Goal: Task Accomplishment & Management: Manage account settings

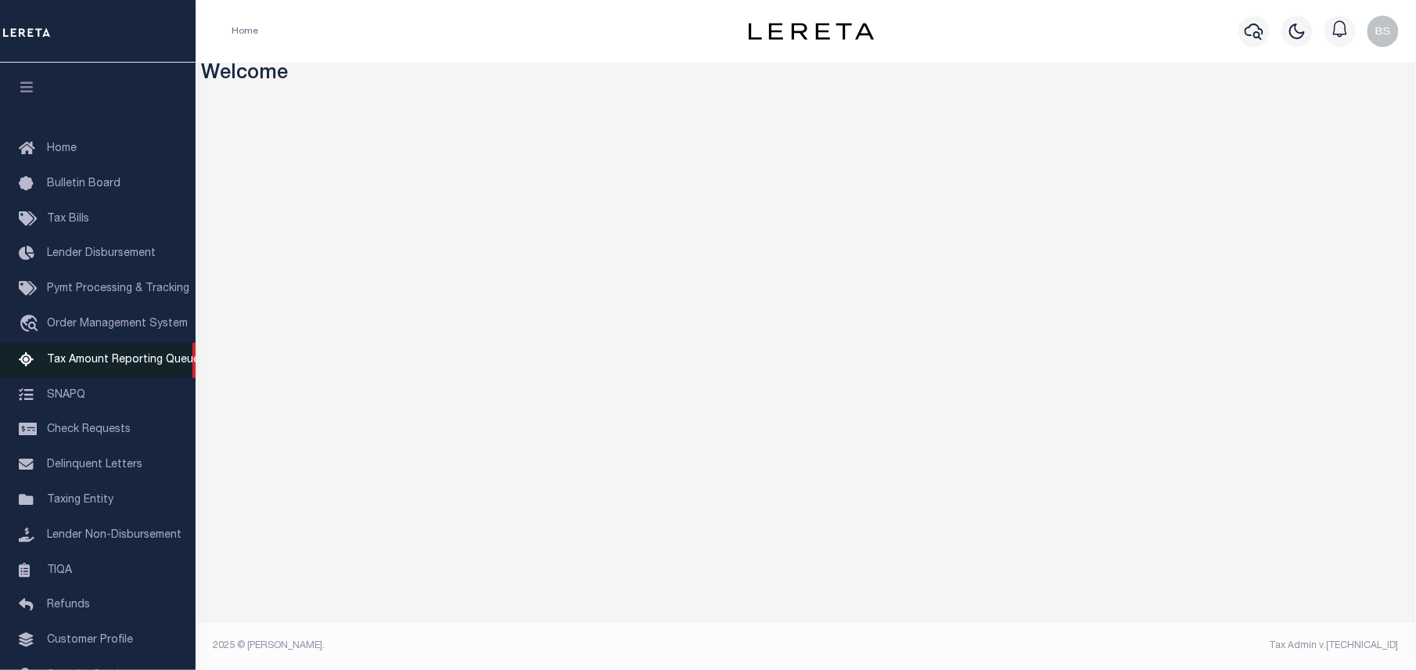
click at [107, 365] on span "Tax Amount Reporting Queue" at bounding box center [123, 359] width 153 height 11
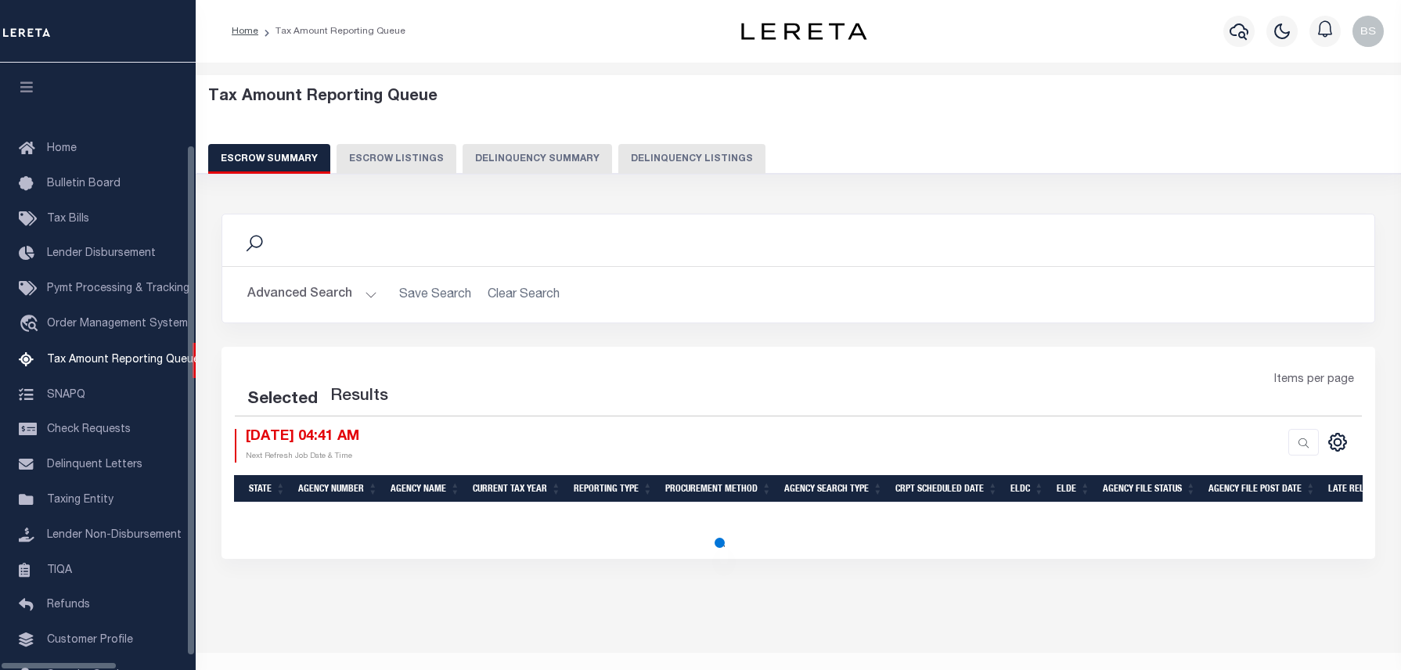
select select "100"
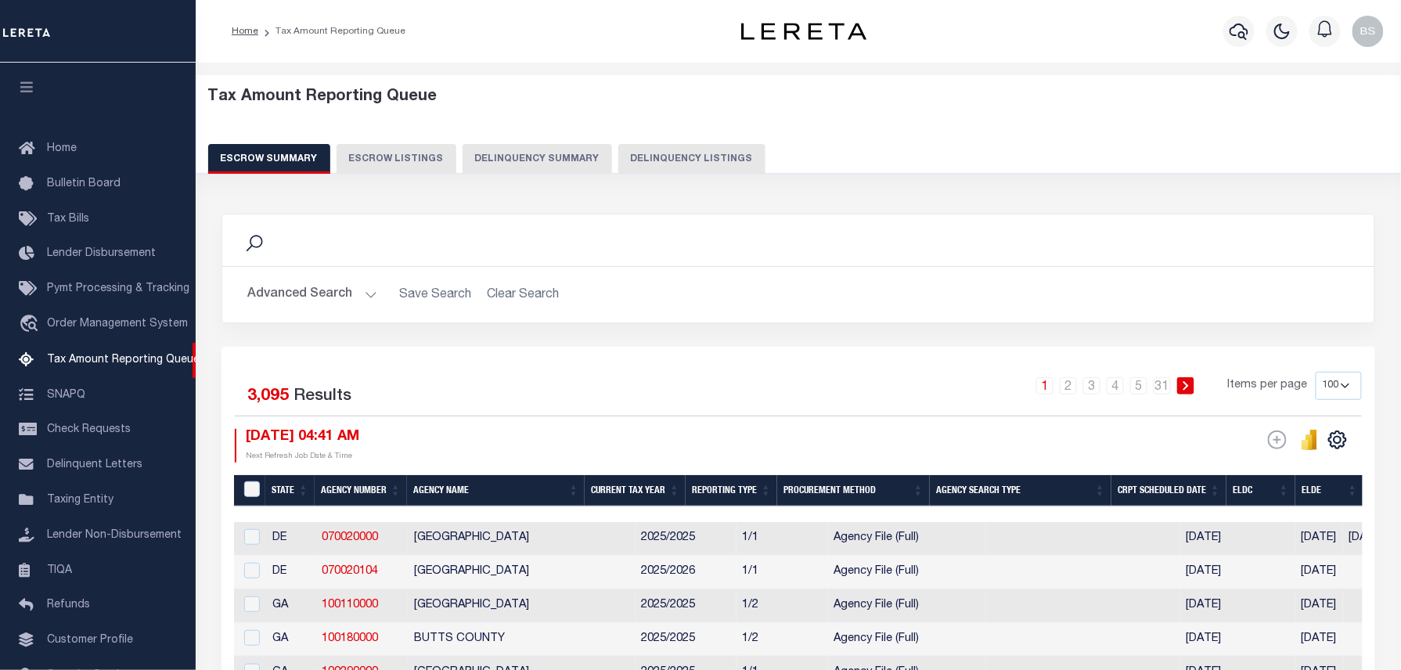
scroll to position [72, 0]
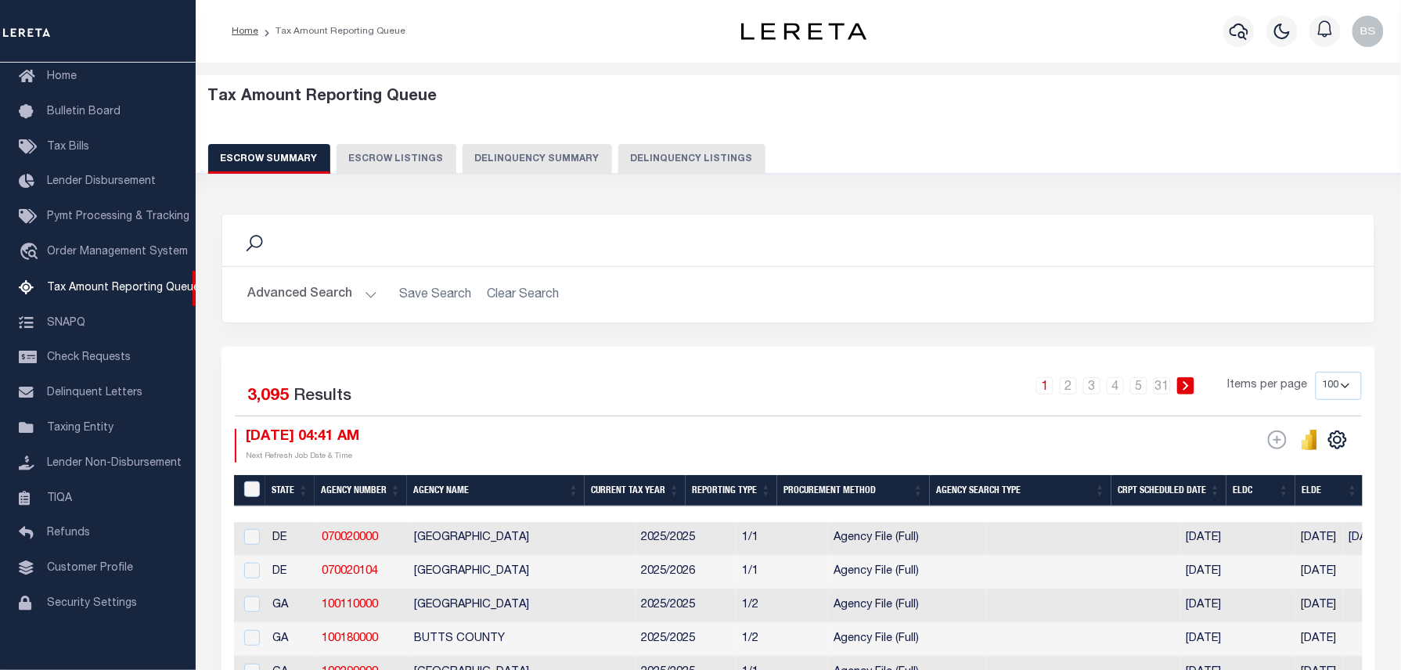
click at [668, 145] on button "Delinquency Listings" at bounding box center [691, 159] width 147 height 30
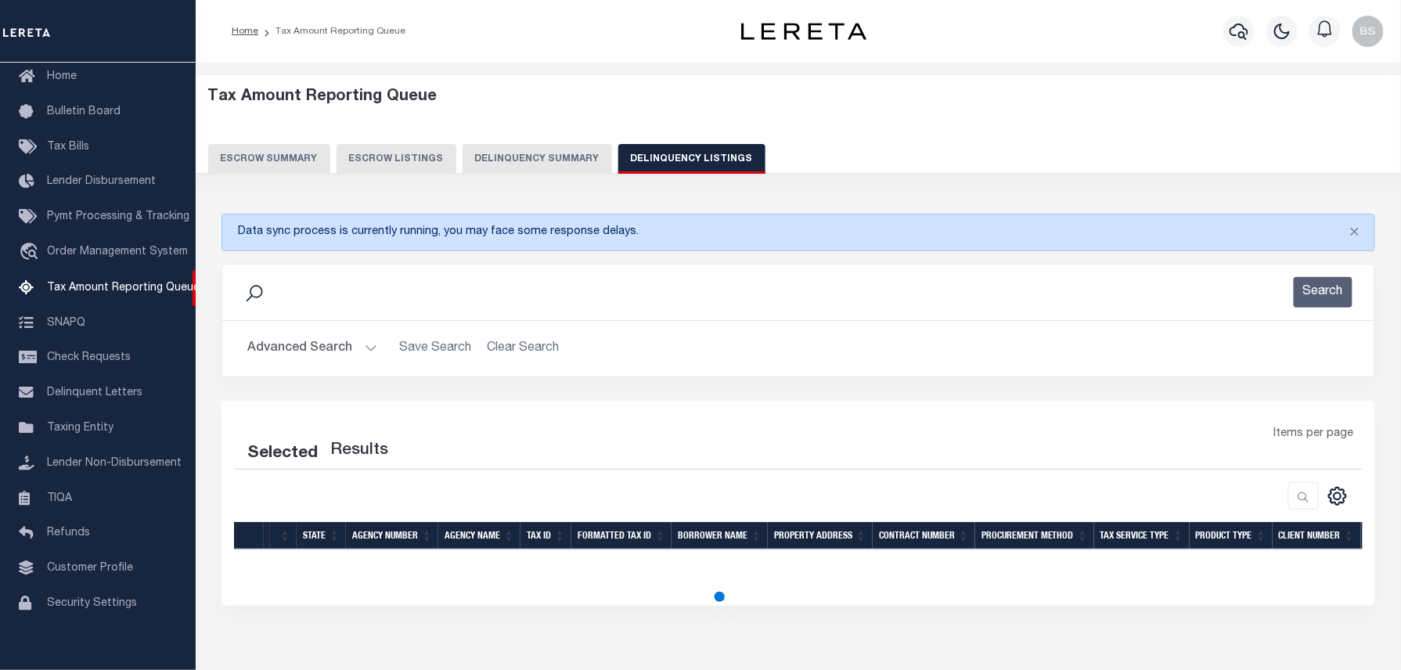
select select "100"
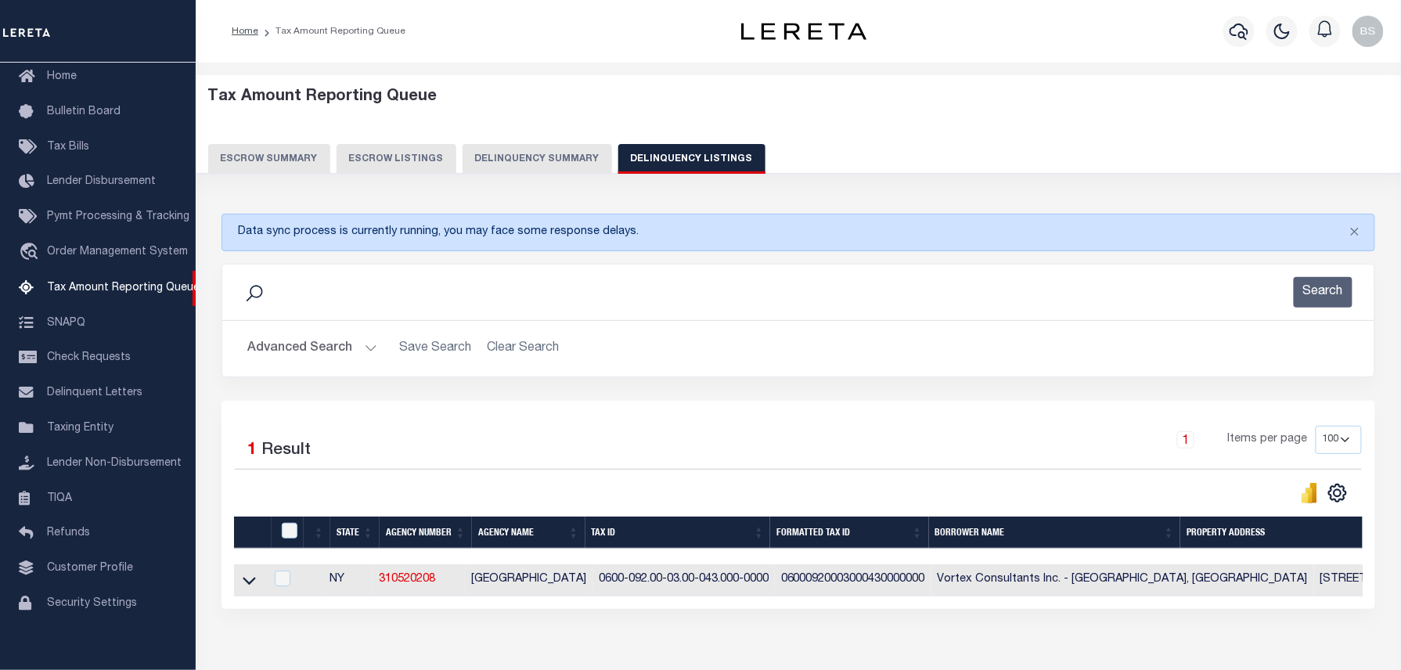
click at [302, 341] on button "Advanced Search" at bounding box center [312, 348] width 130 height 31
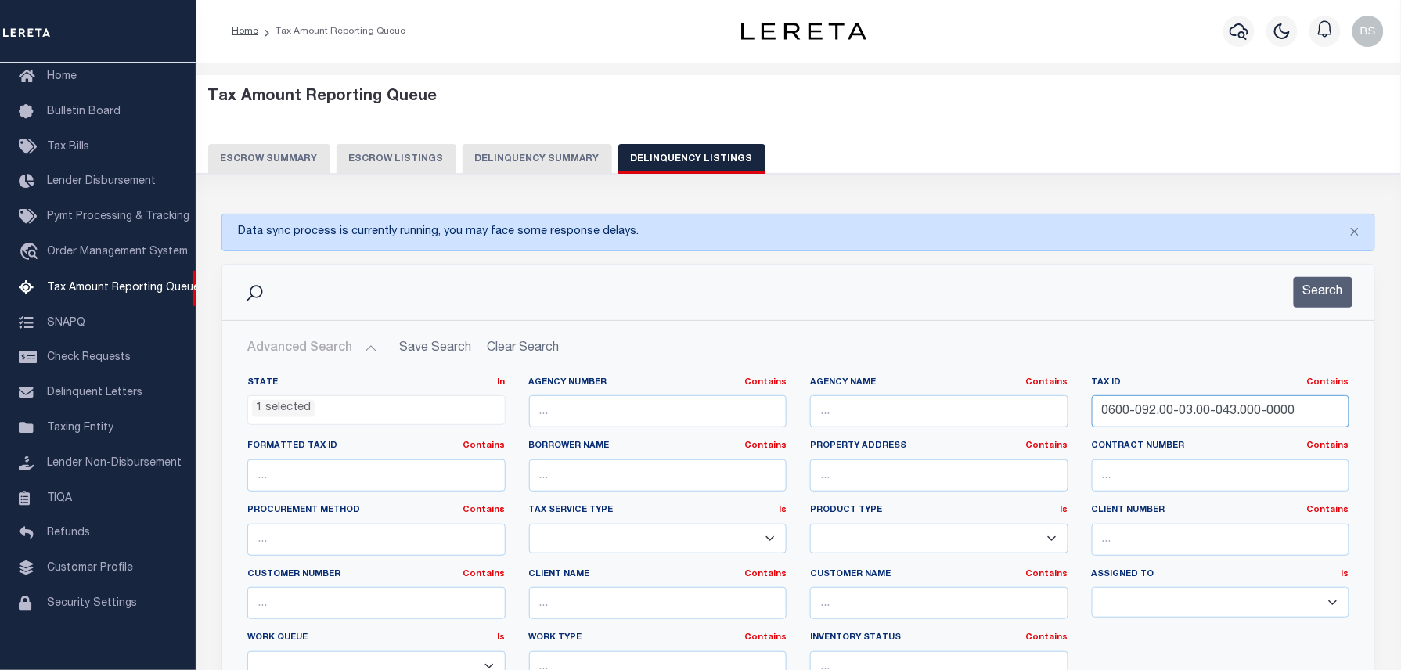
drag, startPoint x: 1294, startPoint y: 408, endPoint x: 836, endPoint y: 414, distance: 457.8
click at [837, 414] on div "State In In AK AL AR AZ CA CO CT DC DE FL GA GU HI IA ID IL IN KS KY LA MA MD M…" at bounding box center [798, 535] width 1125 height 319
paste input "0600-092.00-03.00-043.000-0000"
drag, startPoint x: 1343, startPoint y: 413, endPoint x: 987, endPoint y: 443, distance: 358.0
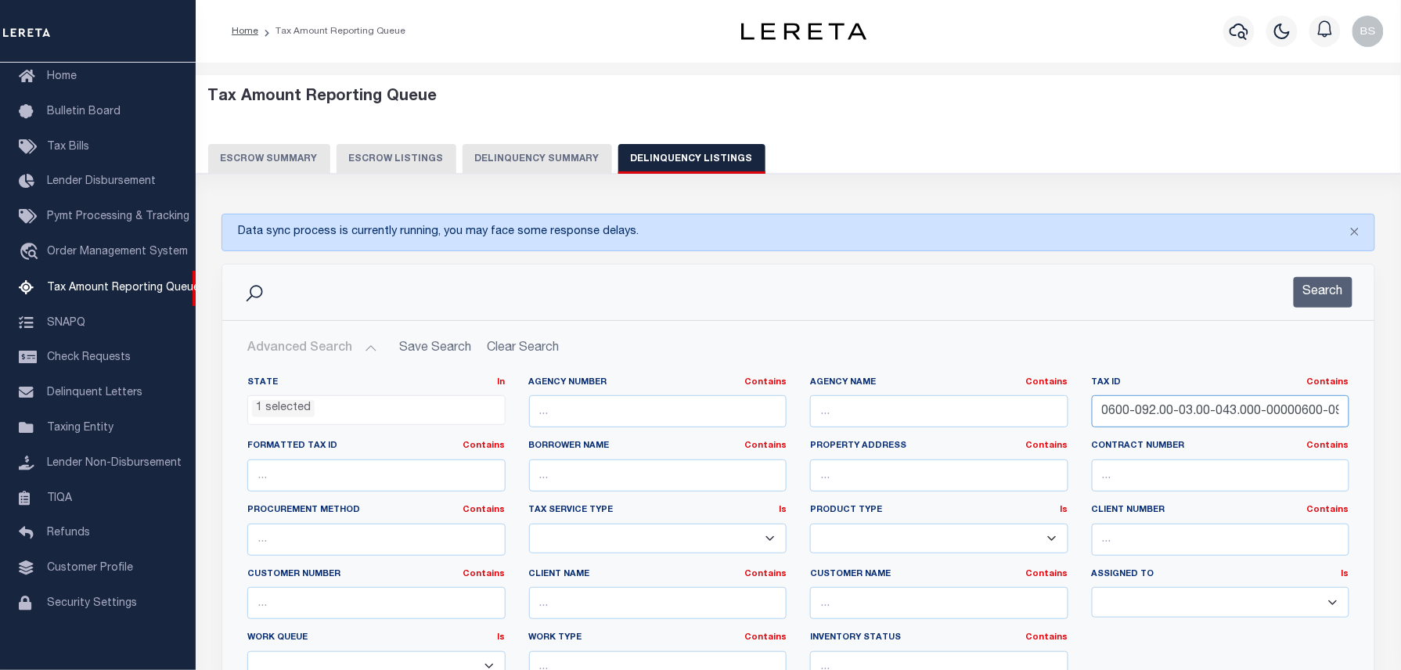
click at [987, 443] on div "State In In AK AL AR AZ CA CO CT DC DE FL GA GU HI IA ID IL IN KS KY LA MA MD M…" at bounding box center [798, 535] width 1125 height 319
paste input "text"
type input "0600-092.00-03.00-043.000-0000"
click at [1332, 294] on button "Search" at bounding box center [1322, 292] width 59 height 31
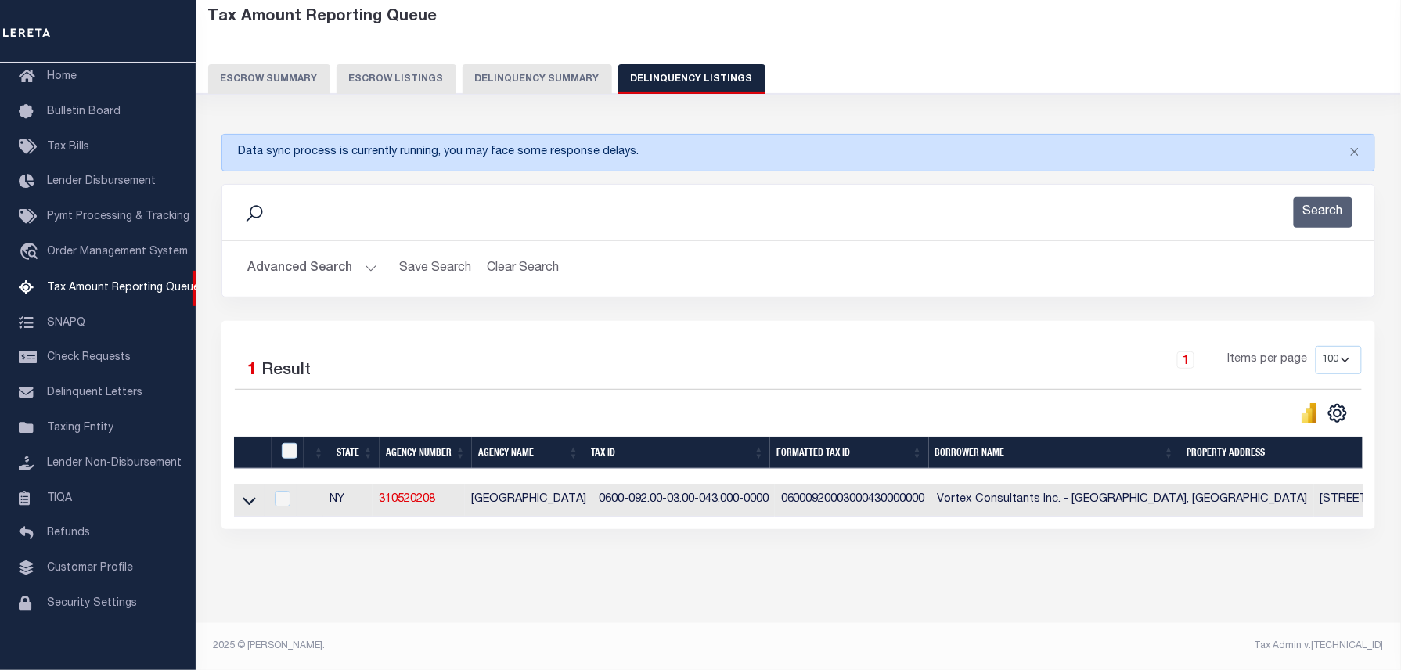
scroll to position [95, 0]
click at [244, 492] on icon at bounding box center [249, 500] width 13 height 16
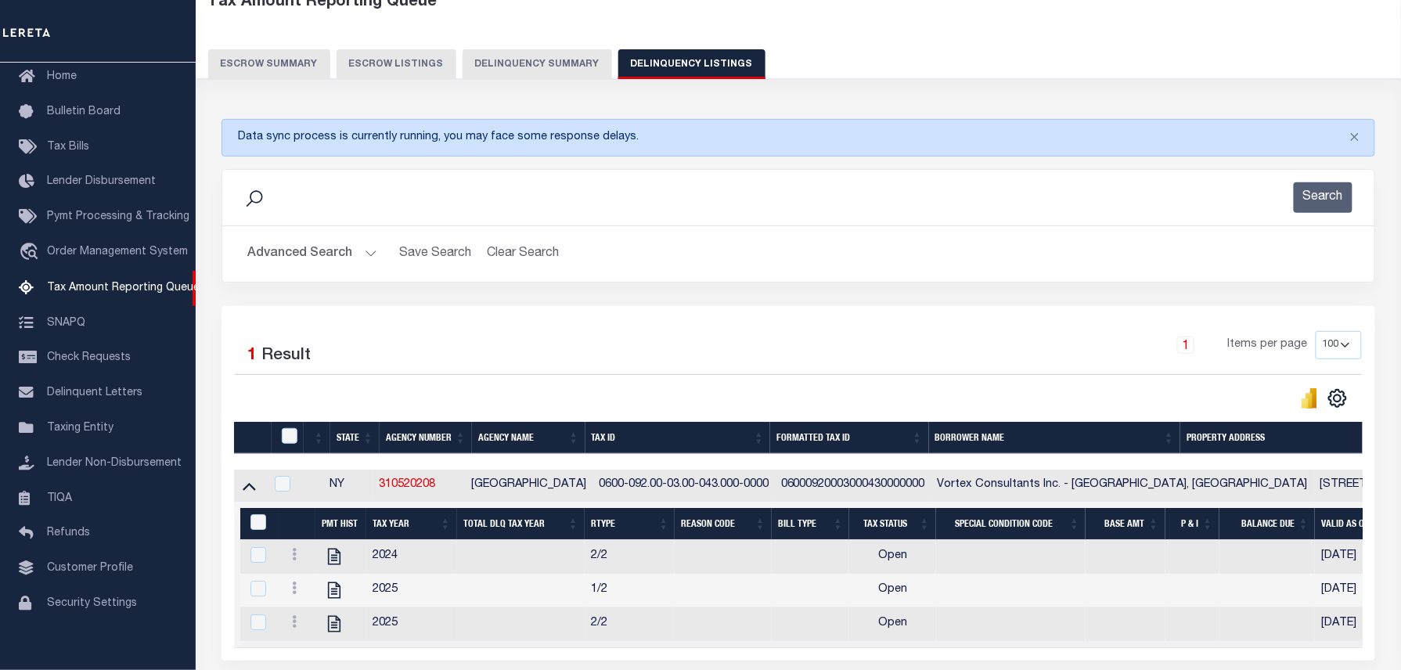
scroll to position [199, 0]
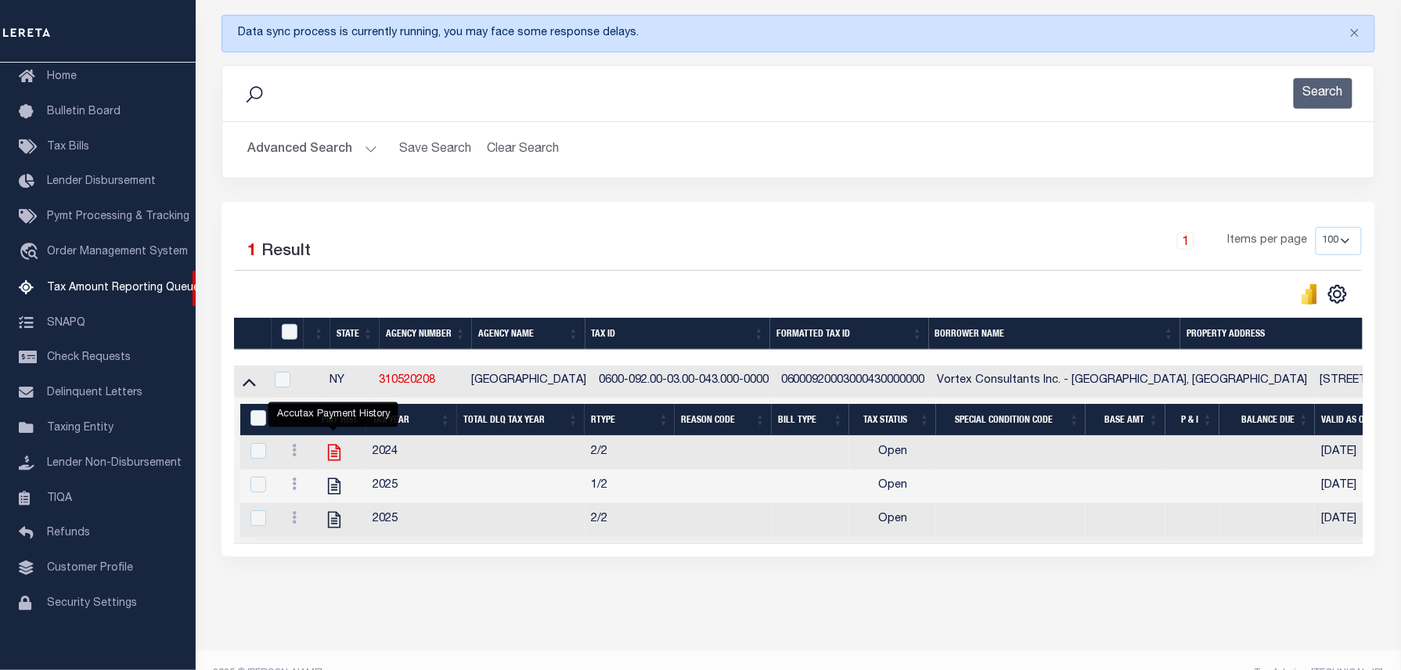
click at [330, 455] on icon "" at bounding box center [334, 452] width 20 height 20
checkbox input "true"
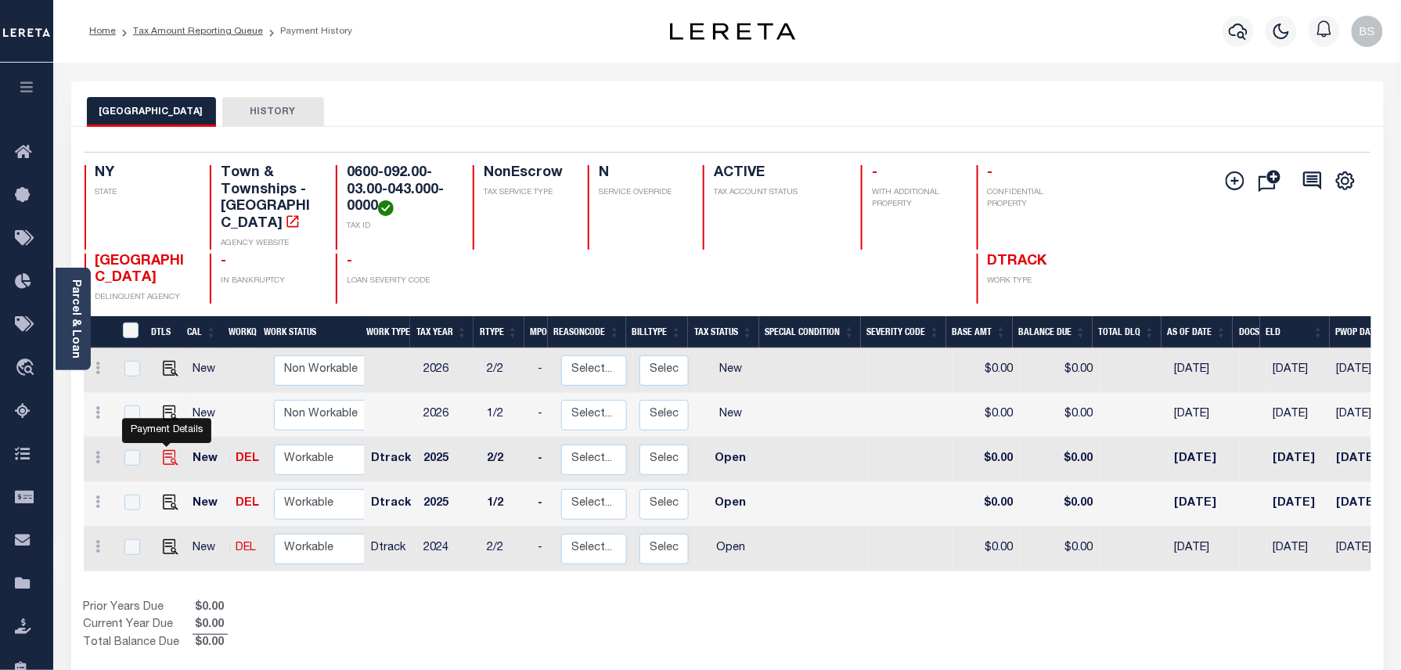
click at [164, 450] on img "" at bounding box center [171, 458] width 16 height 16
checkbox input "true"
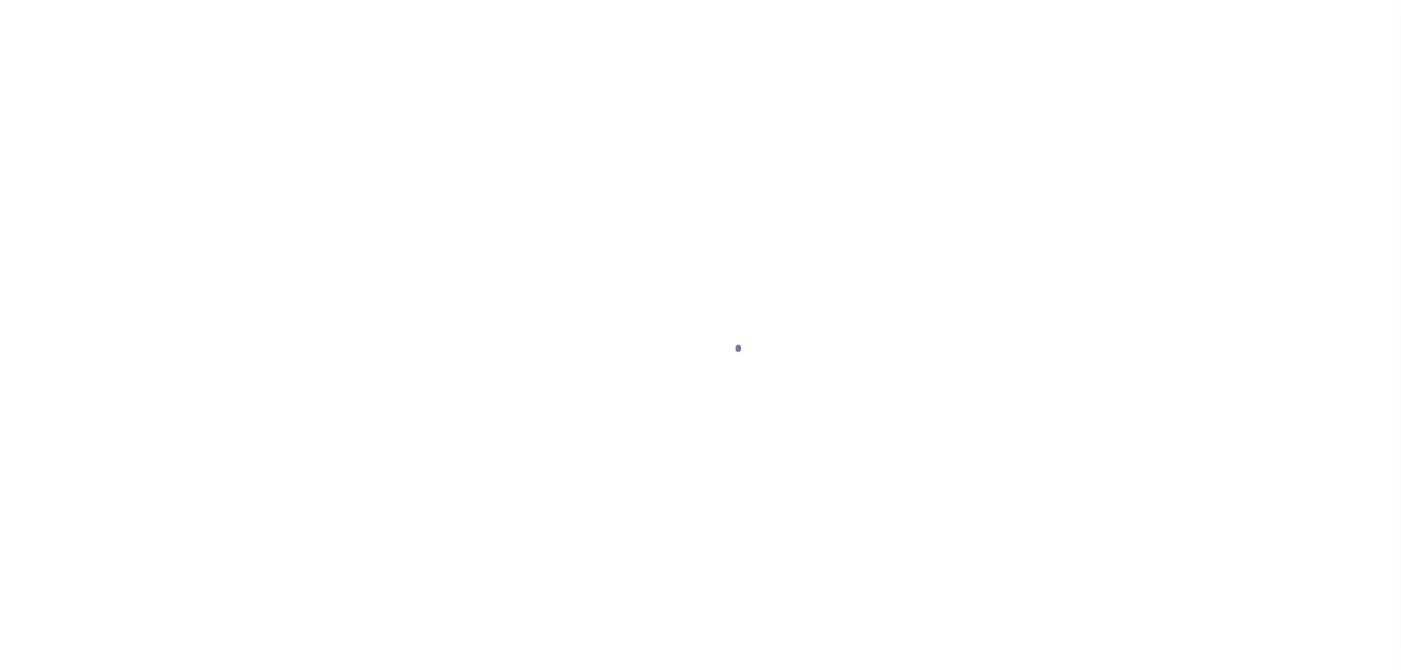
select select "OP2"
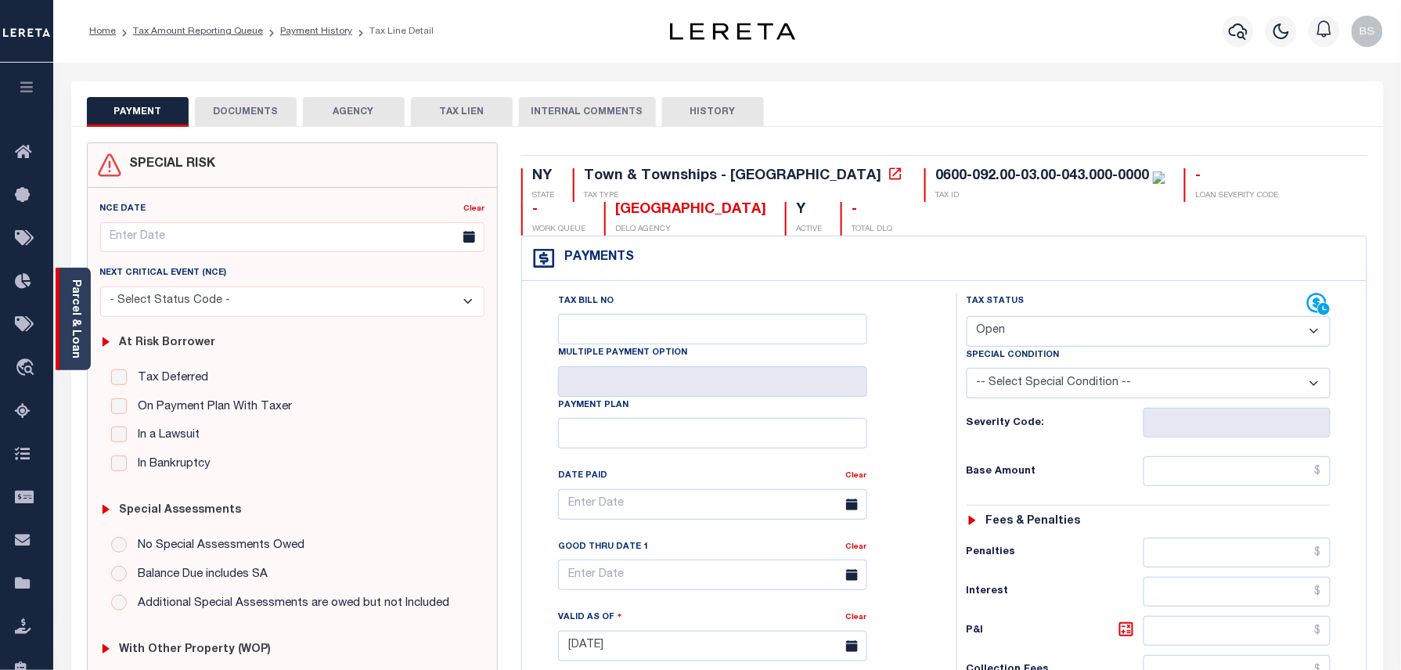
click at [85, 319] on div "Parcel & Loan" at bounding box center [73, 319] width 35 height 103
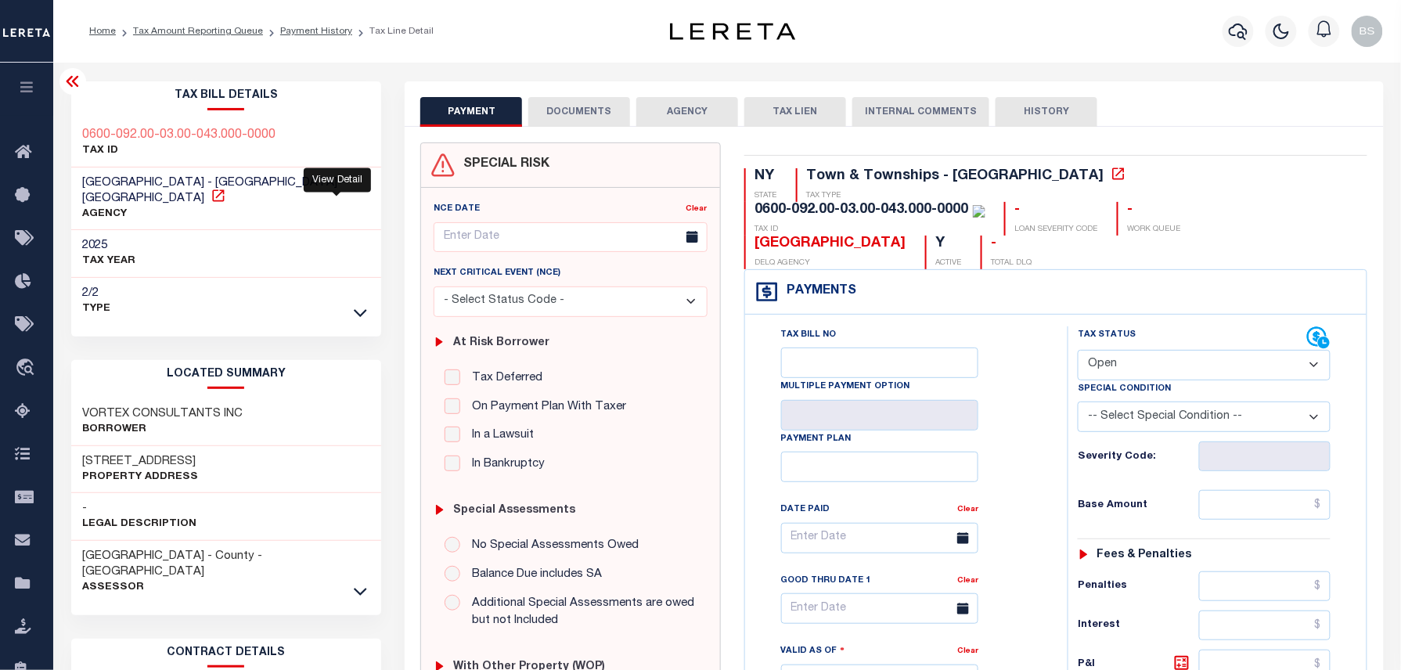
click at [224, 189] on icon at bounding box center [218, 195] width 12 height 12
drag, startPoint x: 82, startPoint y: 445, endPoint x: 138, endPoint y: 451, distance: 56.6
click at [138, 454] on h3 "64 Point Street" at bounding box center [141, 462] width 116 height 16
click at [291, 32] on link "Payment History" at bounding box center [316, 31] width 72 height 9
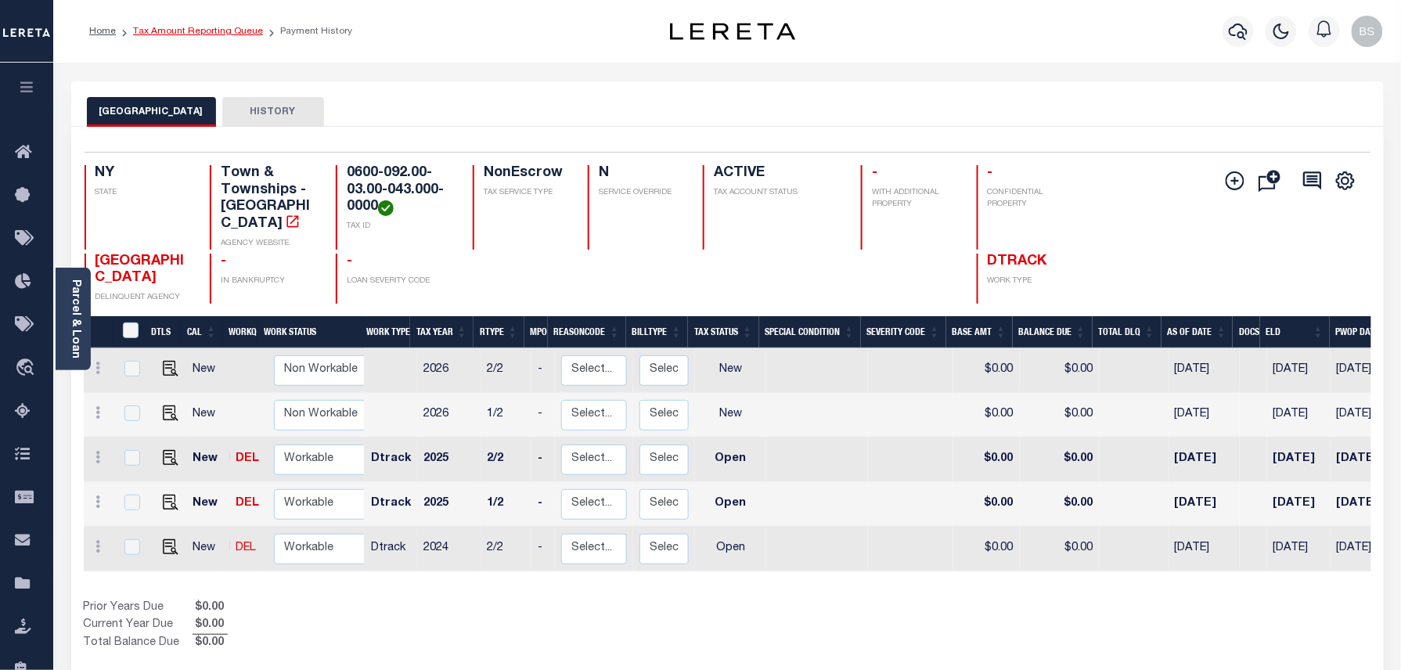
click at [225, 32] on link "Tax Amount Reporting Queue" at bounding box center [198, 31] width 130 height 9
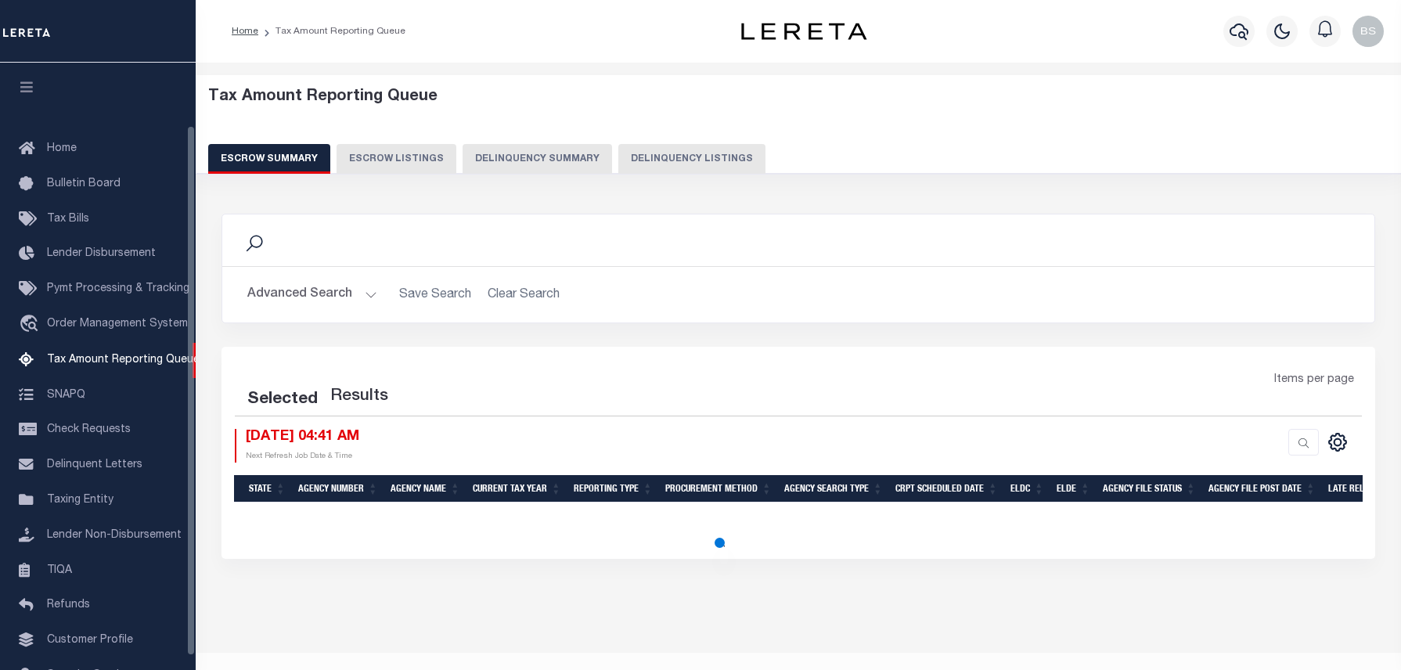
click at [701, 167] on button "Delinquency Listings" at bounding box center [691, 159] width 147 height 30
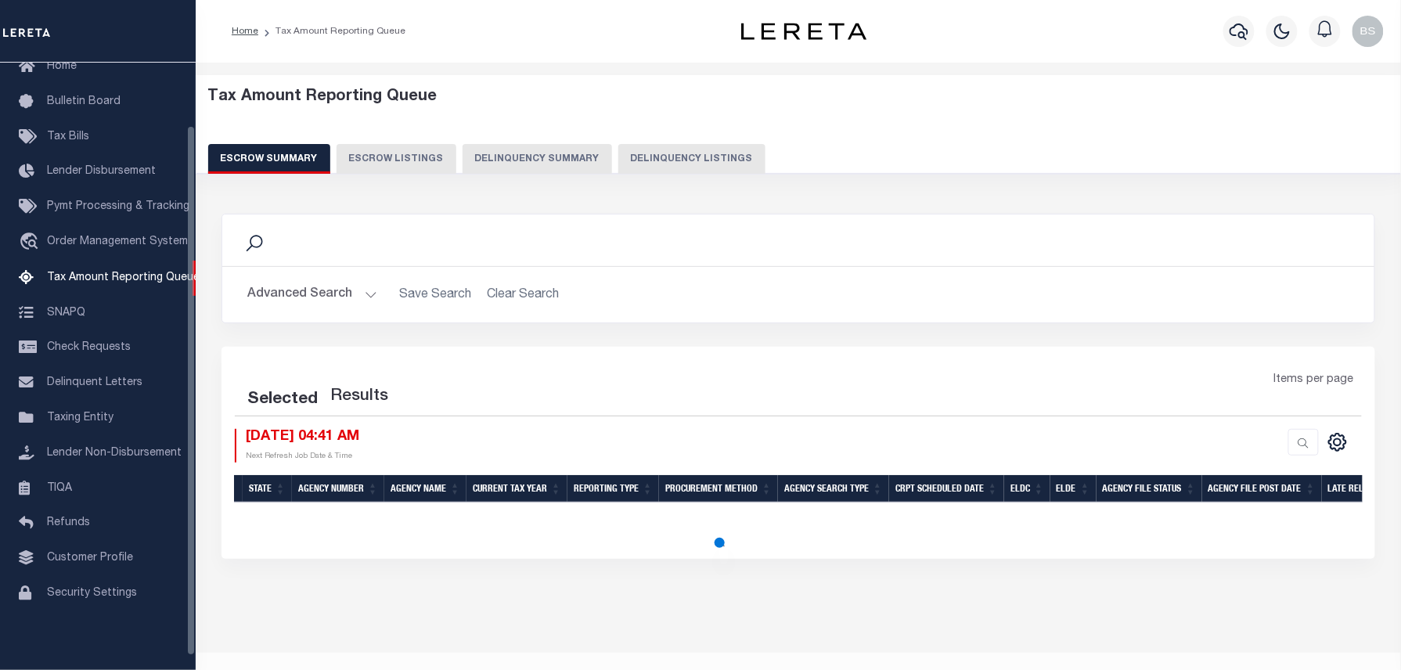
select select "100"
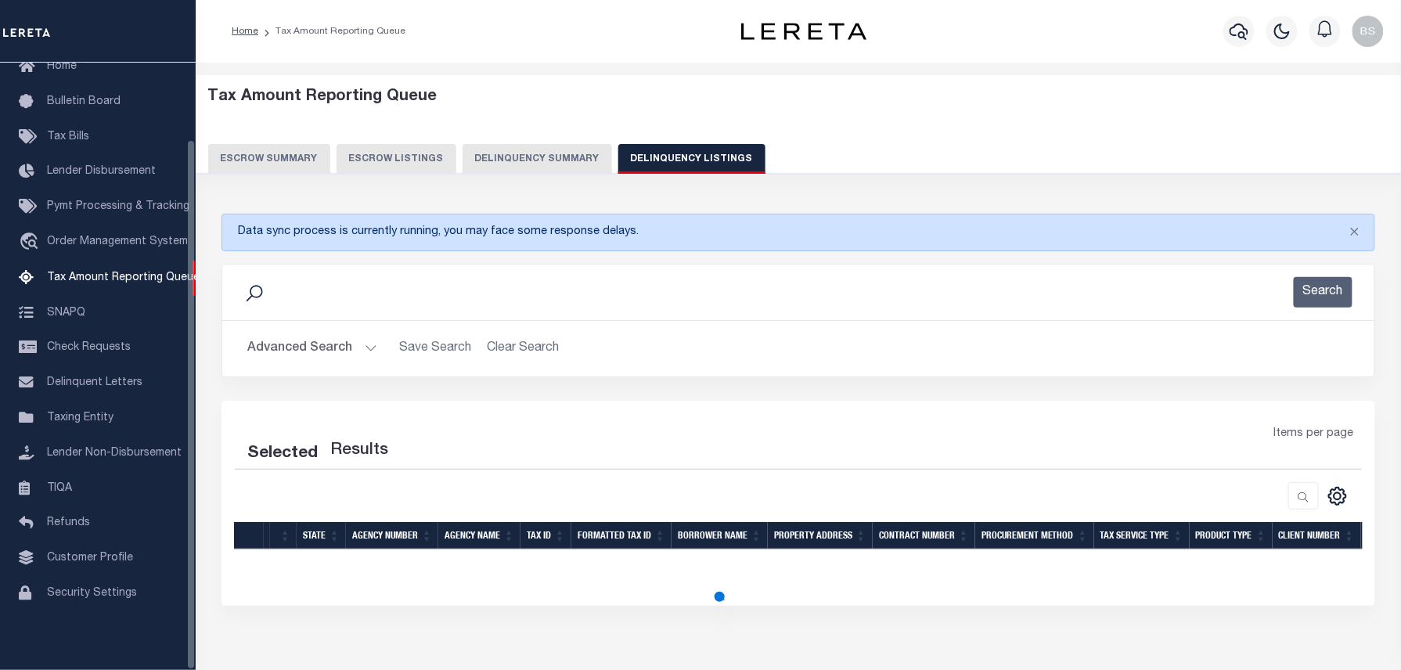
select select "100"
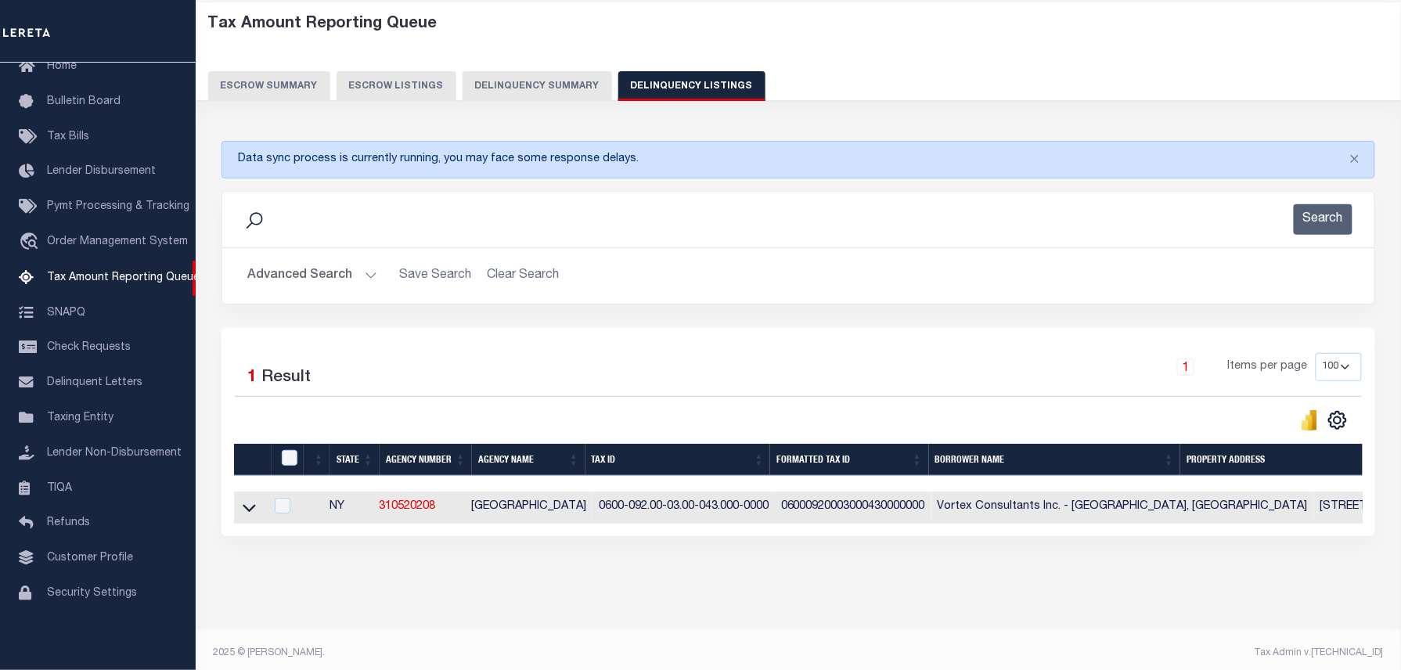
scroll to position [95, 0]
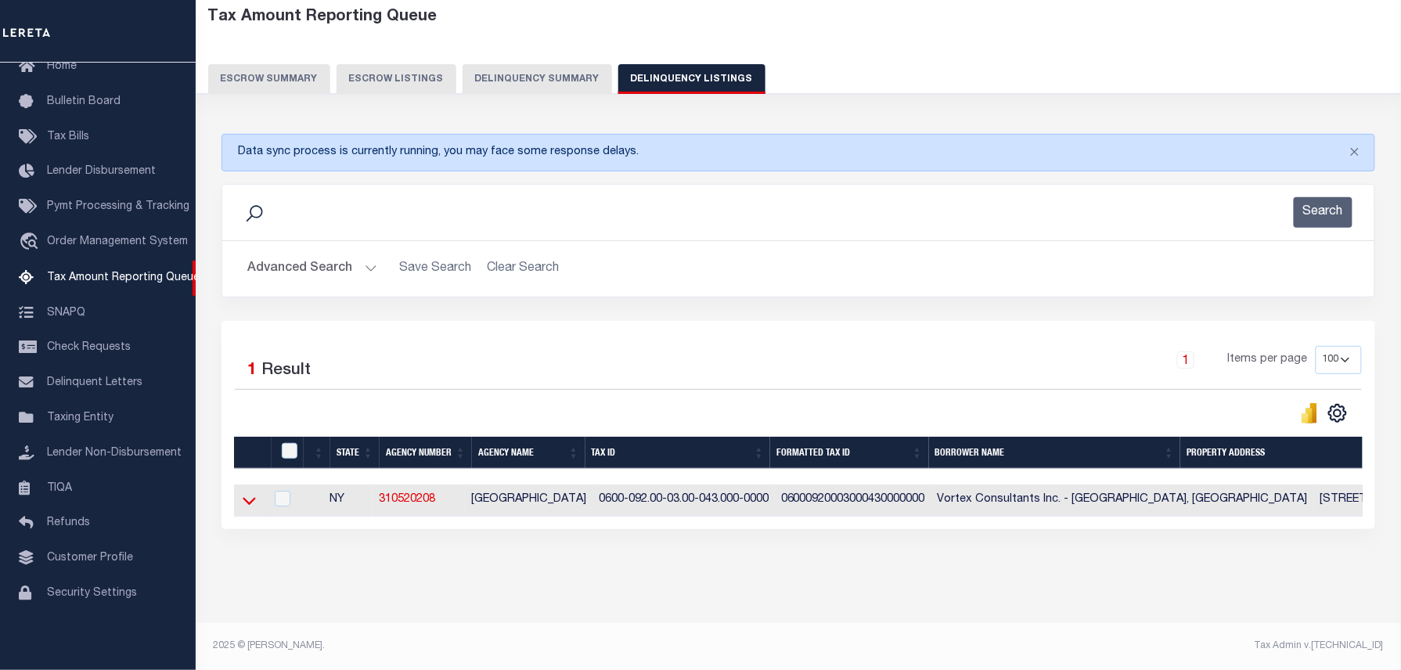
click at [252, 495] on icon at bounding box center [249, 500] width 13 height 16
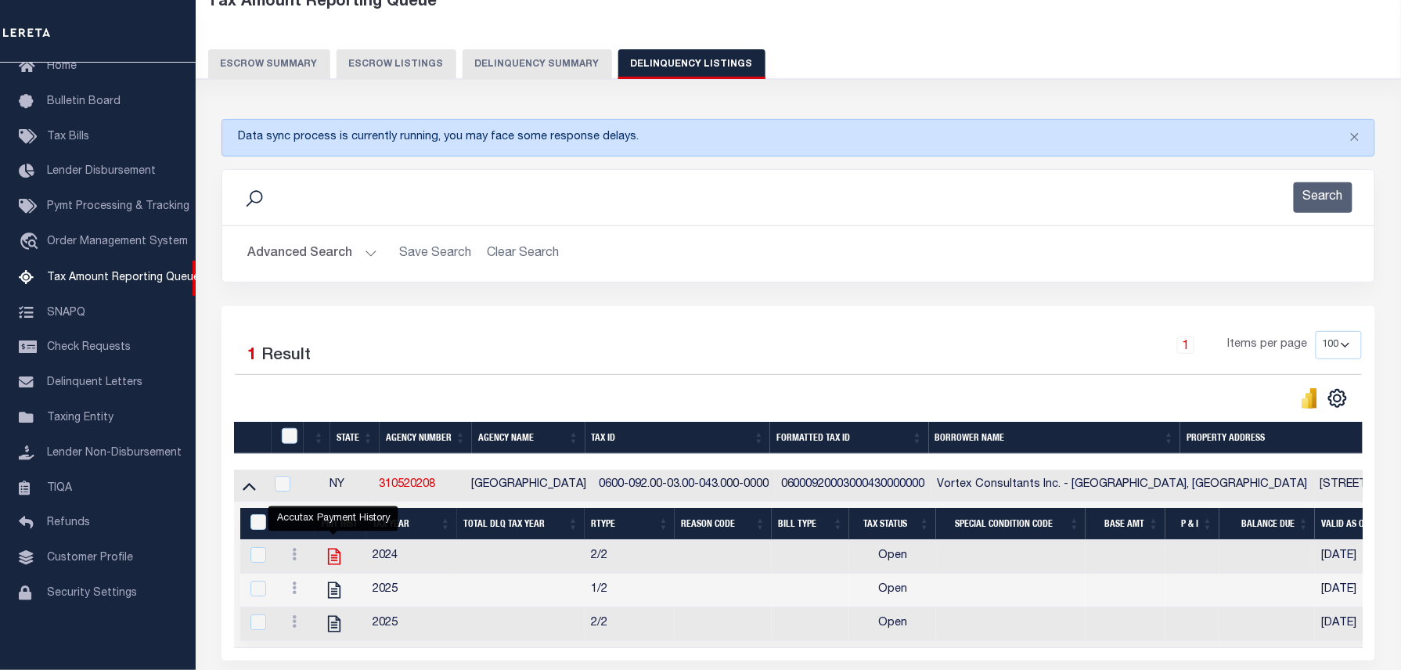
click at [333, 562] on icon "" at bounding box center [334, 556] width 20 height 20
checkbox input "true"
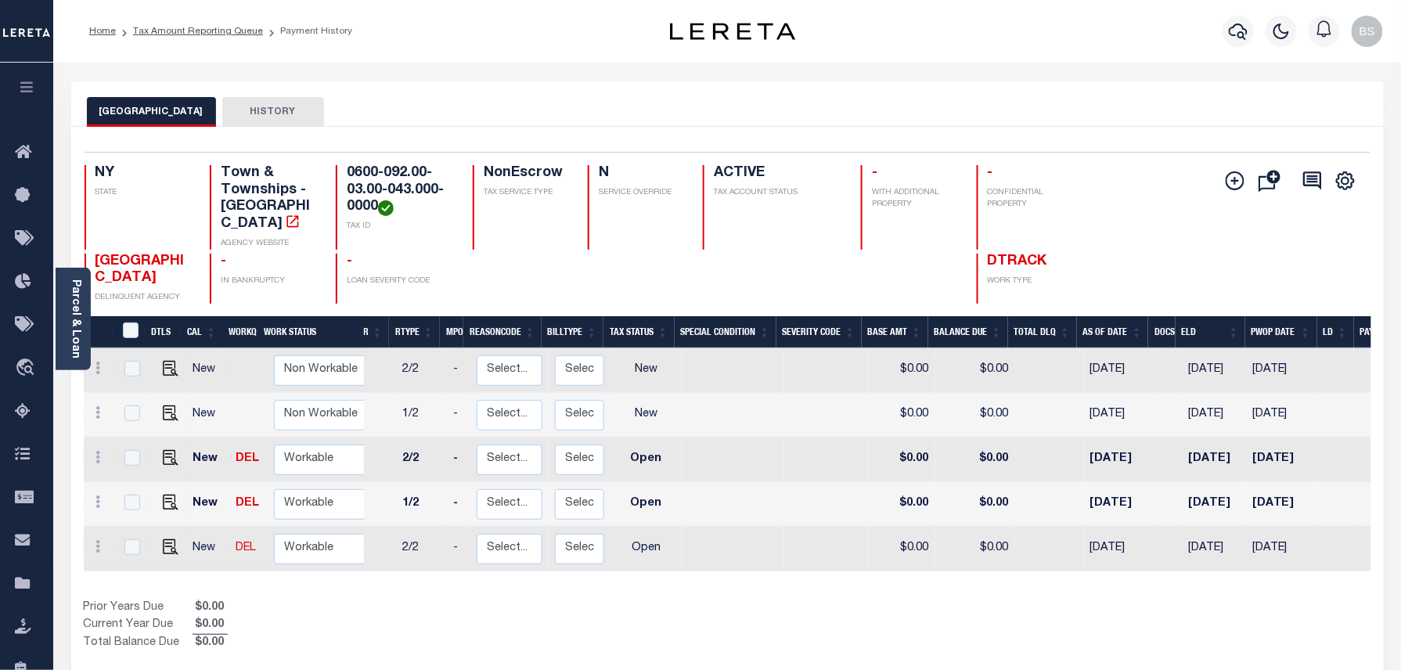
scroll to position [0, 91]
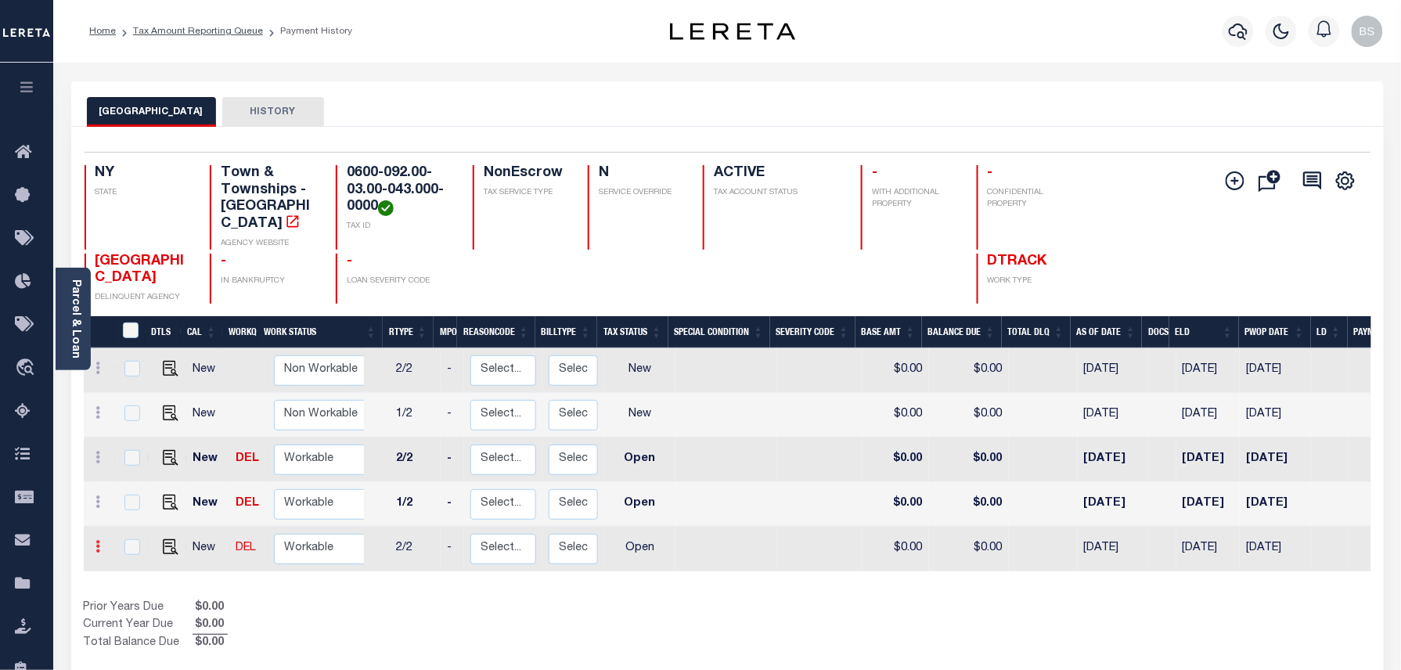
click at [92, 542] on link at bounding box center [98, 548] width 17 height 13
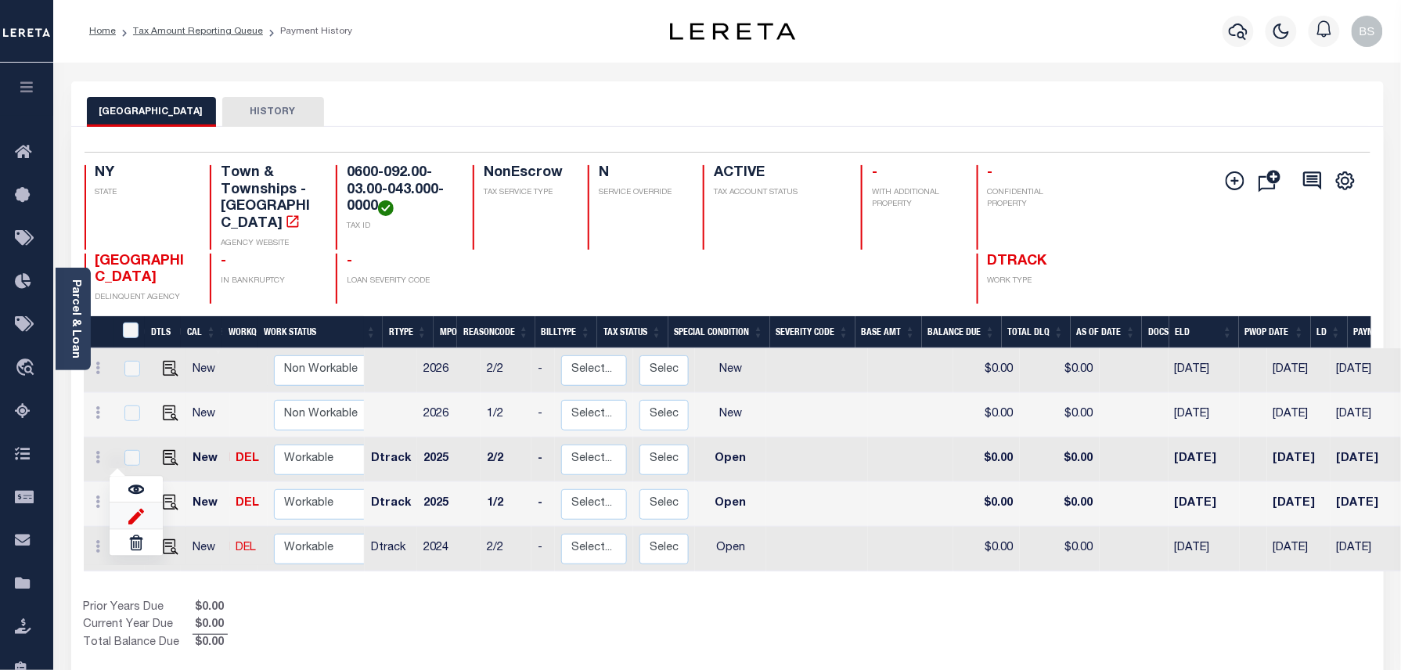
click at [142, 508] on img at bounding box center [136, 516] width 16 height 16
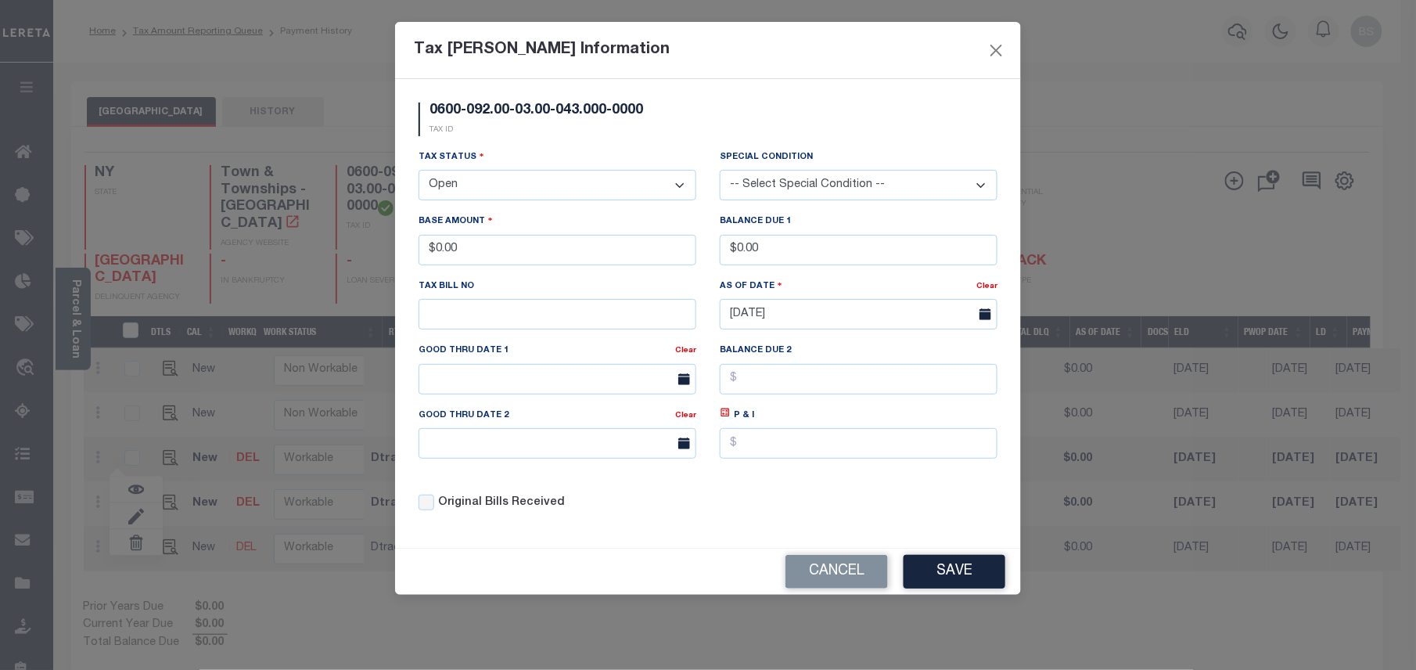
click at [517, 191] on select "- Select Status - Open Due/Unpaid Paid Incomplete No Tax Due Internal Refund Pr…" at bounding box center [558, 185] width 278 height 31
click at [419, 172] on select "- Select Status - Open Due/Unpaid Paid Incomplete No Tax Due Internal Refund Pr…" at bounding box center [558, 185] width 278 height 31
click at [490, 196] on select "- Select Status - Open Due/Unpaid Paid Incomplete No Tax Due Internal Refund Pr…" at bounding box center [558, 185] width 278 height 31
select select "PYD"
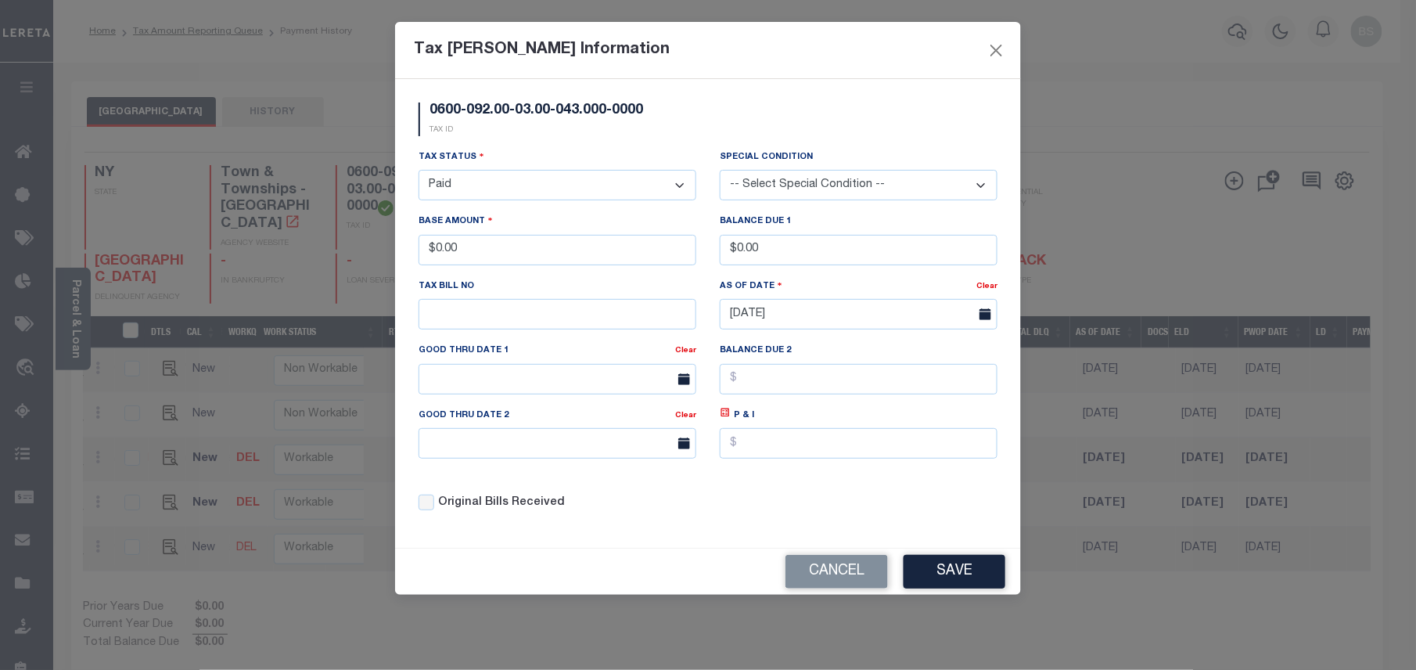
click at [419, 172] on select "- Select Status - Open Due/Unpaid Paid Incomplete No Tax Due Internal Refund Pr…" at bounding box center [558, 185] width 278 height 31
click at [958, 583] on button "Save" at bounding box center [955, 572] width 102 height 34
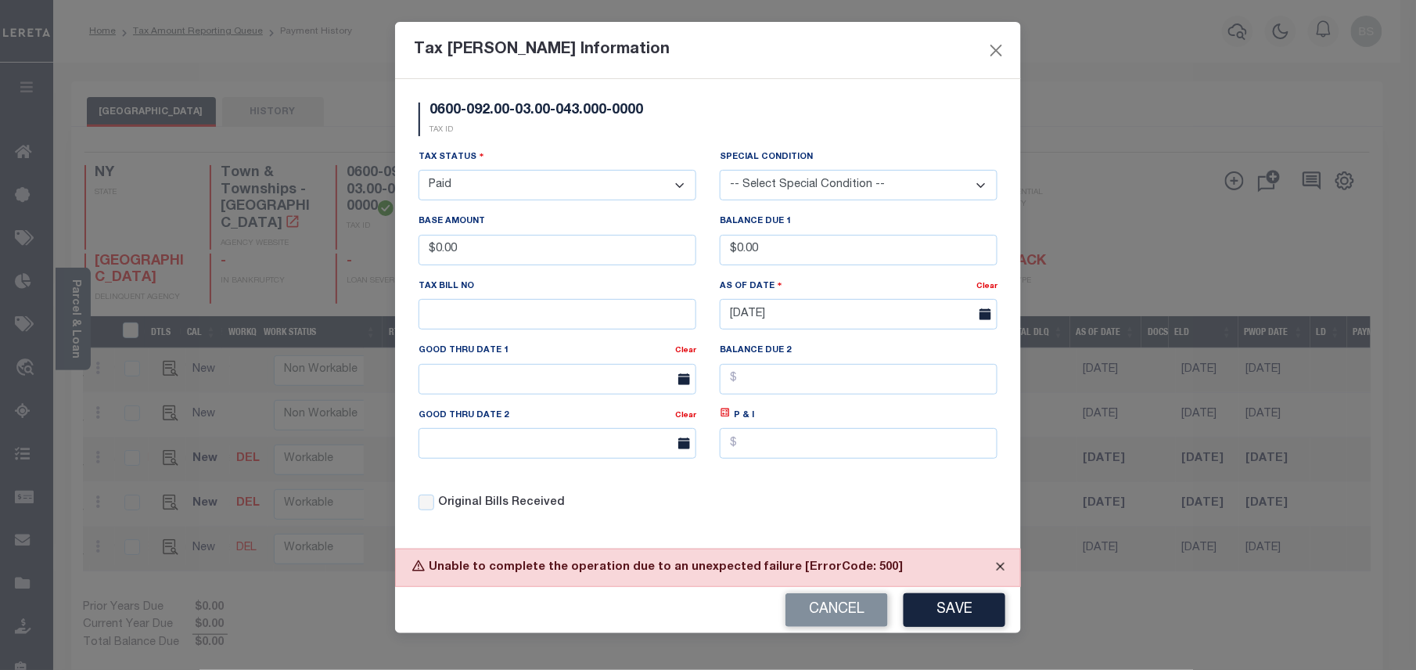
click at [1000, 574] on button "Close" at bounding box center [1000, 566] width 39 height 34
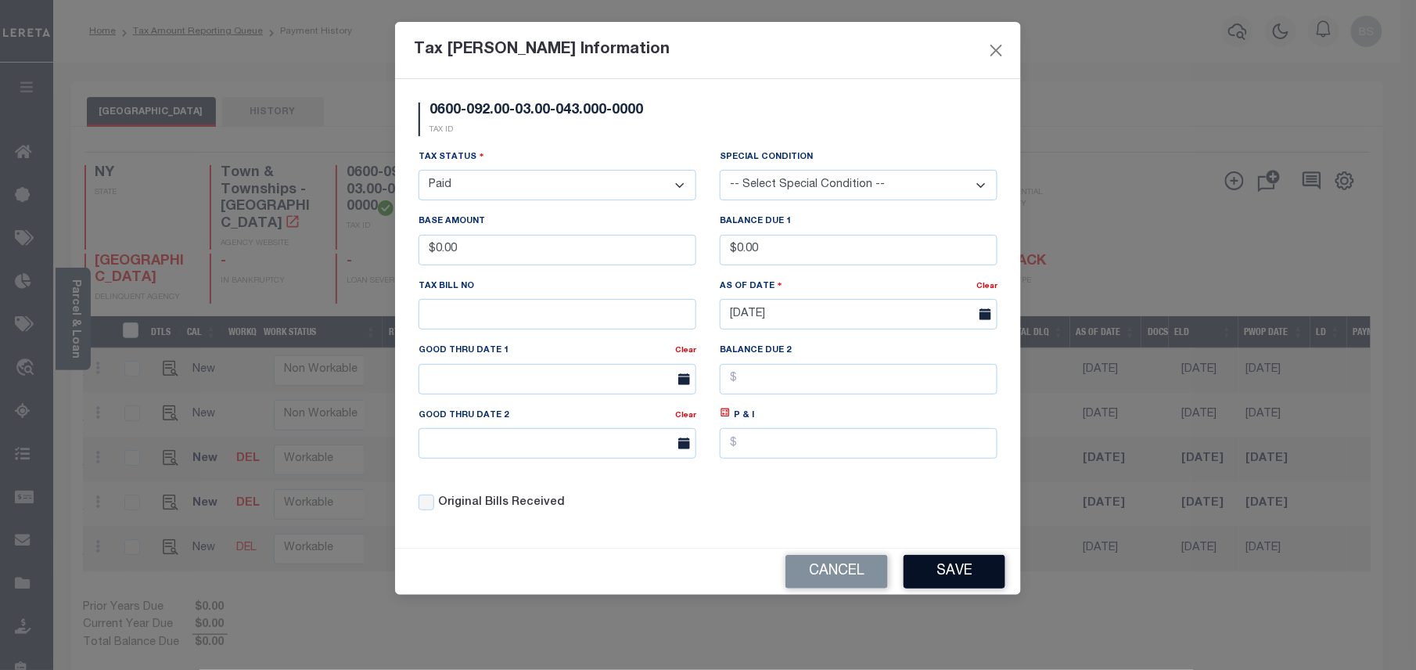
click at [943, 576] on button "Save" at bounding box center [955, 572] width 102 height 34
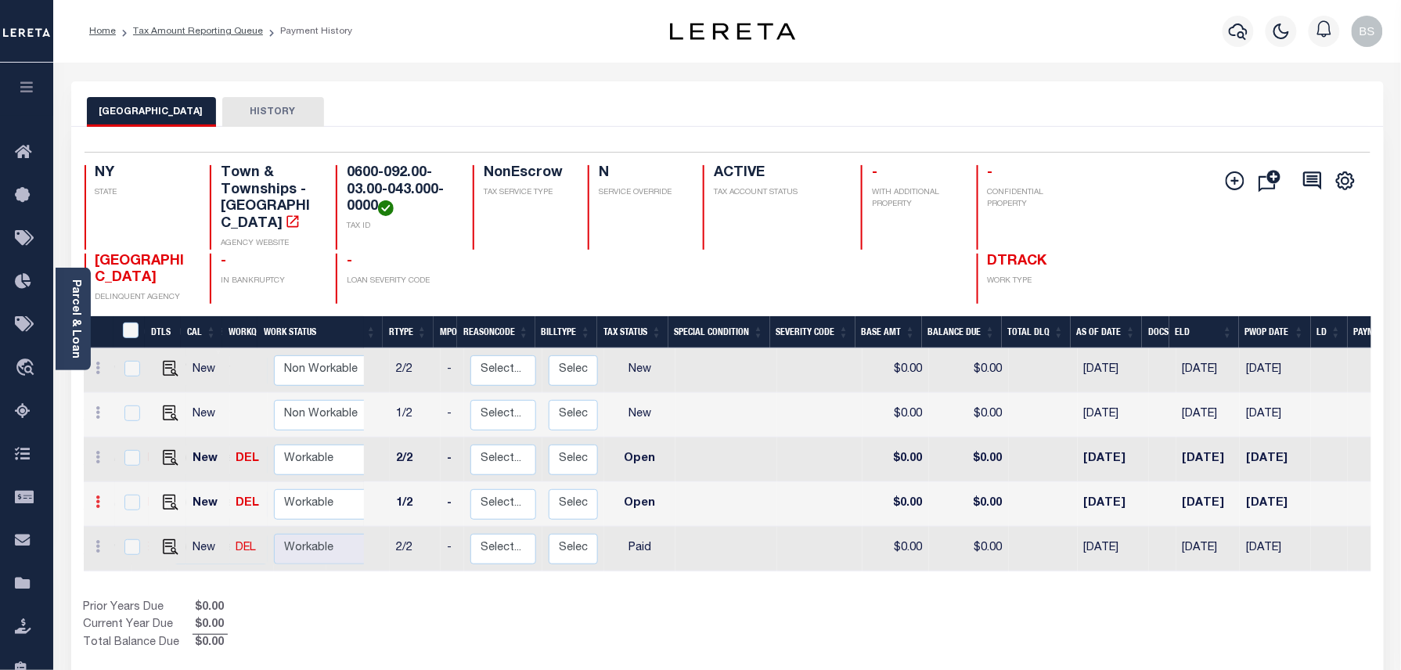
click at [96, 495] on icon at bounding box center [98, 501] width 5 height 13
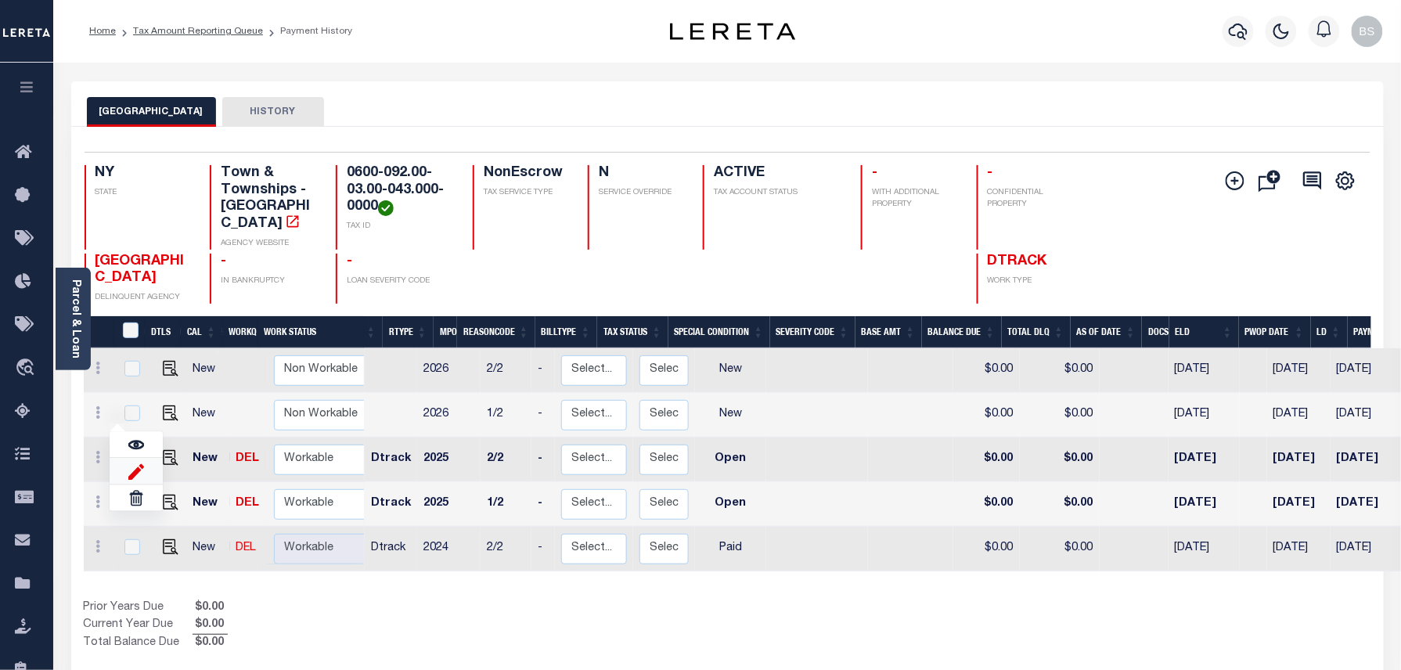
click at [136, 463] on img at bounding box center [136, 471] width 16 height 16
type input "$0.00"
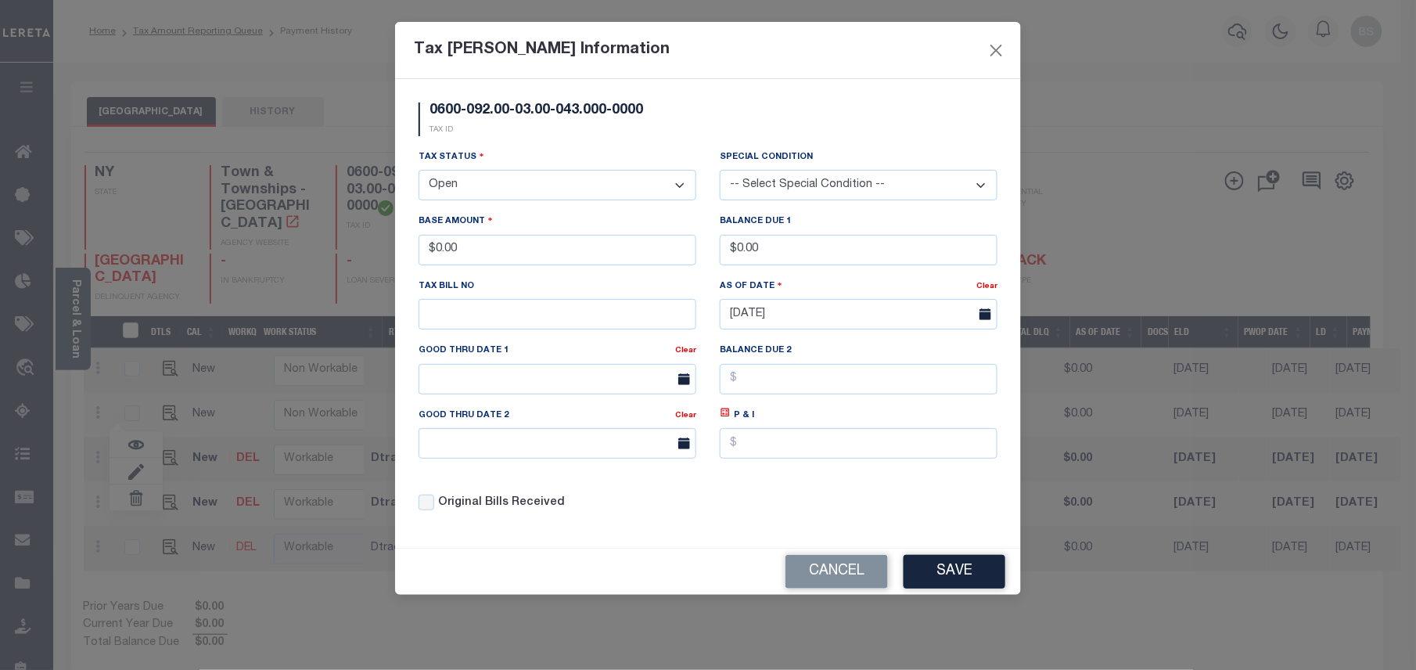
click at [565, 199] on select "- Select Status - Open Due/Unpaid Paid Incomplete No Tax Due Internal Refund Pr…" at bounding box center [558, 185] width 278 height 31
click at [567, 197] on select "- Select Status - Open Due/Unpaid Paid Incomplete No Tax Due Internal Refund Pr…" at bounding box center [558, 185] width 278 height 31
select select "PYD"
click at [419, 172] on select "- Select Status - Open Due/Unpaid Paid Incomplete No Tax Due Internal Refund Pr…" at bounding box center [558, 185] width 278 height 31
drag, startPoint x: 536, startPoint y: 263, endPoint x: 421, endPoint y: 257, distance: 115.2
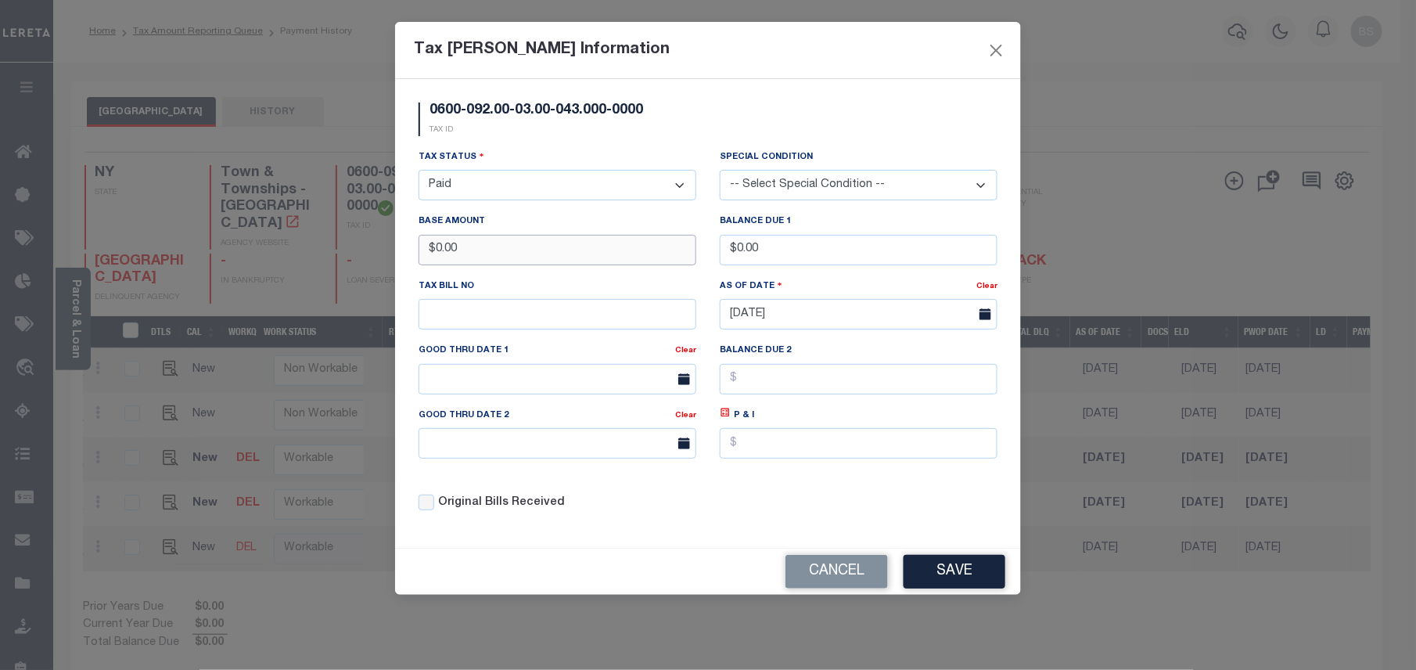
click at [421, 257] on input "$0.00" at bounding box center [558, 250] width 278 height 31
type input "$3,529.89"
click at [987, 574] on button "Save" at bounding box center [955, 572] width 102 height 34
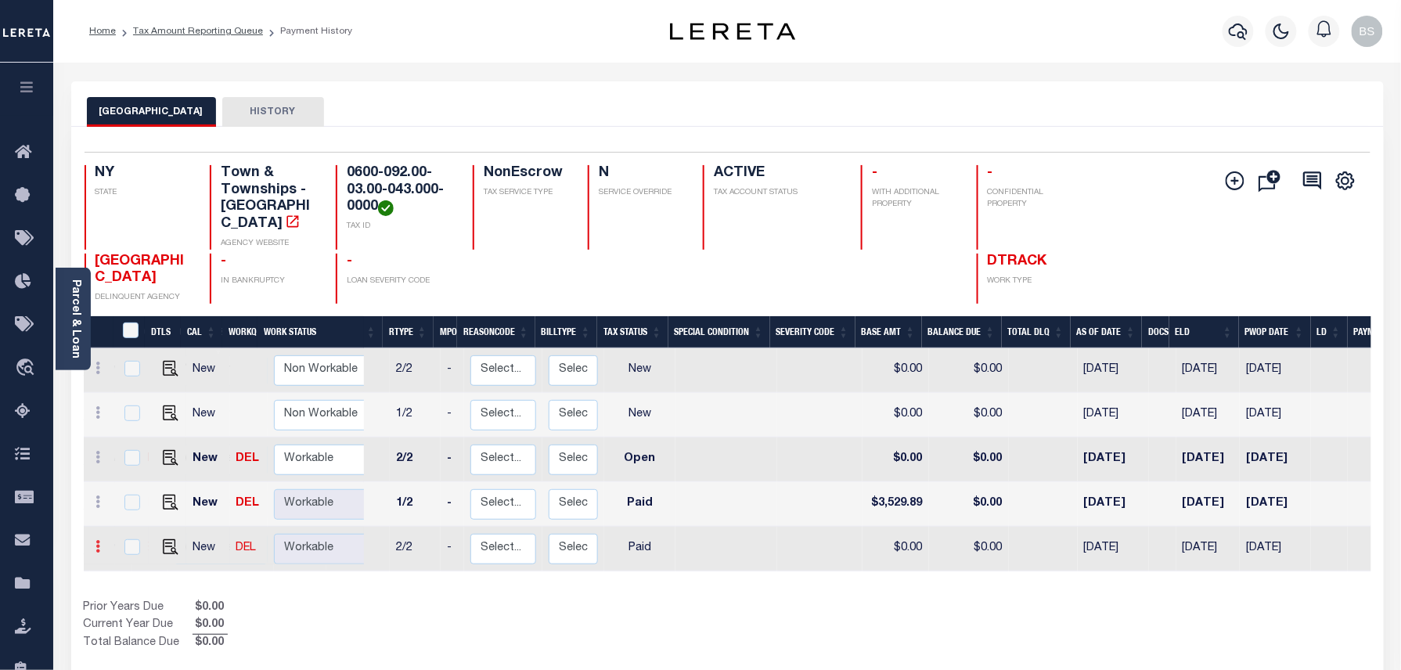
click at [95, 542] on link at bounding box center [98, 548] width 17 height 13
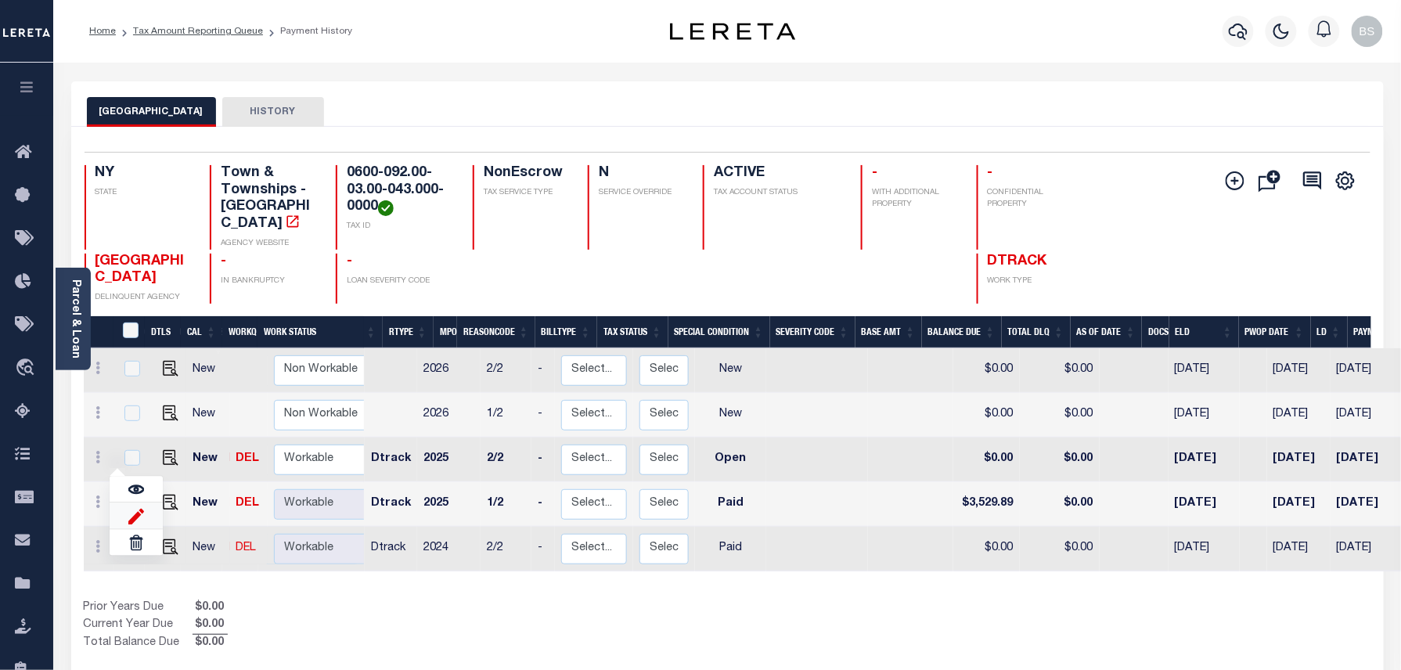
click at [136, 508] on img at bounding box center [136, 516] width 16 height 16
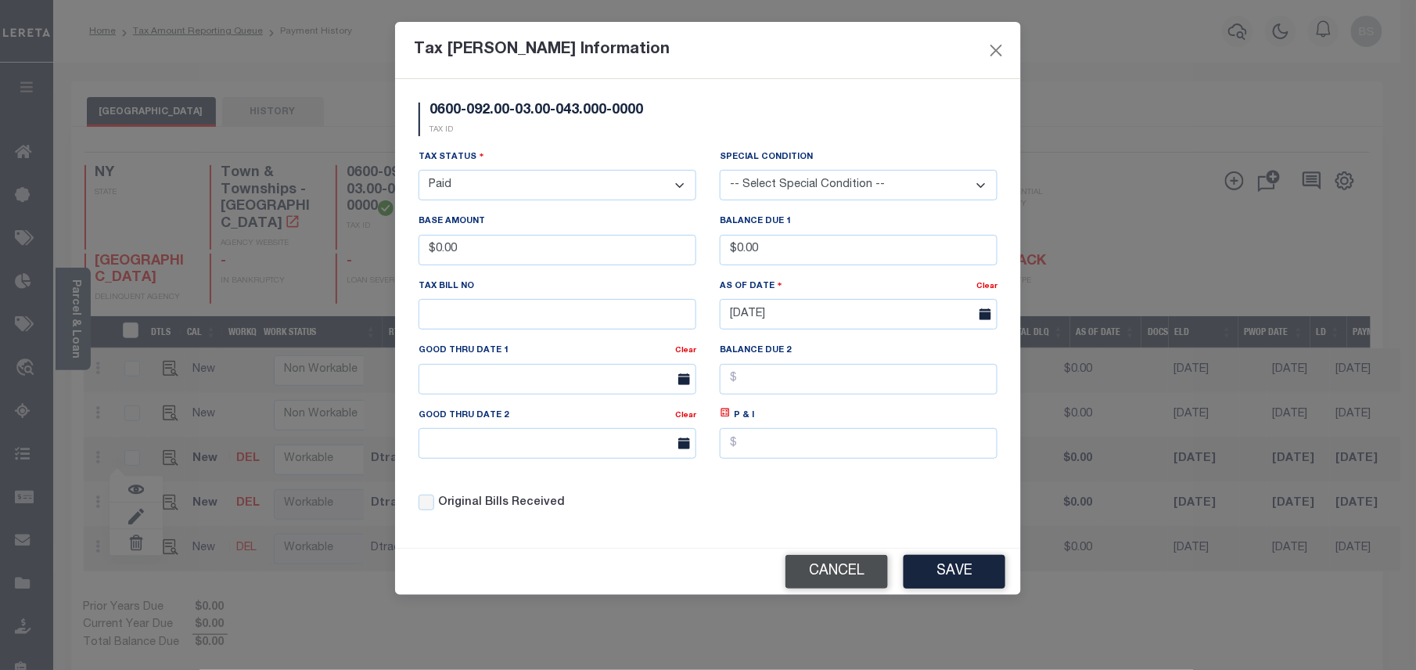
click at [859, 577] on button "Cancel" at bounding box center [837, 572] width 103 height 34
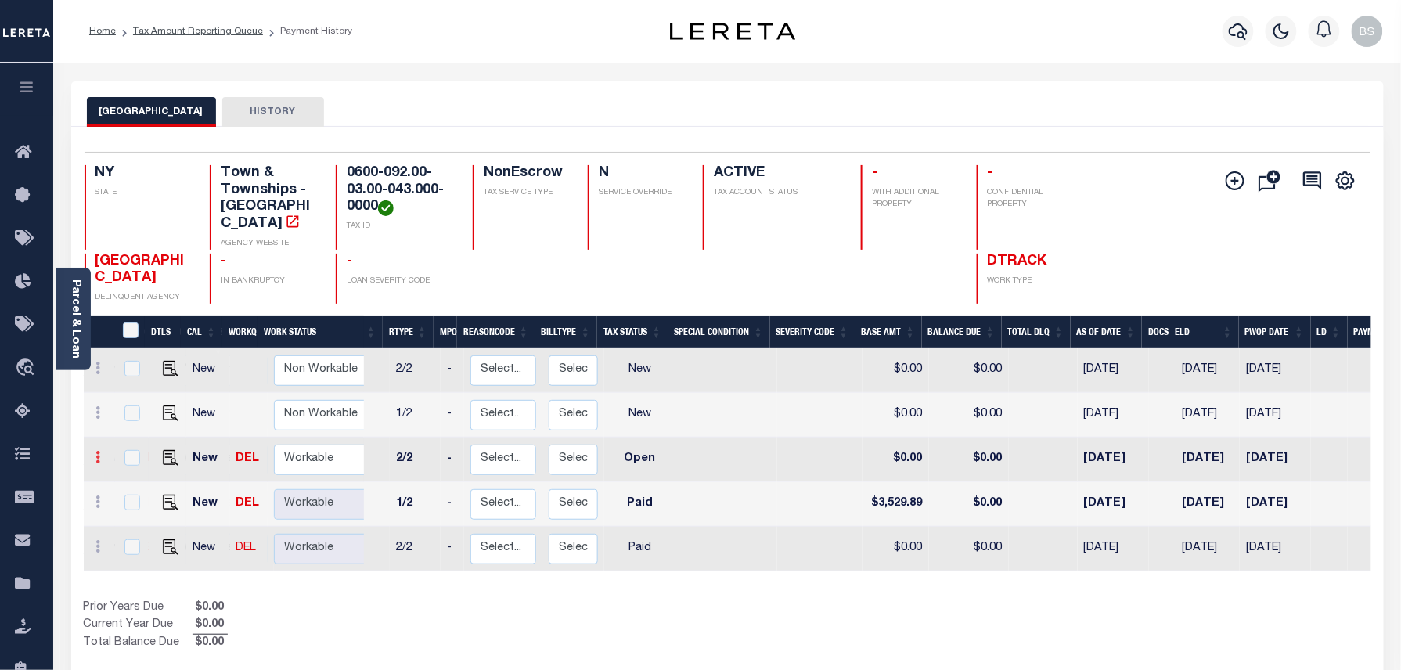
click at [99, 451] on icon at bounding box center [98, 457] width 5 height 13
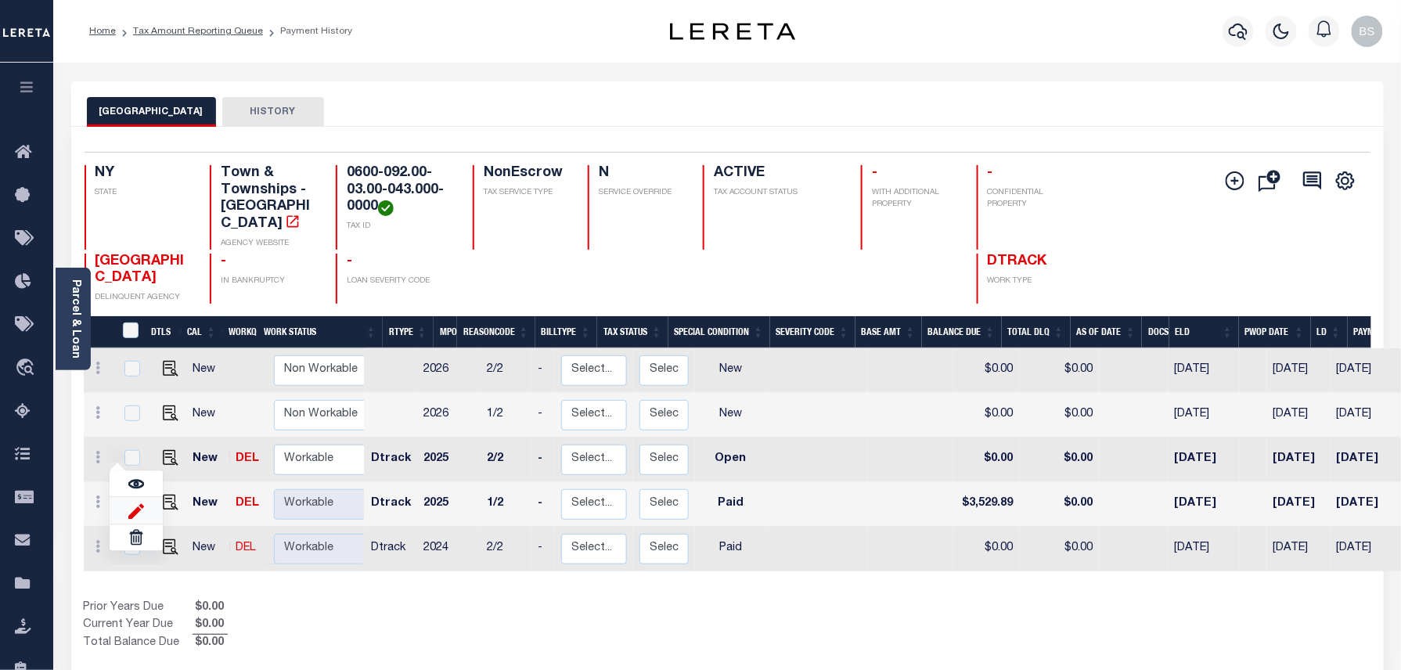
click at [142, 509] on img at bounding box center [136, 510] width 16 height 16
select select "OP2"
type input "$0.00"
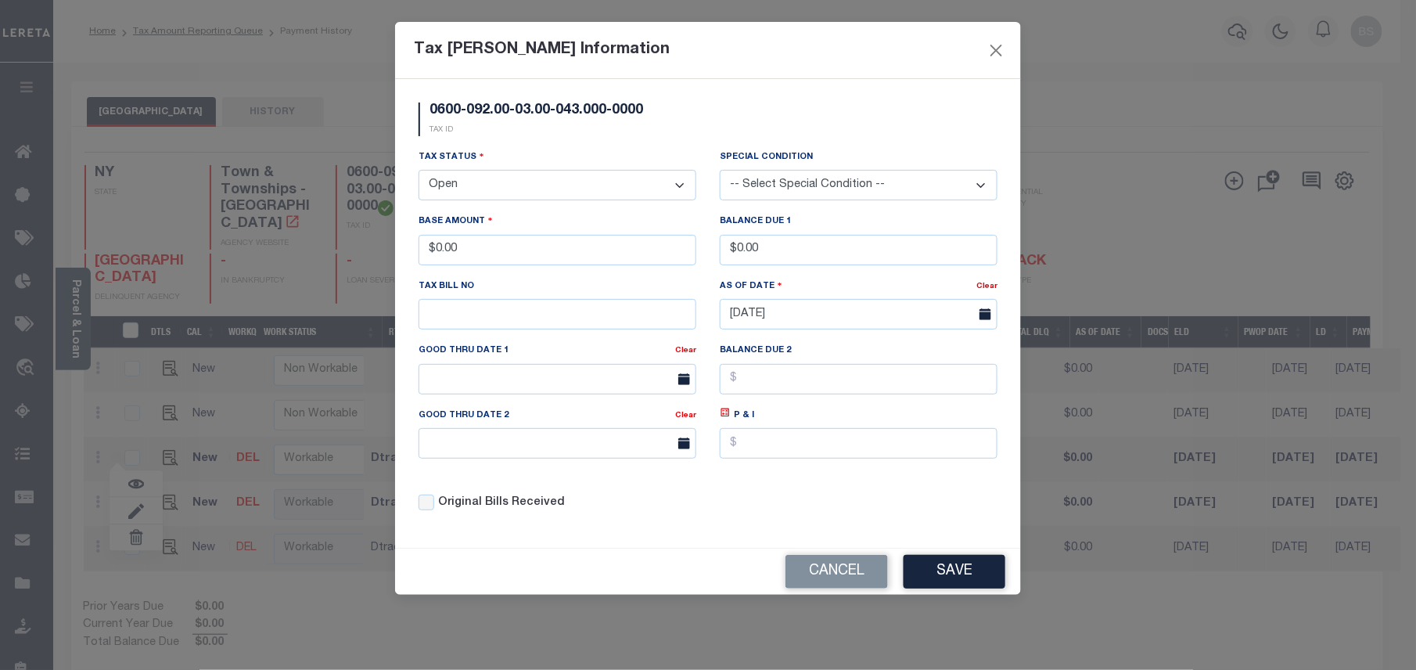
click at [533, 196] on select "- Select Status - Open Due/Unpaid Paid Incomplete No Tax Due Internal Refund Pr…" at bounding box center [558, 185] width 278 height 31
select select "PYD"
click at [419, 172] on select "- Select Status - Open Due/Unpaid Paid Incomplete No Tax Due Internal Refund Pr…" at bounding box center [558, 185] width 278 height 31
drag, startPoint x: 505, startPoint y: 250, endPoint x: 429, endPoint y: 251, distance: 76.7
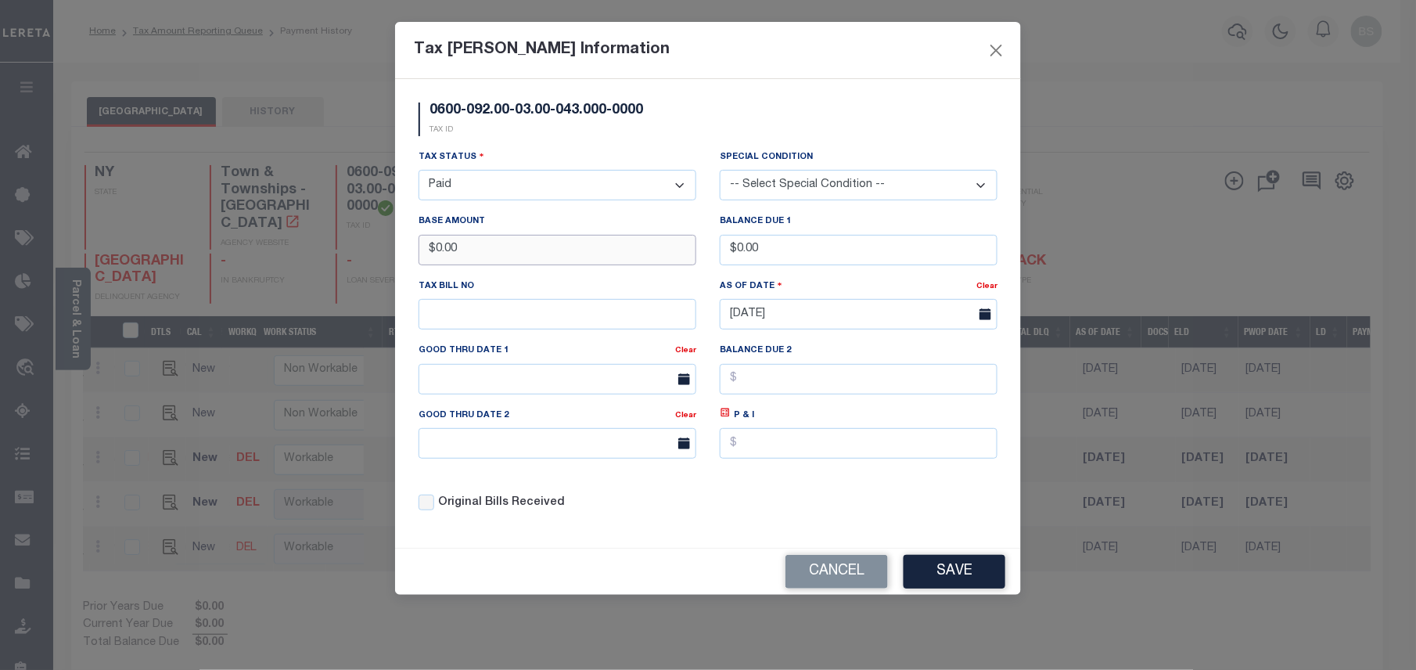
click at [432, 251] on input "$0.00" at bounding box center [558, 250] width 278 height 31
type input "$3,529.89"
click at [939, 562] on div "Cancel Save" at bounding box center [708, 572] width 626 height 46
click at [953, 577] on button "Save" at bounding box center [955, 572] width 102 height 34
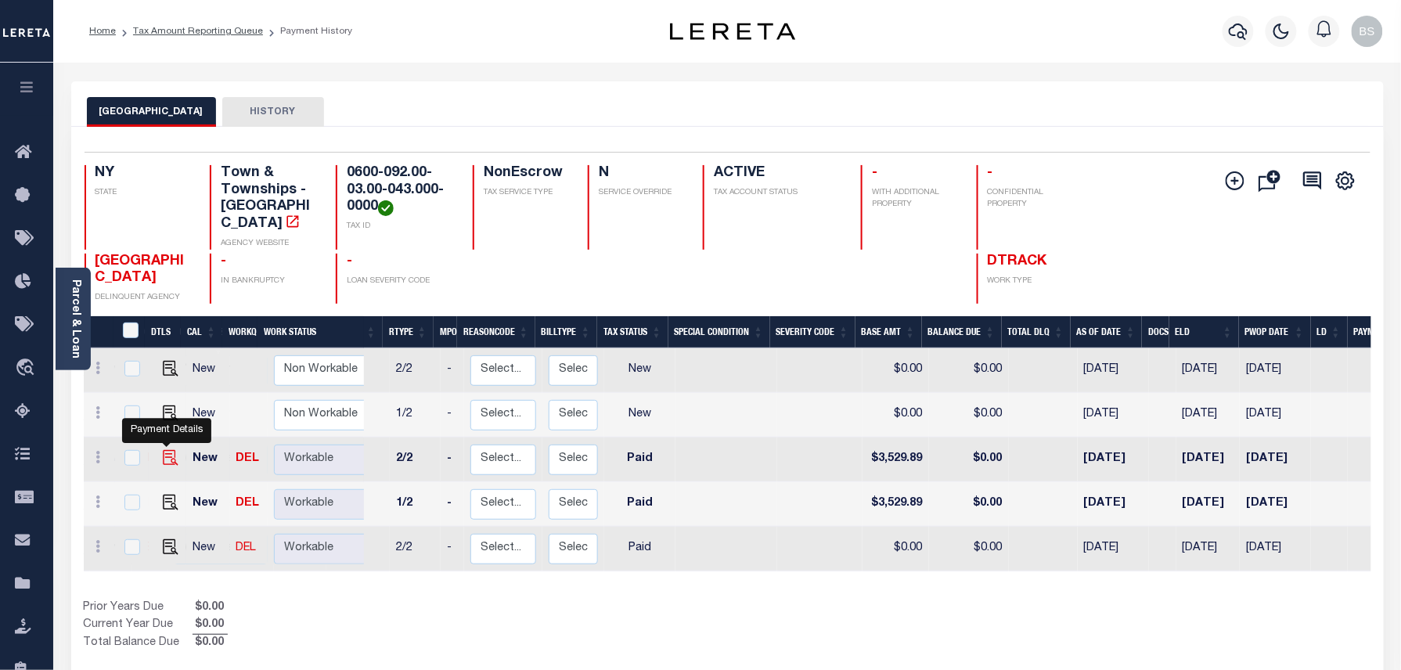
click at [170, 450] on img at bounding box center [171, 458] width 16 height 16
checkbox input "true"
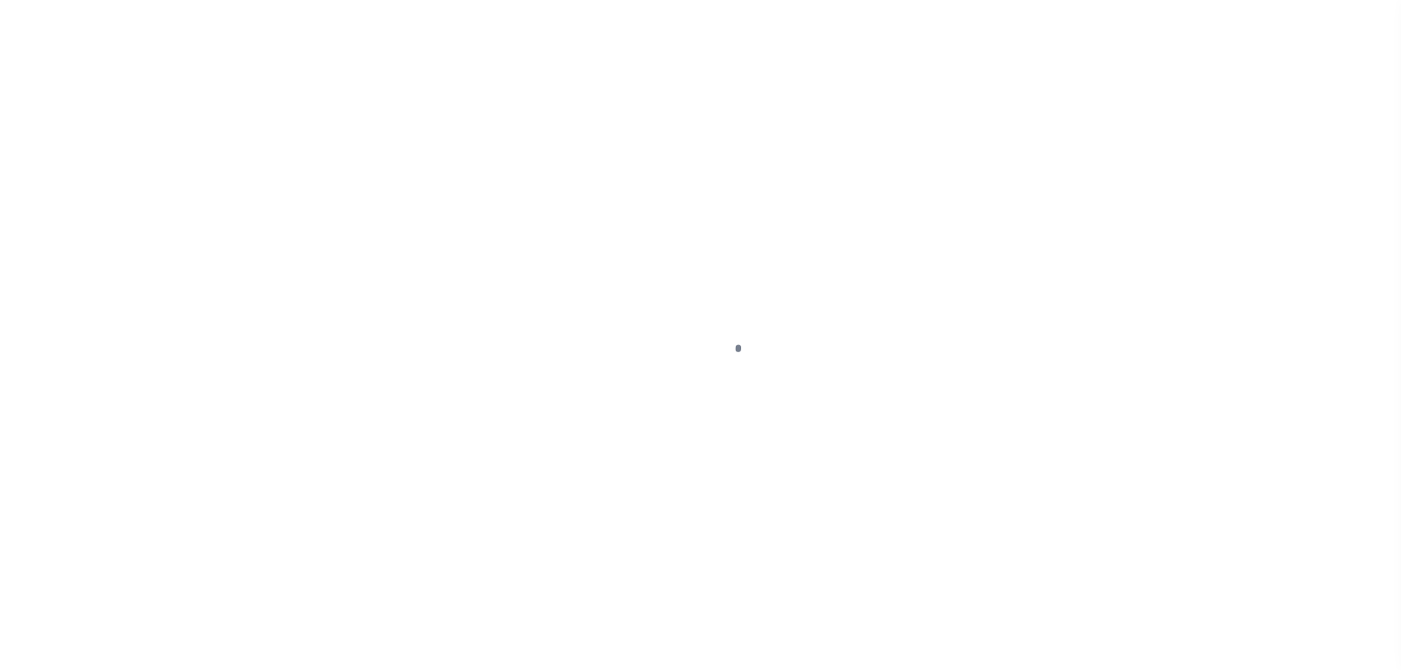
select select "PYD"
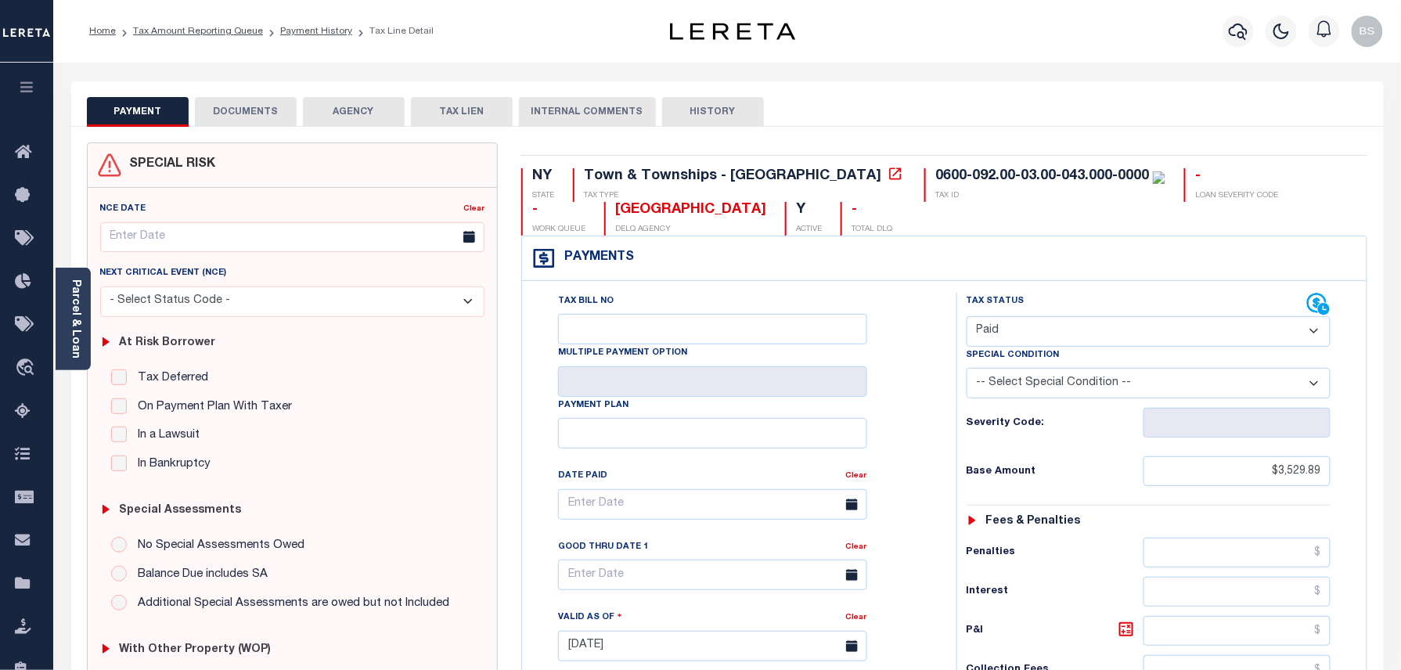
click at [266, 117] on button "DOCUMENTS" at bounding box center [246, 112] width 102 height 30
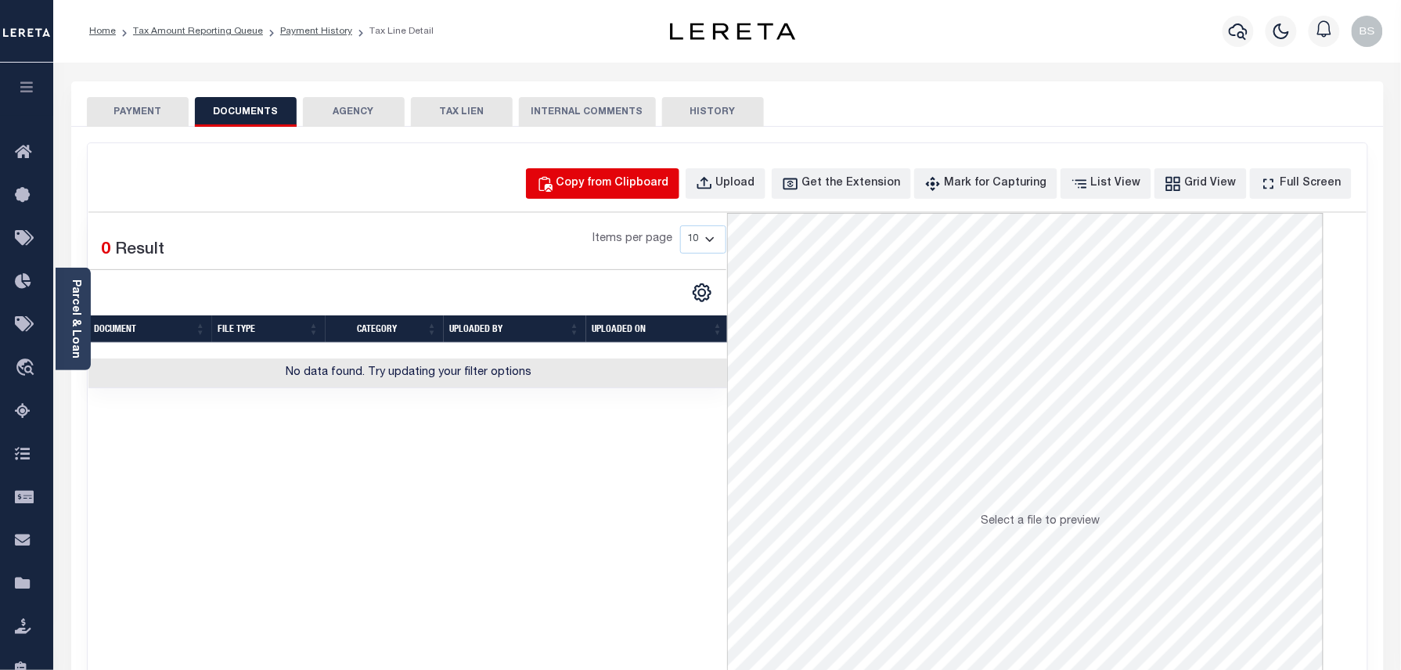
click at [614, 180] on div "Copy from Clipboard" at bounding box center [612, 183] width 113 height 17
select select "POP"
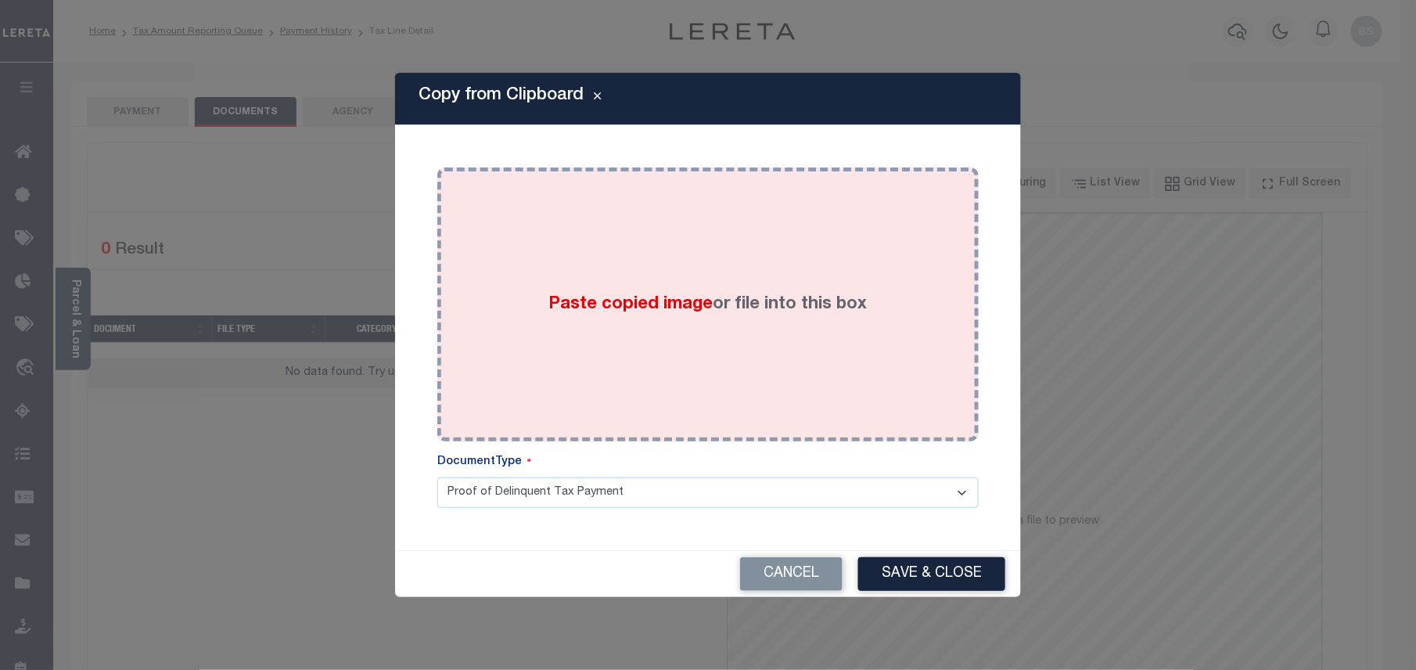
click at [696, 321] on div "Paste copied image or file into this box" at bounding box center [708, 304] width 518 height 250
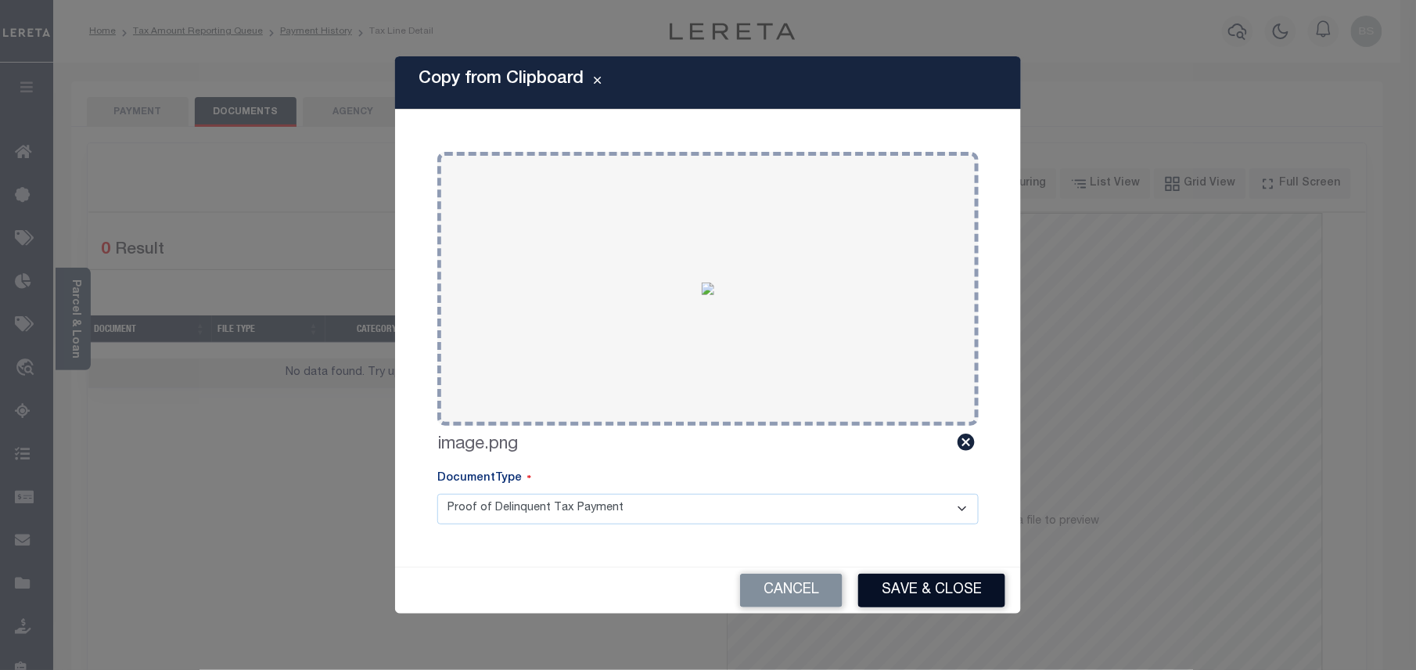
click at [873, 574] on button "Save & Close" at bounding box center [931, 591] width 147 height 34
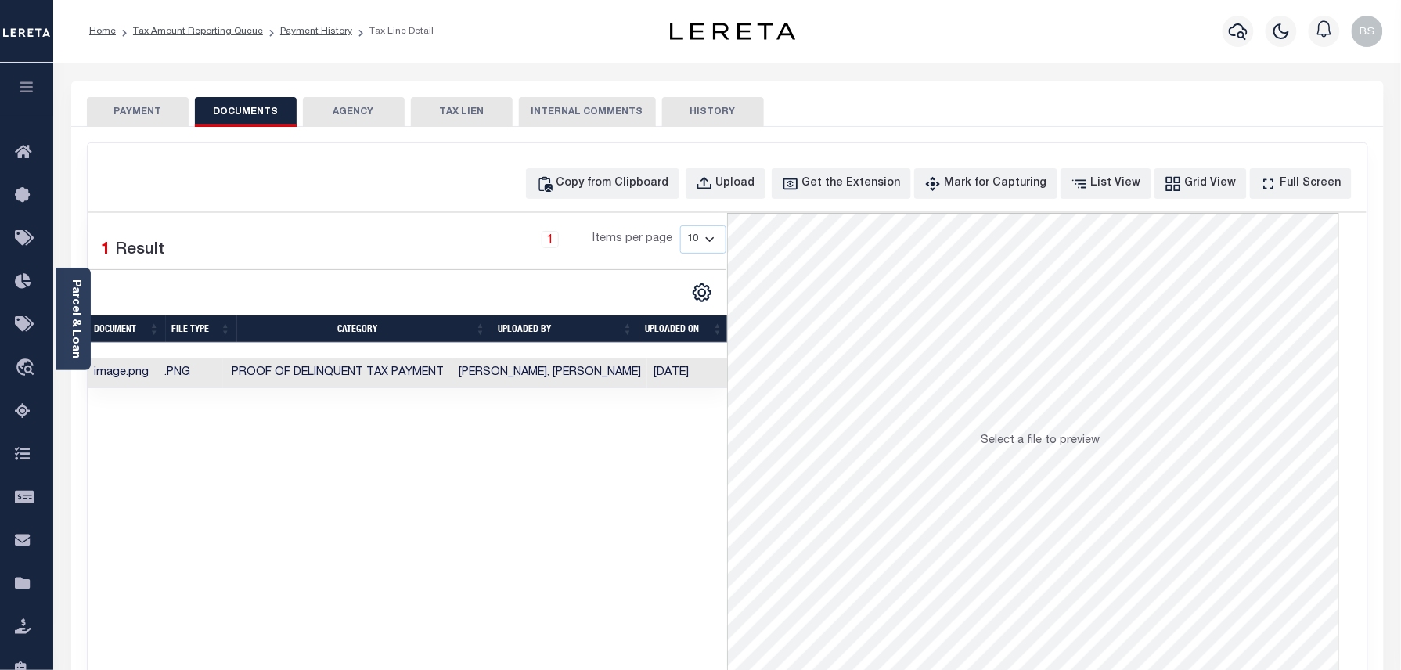
click at [311, 22] on ol "Home Tax Amount Reporting Queue Payment History Tax Line Detail" at bounding box center [261, 31] width 369 height 33
click at [305, 27] on link "Payment History" at bounding box center [316, 31] width 72 height 9
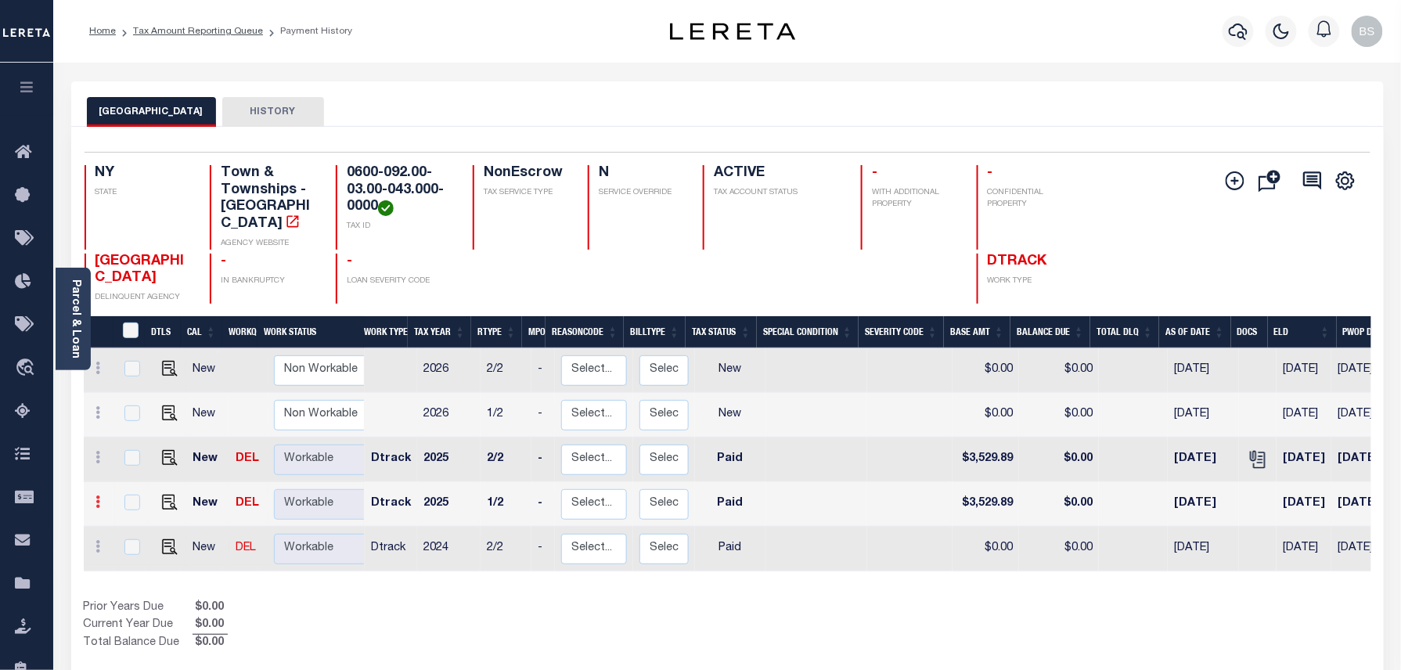
click at [96, 495] on icon at bounding box center [98, 501] width 5 height 13
click at [135, 463] on img at bounding box center [136, 471] width 16 height 16
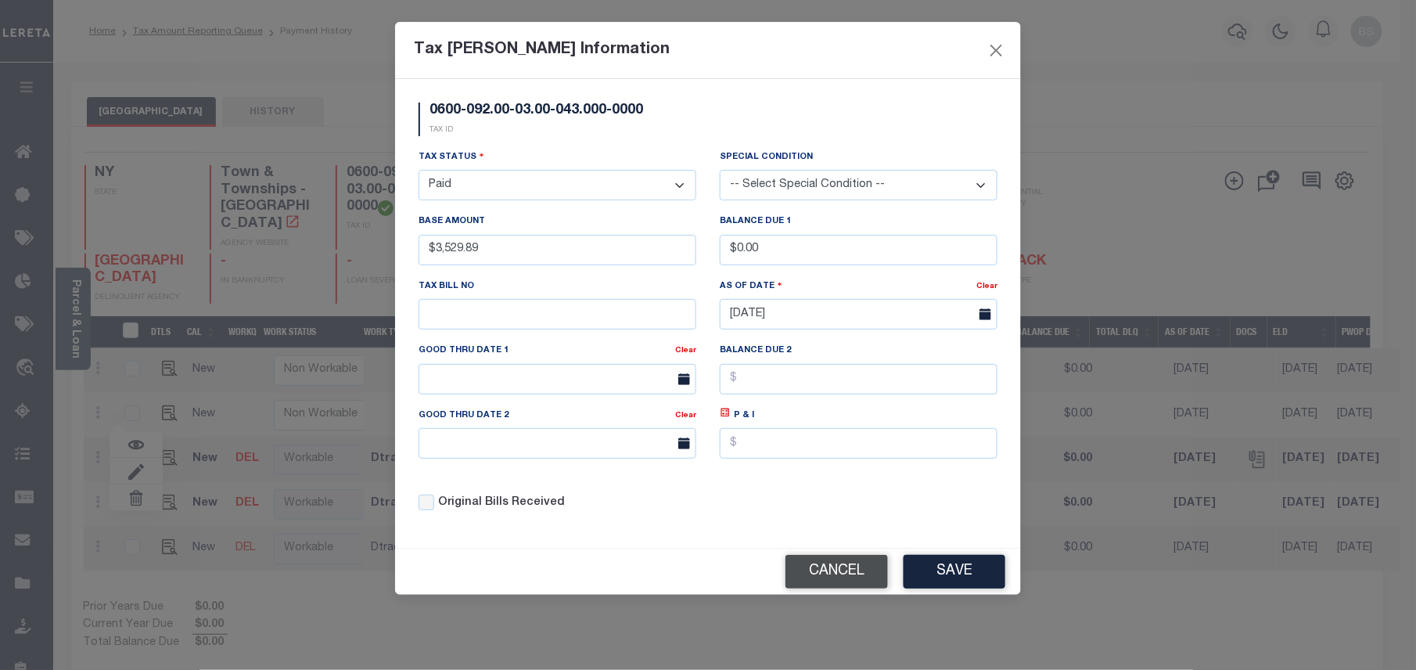
click at [843, 573] on button "Cancel" at bounding box center [837, 572] width 103 height 34
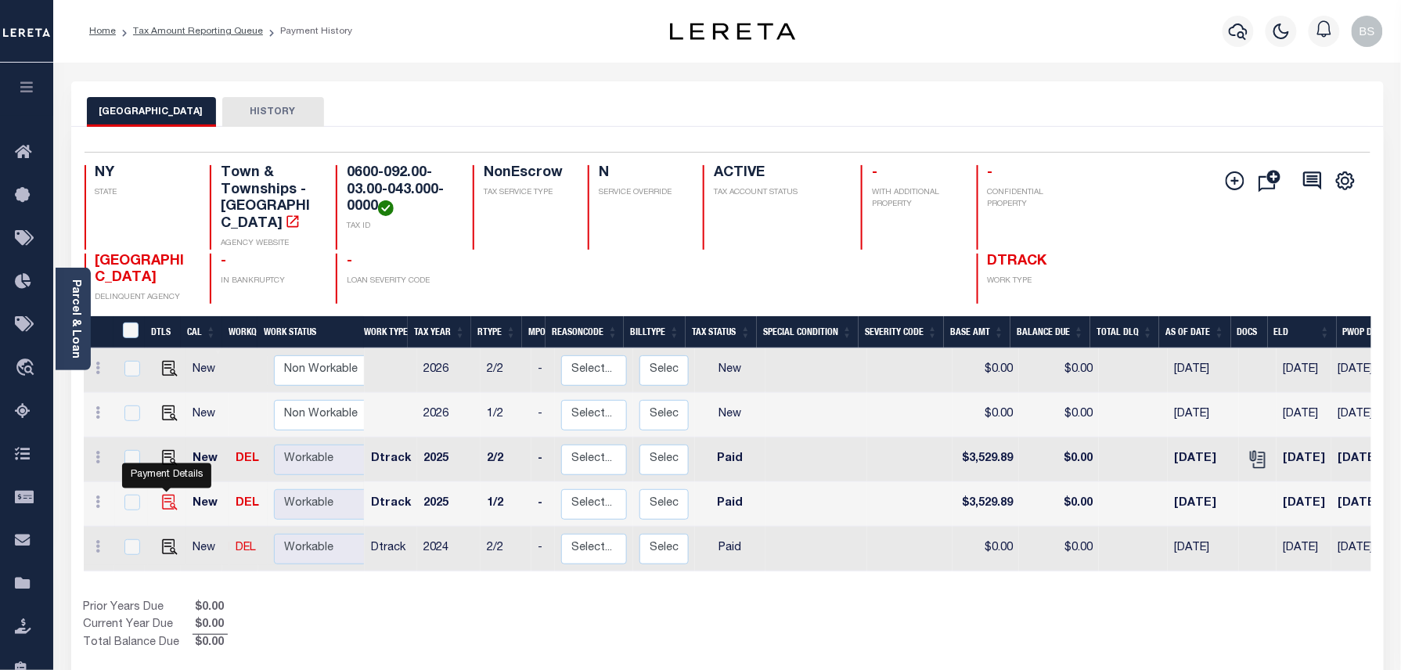
click at [170, 495] on img "" at bounding box center [170, 503] width 16 height 16
checkbox input "true"
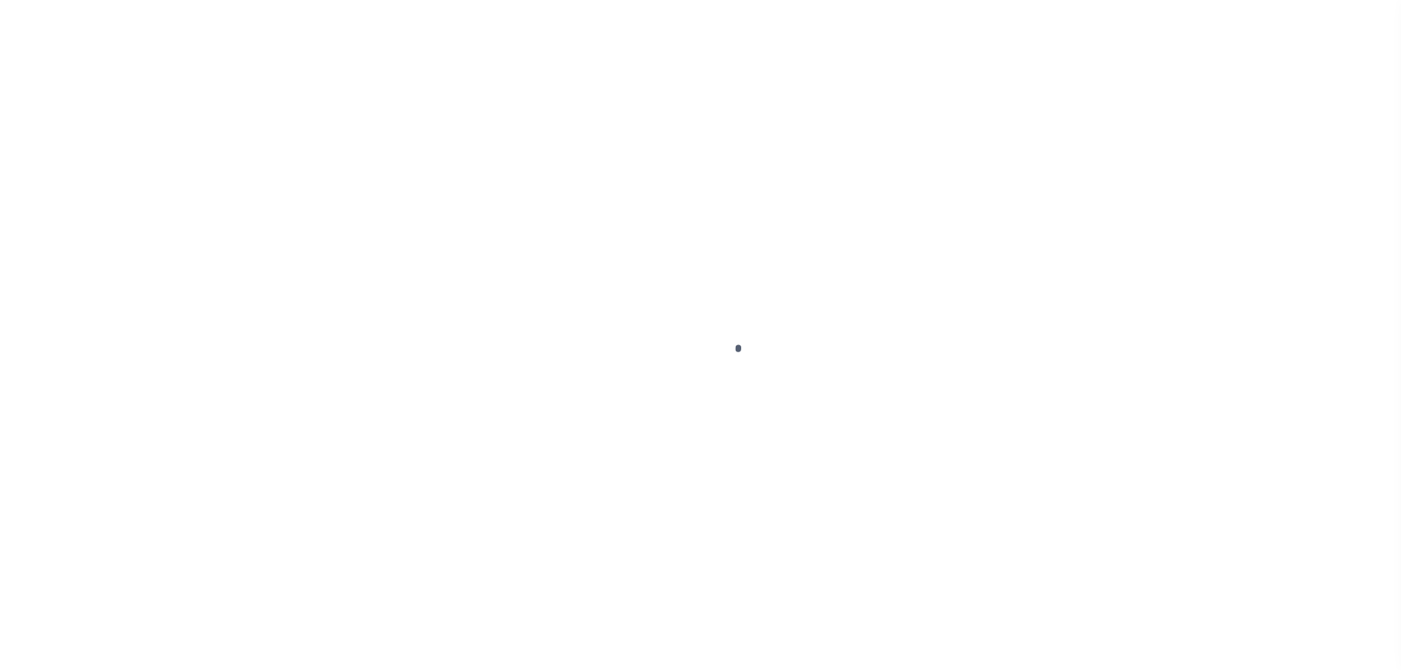
select select "PYD"
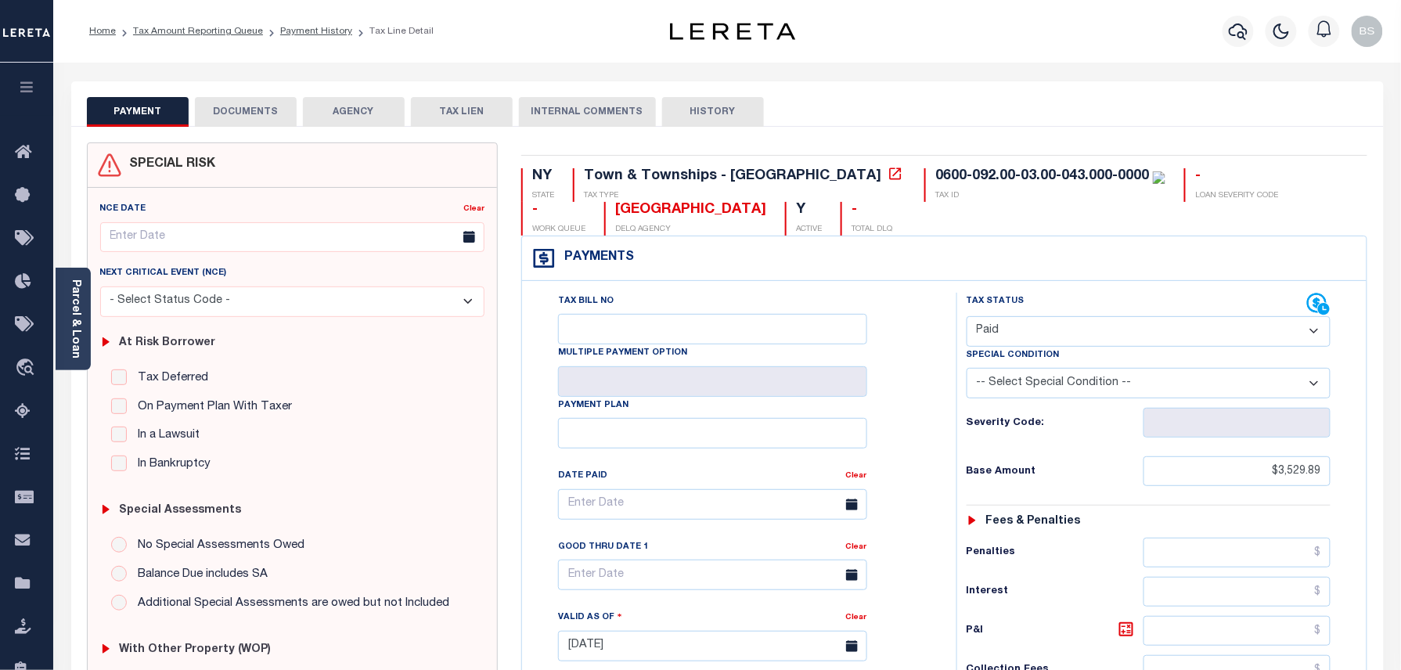
click at [228, 113] on button "DOCUMENTS" at bounding box center [246, 112] width 102 height 30
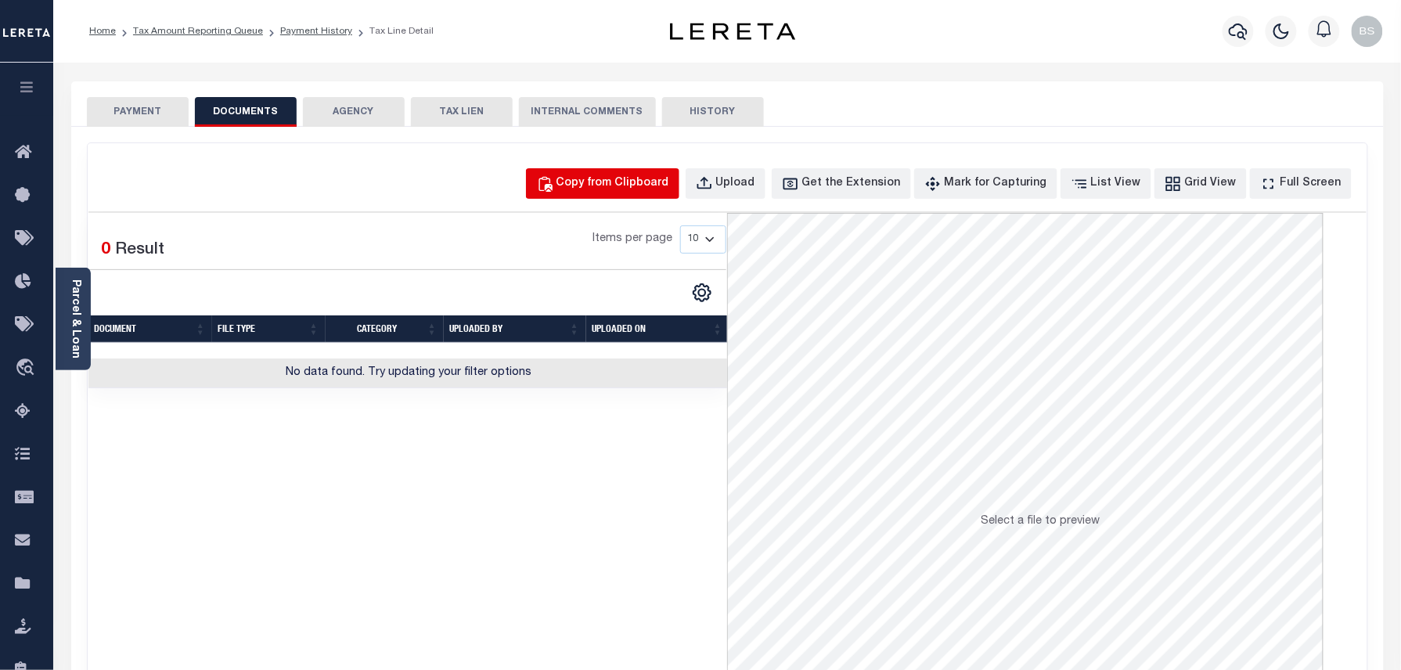
click at [613, 173] on button "Copy from Clipboard" at bounding box center [602, 183] width 153 height 31
select select "POP"
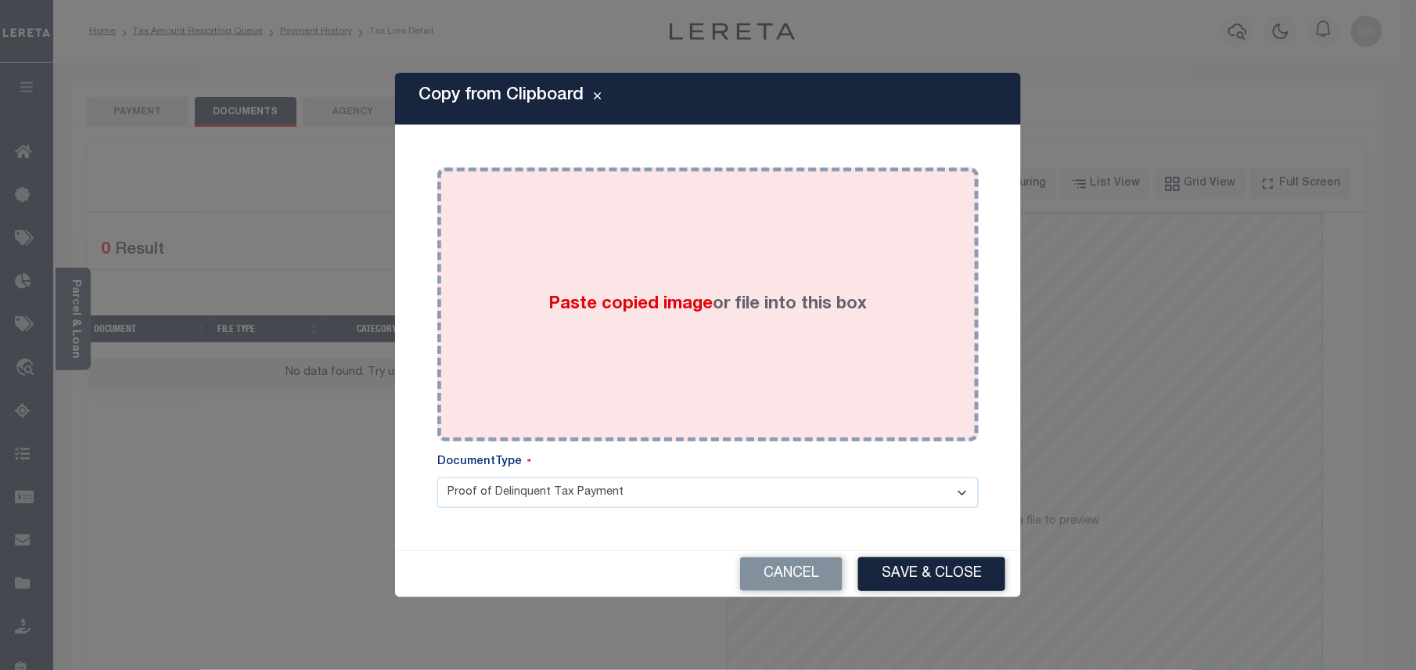
click at [743, 277] on div "Paste copied image or file into this box" at bounding box center [708, 304] width 518 height 250
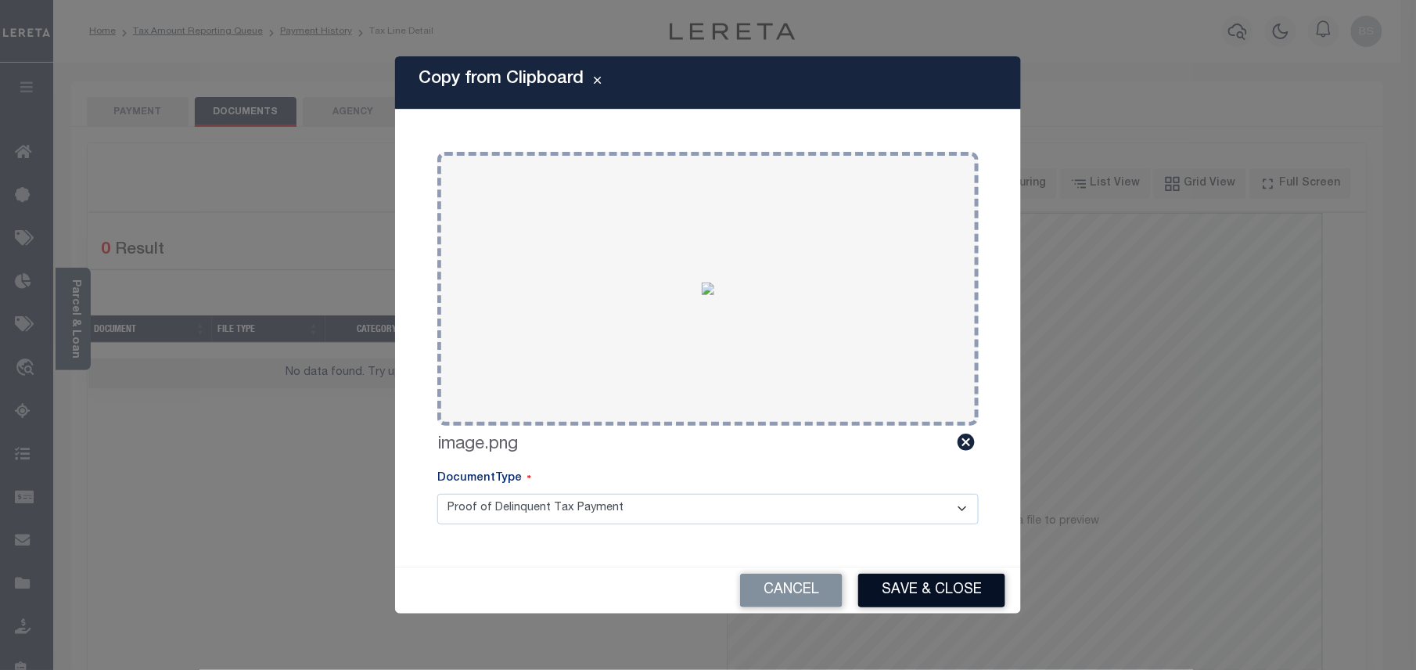
click at [953, 590] on button "Save & Close" at bounding box center [931, 591] width 147 height 34
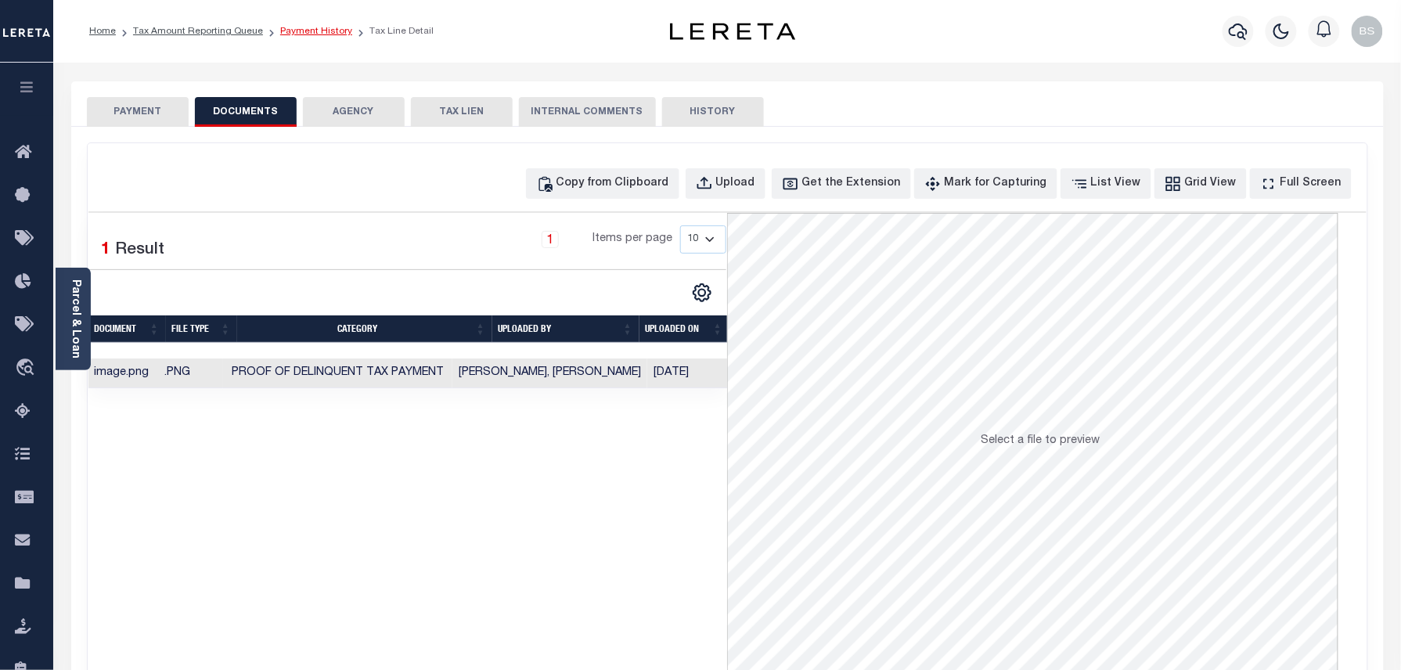
click at [311, 27] on link "Payment History" at bounding box center [316, 31] width 72 height 9
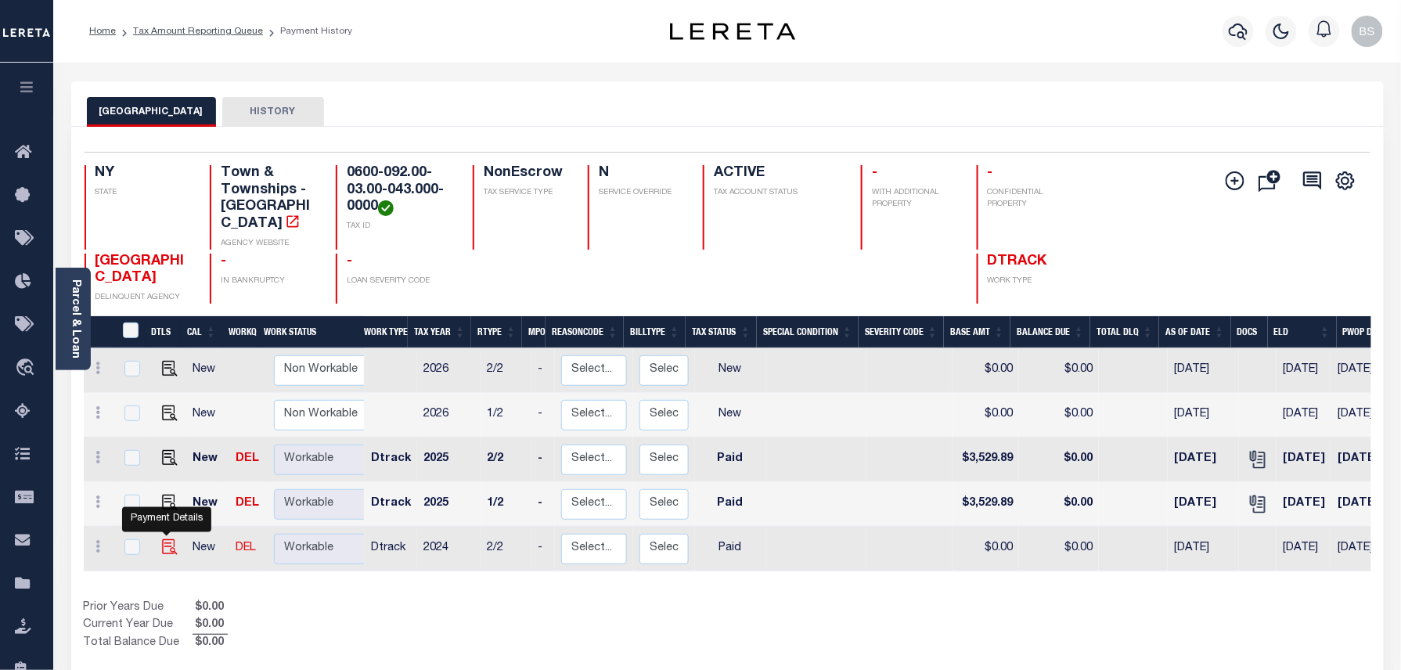
click at [169, 539] on img "" at bounding box center [170, 547] width 16 height 16
checkbox input "true"
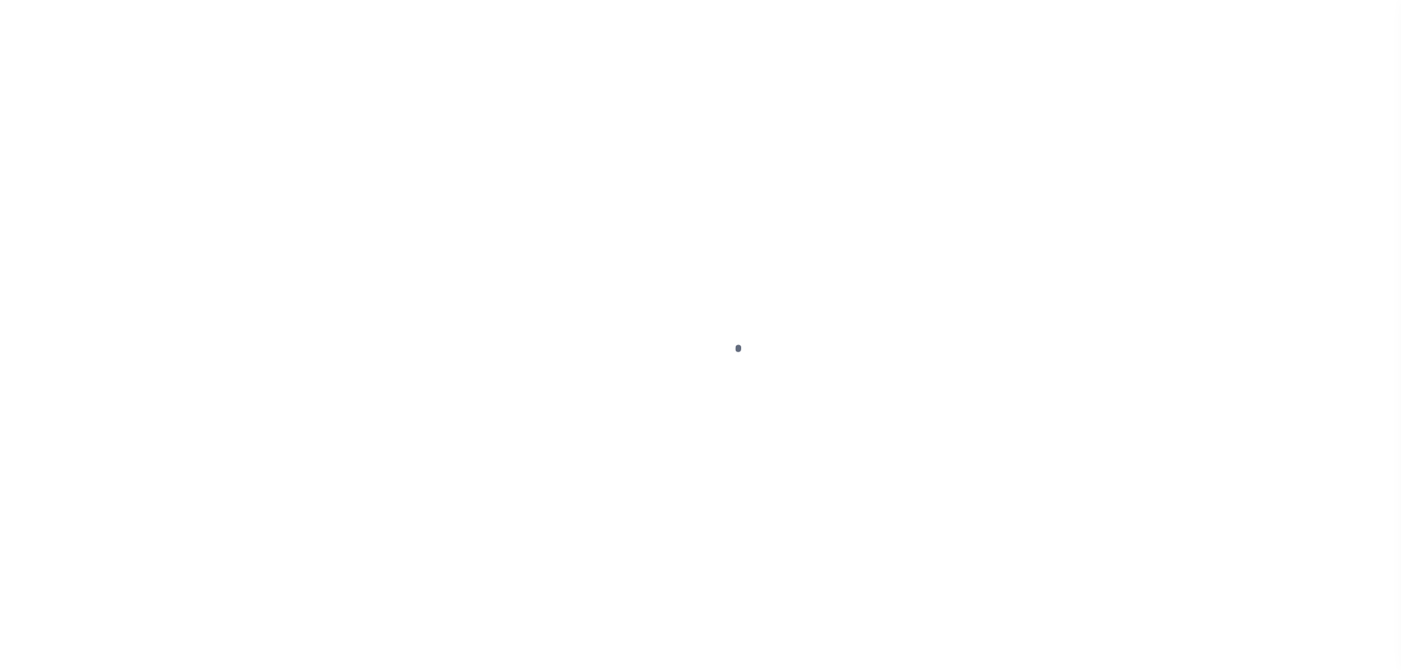
select select "PYD"
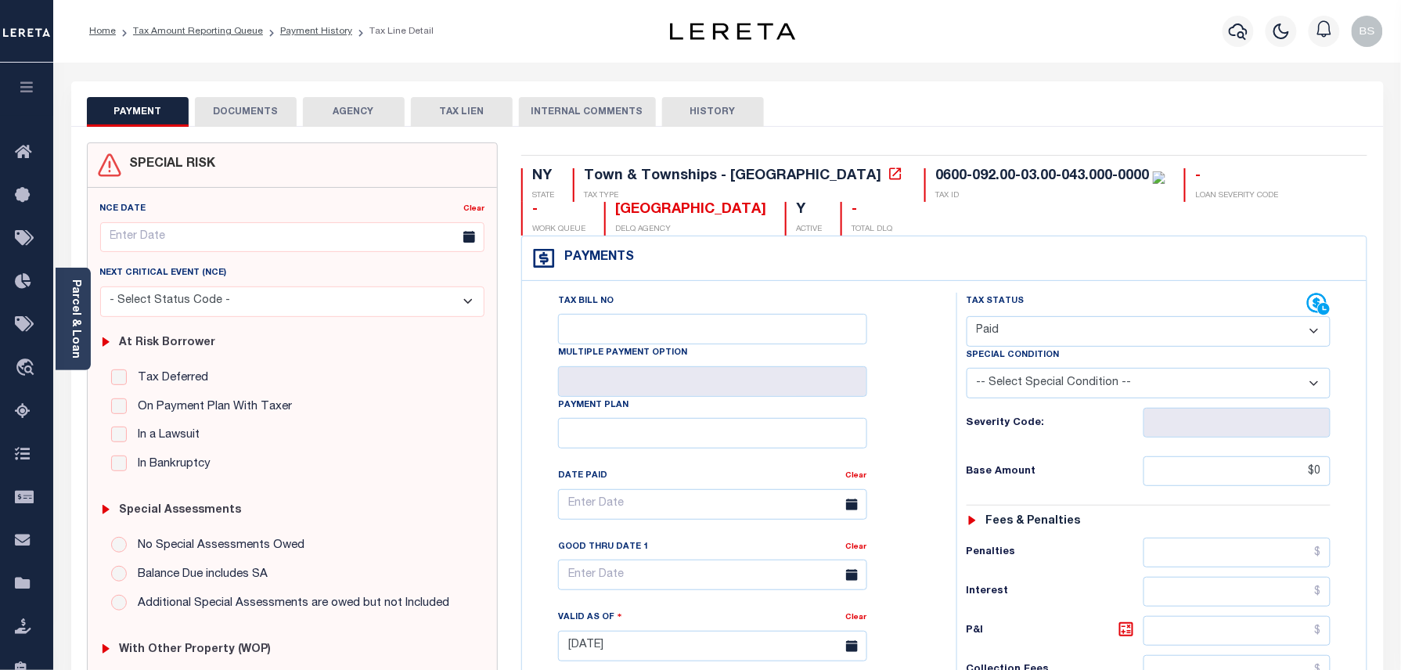
click at [267, 103] on button "DOCUMENTS" at bounding box center [246, 112] width 102 height 30
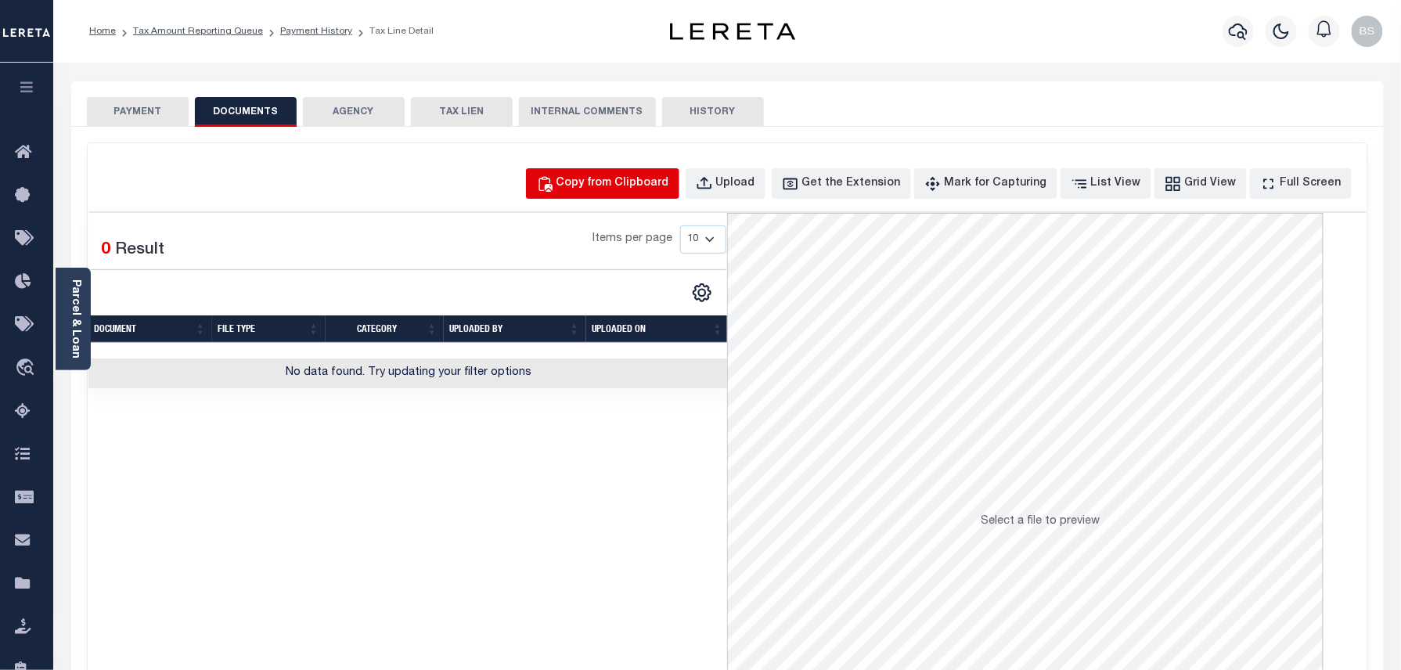
click at [648, 185] on div "Copy from Clipboard" at bounding box center [612, 183] width 113 height 17
select select "POP"
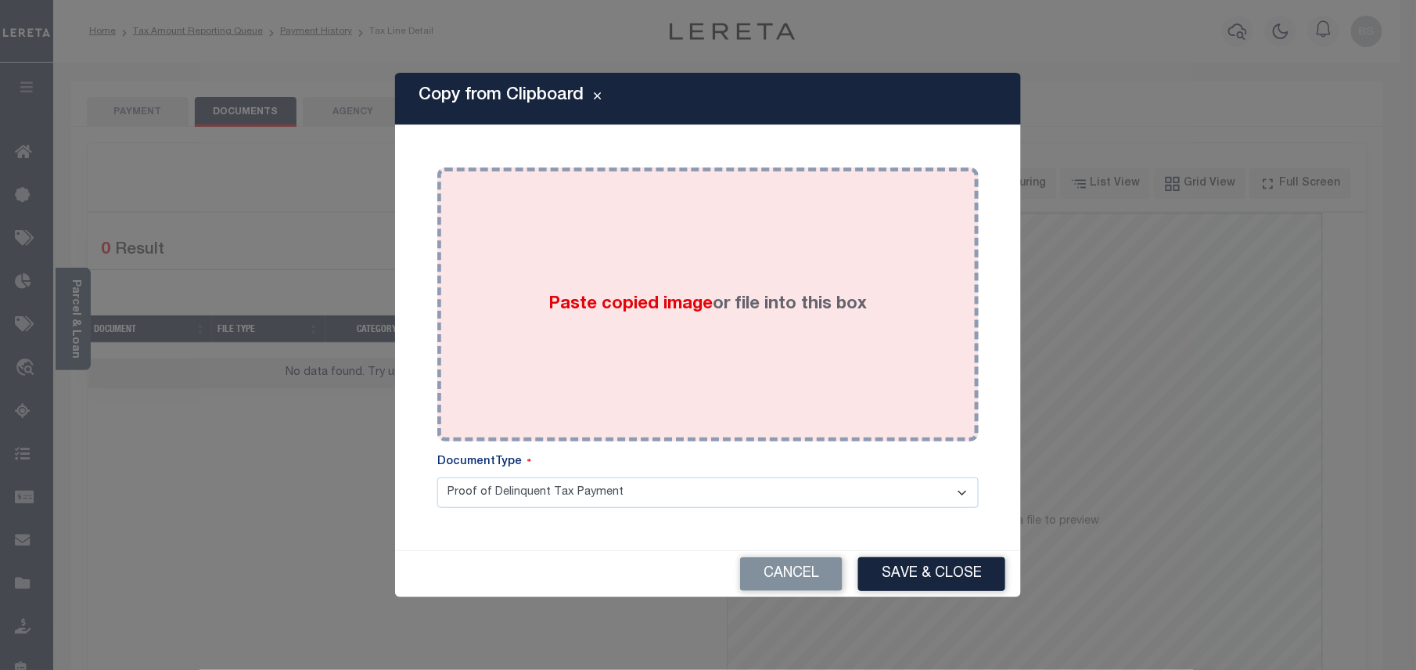
click at [739, 286] on div "Paste copied image or file into this box" at bounding box center [708, 304] width 518 height 250
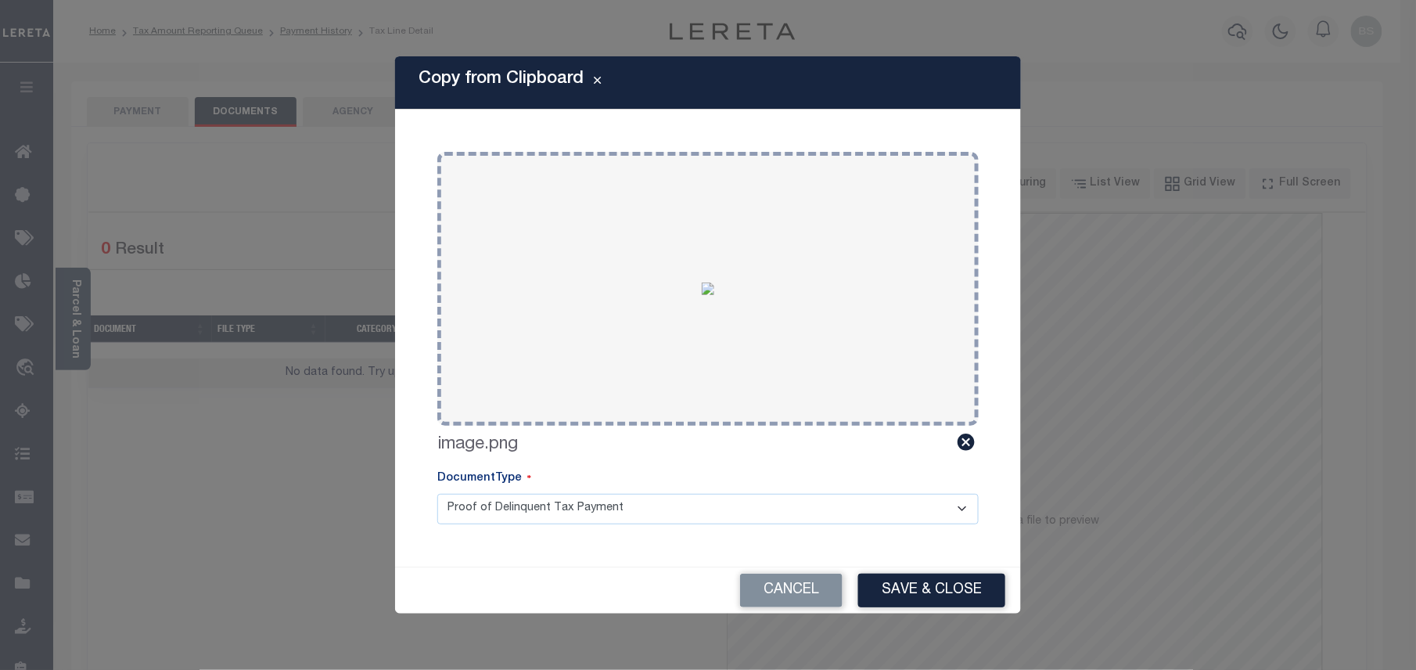
click at [918, 582] on button "Save & Close" at bounding box center [931, 591] width 147 height 34
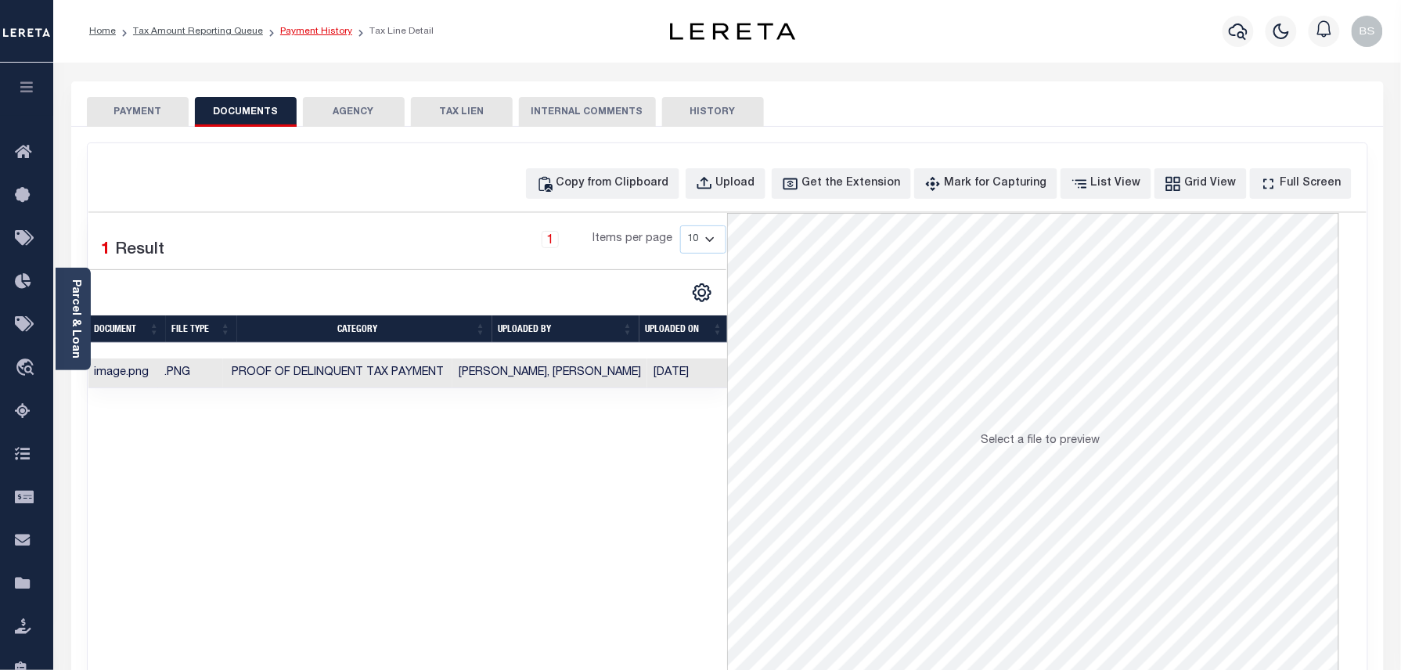
click at [288, 27] on link "Payment History" at bounding box center [316, 31] width 72 height 9
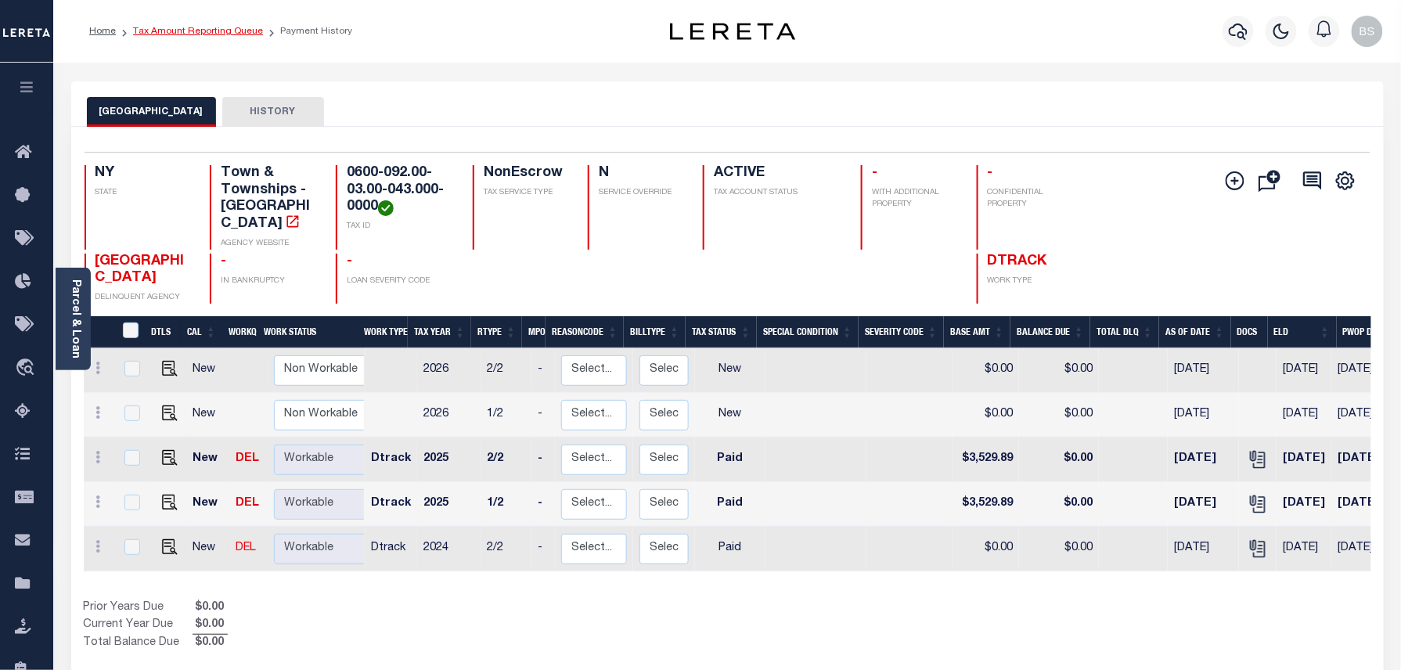
click at [223, 32] on link "Tax Amount Reporting Queue" at bounding box center [198, 31] width 130 height 9
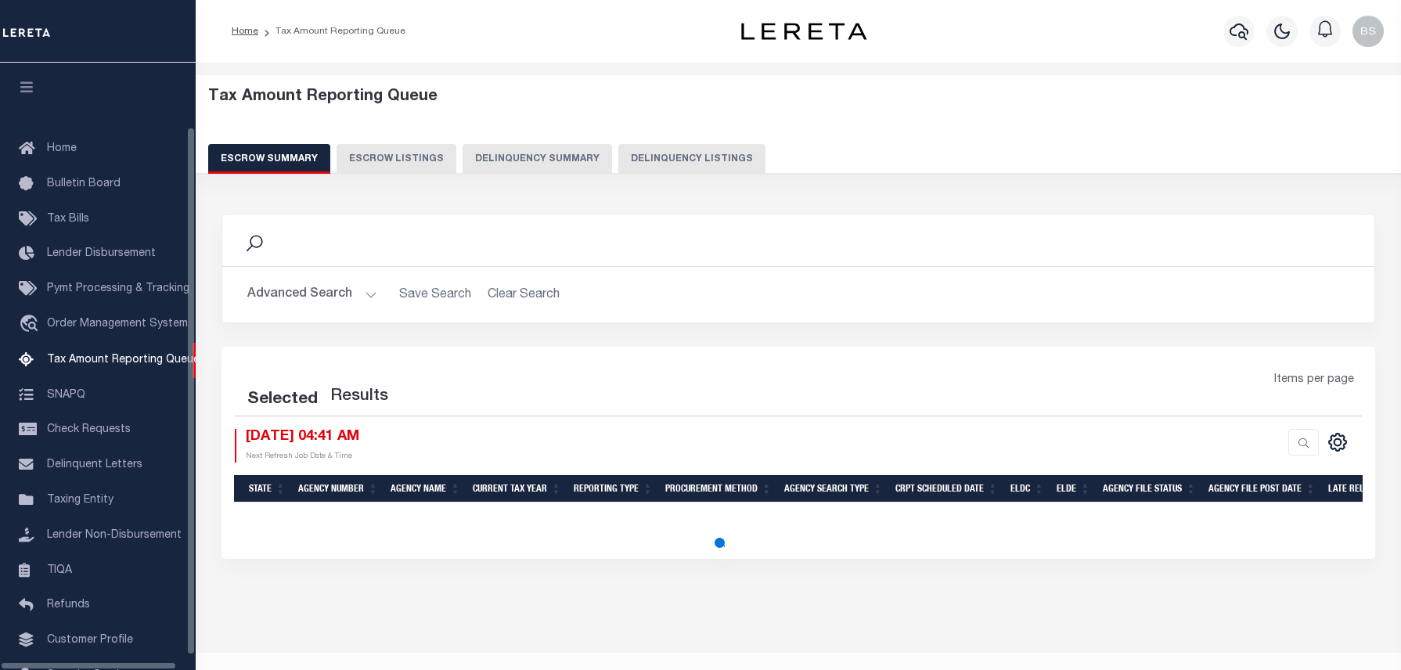
click at [692, 163] on button "Delinquency Listings" at bounding box center [691, 159] width 147 height 30
select select "100"
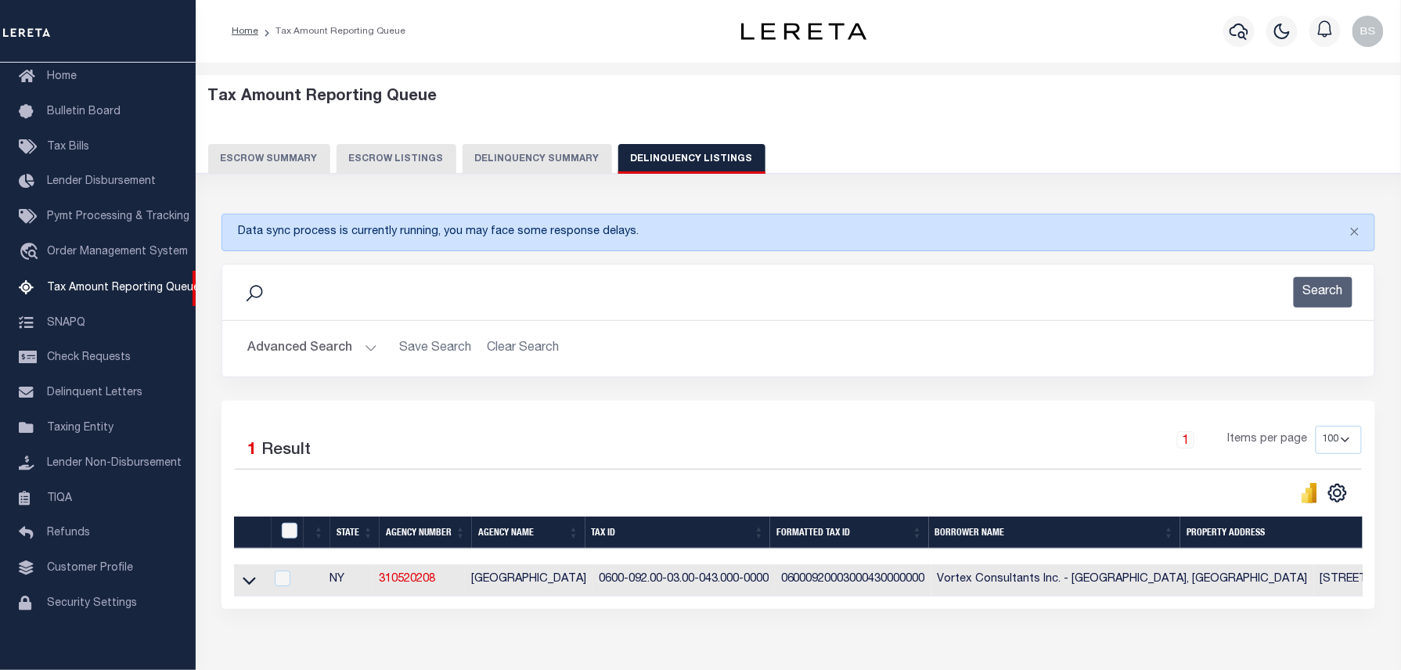
scroll to position [95, 0]
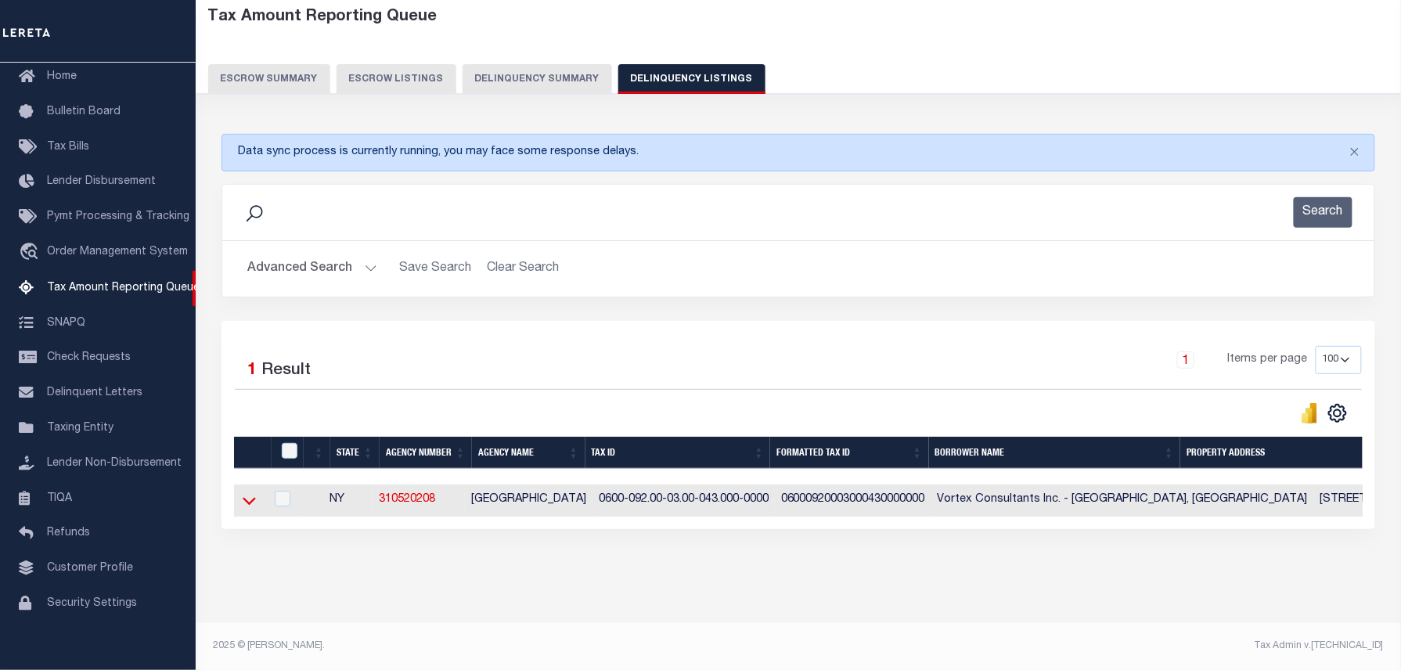
click at [245, 492] on icon at bounding box center [249, 500] width 13 height 16
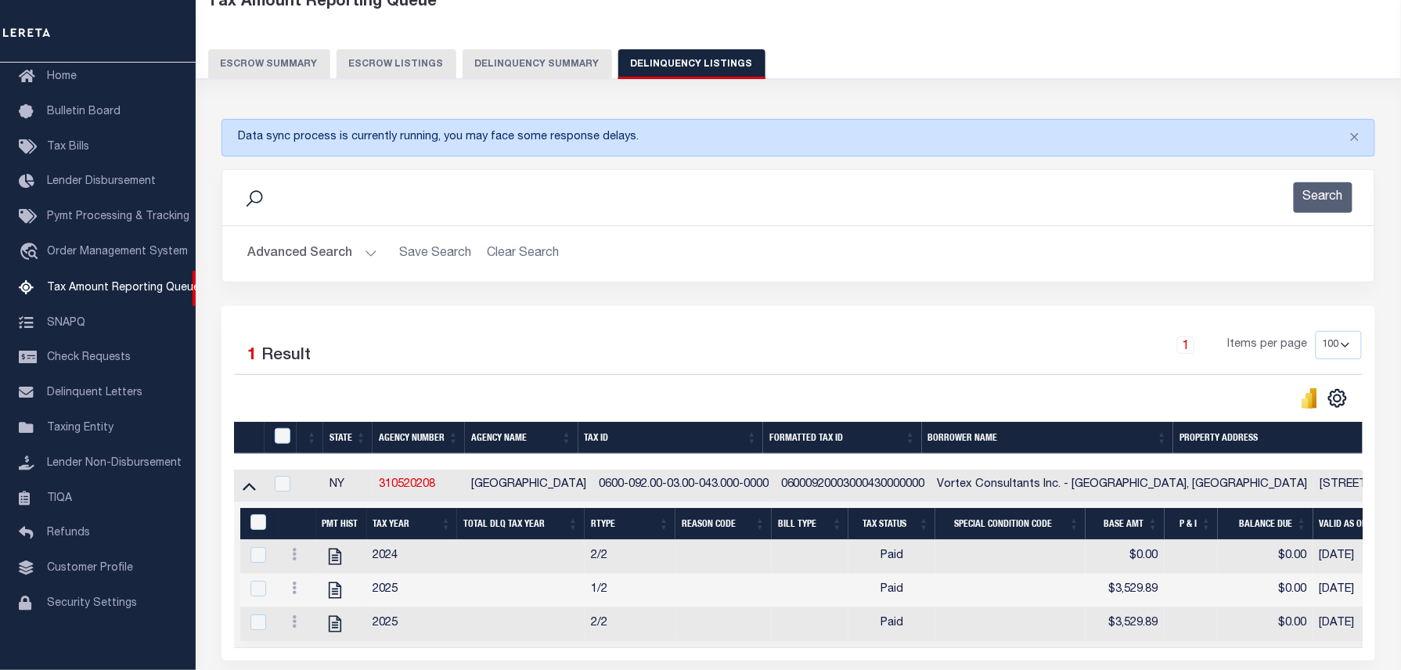
scroll to position [245, 0]
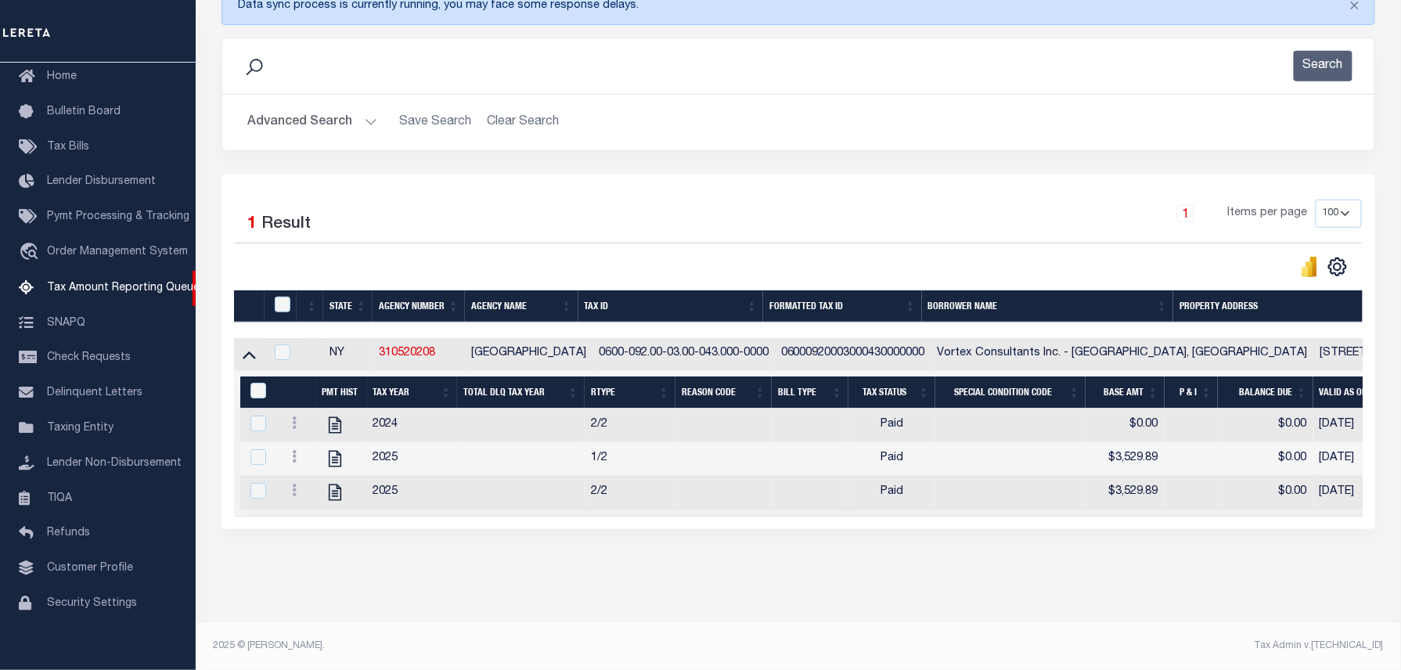
click at [283, 298] on div at bounding box center [284, 305] width 26 height 17
click at [279, 297] on input "checkbox" at bounding box center [283, 305] width 16 height 16
checkbox input "true"
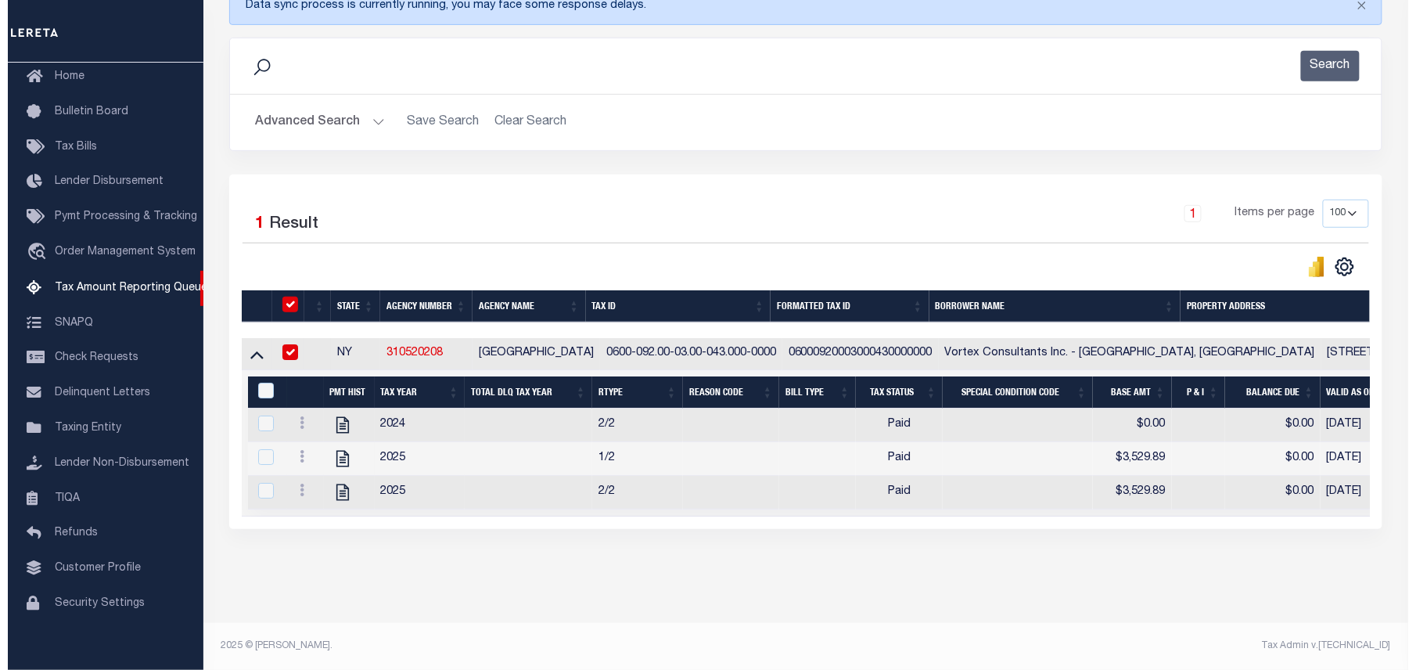
scroll to position [242, 0]
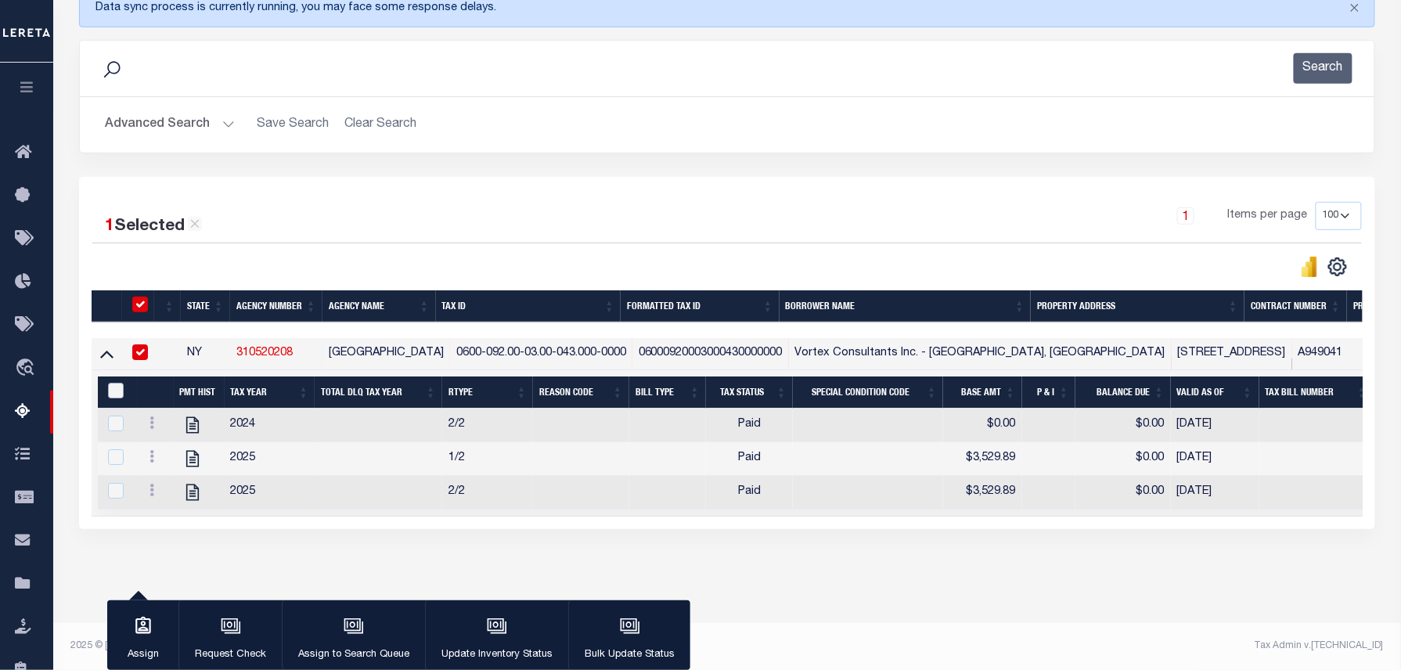
click at [120, 383] on input "&nbsp;" at bounding box center [116, 391] width 16 height 16
checkbox input "true"
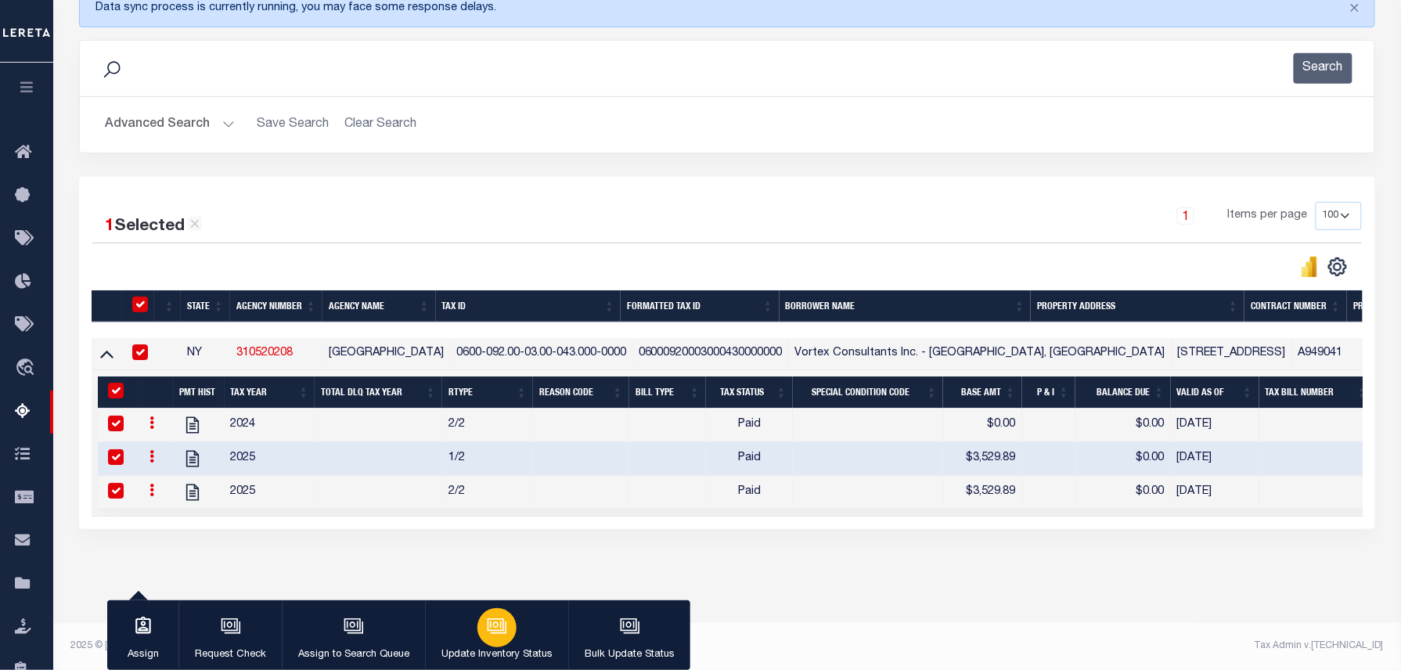
click at [487, 634] on icon "button" at bounding box center [497, 626] width 20 height 20
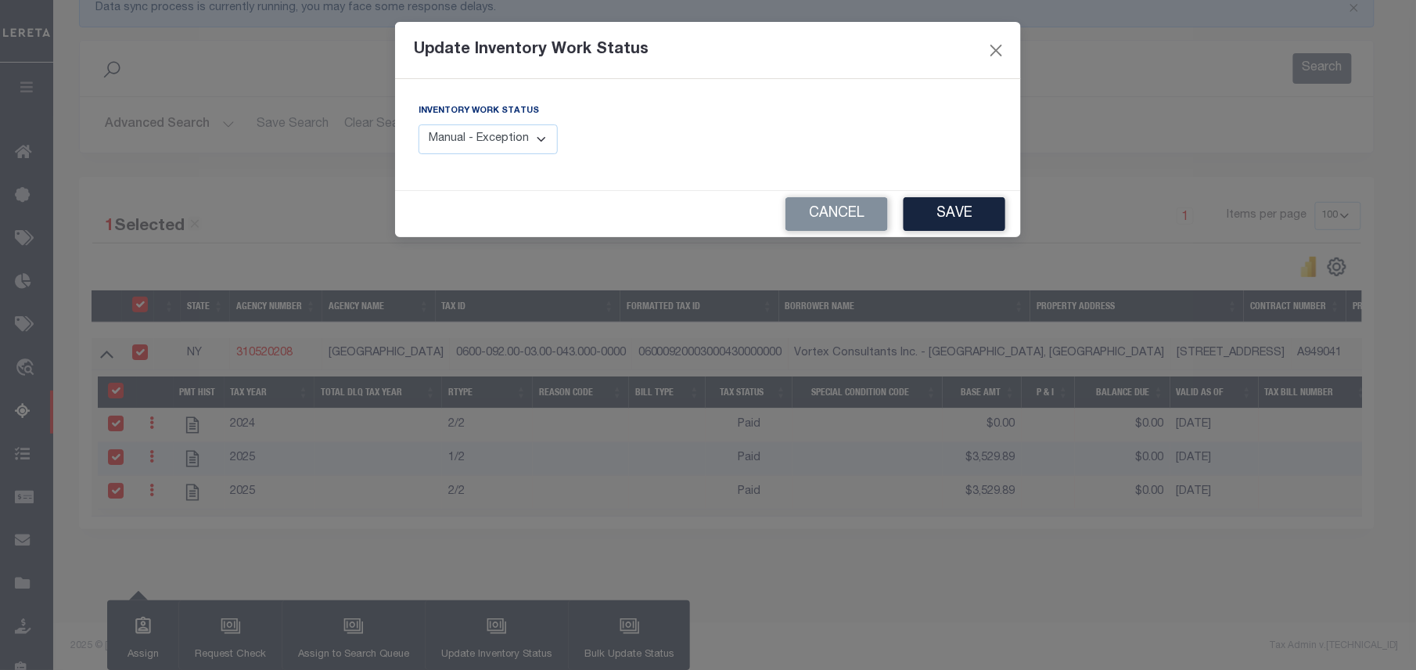
click at [524, 138] on select "Manual - Exception Pended - Awaiting Search Late Add Exception Completed" at bounding box center [488, 139] width 139 height 31
select select "4"
click at [419, 124] on select "Manual - Exception Pended - Awaiting Search Late Add Exception Completed" at bounding box center [488, 139] width 139 height 31
click at [961, 229] on button "Save" at bounding box center [955, 214] width 102 height 34
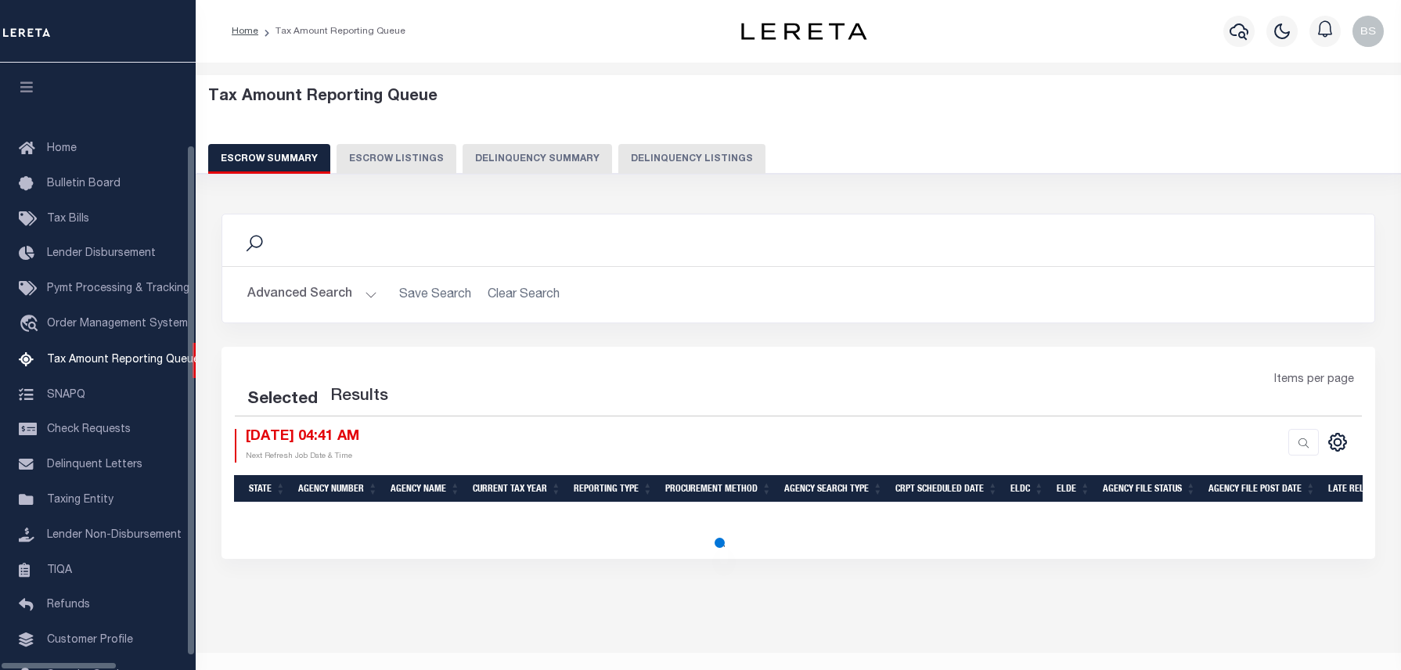
click at [681, 144] on button "Delinquency Listings" at bounding box center [691, 159] width 147 height 30
select select "100"
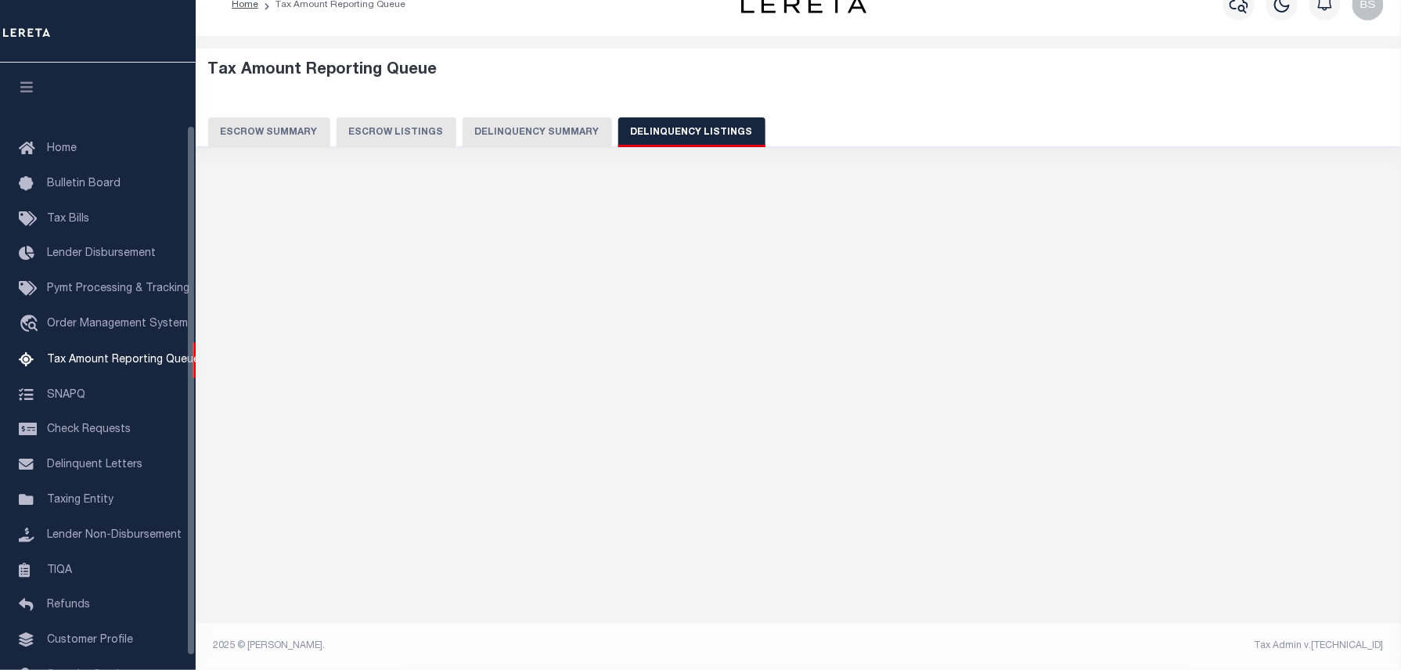
scroll to position [72, 0]
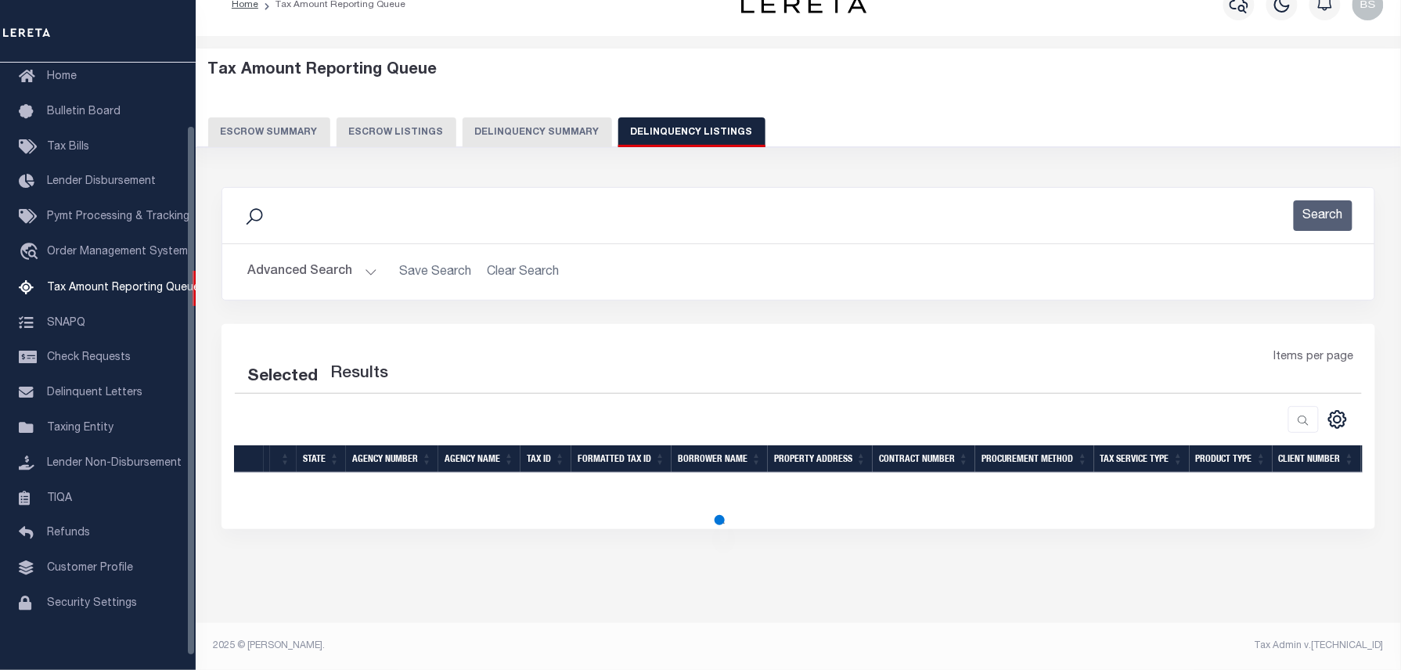
select select "100"
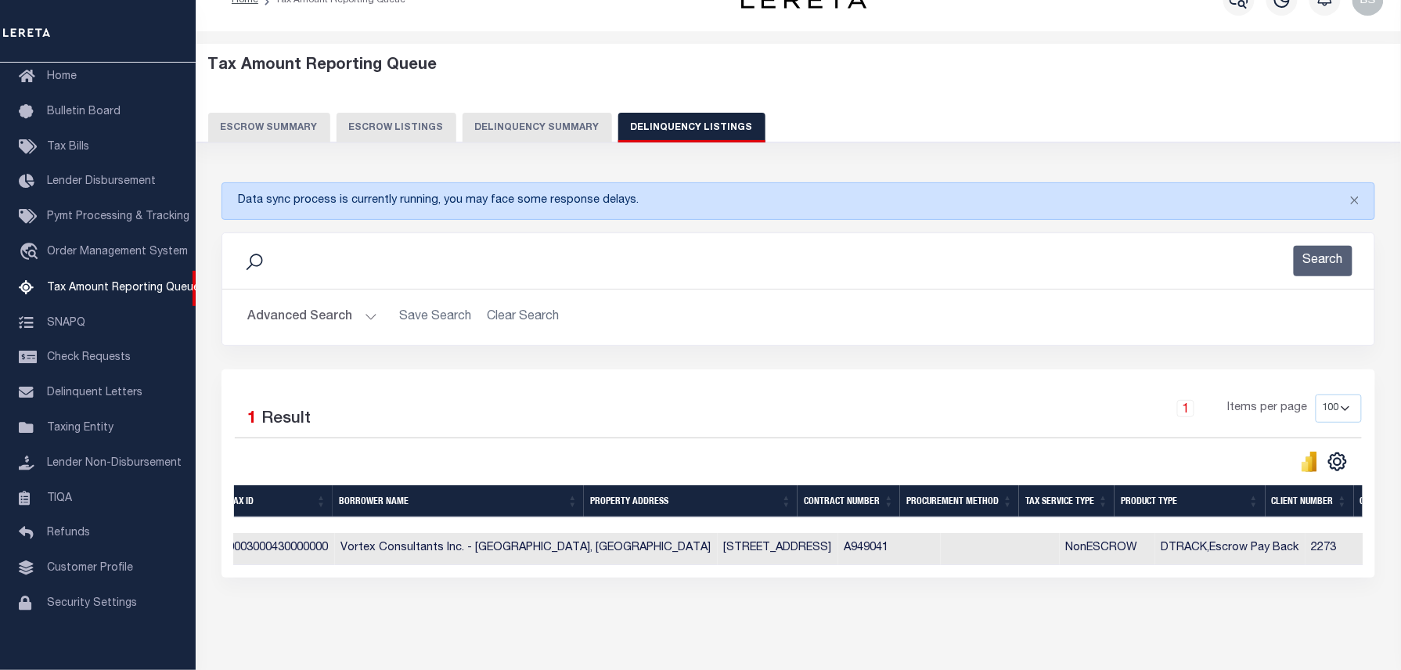
scroll to position [0, 0]
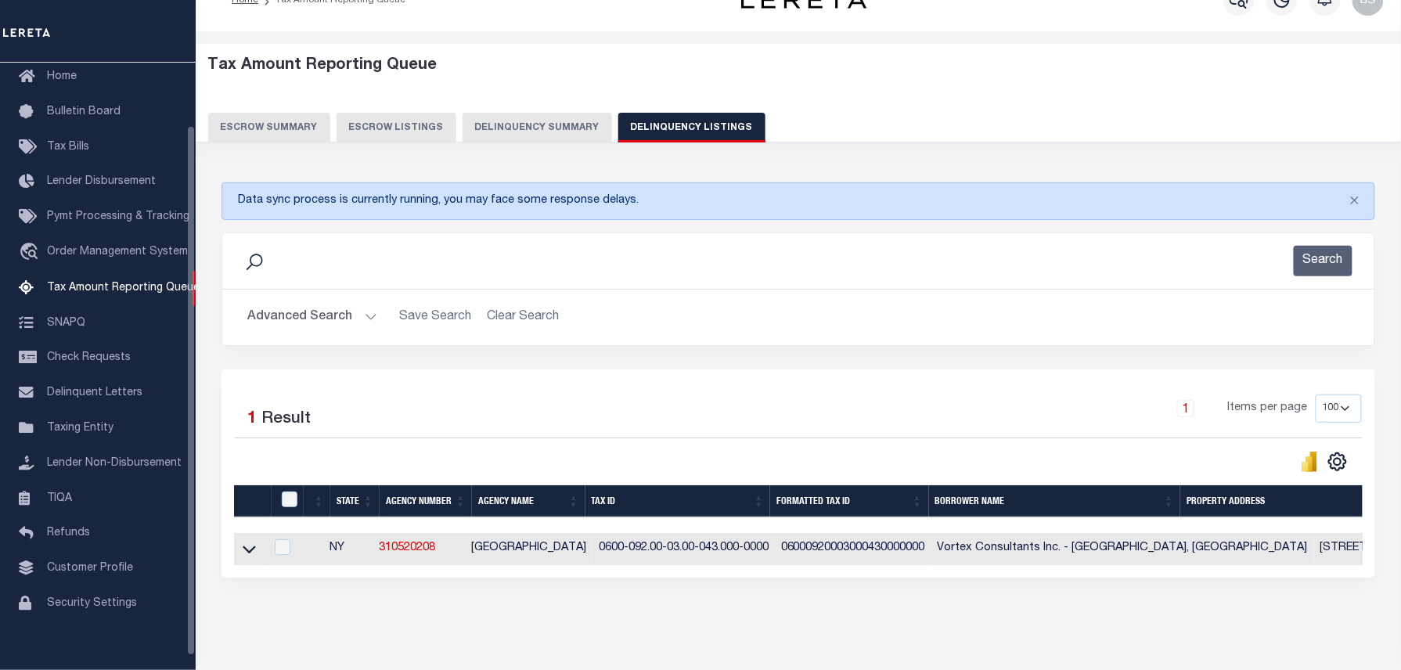
click at [299, 320] on button "Advanced Search" at bounding box center [312, 317] width 130 height 31
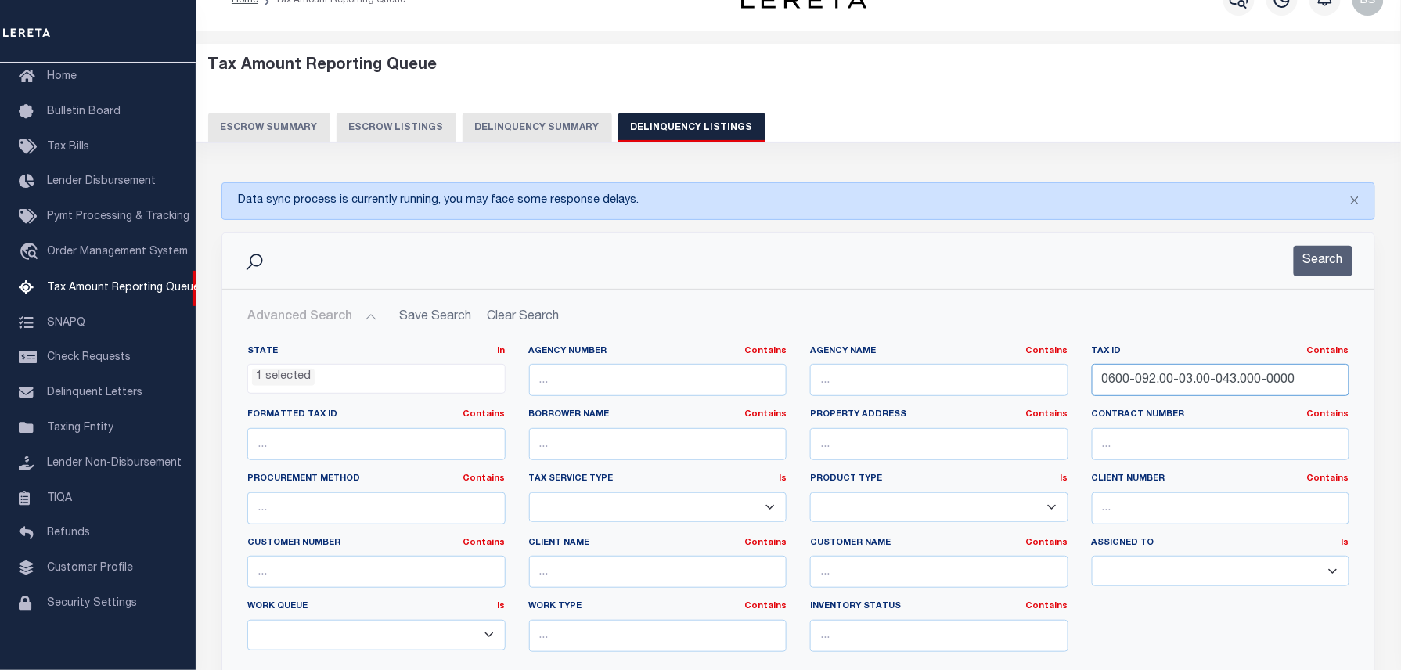
drag, startPoint x: 1271, startPoint y: 379, endPoint x: 322, endPoint y: 380, distance: 949.1
click at [426, 373] on div "State In In AK AL AR AZ CA CO CT DC DE FL GA GU HI IA ID IL IN KS [GEOGRAPHIC_D…" at bounding box center [798, 504] width 1125 height 319
paste input "3.02.5"
type input "03.02.5"
click at [1328, 267] on button "Search" at bounding box center [1322, 261] width 59 height 31
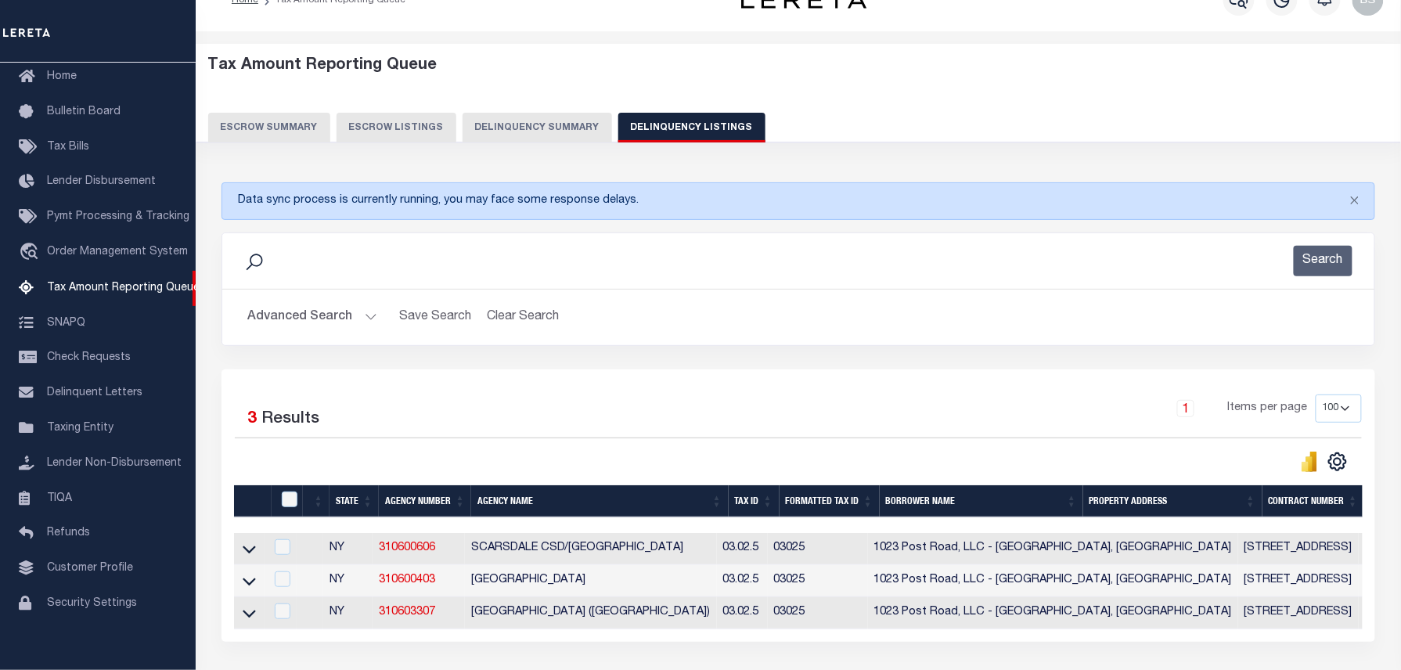
click at [296, 329] on button "Advanced Search" at bounding box center [312, 317] width 130 height 31
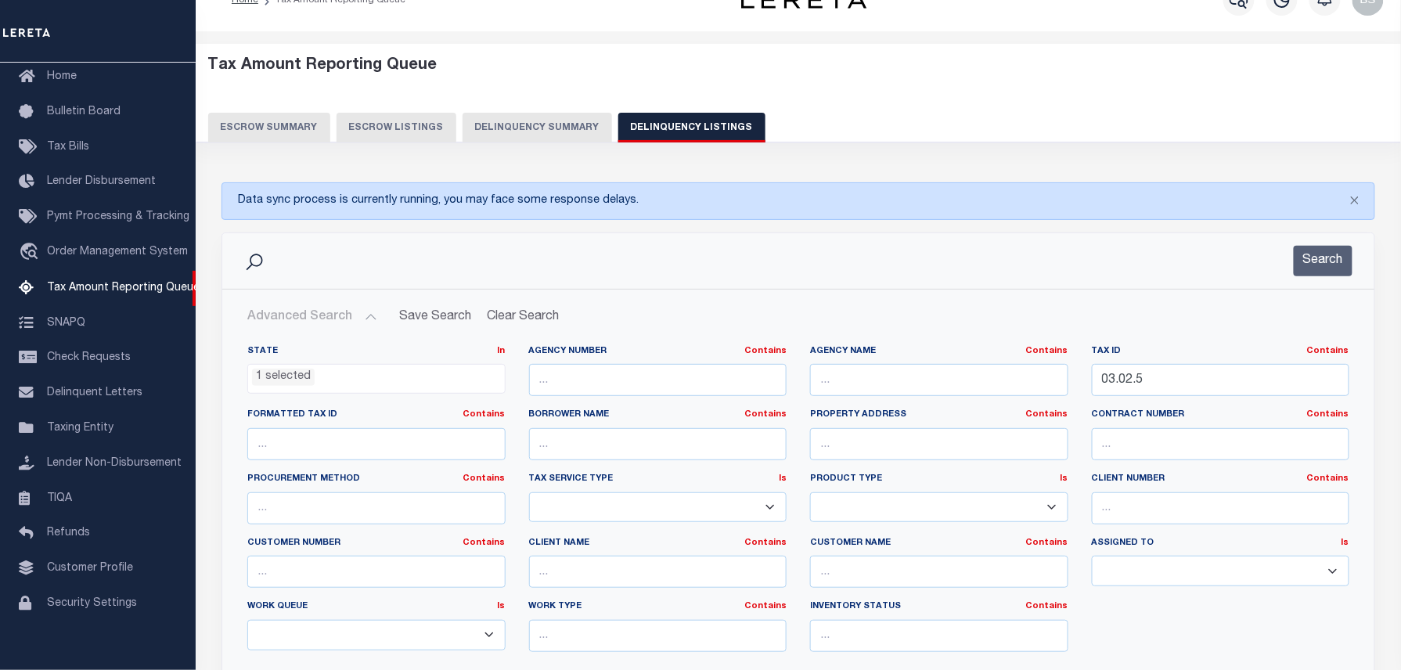
click at [296, 329] on button "Advanced Search" at bounding box center [312, 317] width 130 height 31
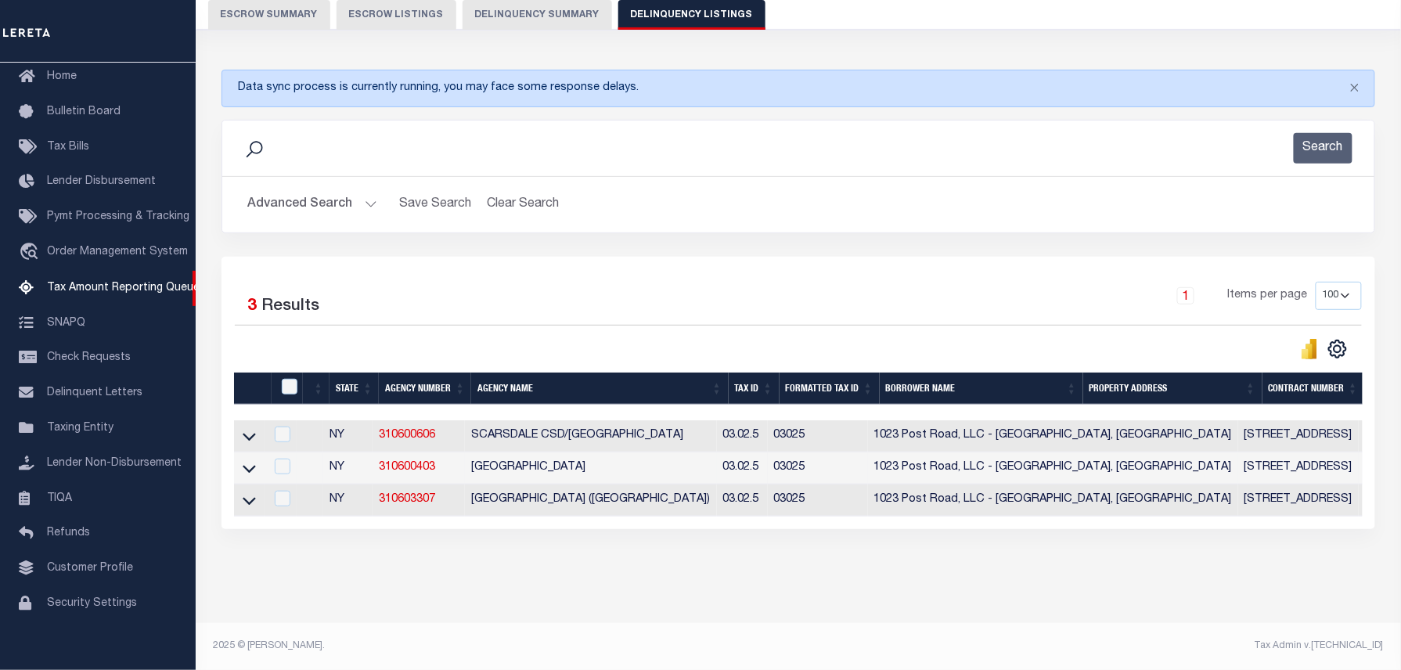
scroll to position [160, 0]
click at [251, 433] on icon at bounding box center [249, 437] width 13 height 8
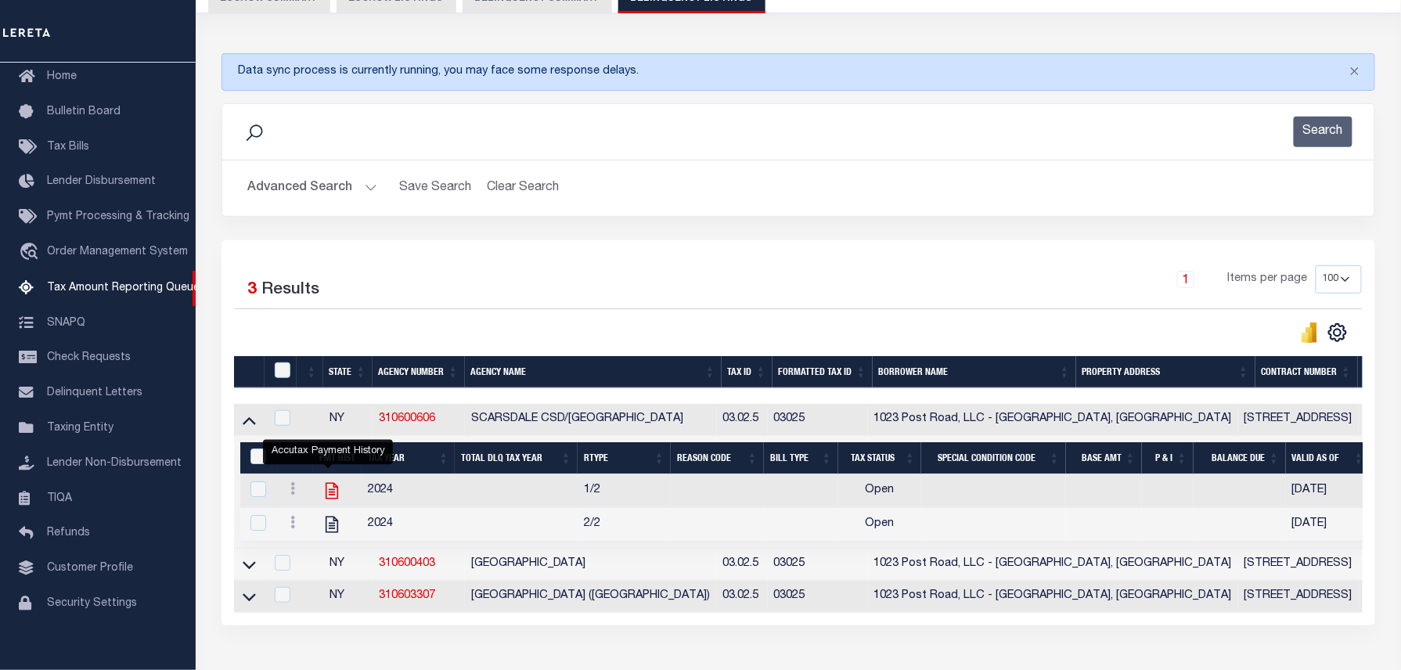
click at [326, 498] on icon "" at bounding box center [332, 490] width 20 height 20
checkbox input "true"
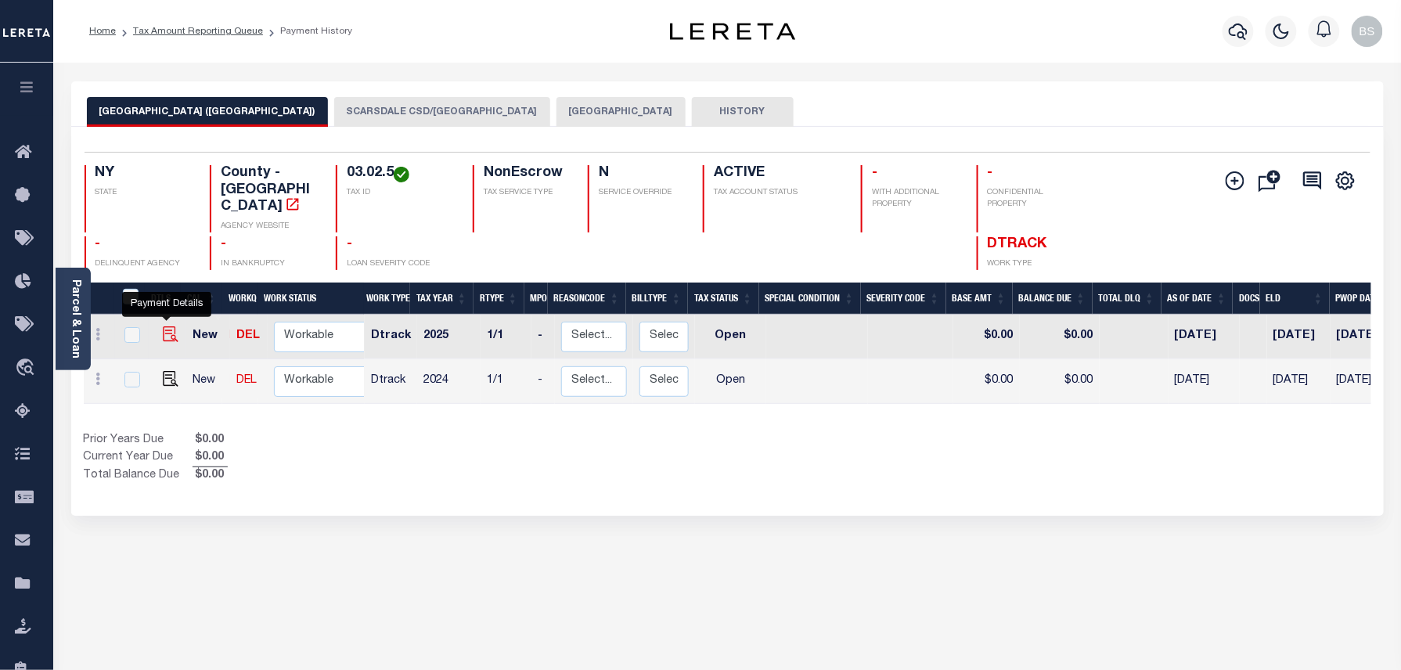
click at [164, 326] on img "" at bounding box center [171, 334] width 16 height 16
checkbox input "true"
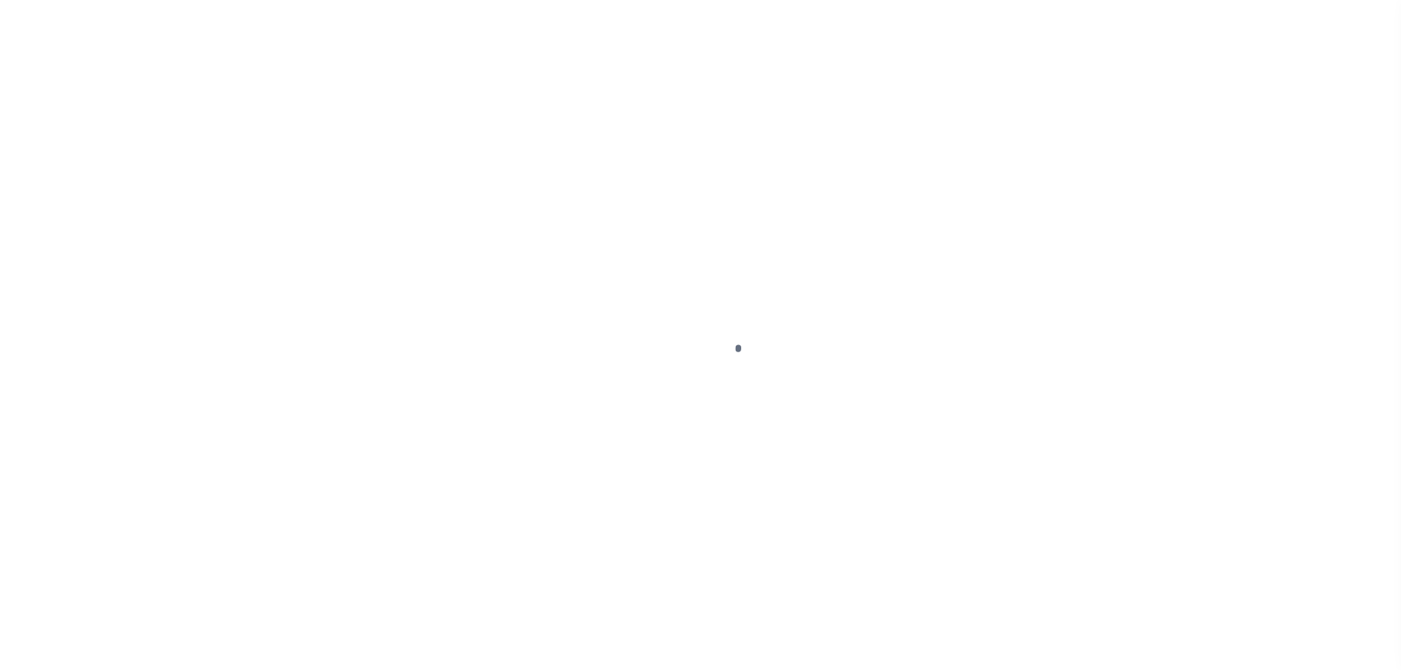
select select "OP2"
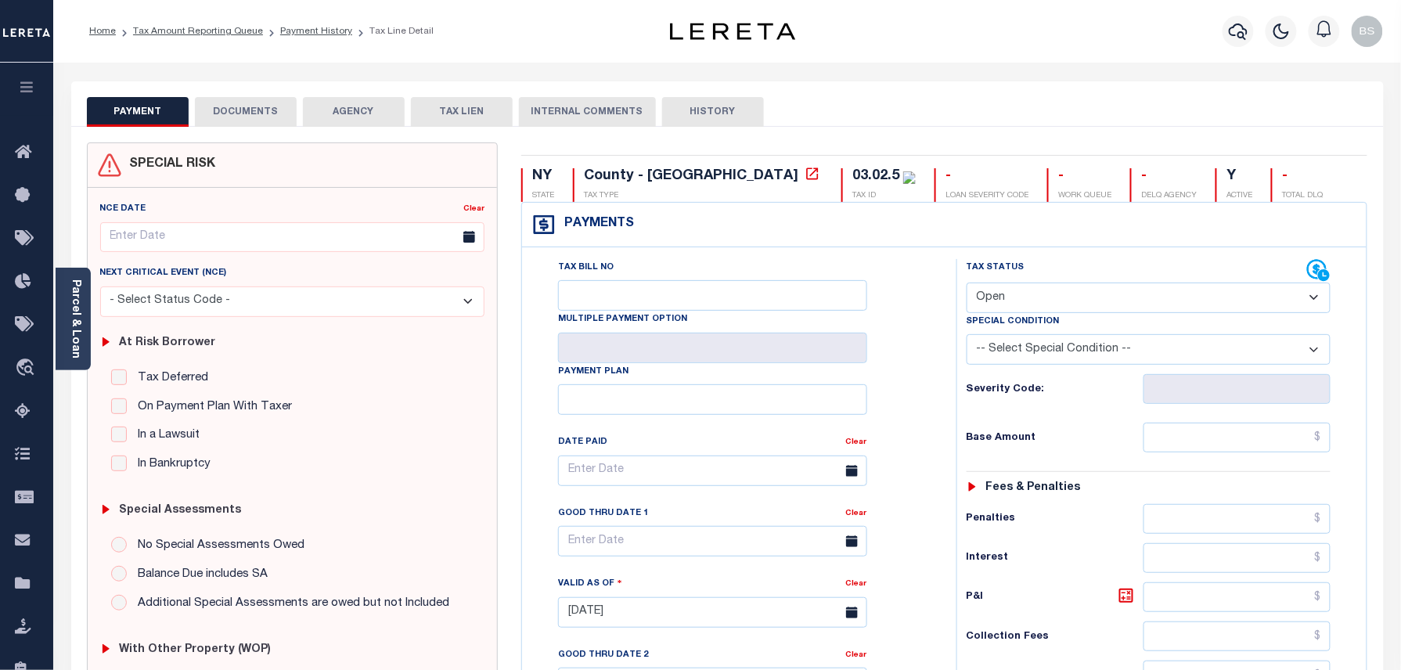
click at [238, 108] on button "DOCUMENTS" at bounding box center [246, 112] width 102 height 30
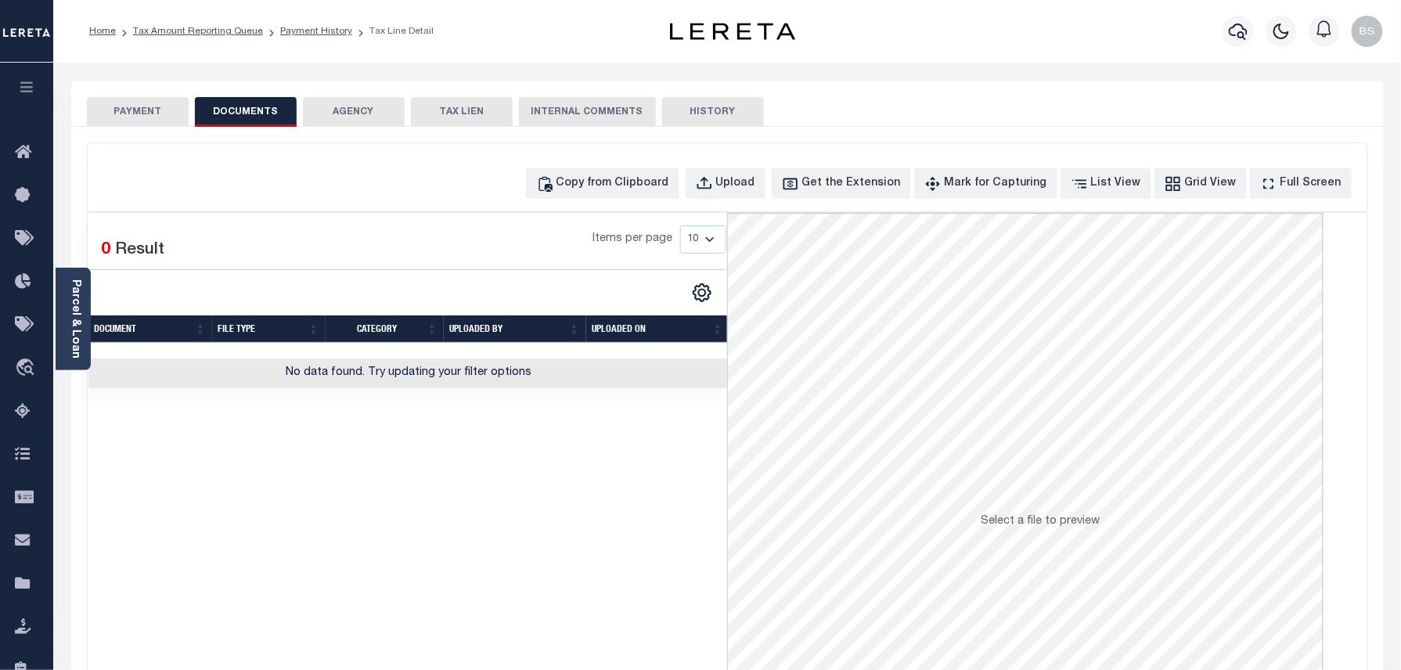
click at [144, 114] on button "PAYMENT" at bounding box center [138, 112] width 102 height 30
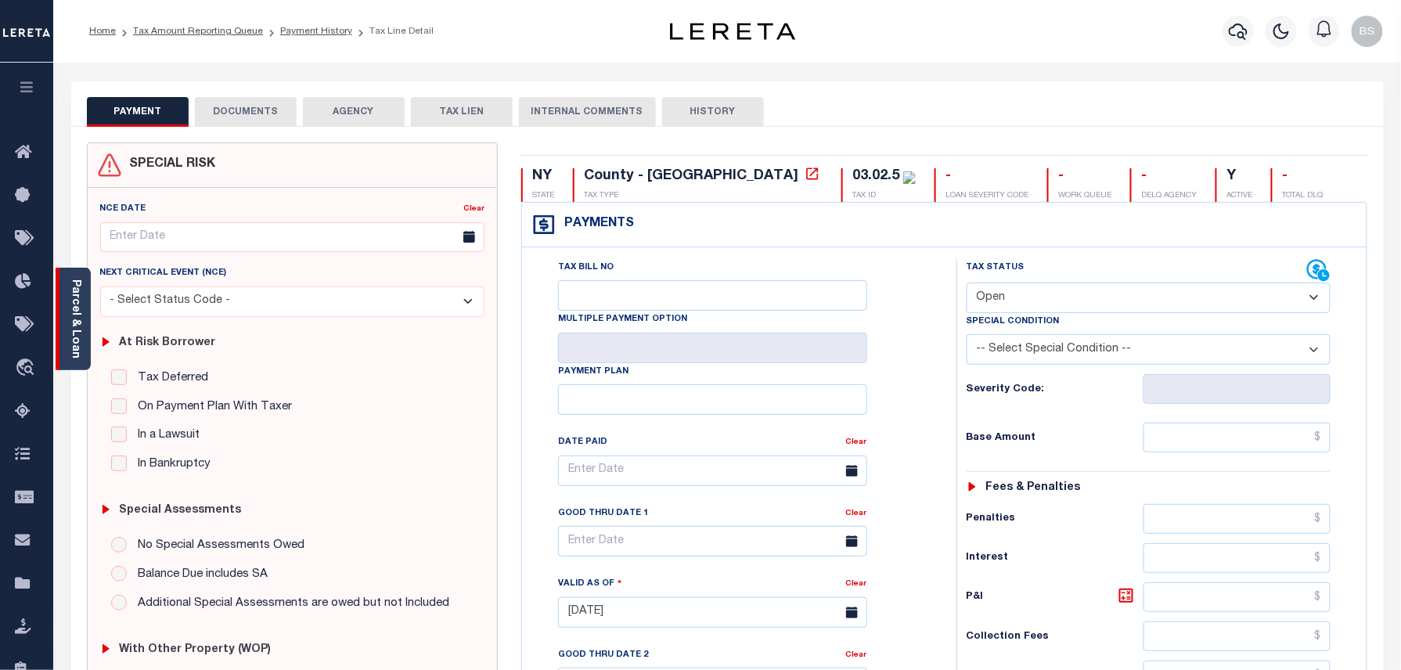
click at [72, 289] on link "Parcel & Loan" at bounding box center [75, 318] width 11 height 79
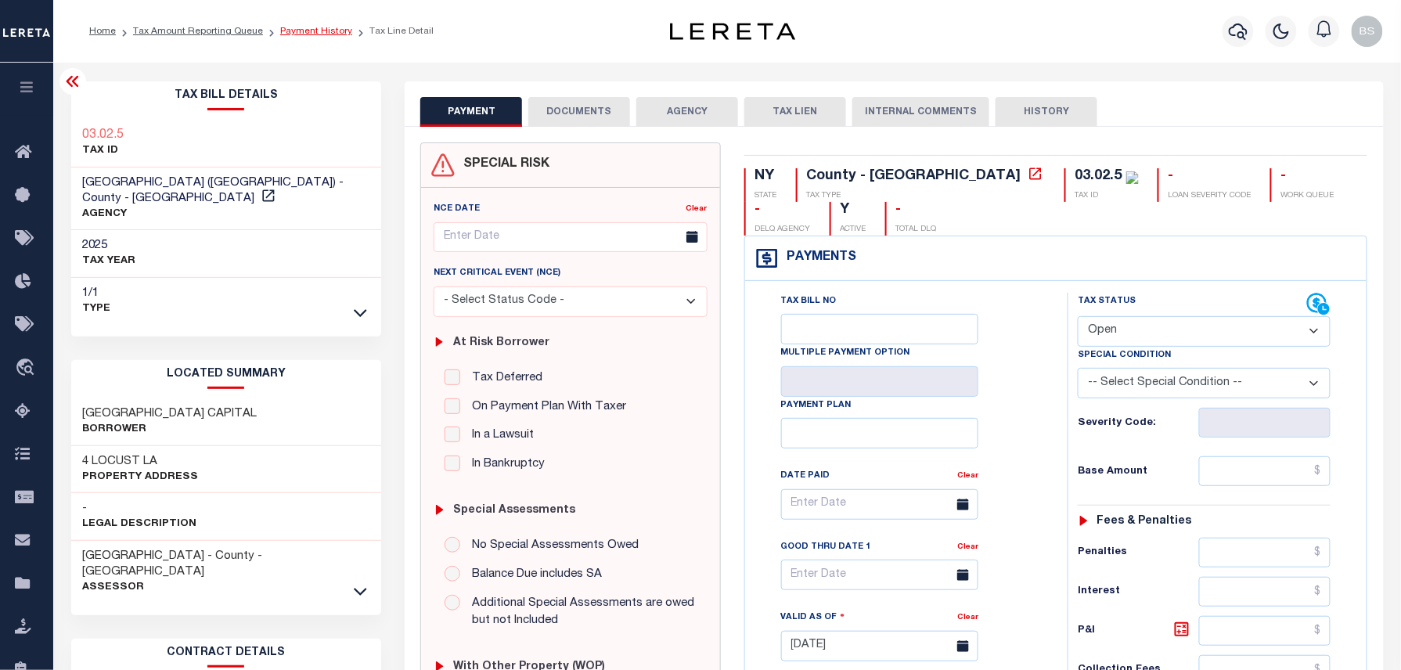
click at [311, 31] on link "Payment History" at bounding box center [316, 31] width 72 height 9
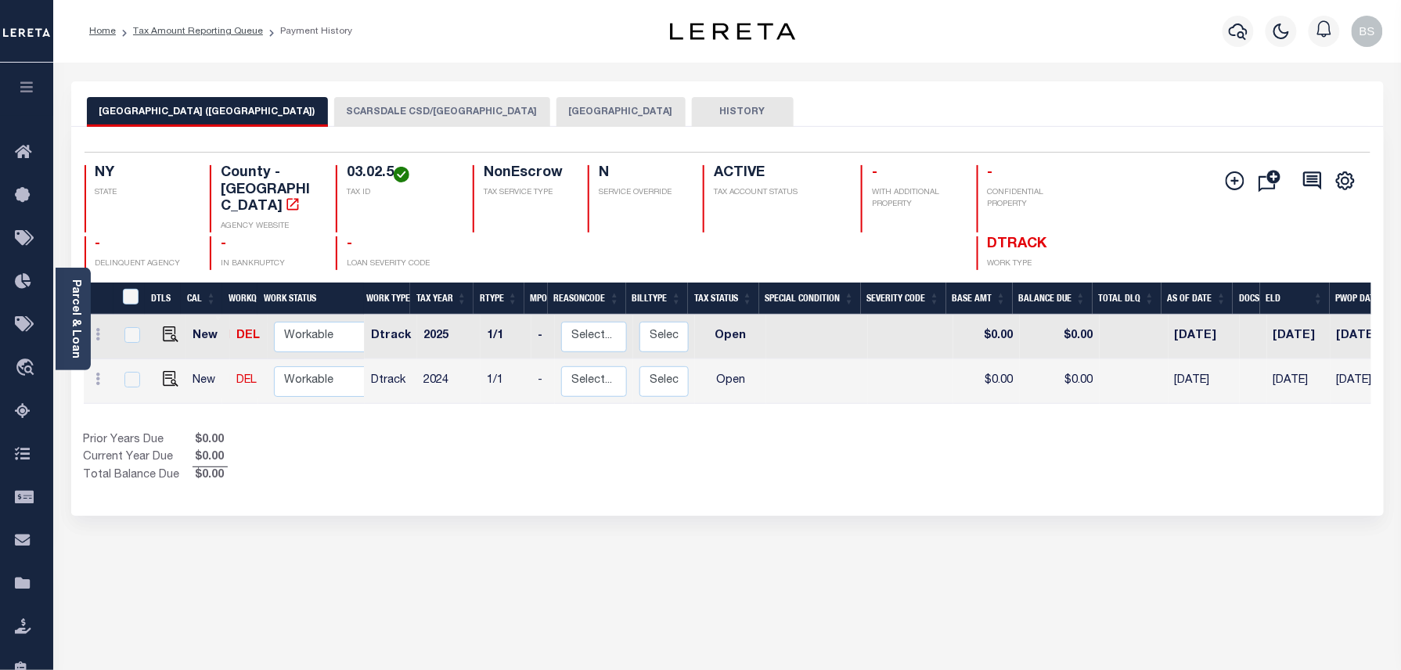
click at [426, 113] on button "SCARSDALE CSD/[GEOGRAPHIC_DATA]" at bounding box center [442, 112] width 216 height 30
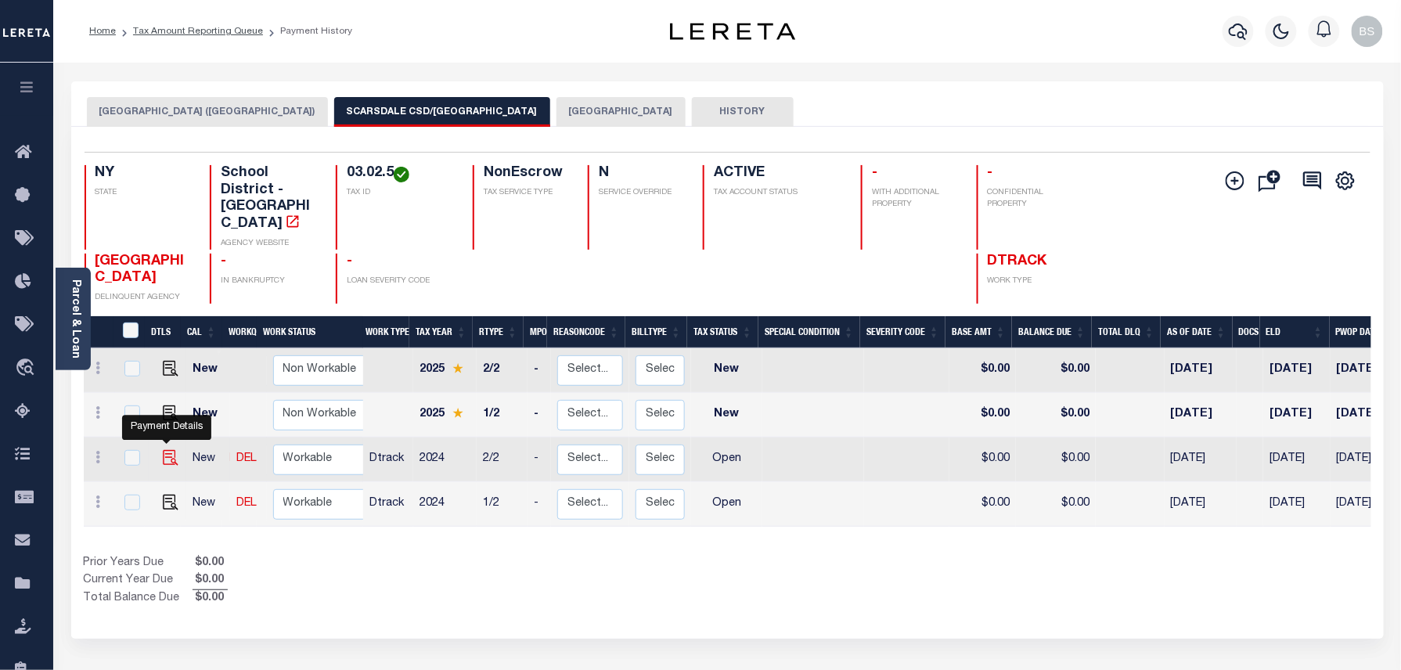
click at [169, 450] on img "" at bounding box center [171, 458] width 16 height 16
checkbox input "true"
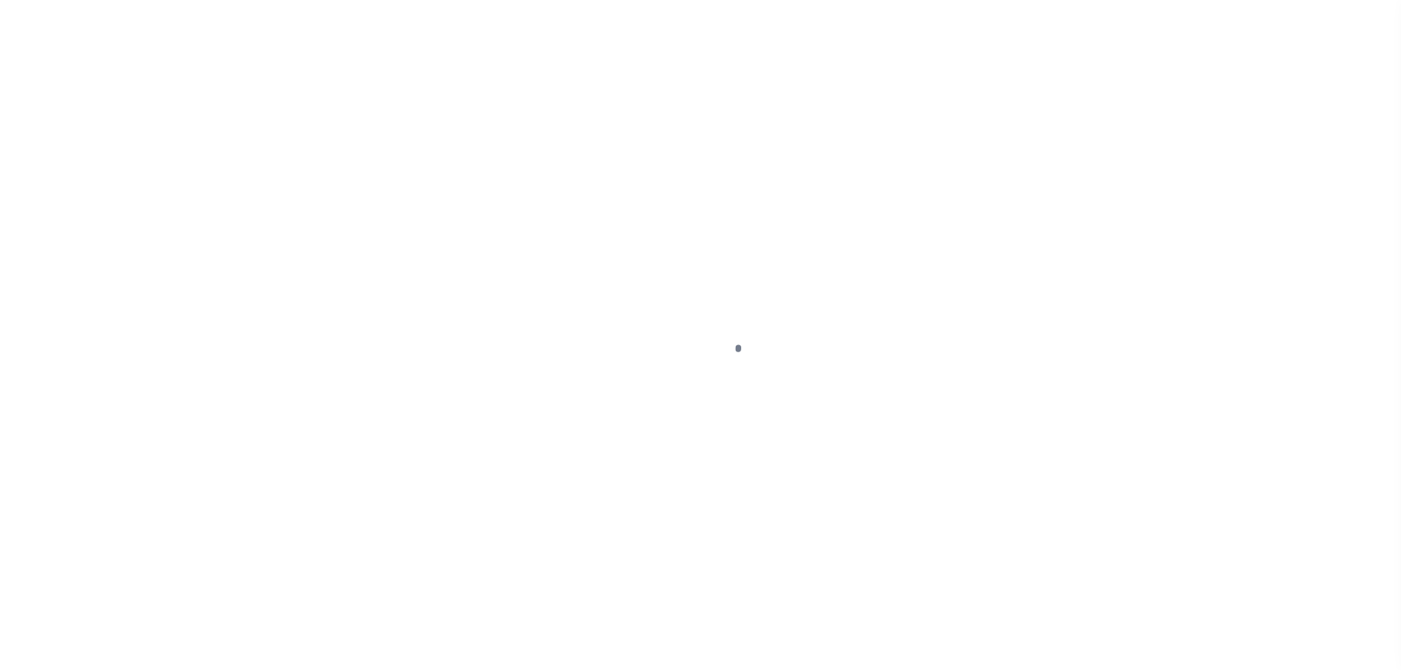
select select "OP2"
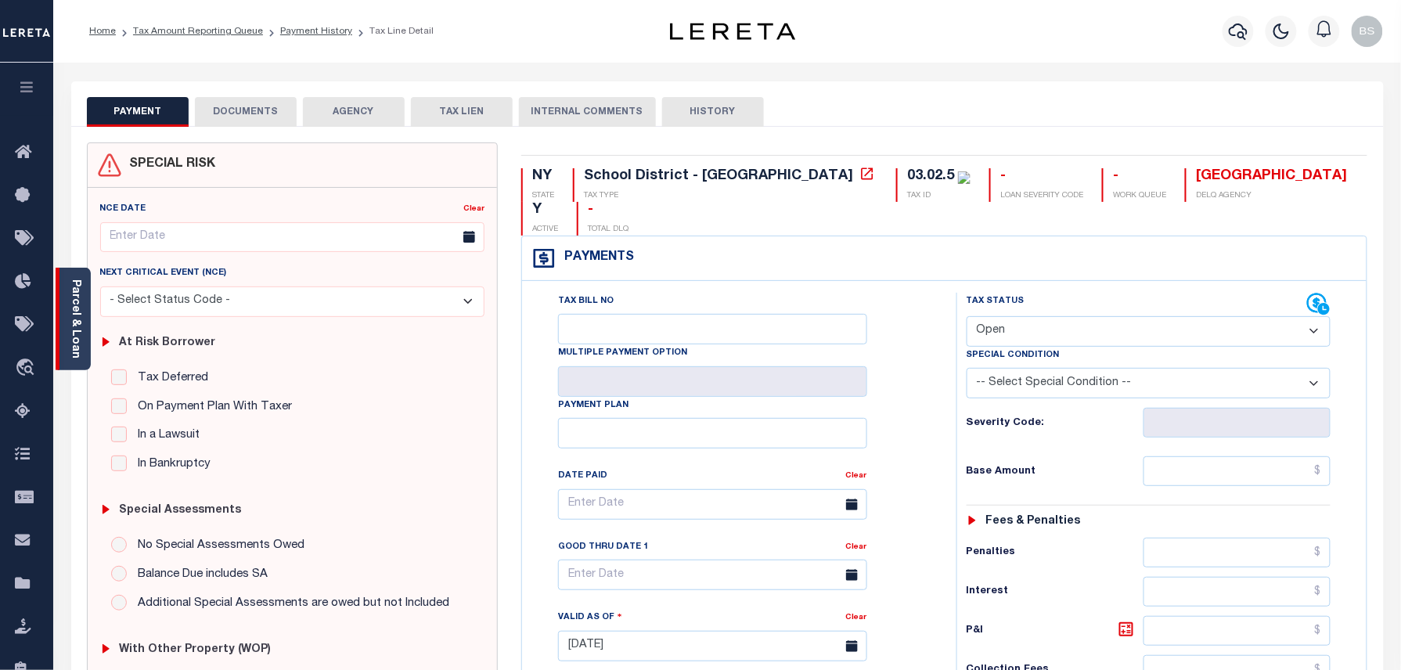
click at [67, 307] on div "Parcel & Loan" at bounding box center [73, 319] width 35 height 103
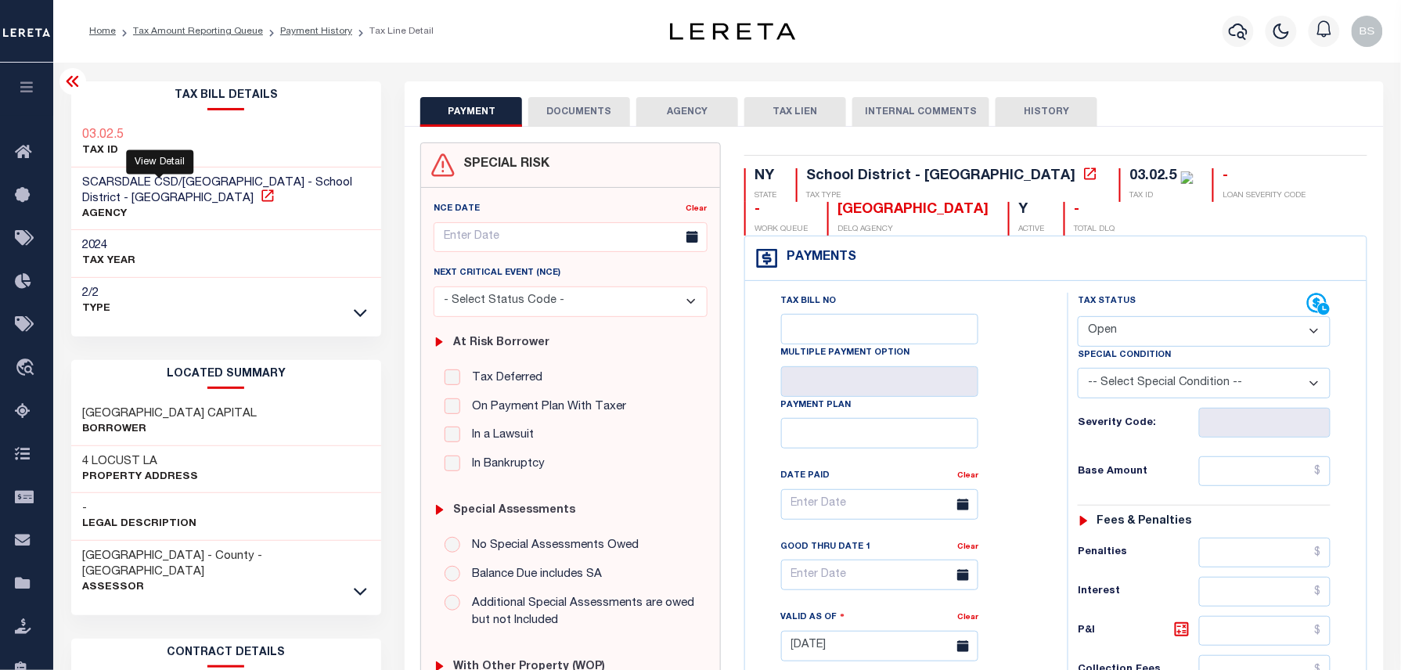
click at [261, 198] on icon at bounding box center [267, 195] width 12 height 12
drag, startPoint x: 85, startPoint y: 464, endPoint x: 160, endPoint y: 460, distance: 75.2
click at [160, 460] on h3 "4 LOCUST LA" at bounding box center [141, 462] width 116 height 16
copy h3 "4 LOCUST LA"
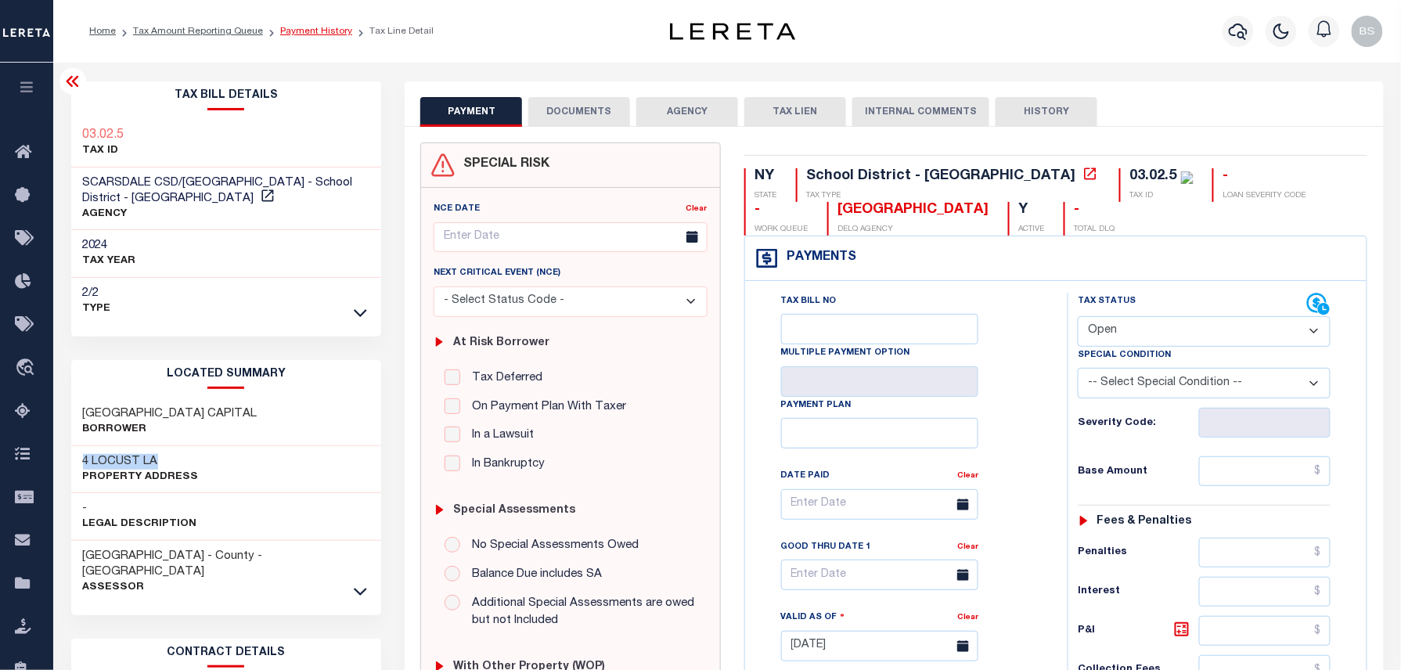
click at [311, 29] on link "Payment History" at bounding box center [316, 31] width 72 height 9
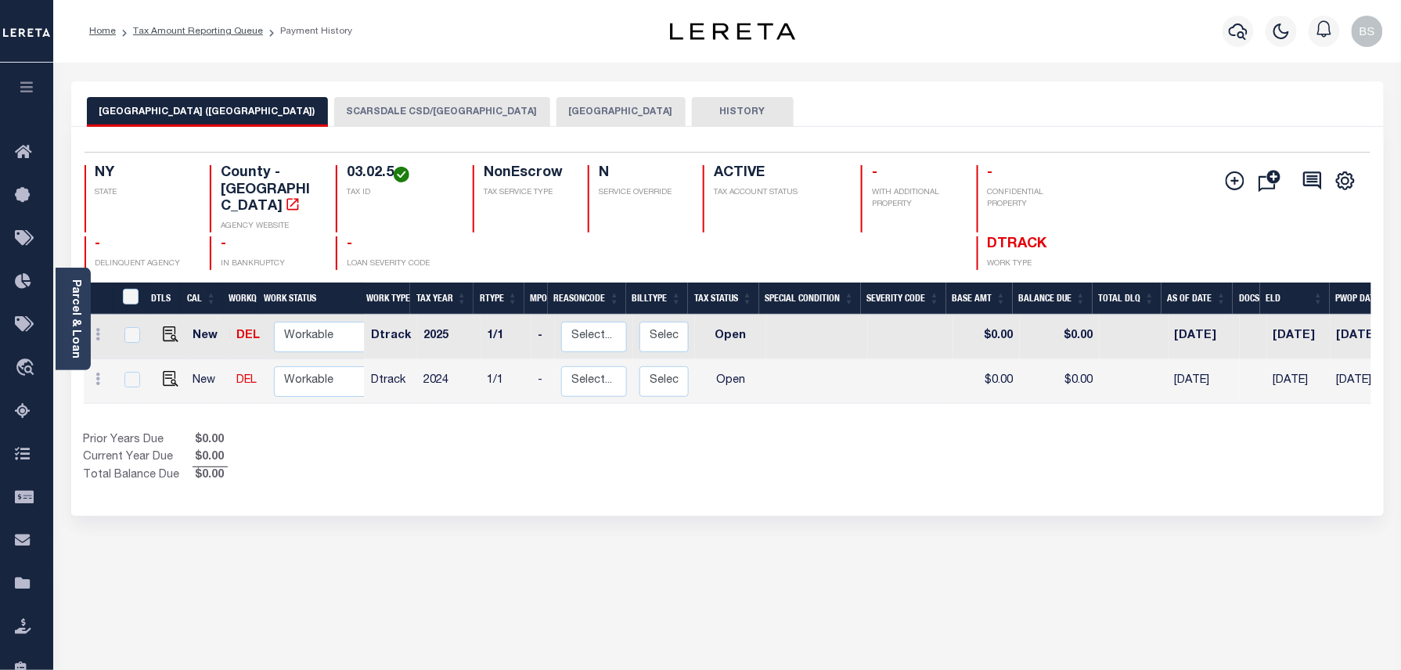
click at [473, 117] on button "SCARSDALE CSD/[GEOGRAPHIC_DATA]" at bounding box center [442, 112] width 216 height 30
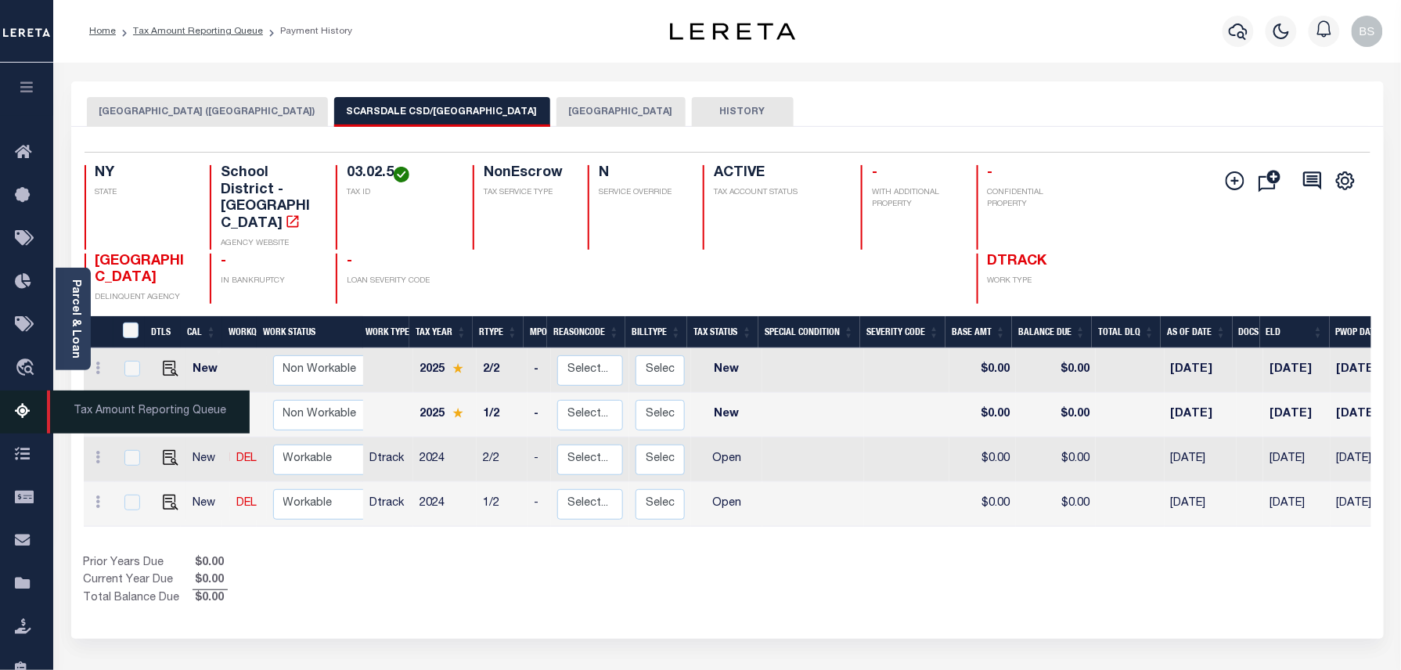
click at [10, 414] on link "Tax Amount Reporting Queue" at bounding box center [26, 411] width 53 height 43
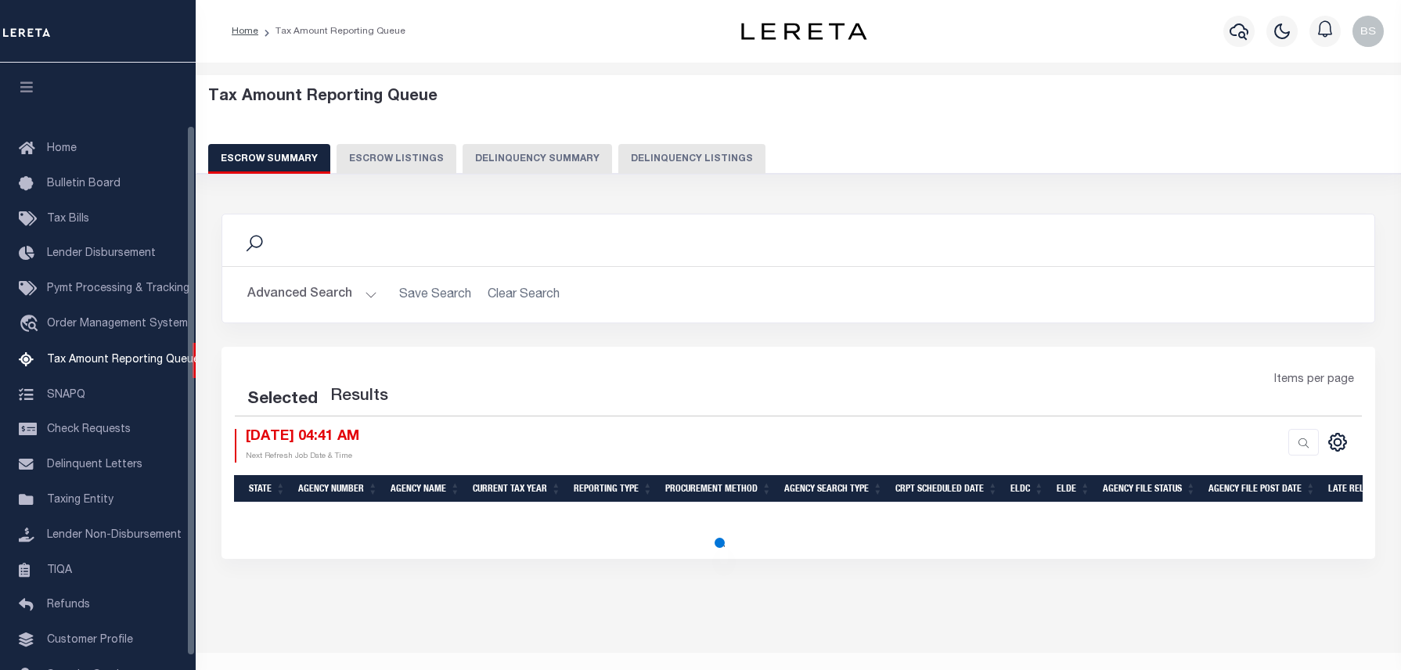
select select "100"
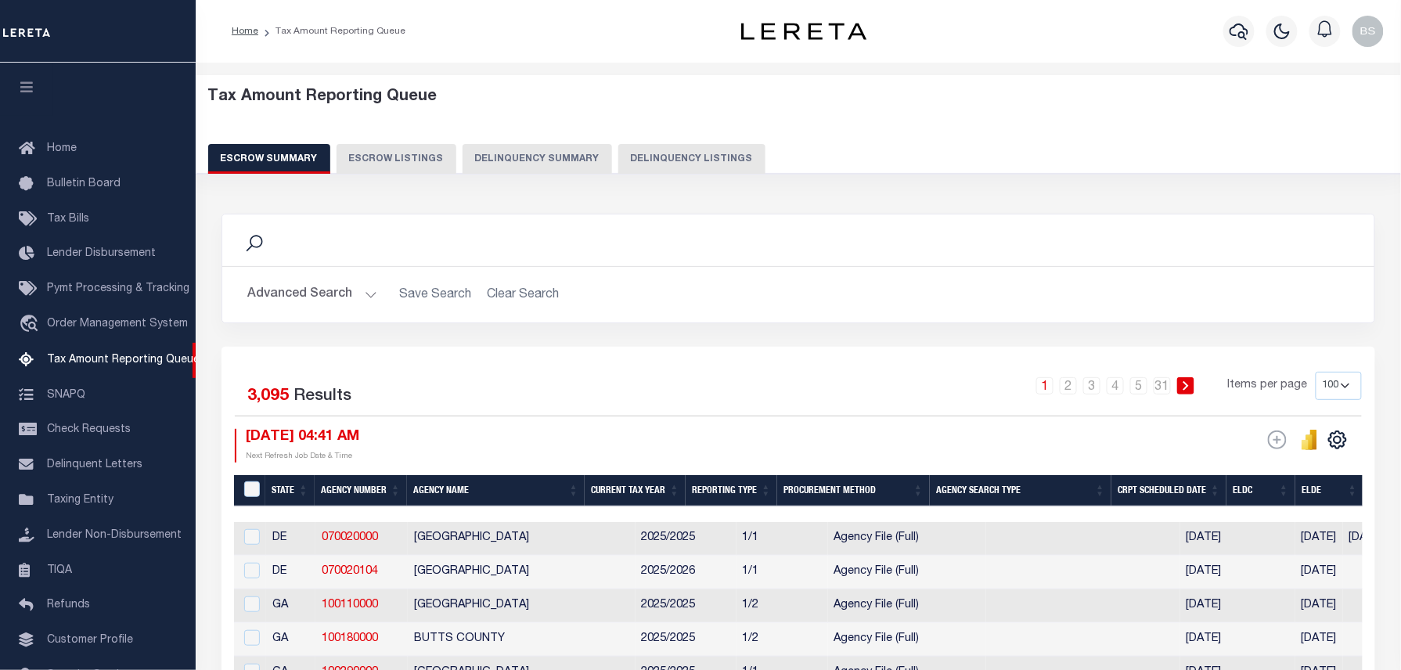
scroll to position [88, 0]
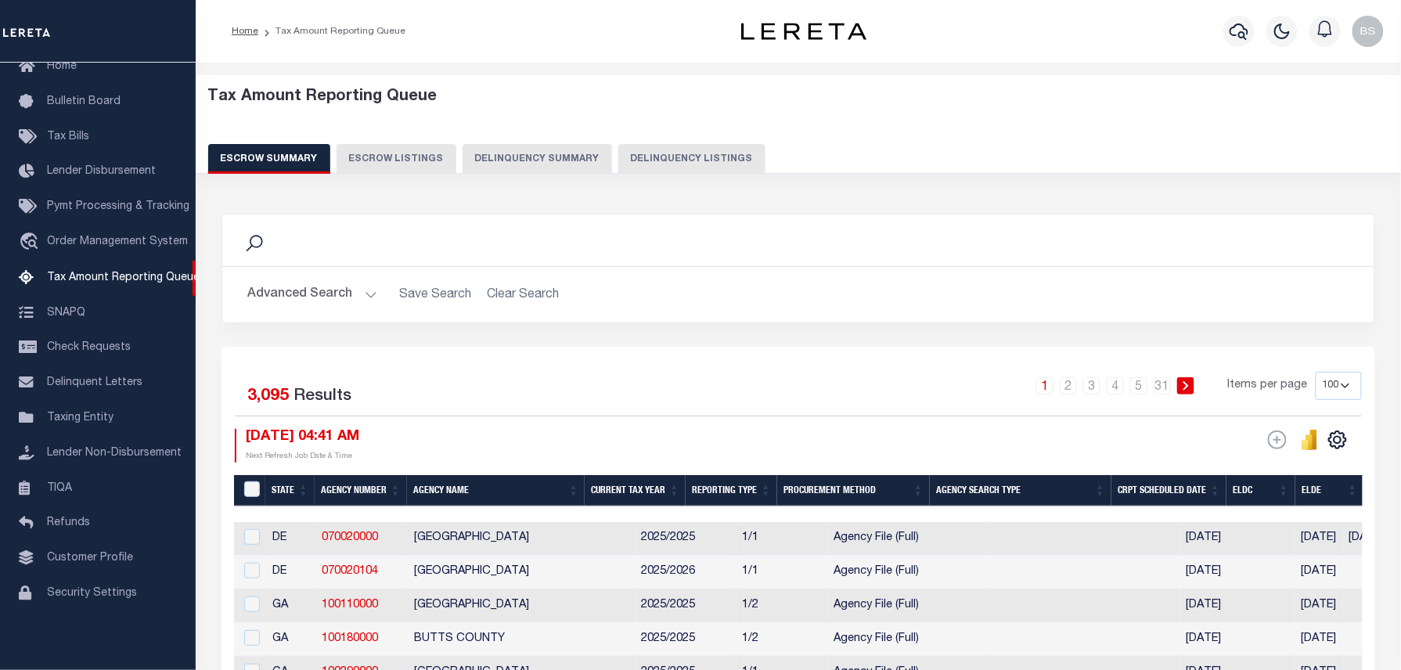
click at [373, 292] on button "Advanced Search" at bounding box center [312, 294] width 130 height 31
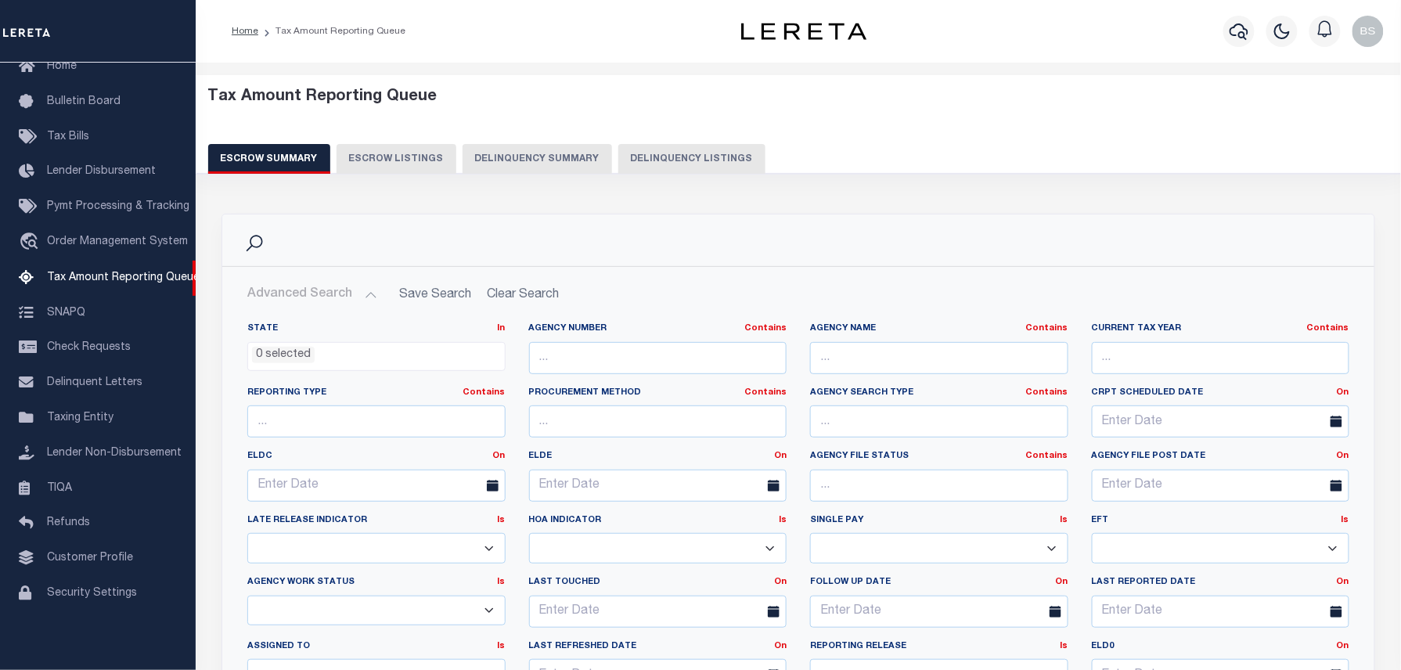
click at [373, 292] on button "Advanced Search" at bounding box center [312, 294] width 130 height 31
click at [685, 151] on button "Delinquency Listings" at bounding box center [691, 159] width 147 height 30
select select "100"
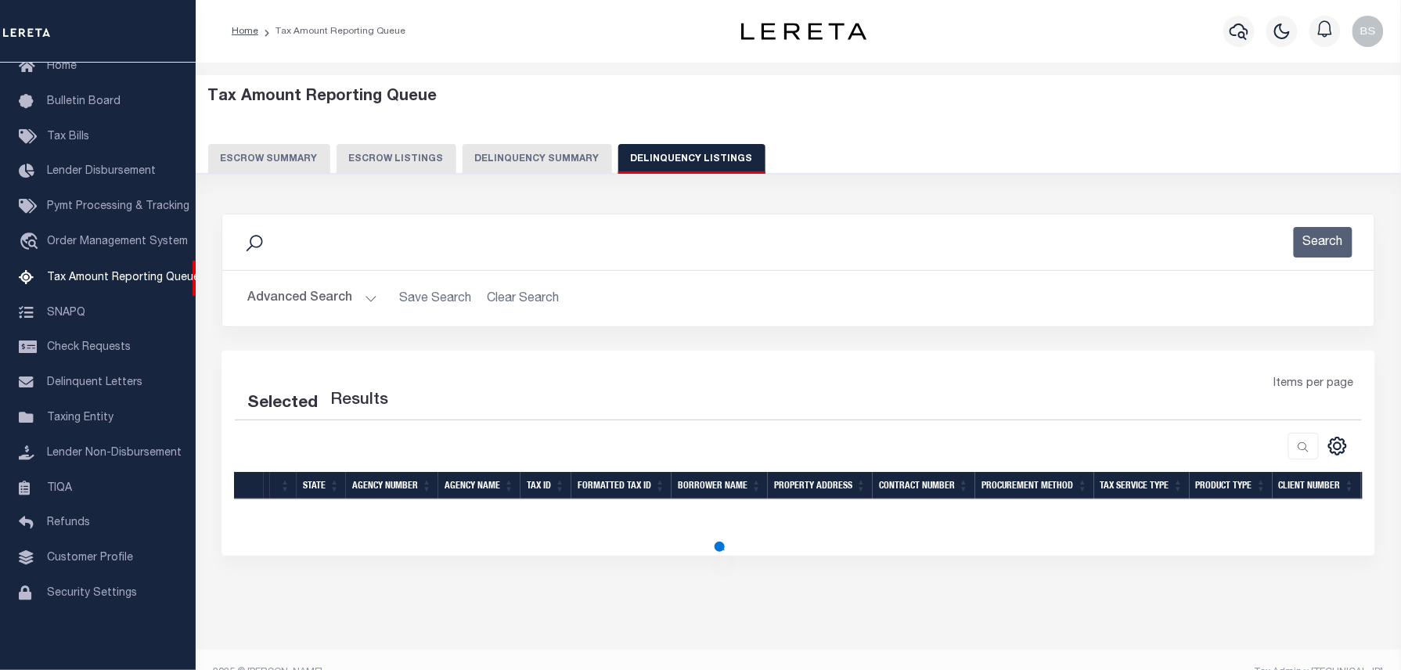
select select "100"
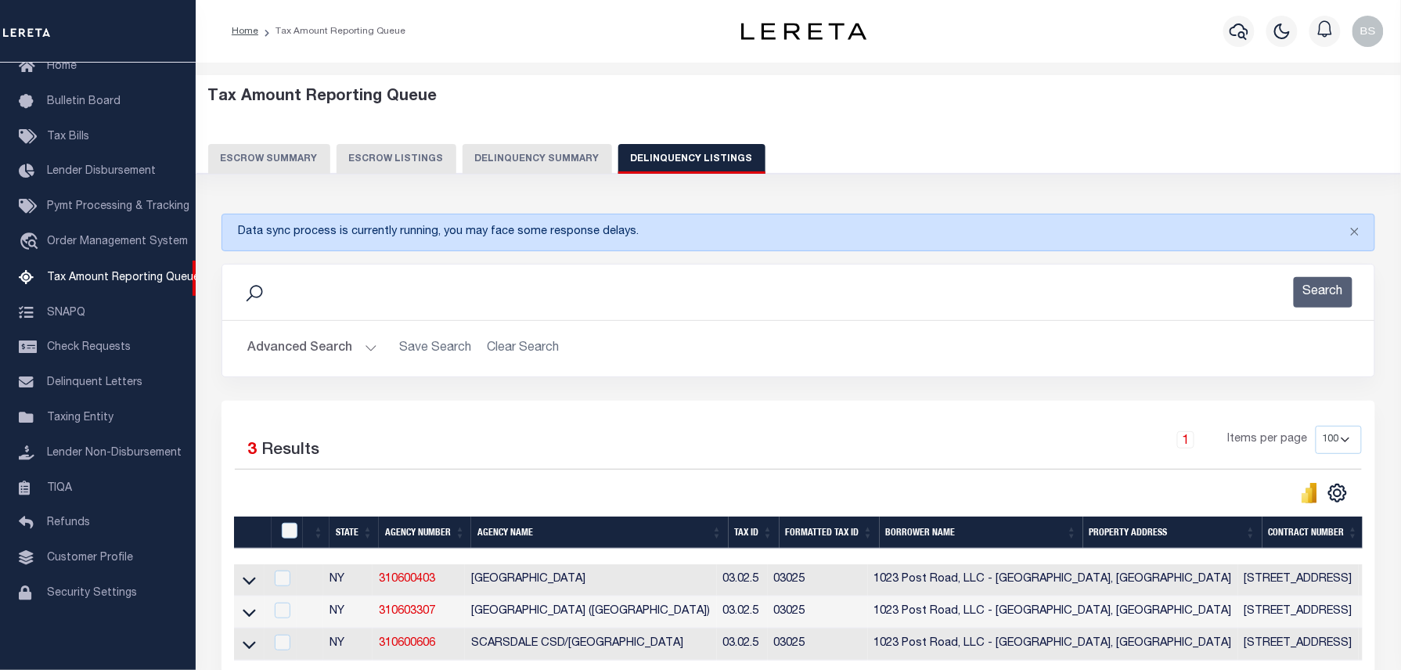
click at [360, 346] on button "Advanced Search" at bounding box center [312, 348] width 130 height 31
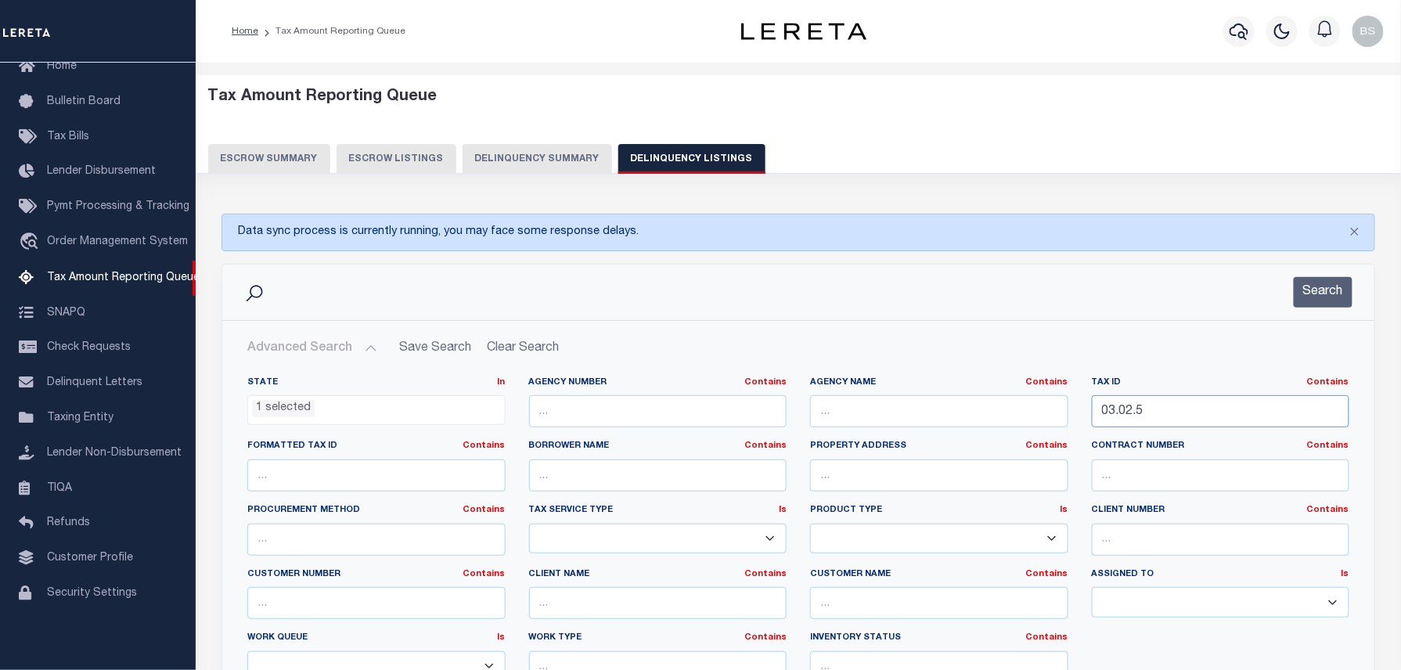
drag, startPoint x: 1152, startPoint y: 414, endPoint x: 975, endPoint y: 415, distance: 176.8
click at [986, 414] on div "State In In AK AL AR AZ CA CO CT DC DE FL GA GU HI IA ID IL IN KS KY LA MA MD M…" at bounding box center [798, 535] width 1125 height 319
paste input "2700000100000"
type input "2700000100000"
click at [1308, 294] on button "Search" at bounding box center [1322, 292] width 59 height 31
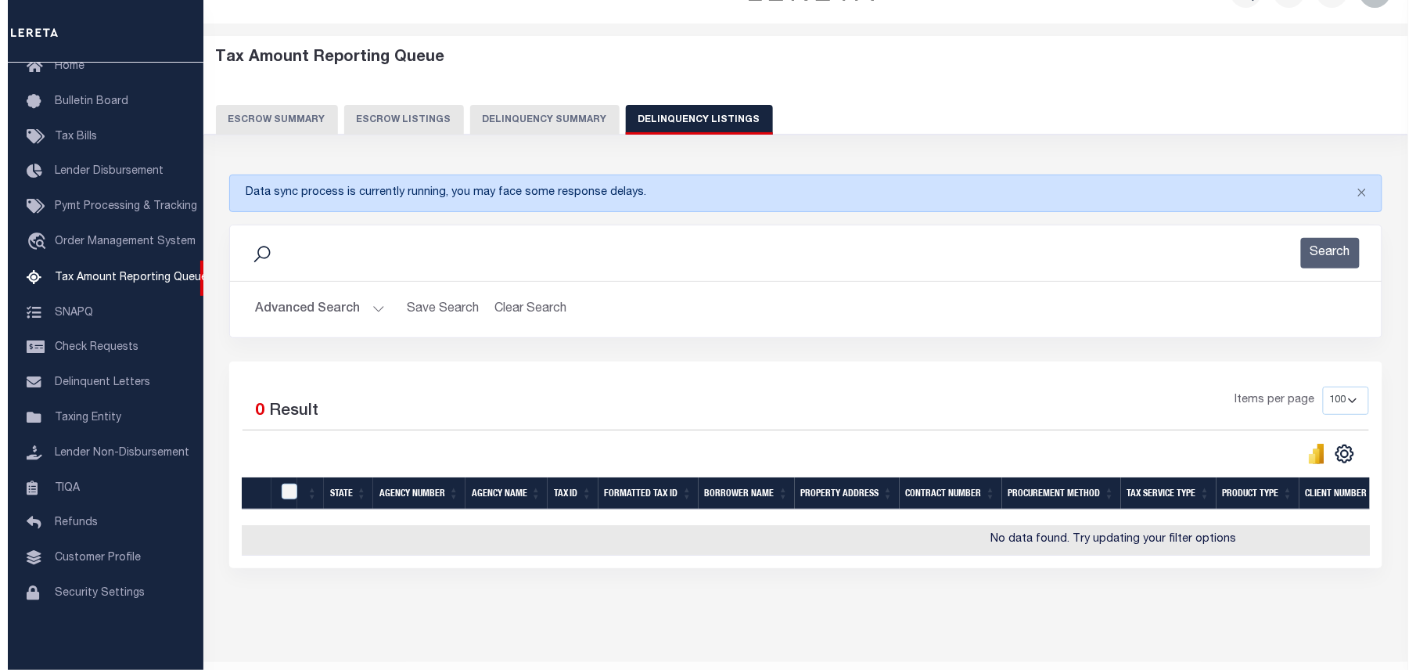
scroll to position [0, 0]
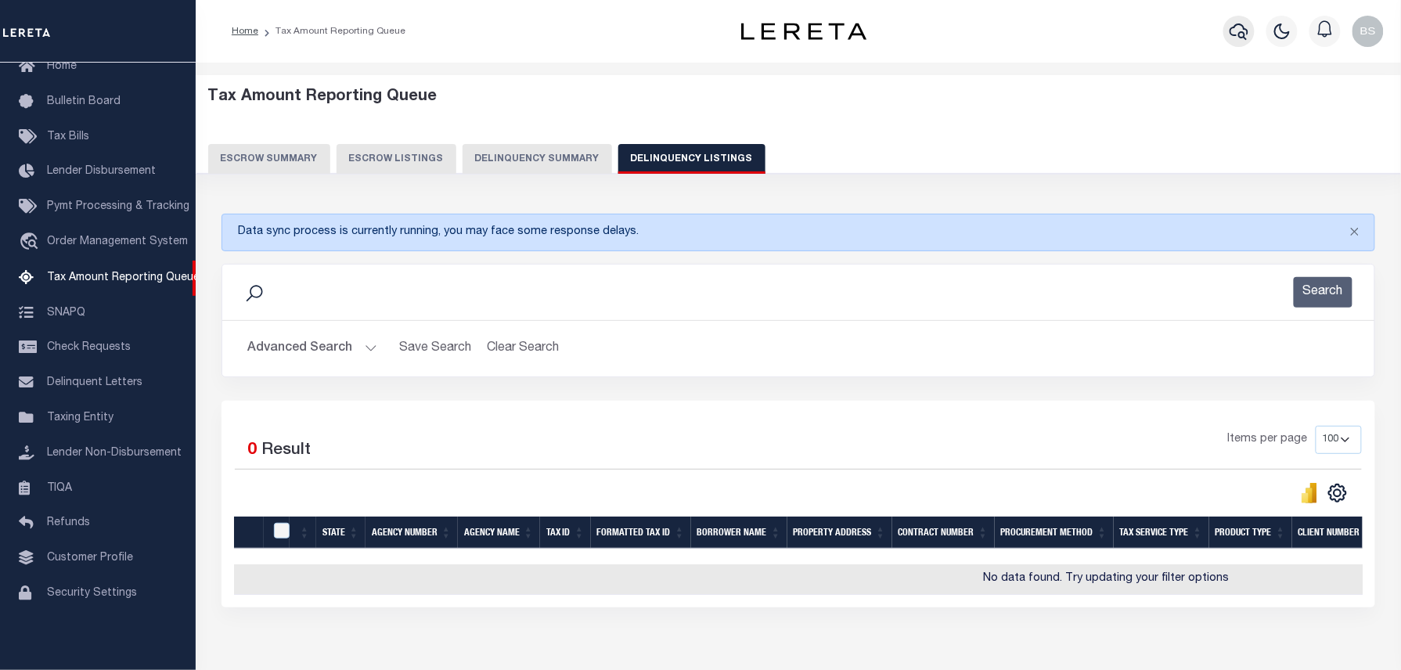
click at [1240, 28] on icon "button" at bounding box center [1238, 31] width 19 height 19
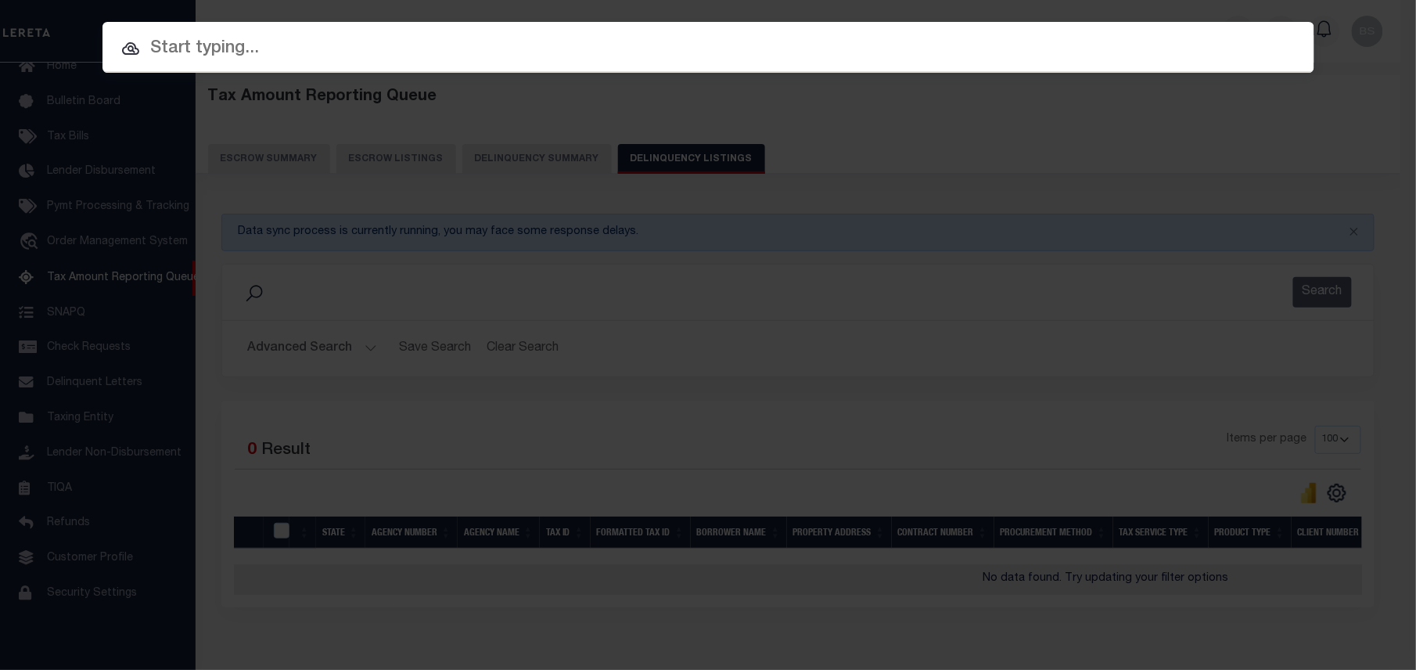
paste input "510025821"
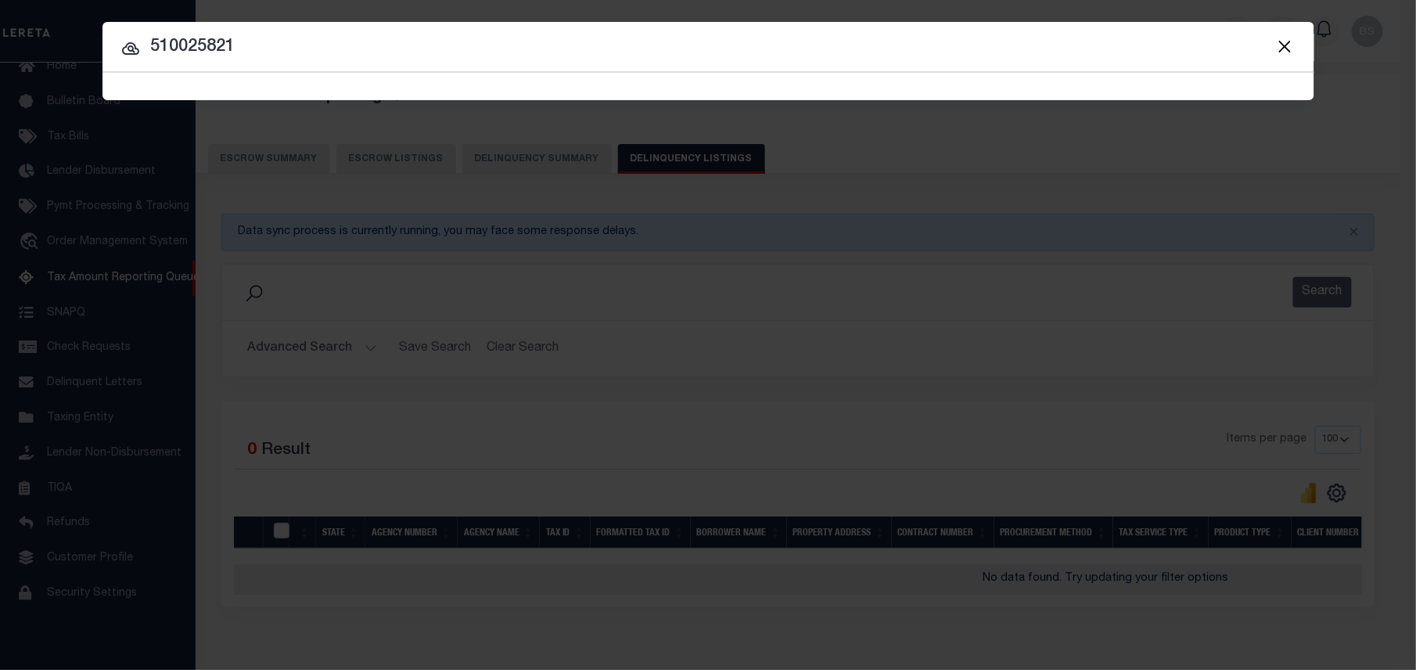
type input "510025821"
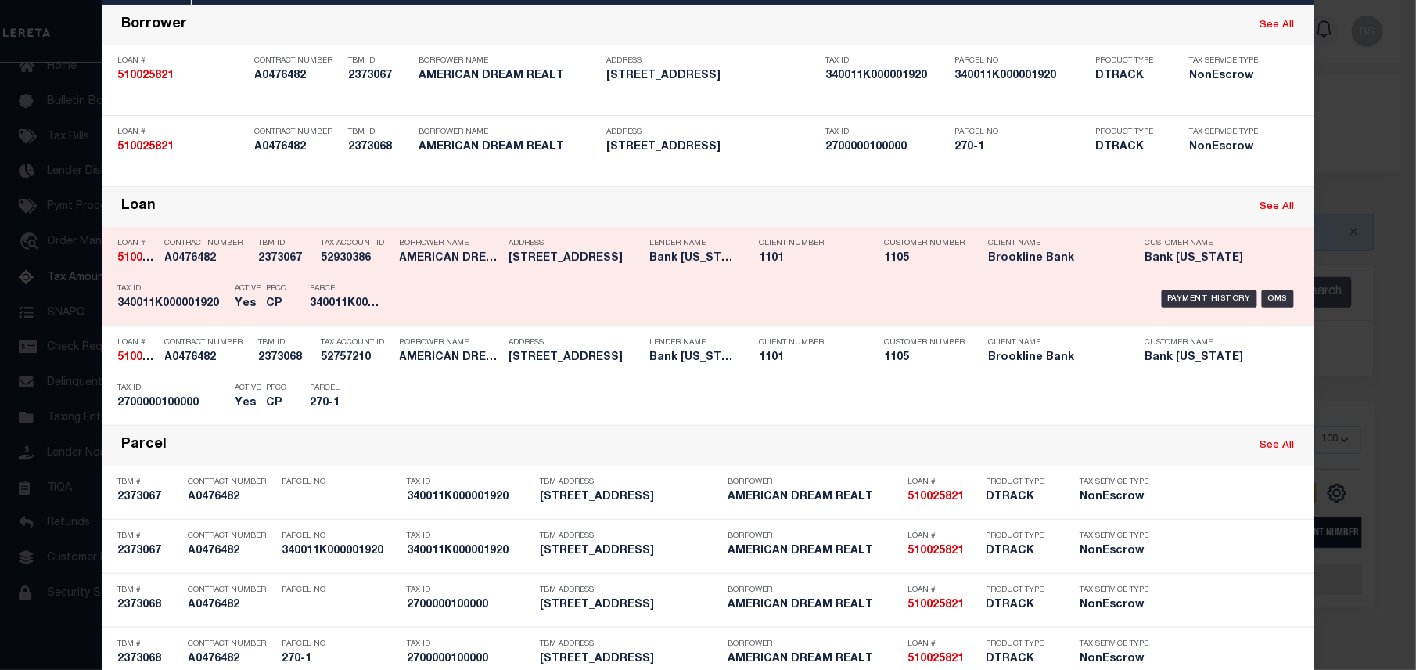
scroll to position [104, 0]
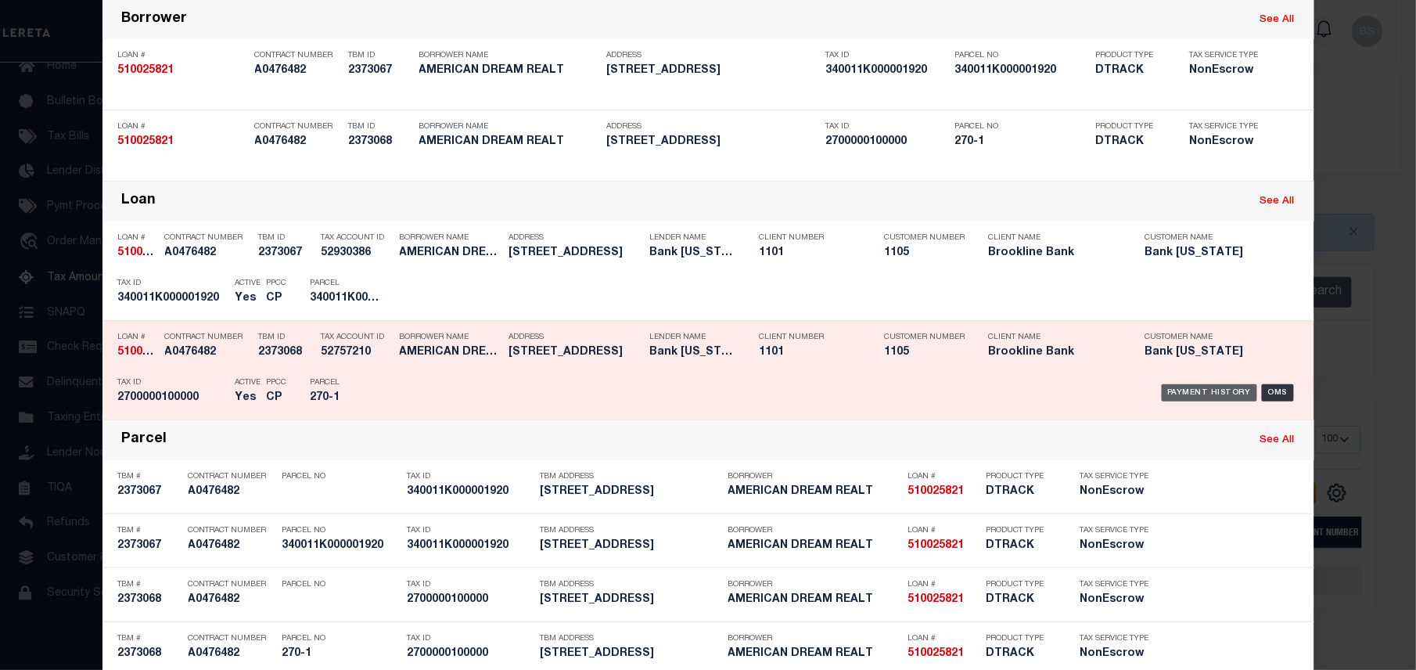
click at [1197, 387] on div "Payment History" at bounding box center [1210, 392] width 96 height 17
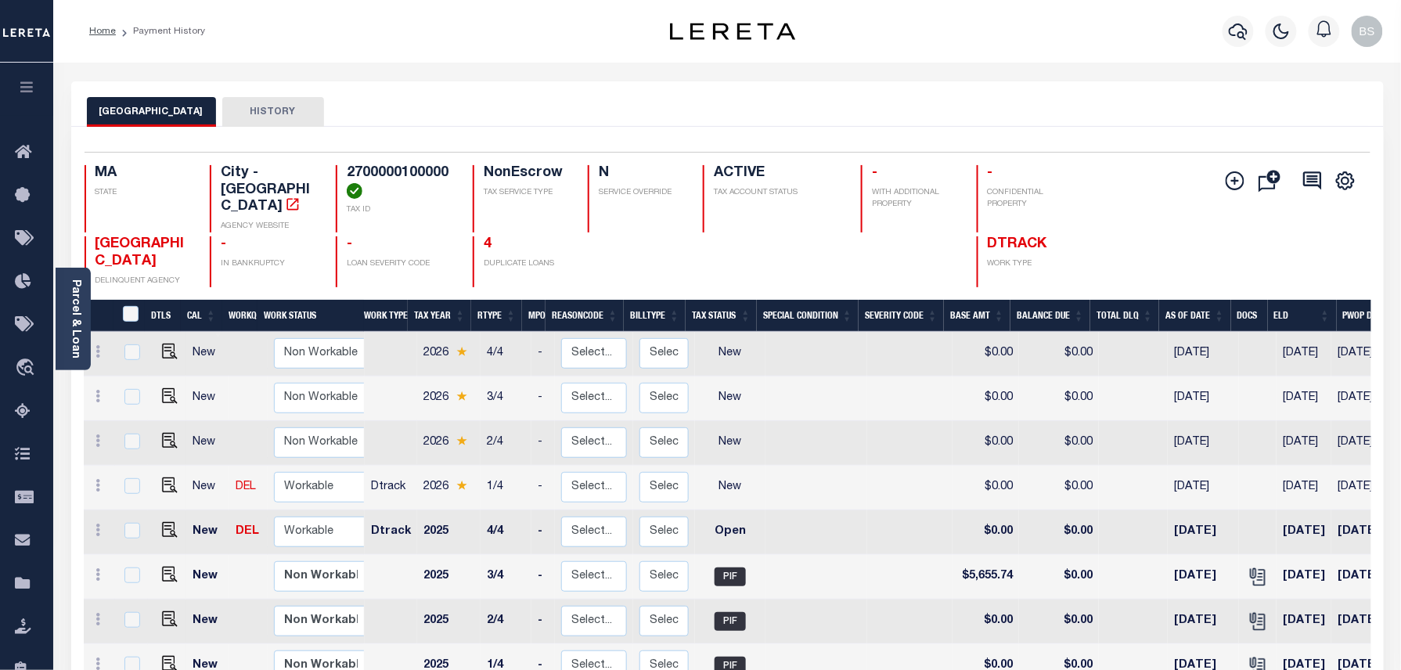
scroll to position [104, 0]
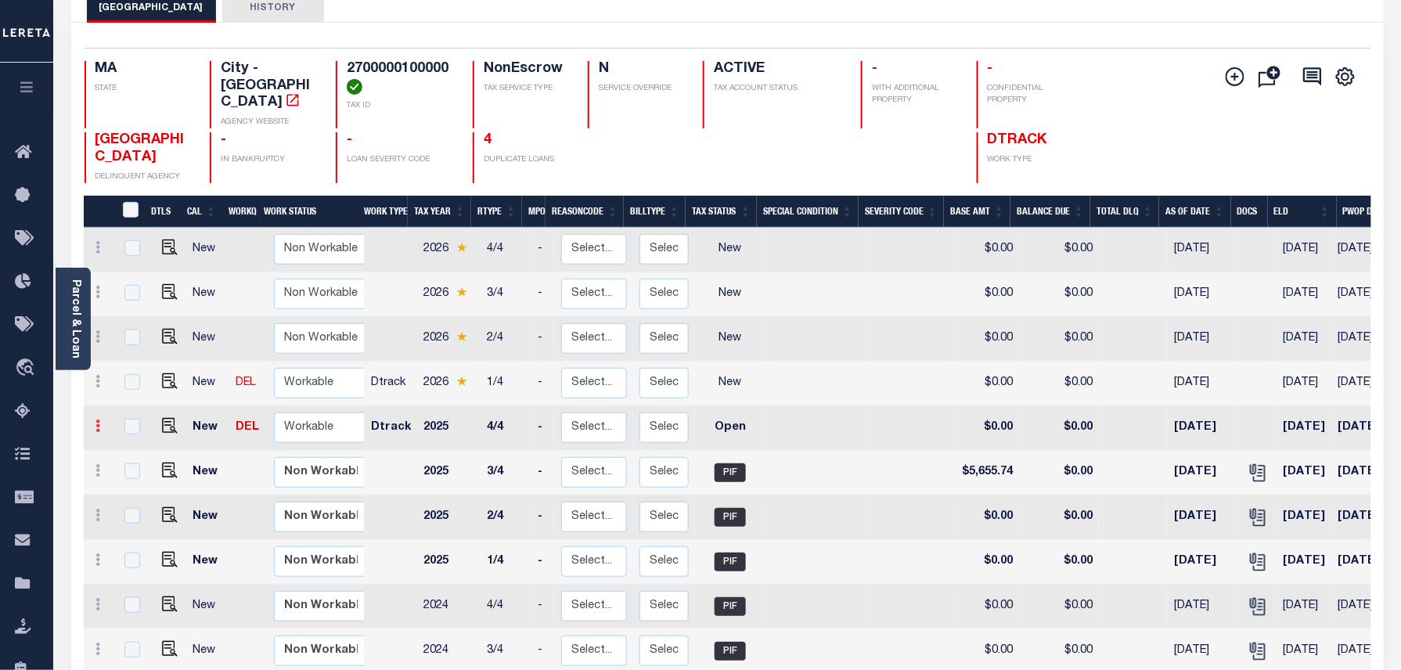
click at [103, 422] on link at bounding box center [98, 428] width 17 height 13
click at [135, 470] on img at bounding box center [136, 478] width 16 height 16
select select "OP2"
type input "$0.00"
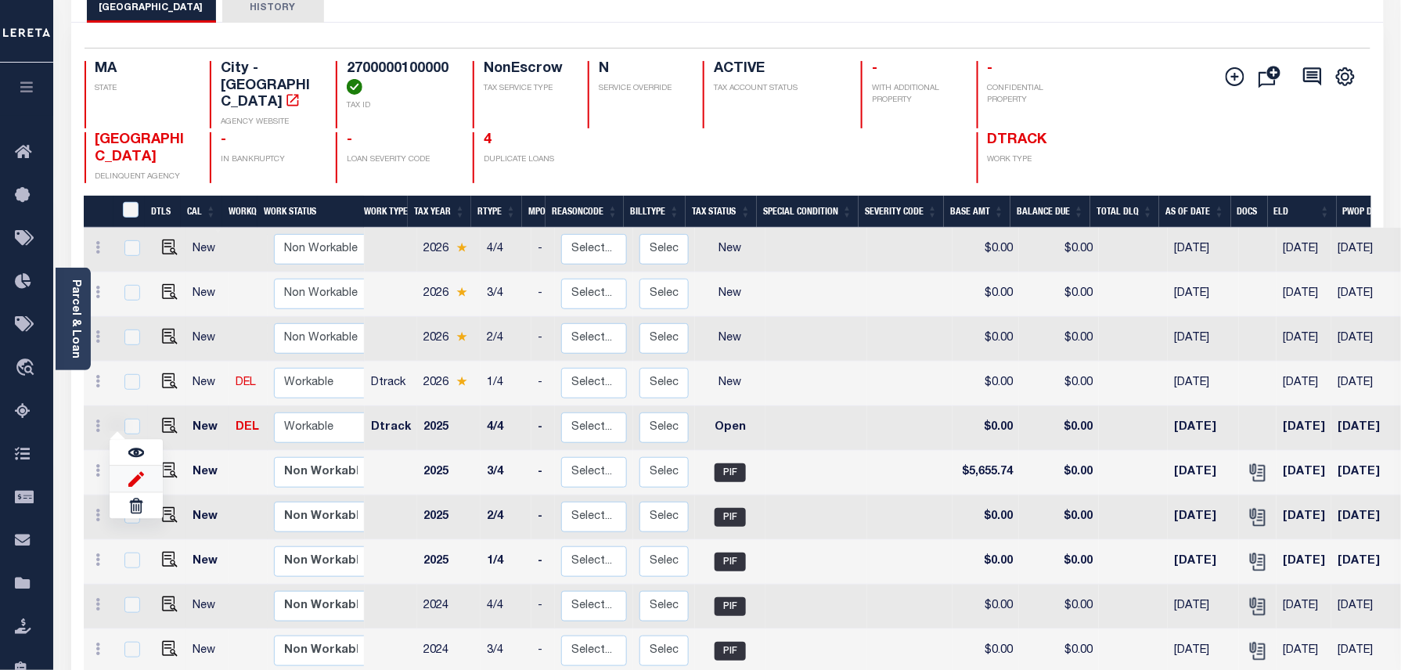
type input "[DATE]"
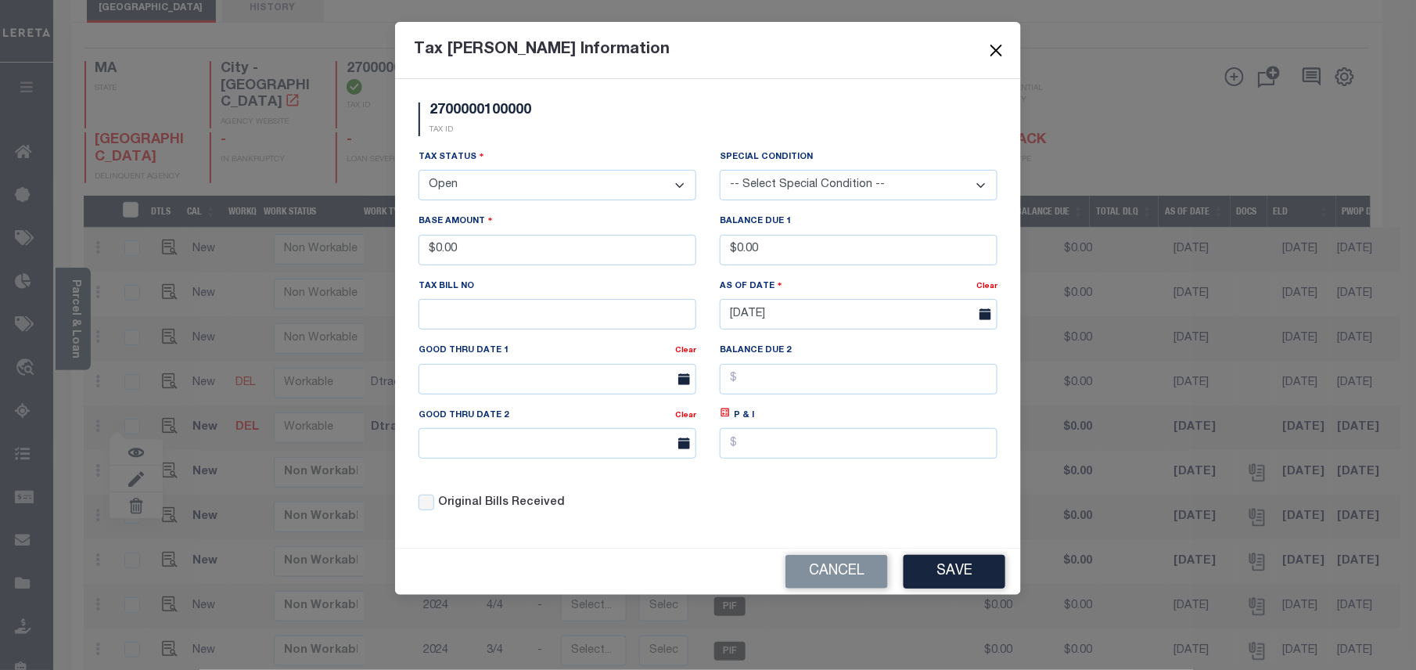
click at [993, 48] on button "Close" at bounding box center [997, 50] width 20 height 20
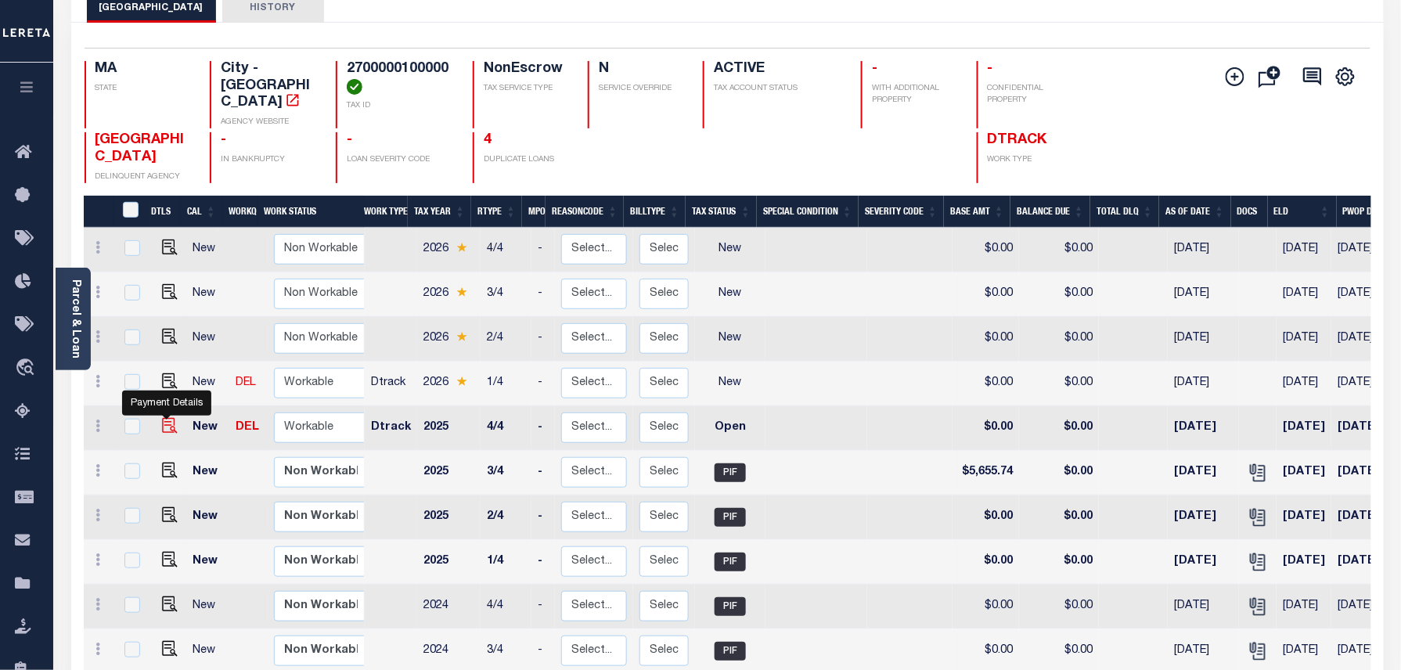
click at [166, 418] on img "" at bounding box center [170, 426] width 16 height 16
checkbox input "true"
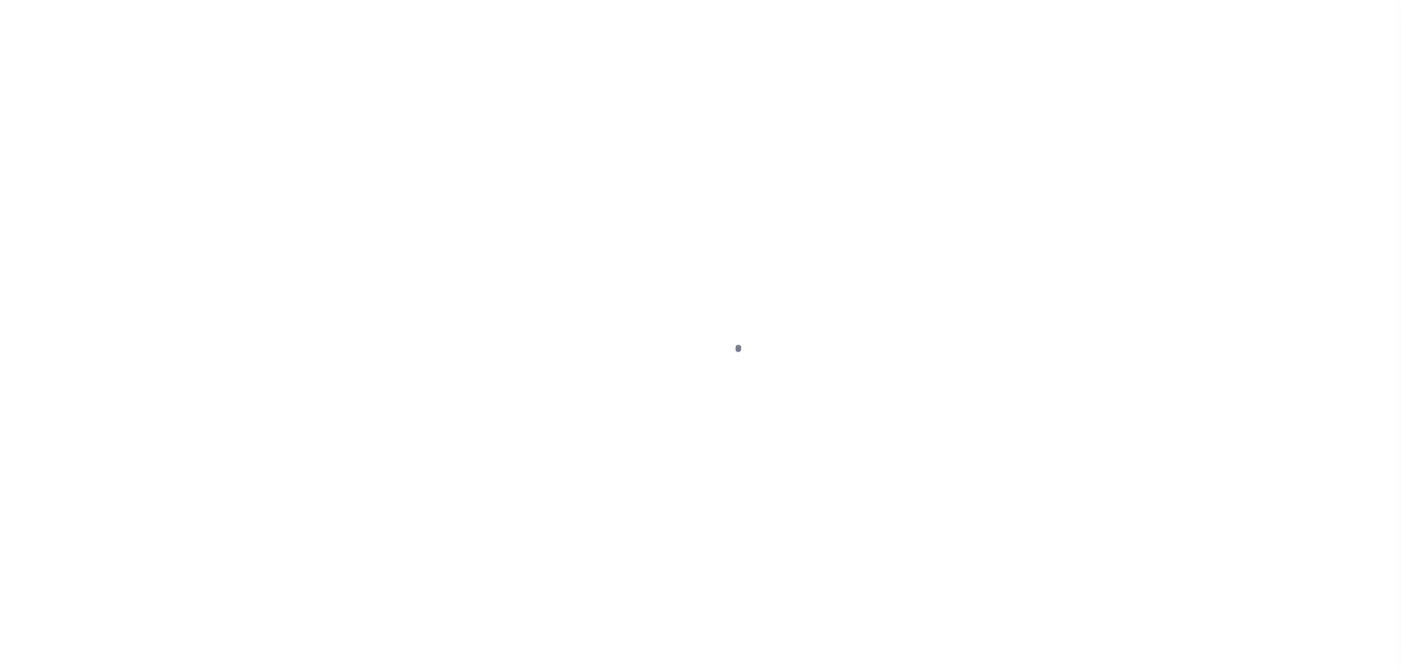
select select "OP2"
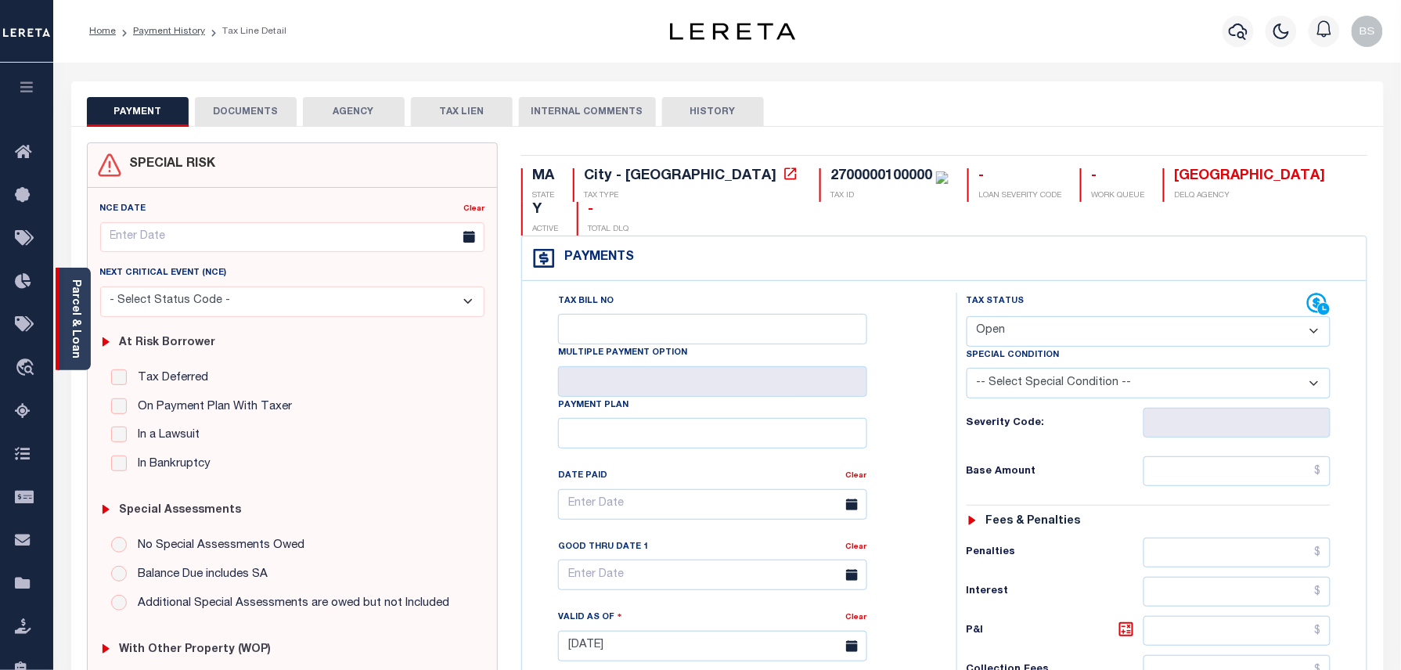
click at [75, 291] on link "Parcel & Loan" at bounding box center [75, 318] width 11 height 79
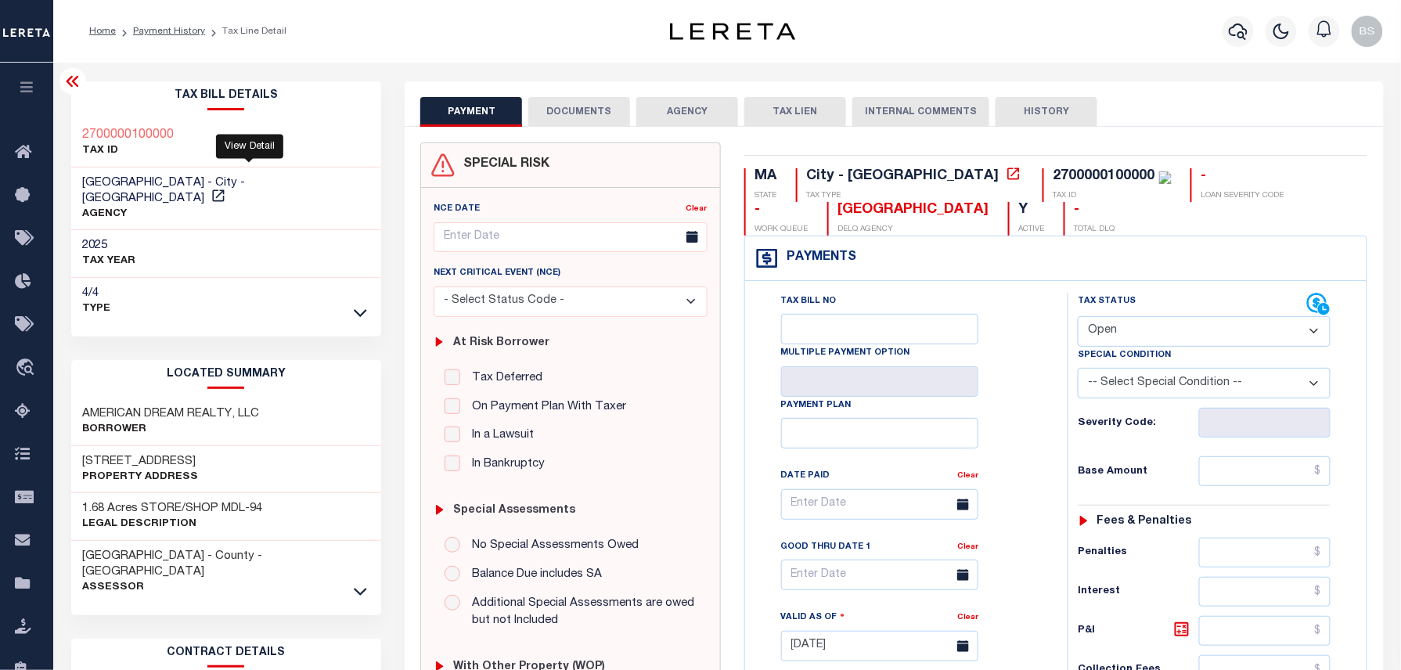
click at [250, 164] on div at bounding box center [249, 161] width 10 height 5
click at [224, 189] on icon at bounding box center [218, 195] width 12 height 12
click at [186, 32] on link "Payment History" at bounding box center [169, 31] width 72 height 9
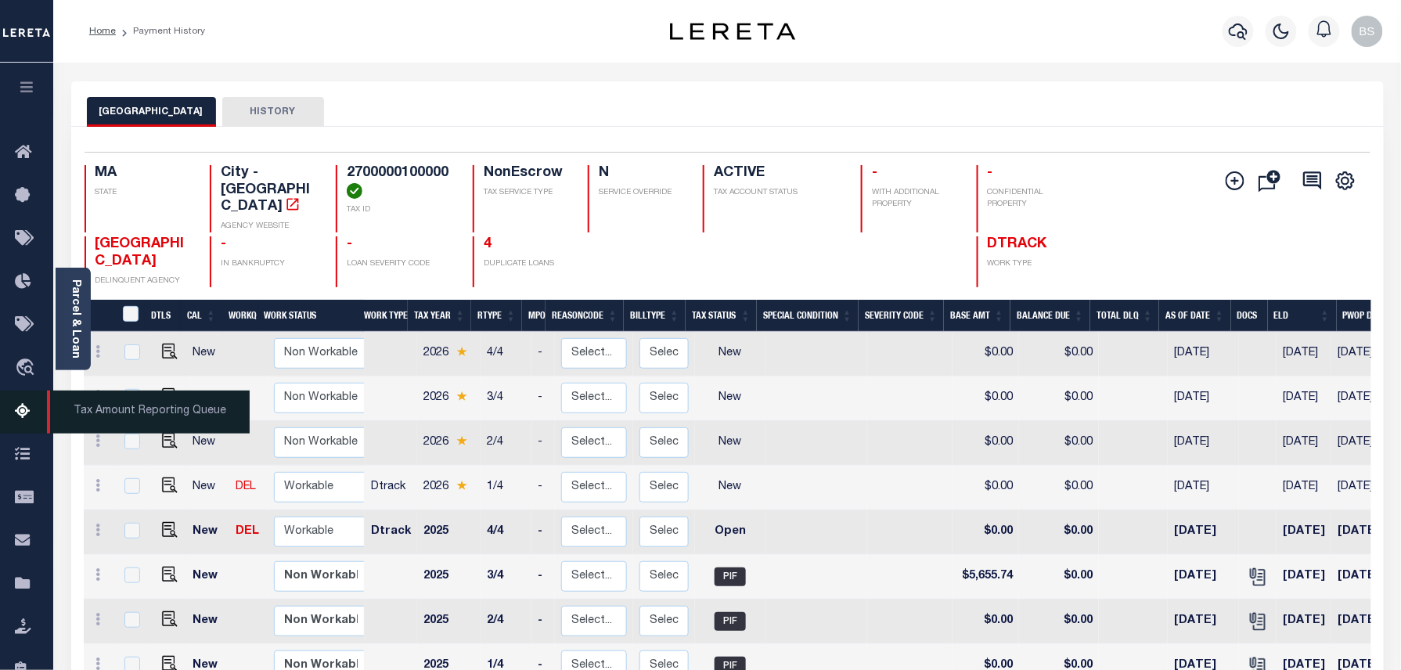
click at [20, 408] on icon at bounding box center [27, 412] width 25 height 20
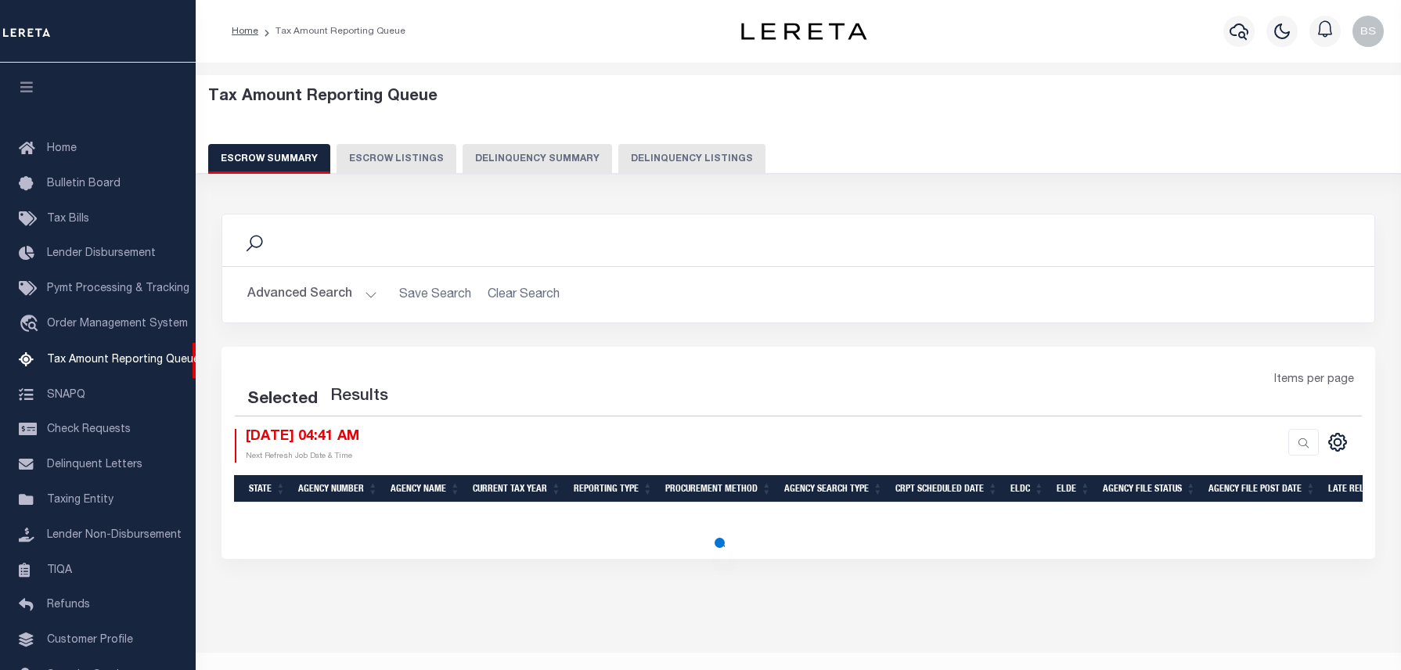
select select "100"
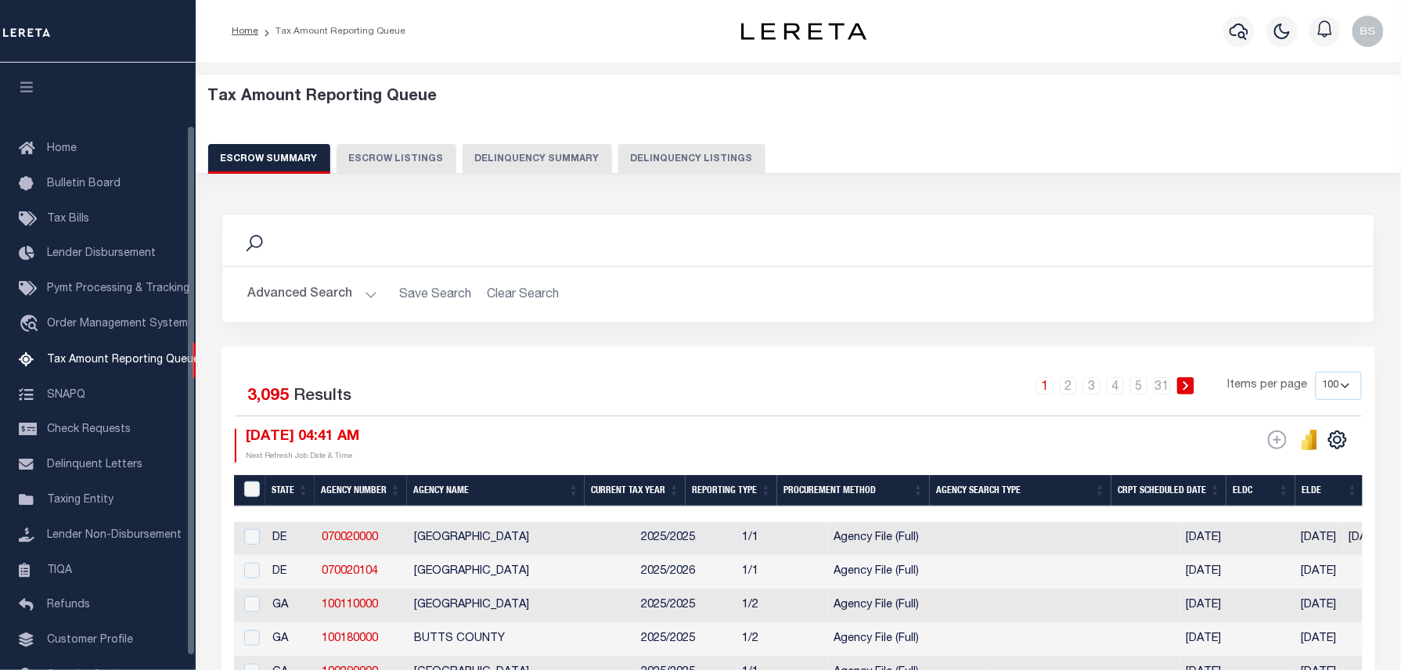
scroll to position [72, 0]
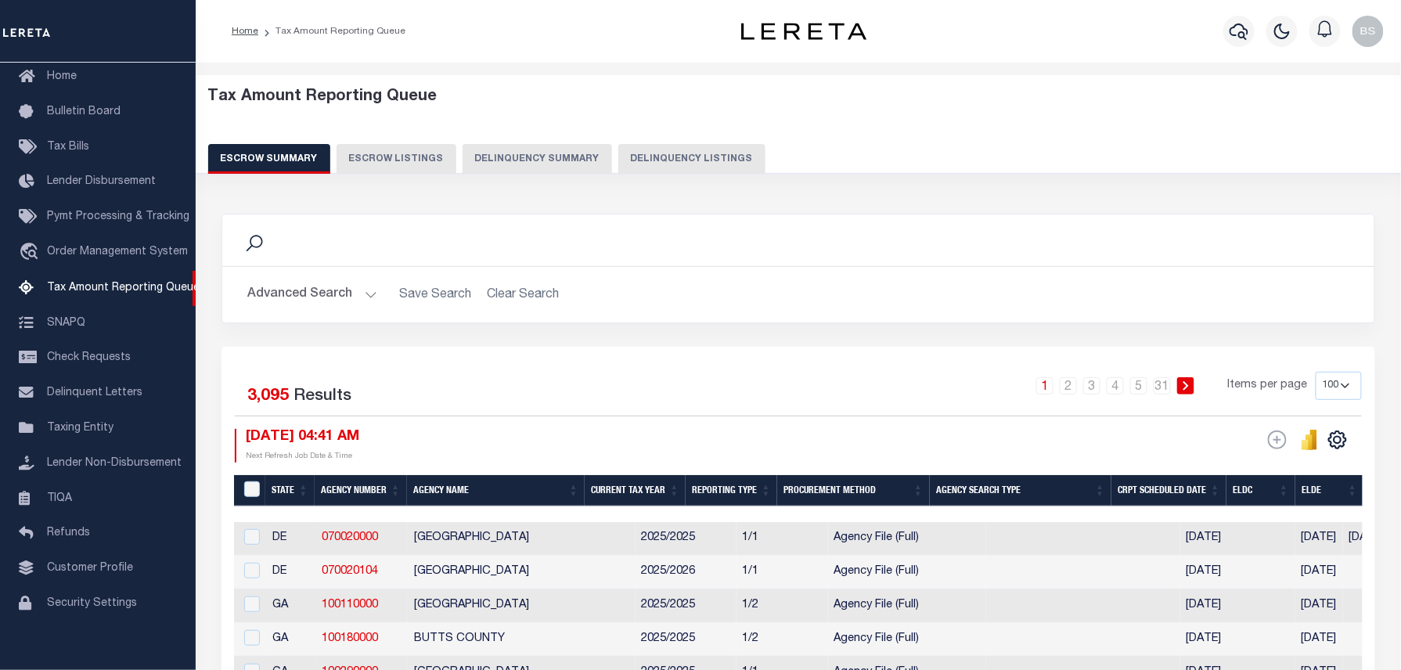
drag, startPoint x: 662, startPoint y: 171, endPoint x: 618, endPoint y: 125, distance: 63.1
click at [662, 171] on button "Delinquency Listings" at bounding box center [691, 159] width 147 height 30
select select "100"
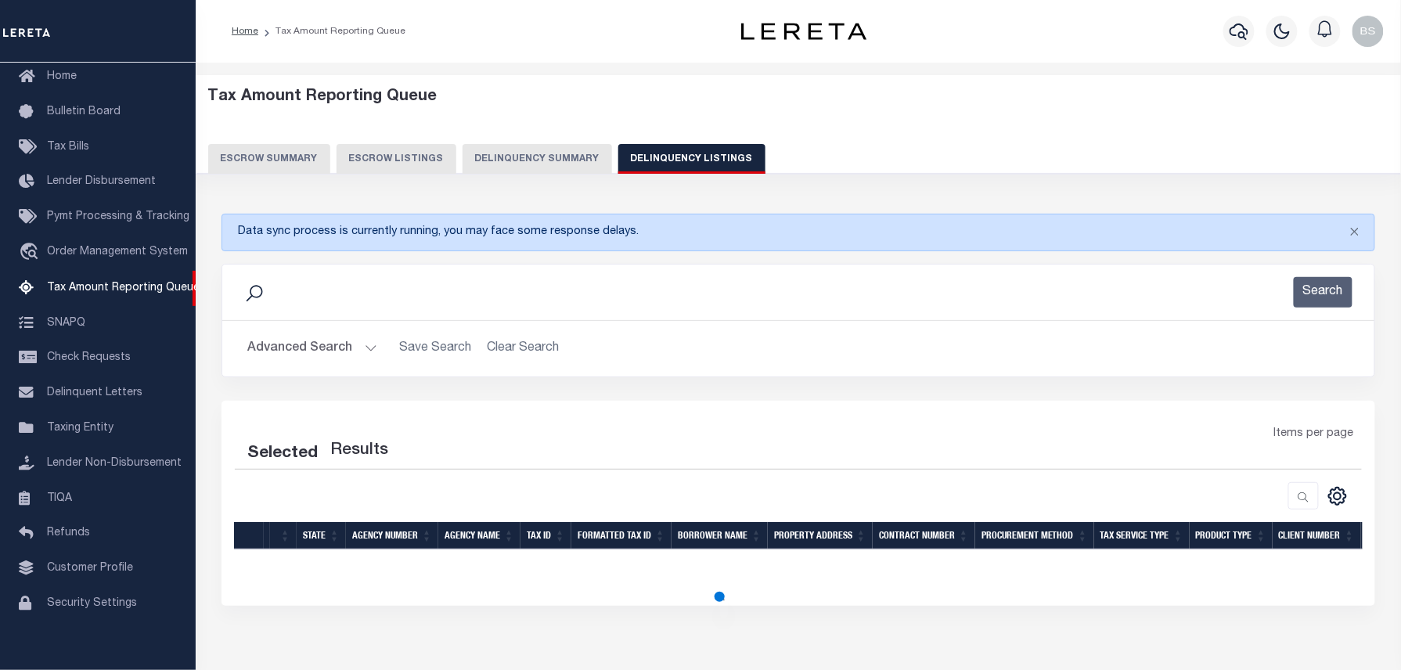
select select "100"
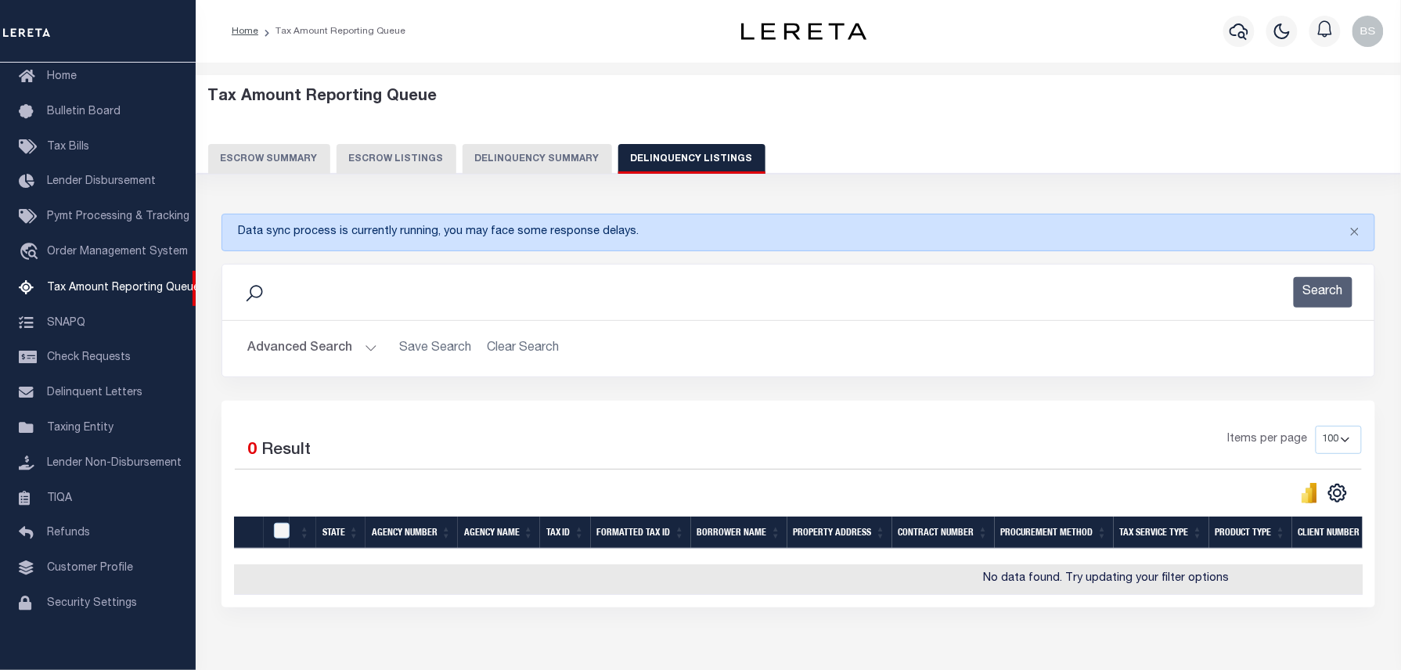
click at [310, 345] on button "Advanced Search" at bounding box center [312, 348] width 130 height 31
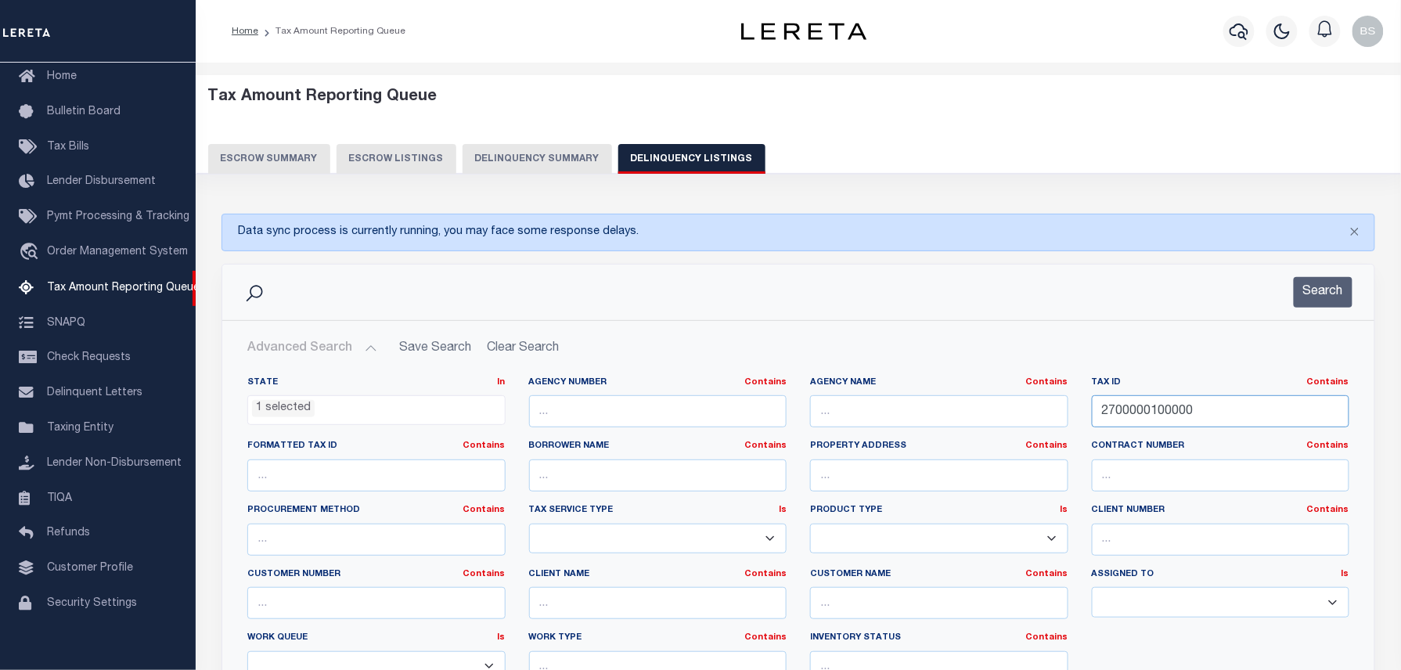
drag, startPoint x: 1222, startPoint y: 405, endPoint x: 948, endPoint y: 420, distance: 274.3
click at [981, 420] on div "State In In AK AL AR AZ CA CO CT DC DE FL GA GU HI IA ID IL IN KS [GEOGRAPHIC_D…" at bounding box center [798, 535] width 1125 height 319
click at [1353, 305] on div "Search" at bounding box center [798, 292] width 1127 height 31
click at [1336, 298] on button "Search" at bounding box center [1322, 292] width 59 height 31
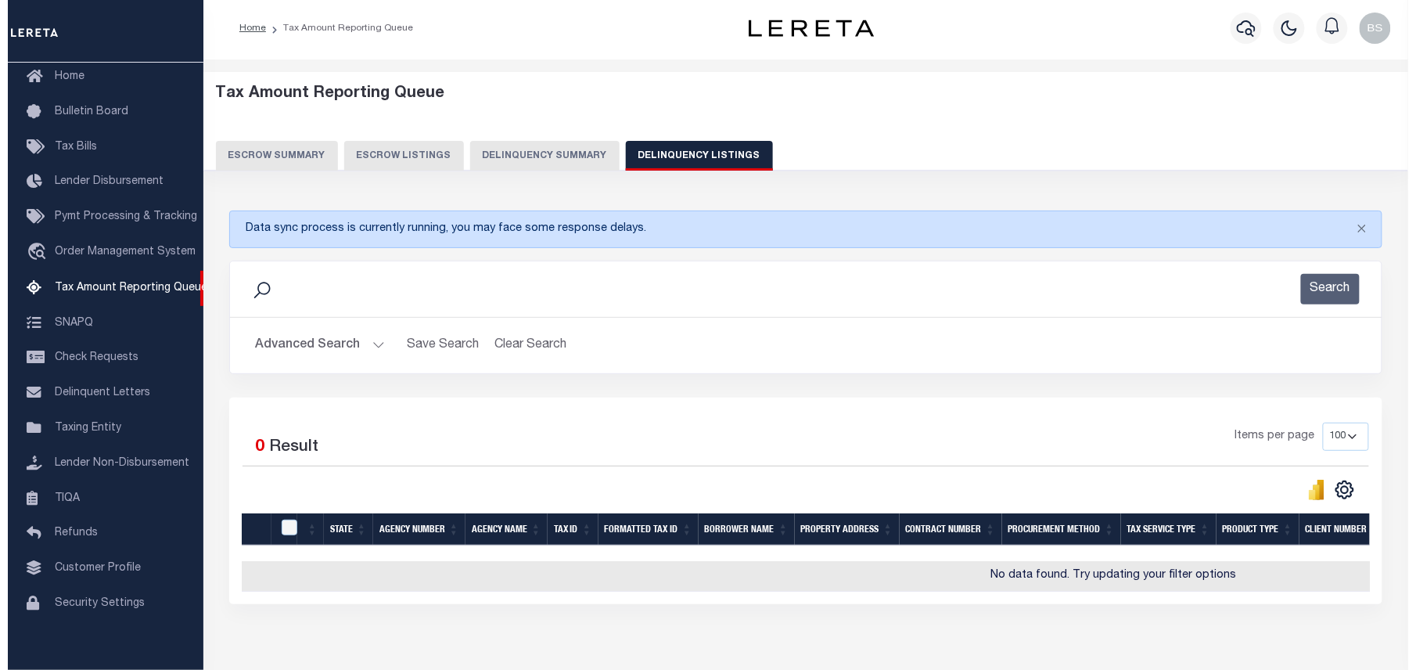
scroll to position [0, 0]
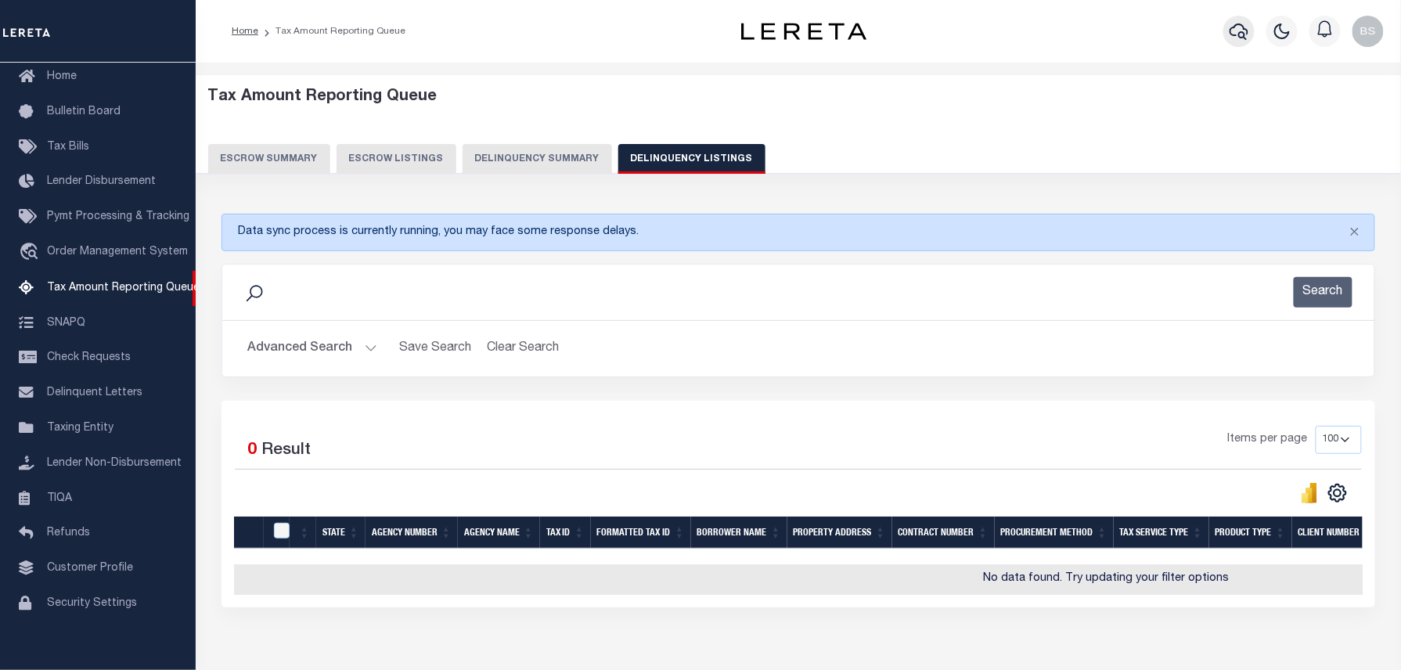
click at [1229, 35] on icon "button" at bounding box center [1238, 31] width 19 height 19
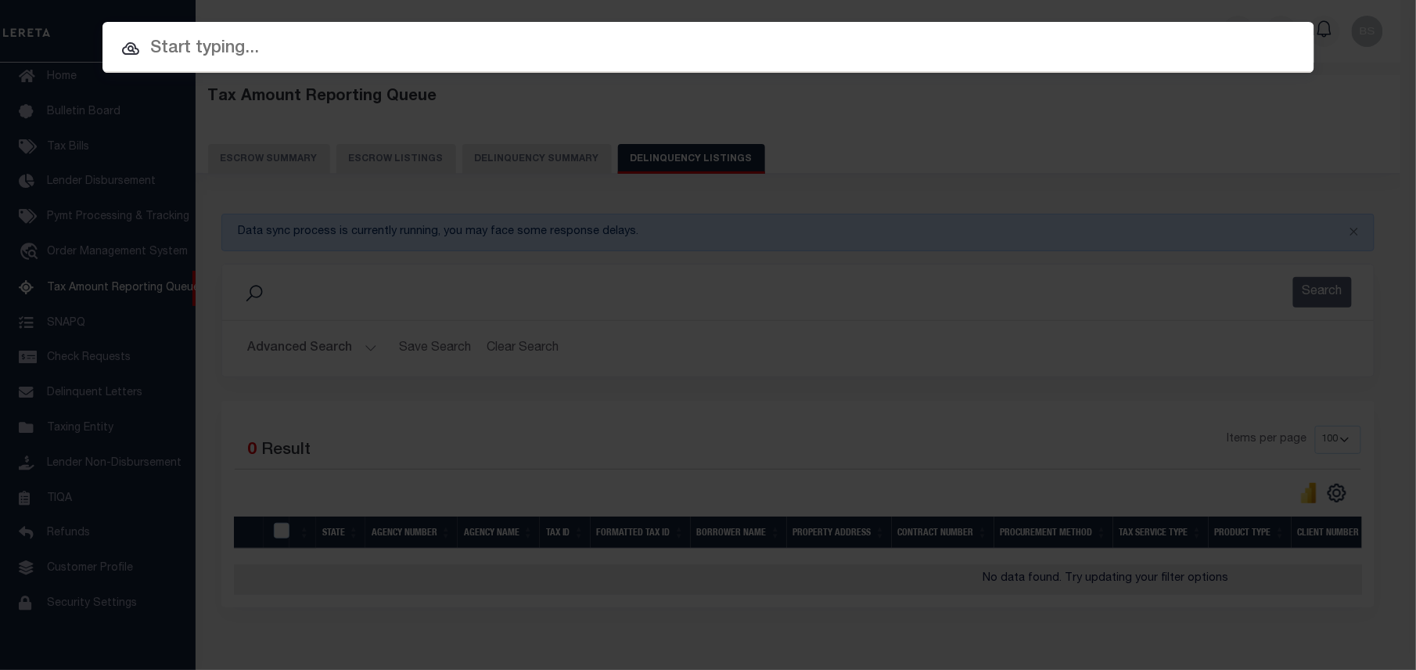
paste input "510025821"
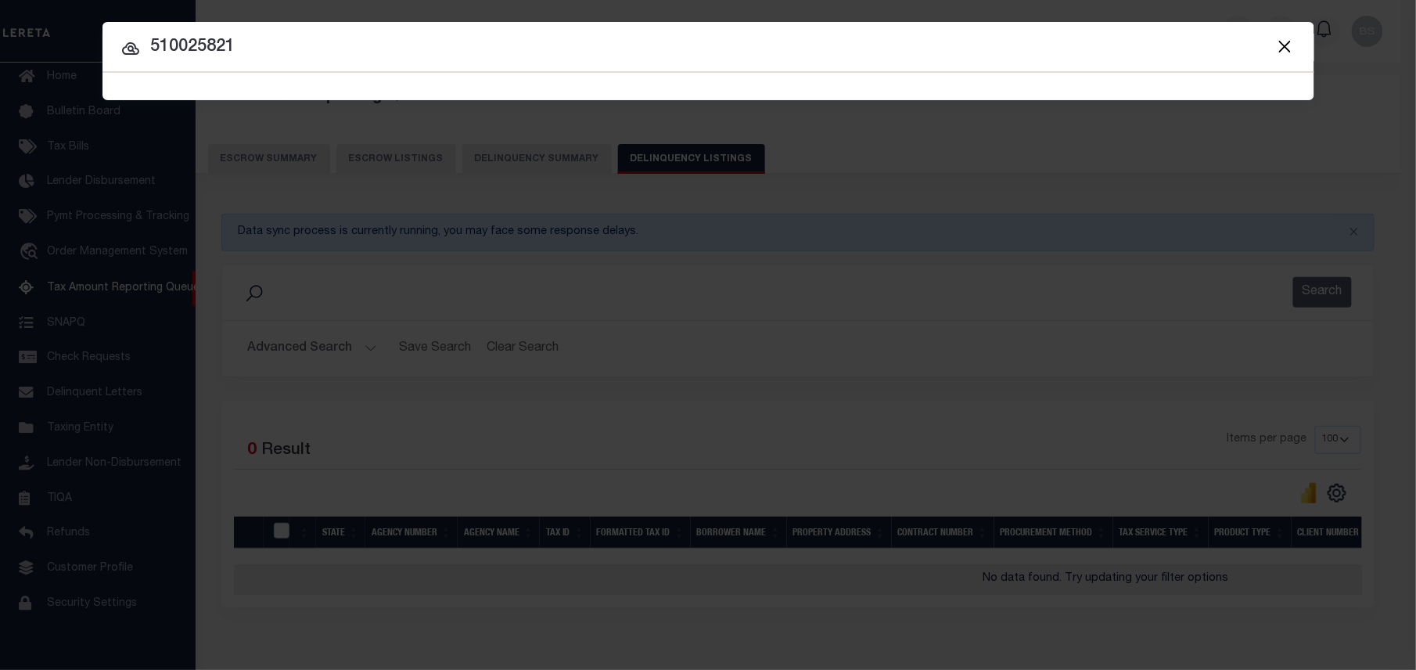
type input "510025821"
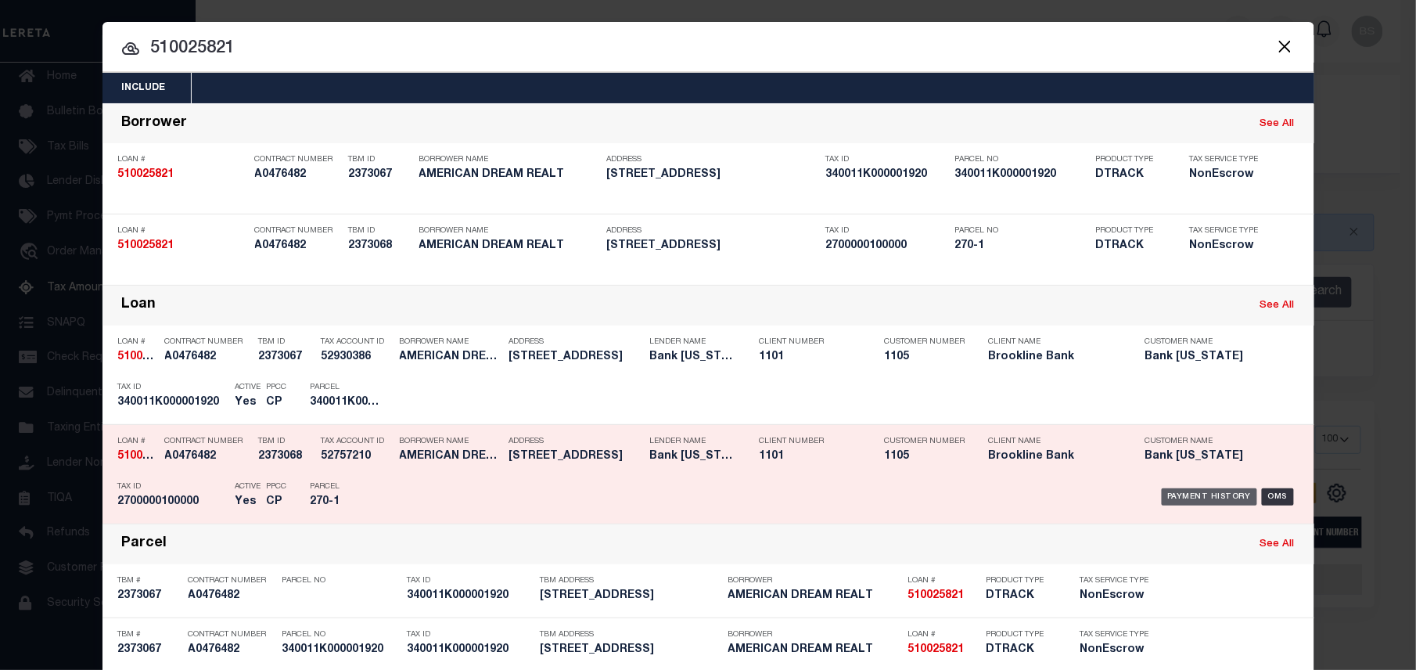
click at [1207, 498] on div "Payment History" at bounding box center [1210, 496] width 96 height 17
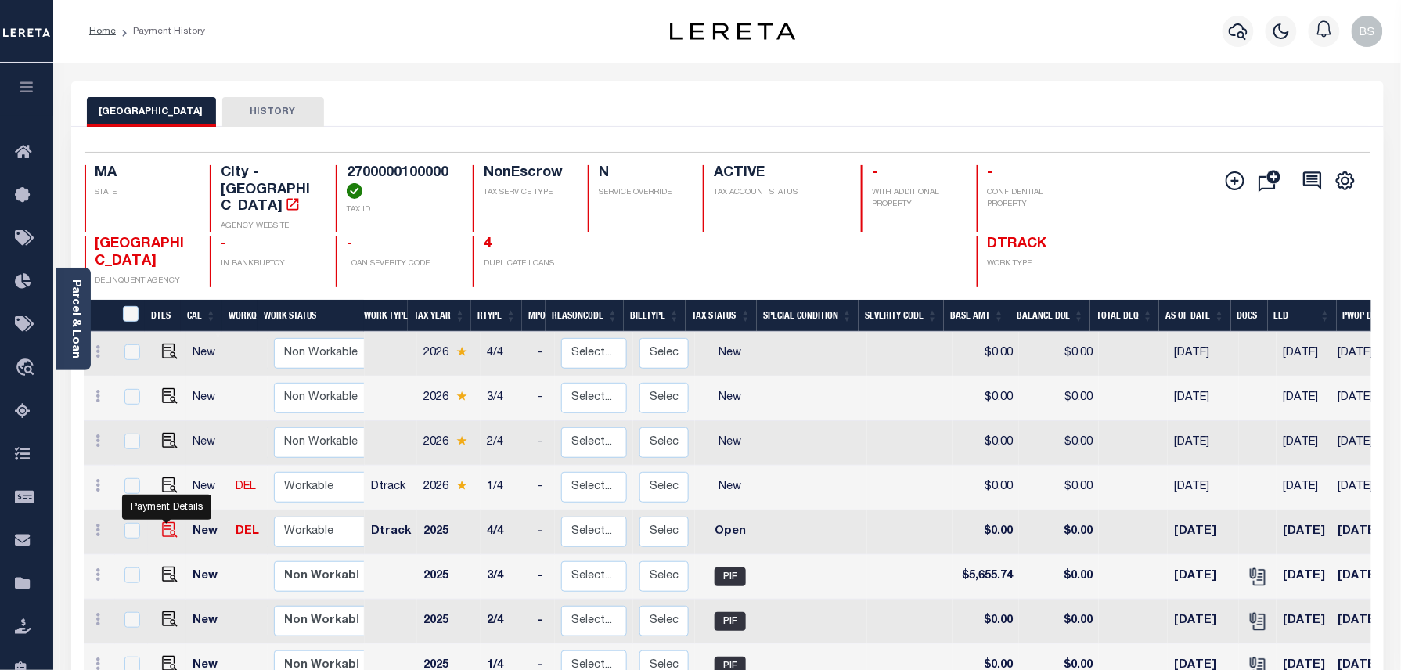
click at [167, 522] on img "" at bounding box center [170, 530] width 16 height 16
checkbox input "true"
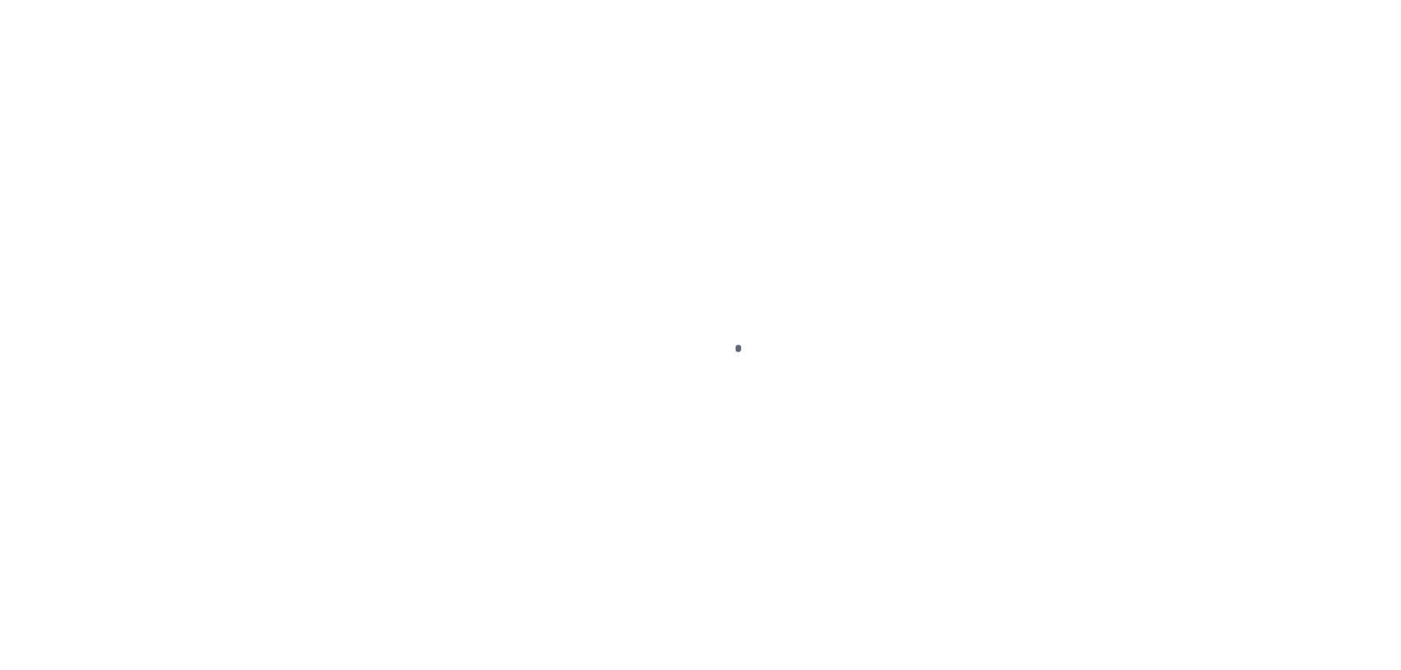
select select "OP2"
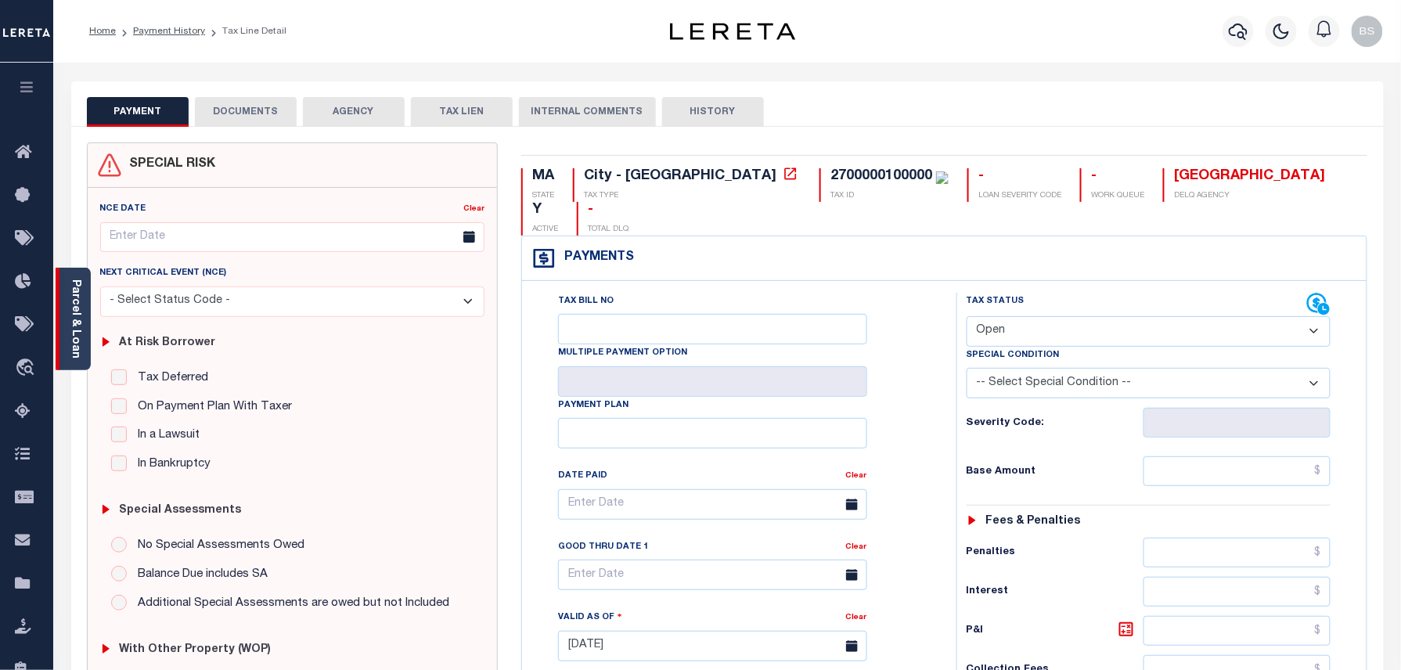
click at [83, 326] on div "Parcel & Loan" at bounding box center [73, 319] width 35 height 103
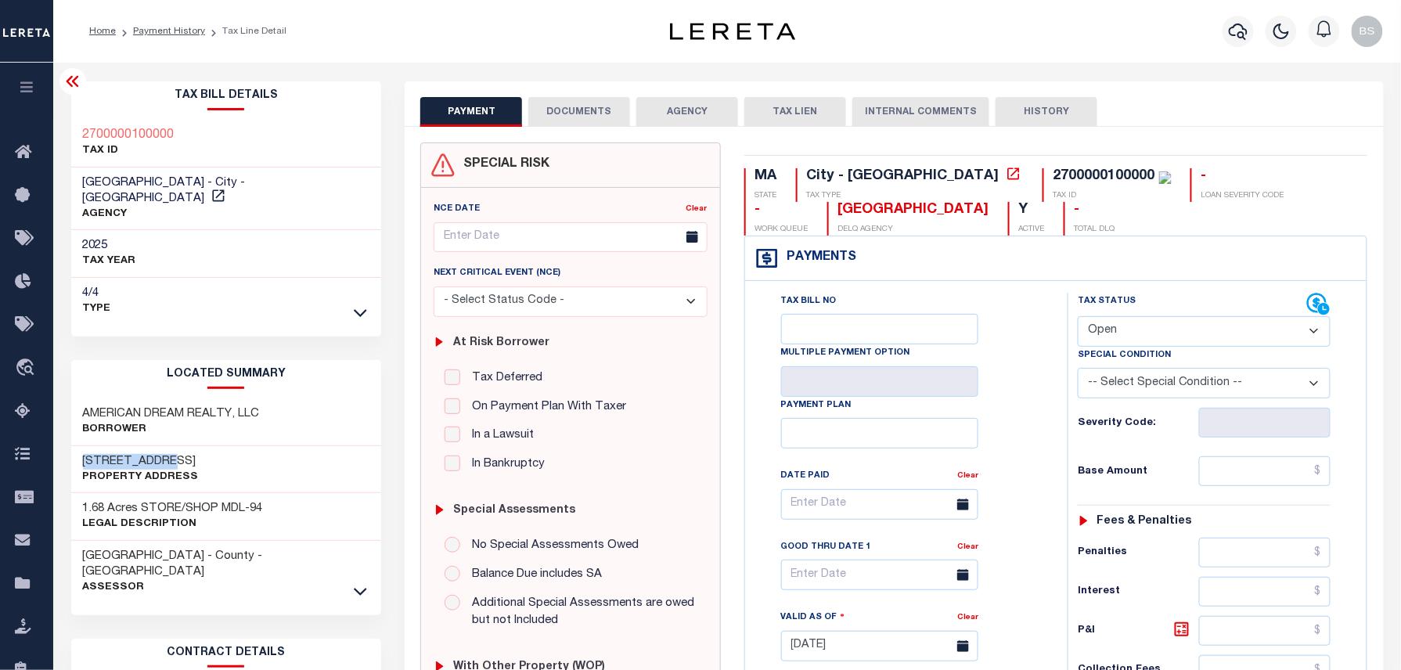
drag, startPoint x: 85, startPoint y: 442, endPoint x: 242, endPoint y: 435, distance: 157.4
click at [242, 446] on div "1056 NORTH RD Property Address" at bounding box center [226, 470] width 311 height 48
copy h3 "1056 NORTH RD"
drag, startPoint x: 81, startPoint y: 126, endPoint x: 174, endPoint y: 131, distance: 92.5
click at [174, 131] on div "2700000100000 TAX ID" at bounding box center [226, 144] width 311 height 48
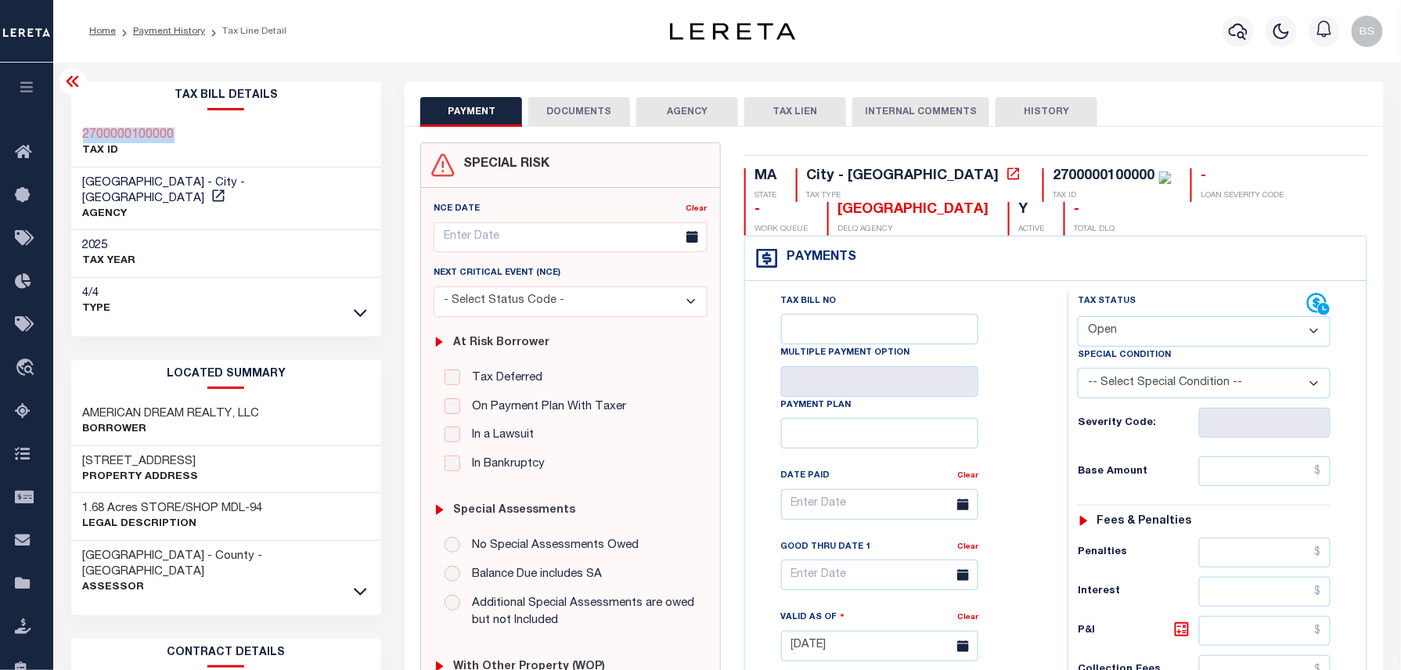
copy h3 "2700000100000"
click at [185, 35] on link "Payment History" at bounding box center [169, 31] width 72 height 9
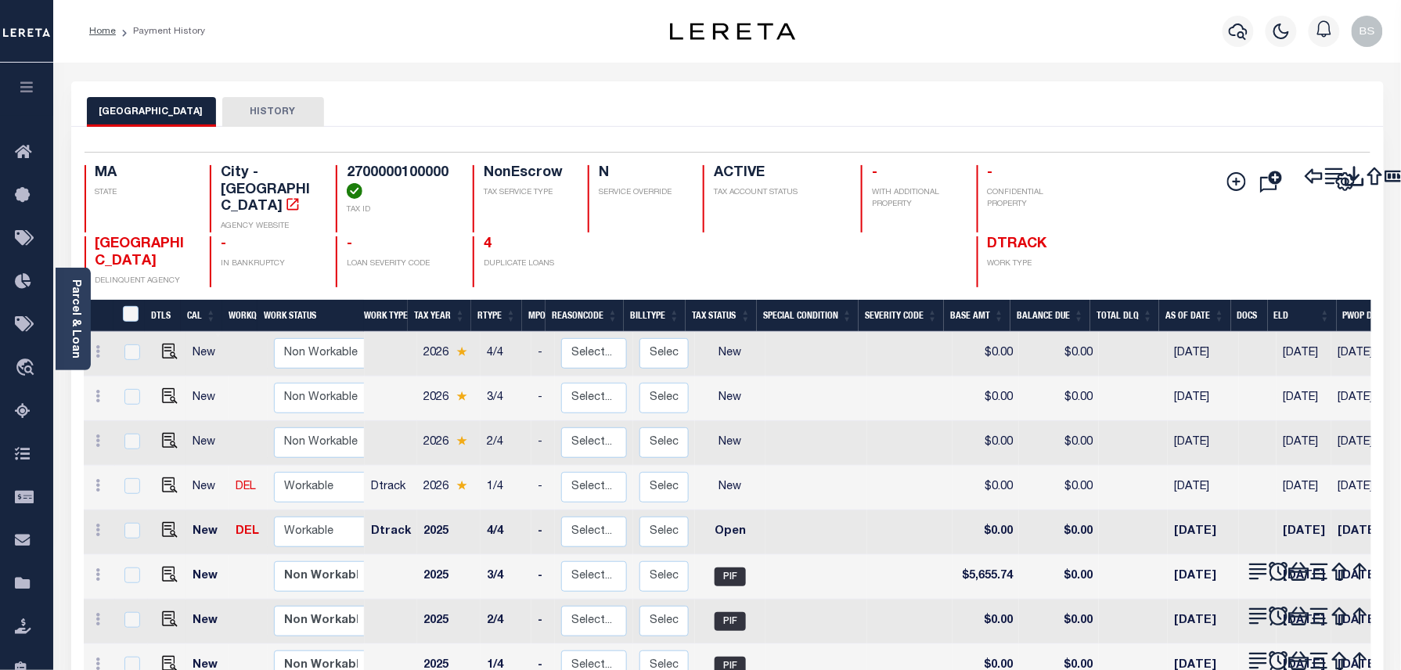
click at [174, 30] on li "Payment History" at bounding box center [160, 31] width 89 height 14
click at [98, 523] on icon at bounding box center [98, 529] width 5 height 13
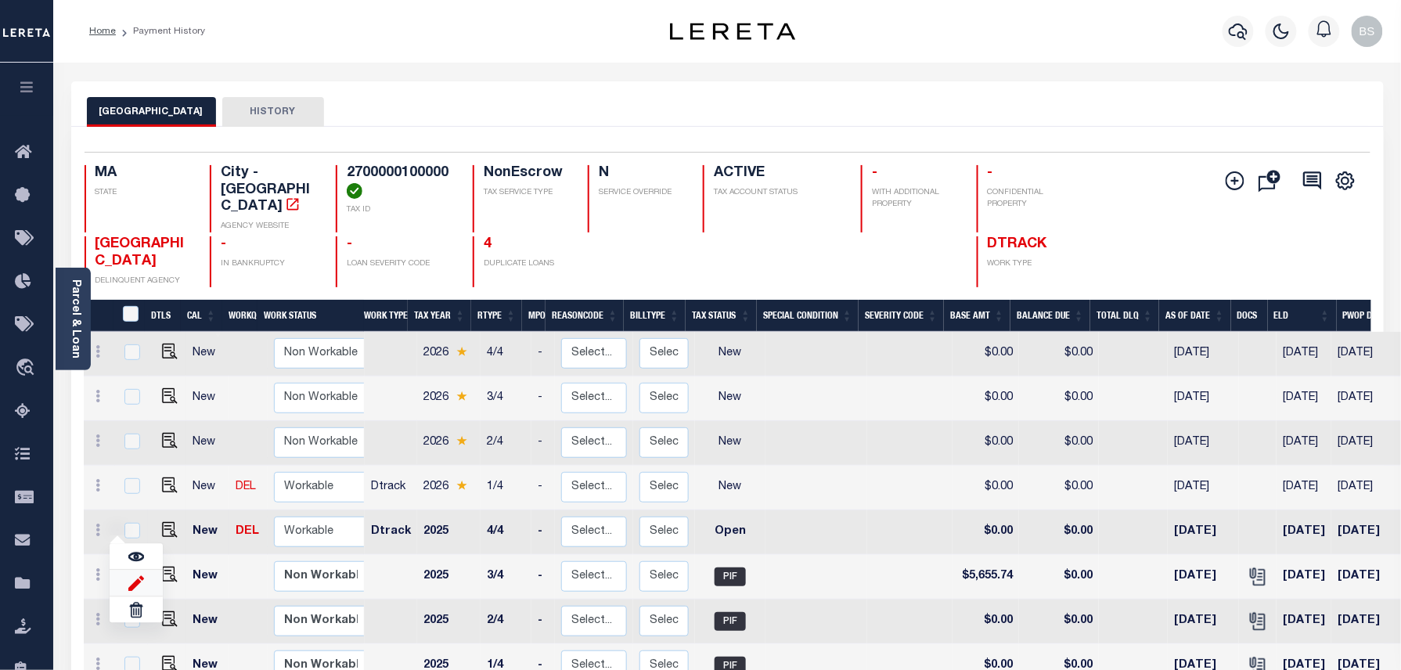
click at [133, 577] on img at bounding box center [136, 582] width 16 height 16
select select "OP2"
type input "$0.00"
type input "[DATE]"
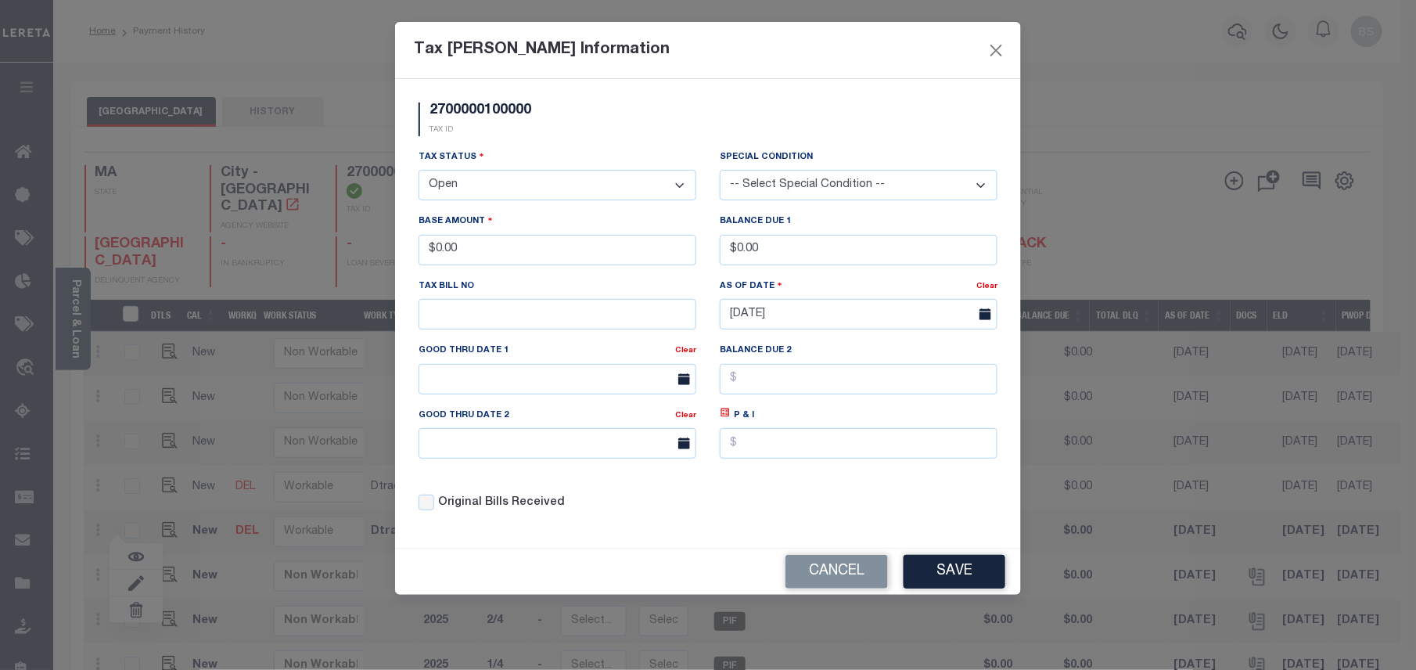
click at [552, 194] on select "- Select Status - Open Due/Unpaid Paid Incomplete No Tax Due Internal Refund Pr…" at bounding box center [558, 185] width 278 height 31
select select "PYD"
click at [419, 172] on select "- Select Status - Open Due/Unpaid Paid Incomplete No Tax Due Internal Refund Pr…" at bounding box center [558, 185] width 278 height 31
drag, startPoint x: 527, startPoint y: 244, endPoint x: 389, endPoint y: 246, distance: 138.5
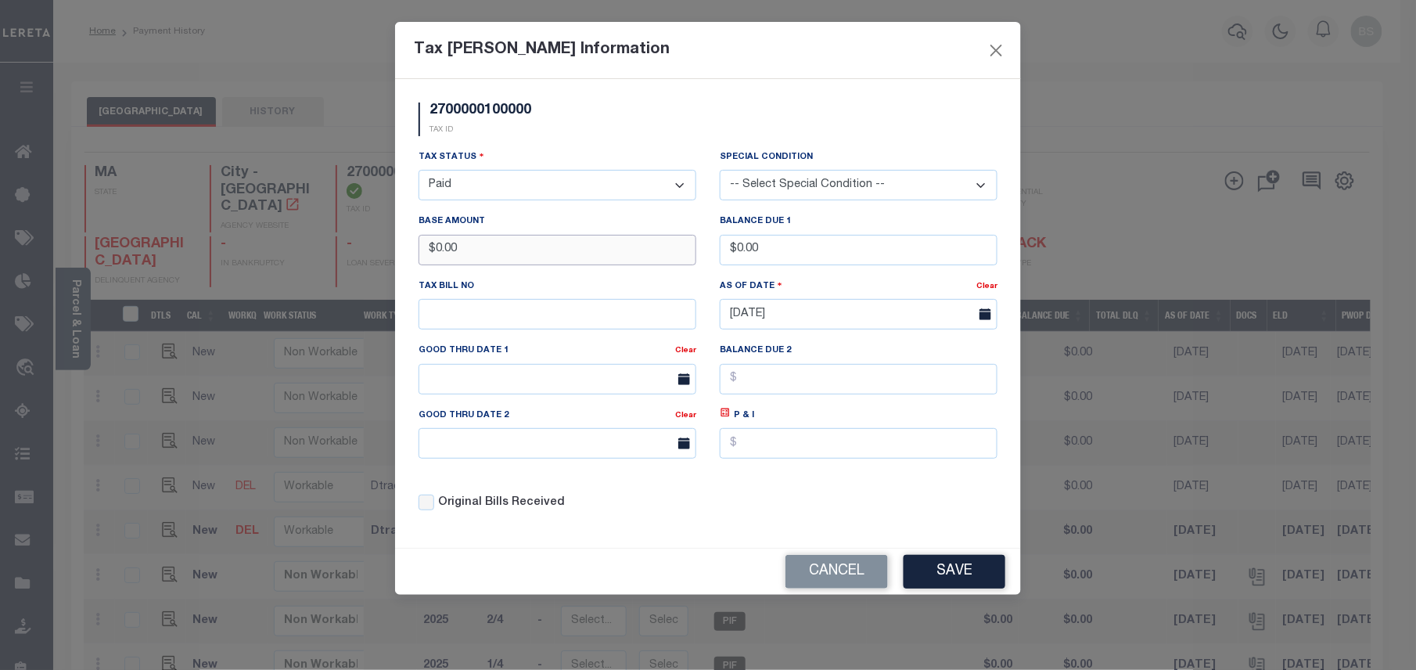
click at [389, 246] on div "Tax [PERSON_NAME] Information 2700000100000 TAX ID Installment: TaxID: 27000001…" at bounding box center [708, 335] width 1416 height 670
type input "$5,655.73"
click at [966, 571] on button "Save" at bounding box center [955, 572] width 102 height 34
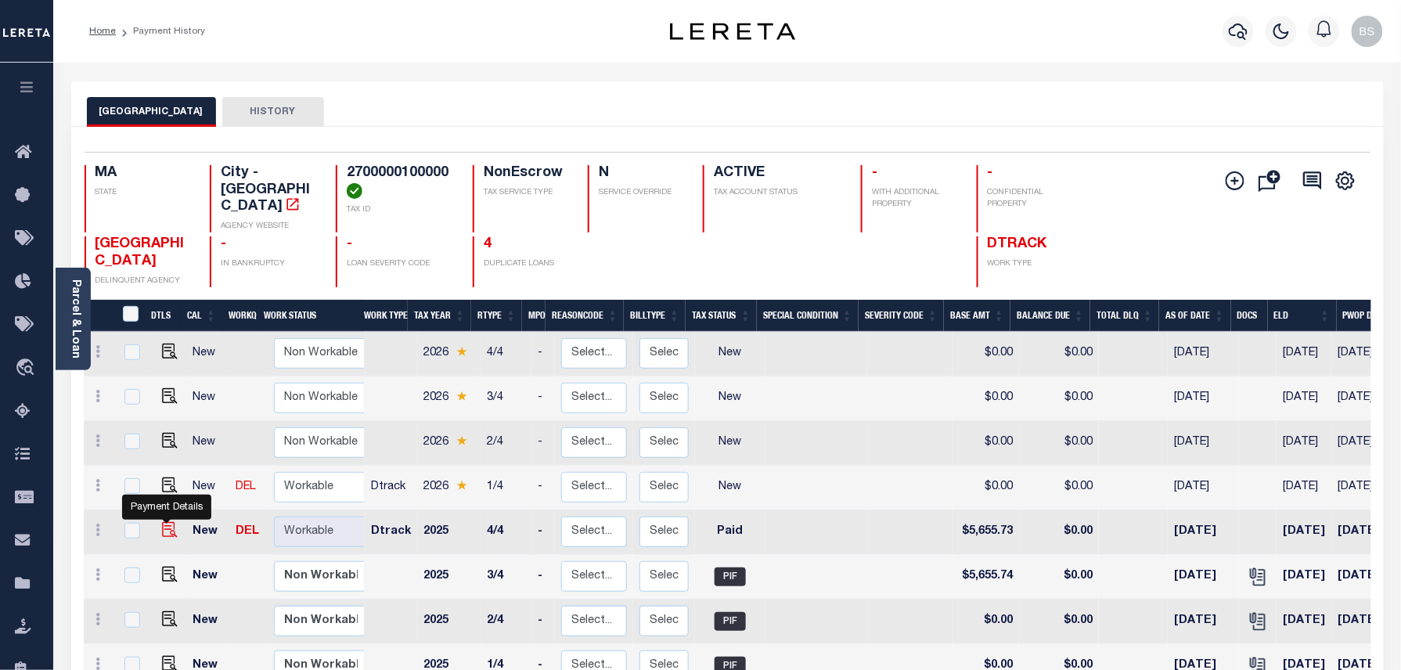
click at [167, 522] on img at bounding box center [170, 530] width 16 height 16
checkbox input "true"
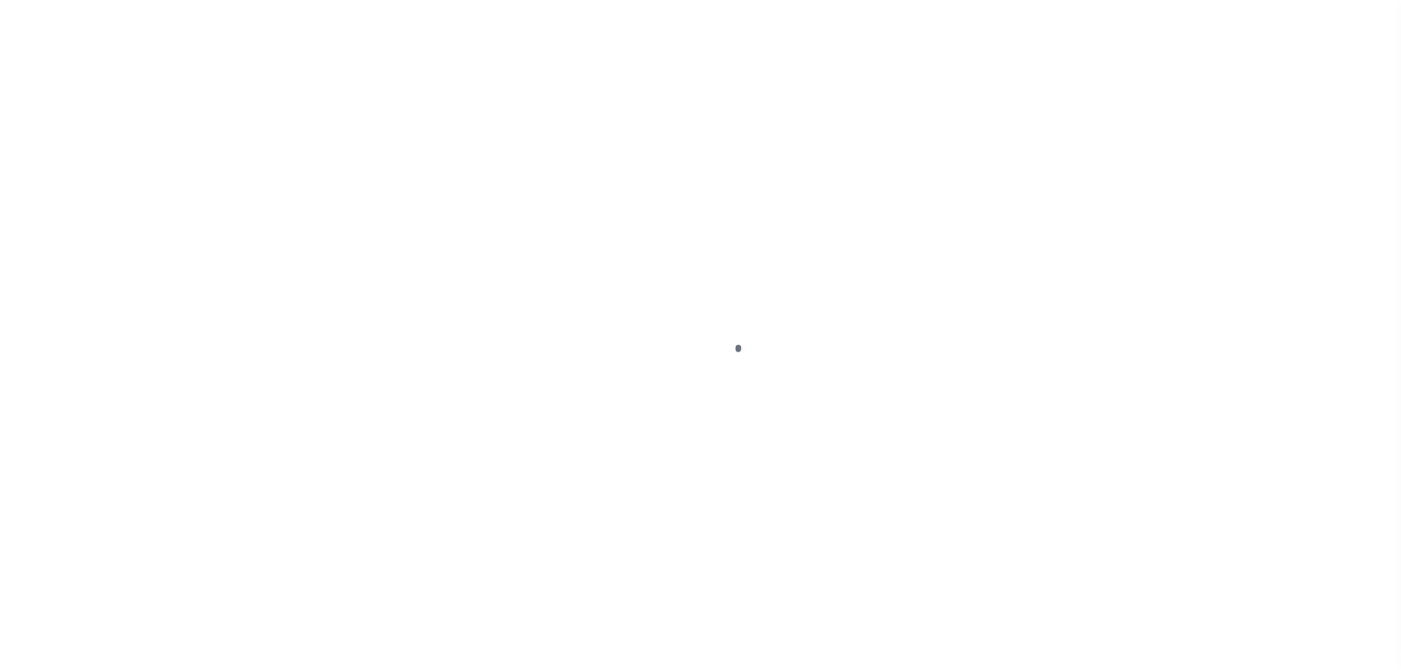
select select "PYD"
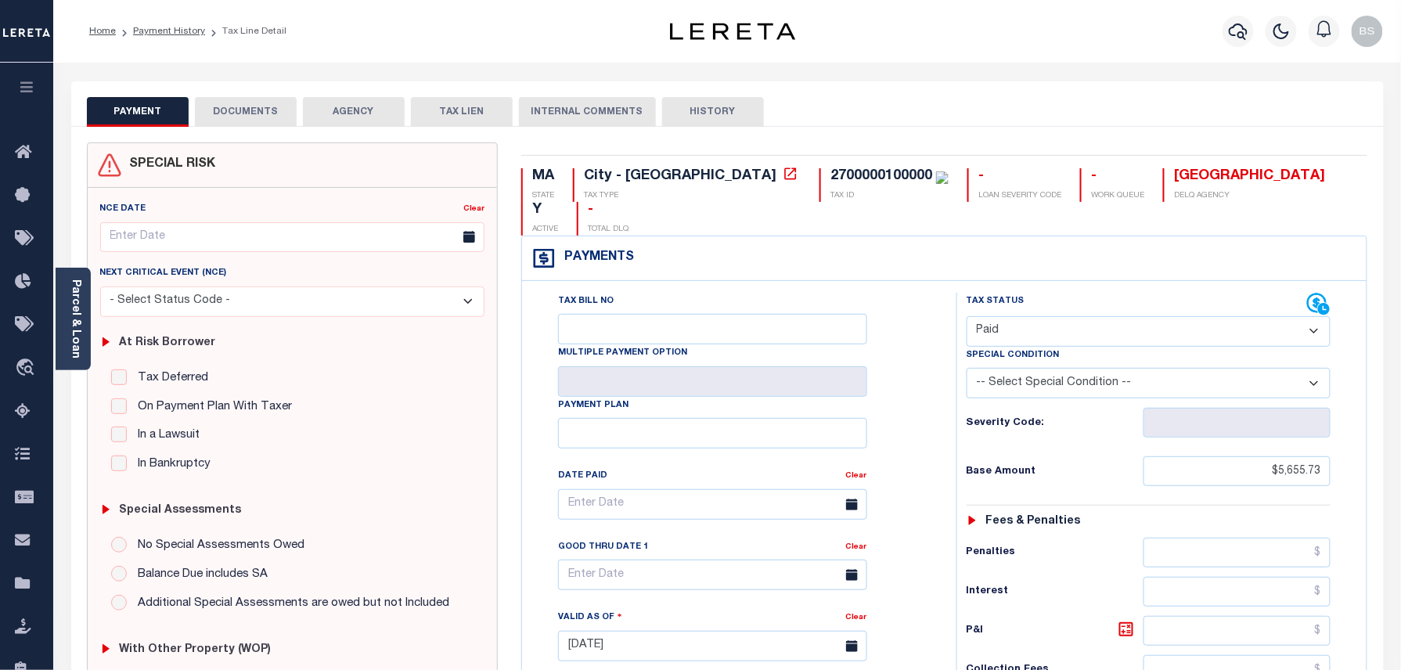
click at [250, 106] on button "DOCUMENTS" at bounding box center [246, 112] width 102 height 30
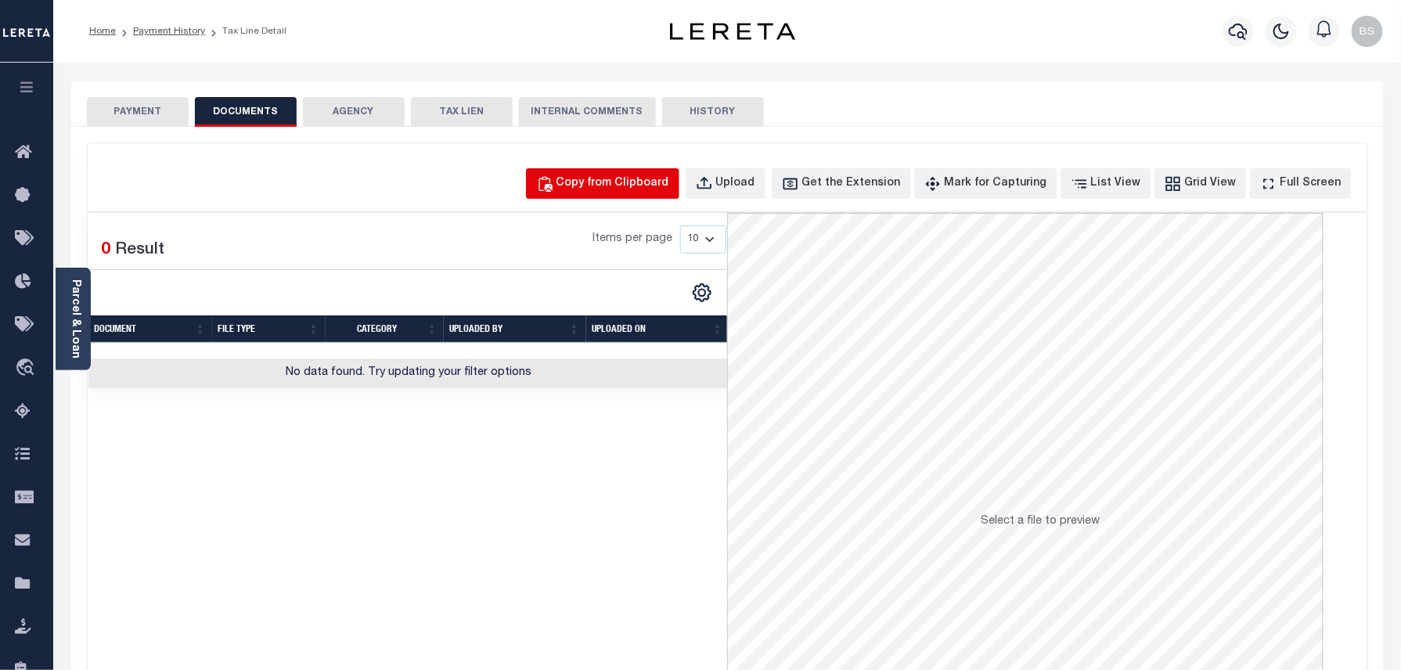
click at [614, 175] on div "Copy from Clipboard" at bounding box center [612, 183] width 113 height 17
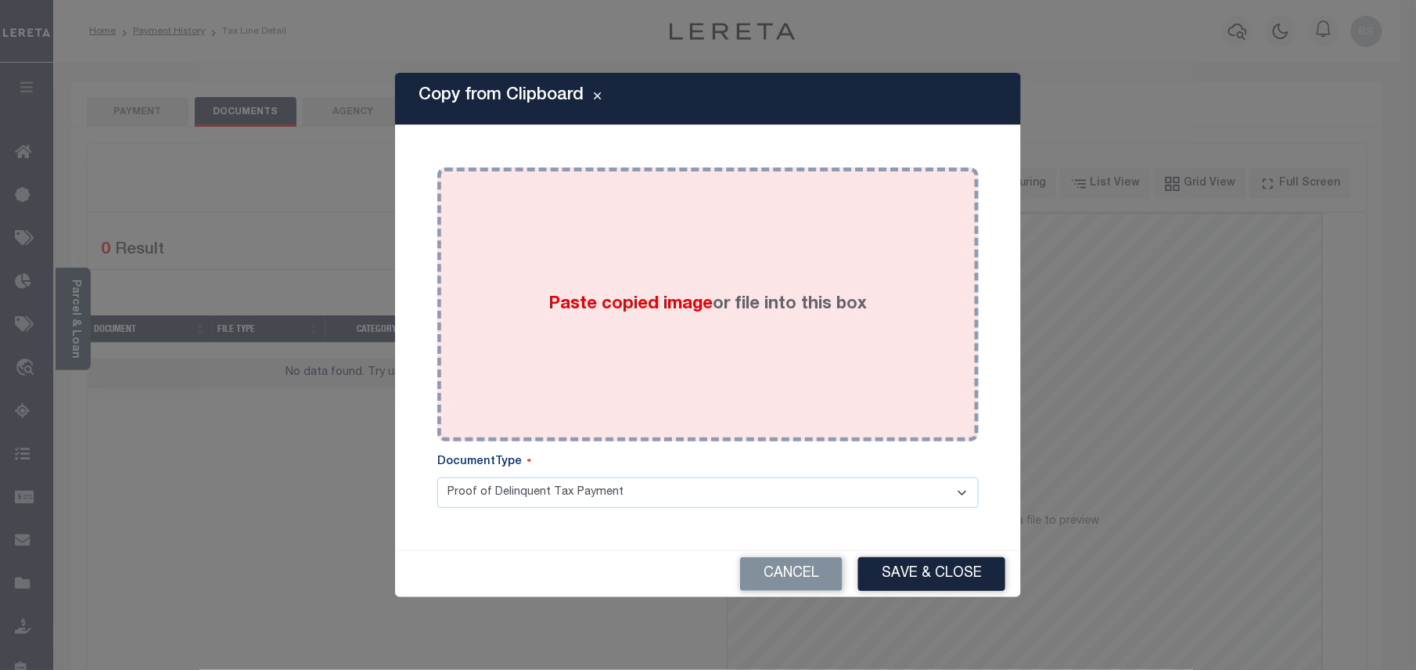
click at [611, 258] on div "Paste copied image or file into this box" at bounding box center [708, 304] width 518 height 250
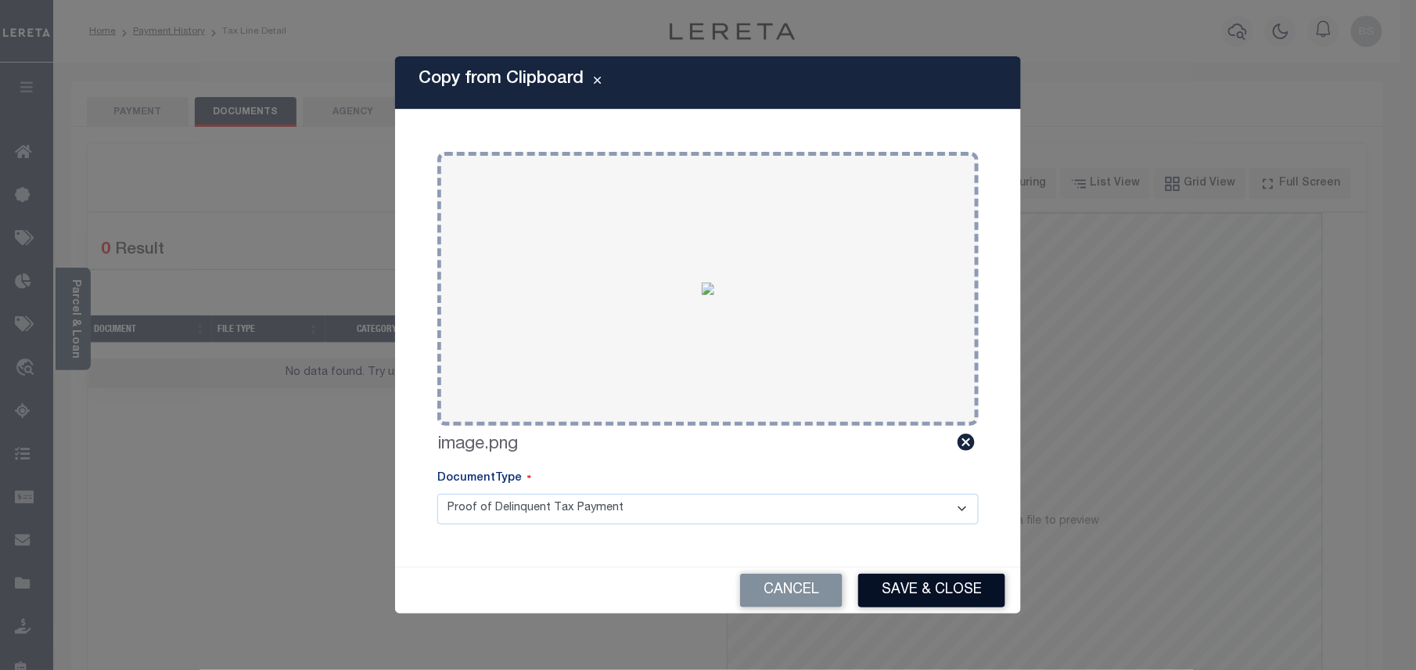
click at [942, 574] on button "Save & Close" at bounding box center [931, 591] width 147 height 34
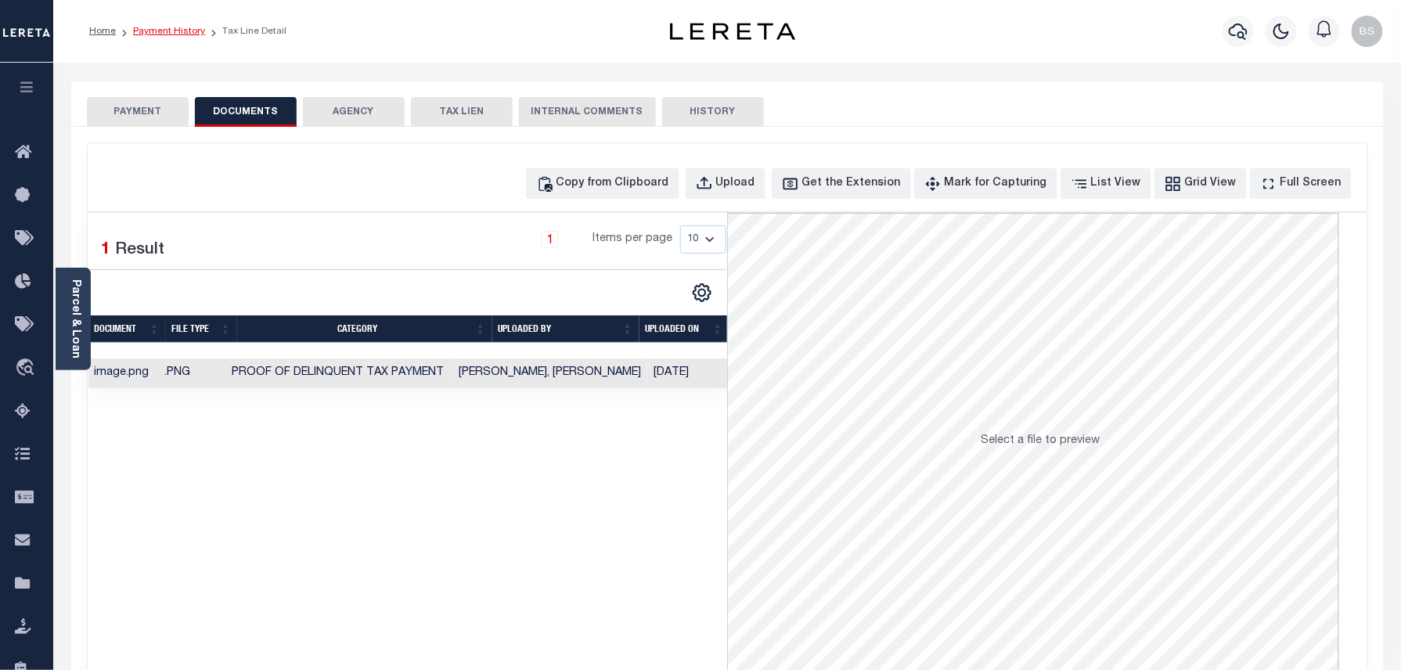
click at [186, 31] on link "Payment History" at bounding box center [169, 31] width 72 height 9
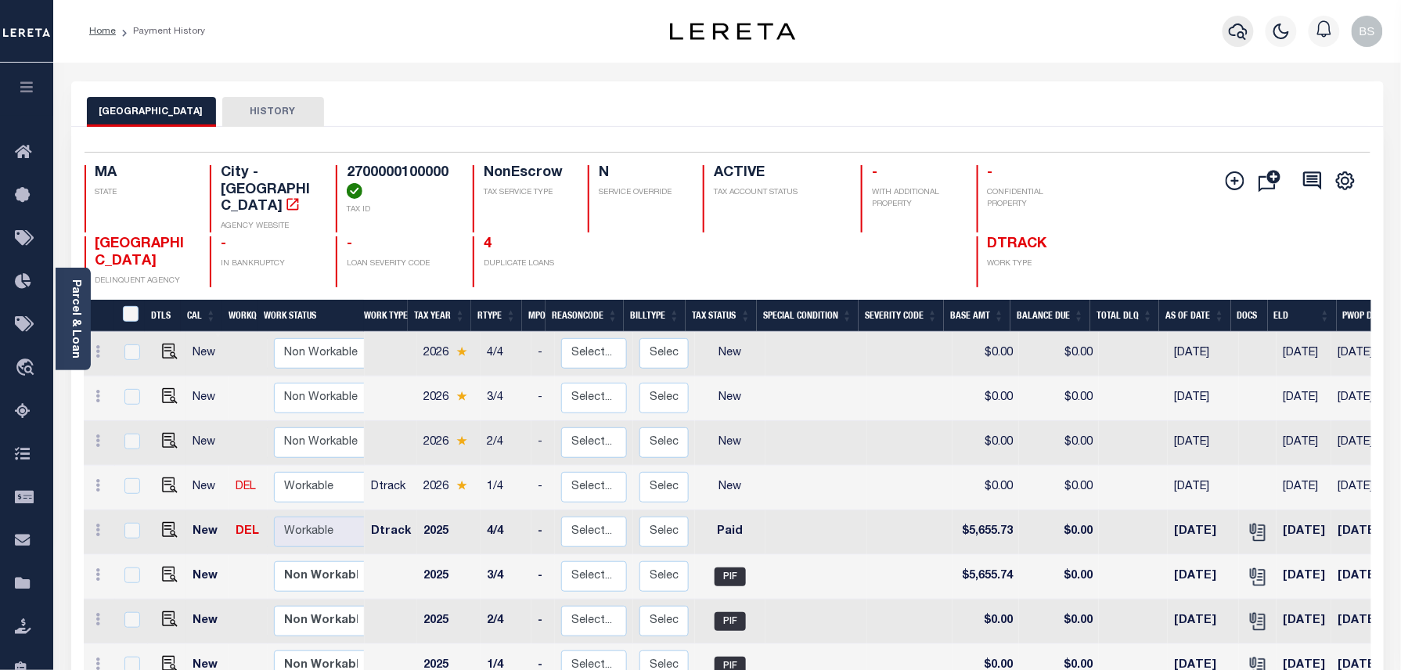
click at [1237, 38] on icon "button" at bounding box center [1237, 31] width 19 height 19
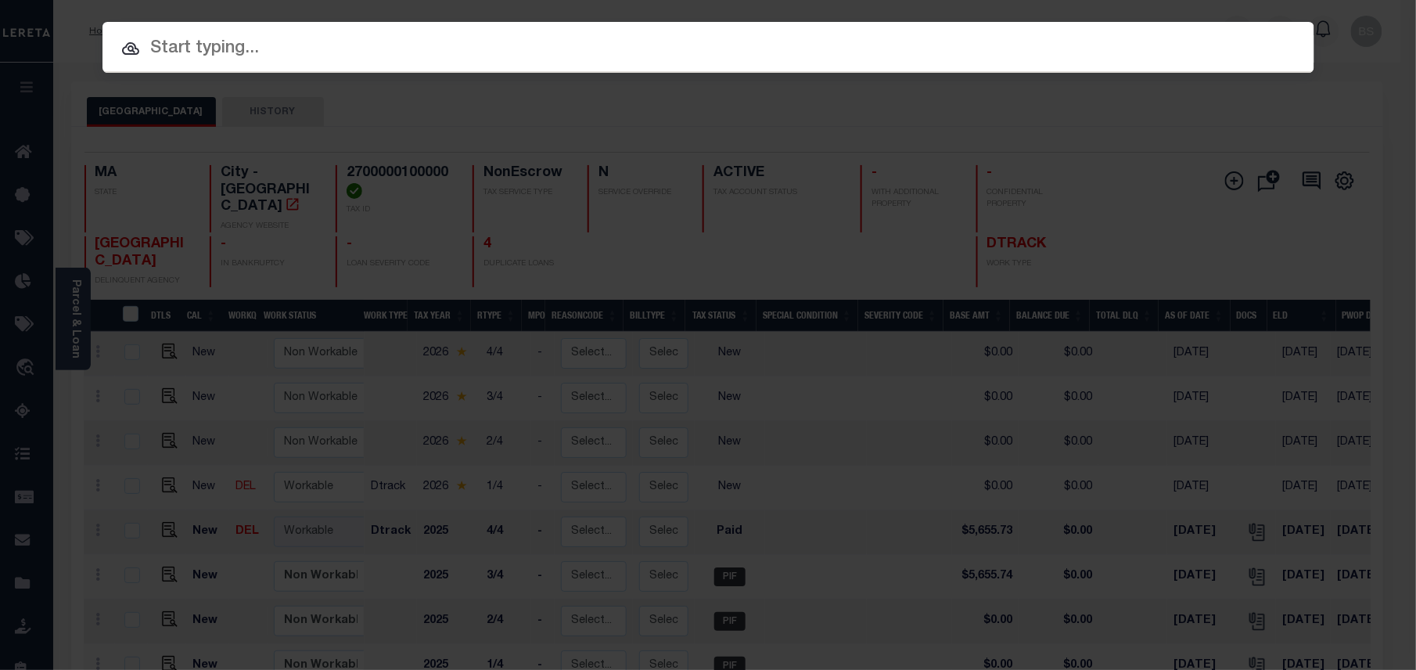
paste input "510025829"
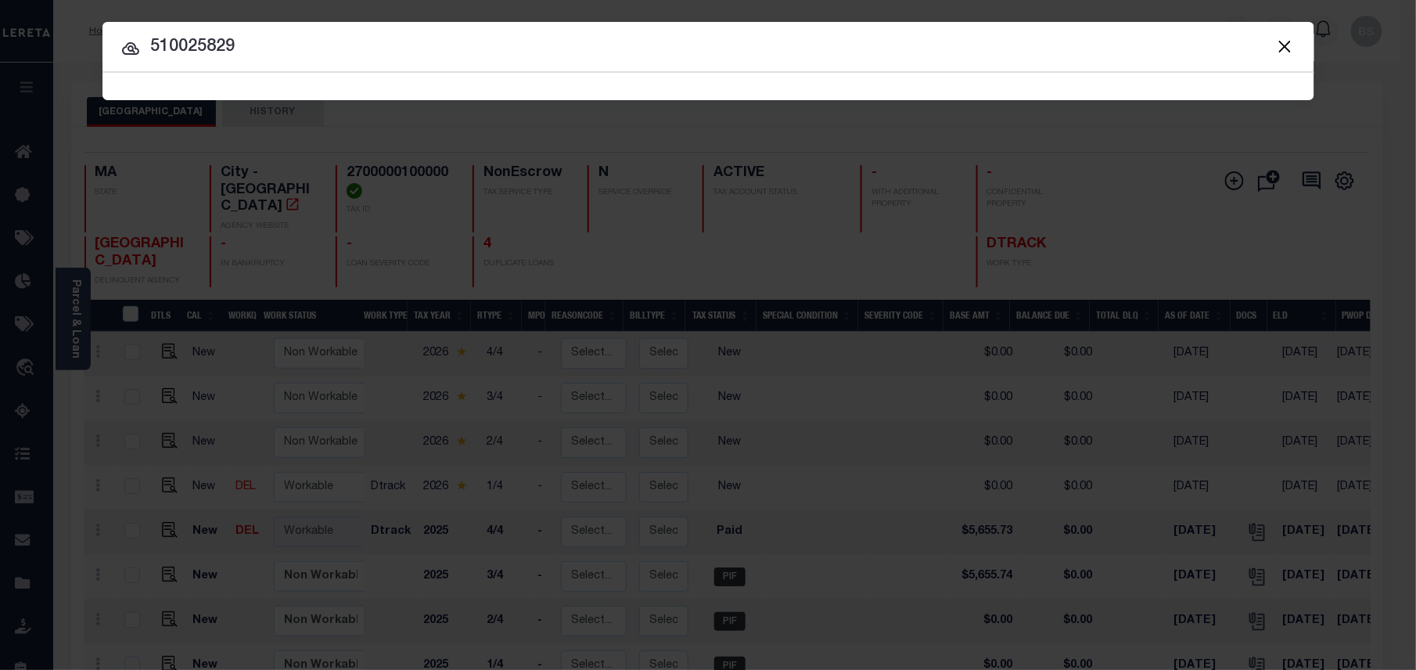
type input "510025829"
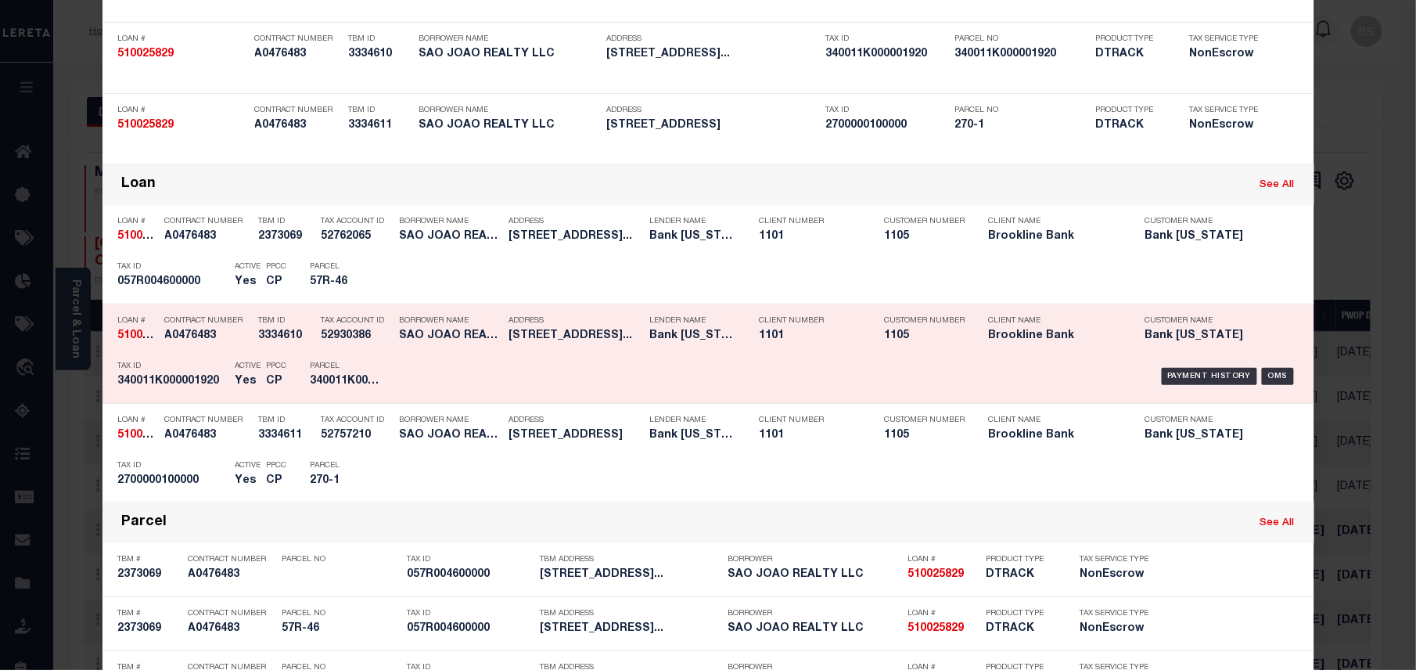
scroll to position [208, 0]
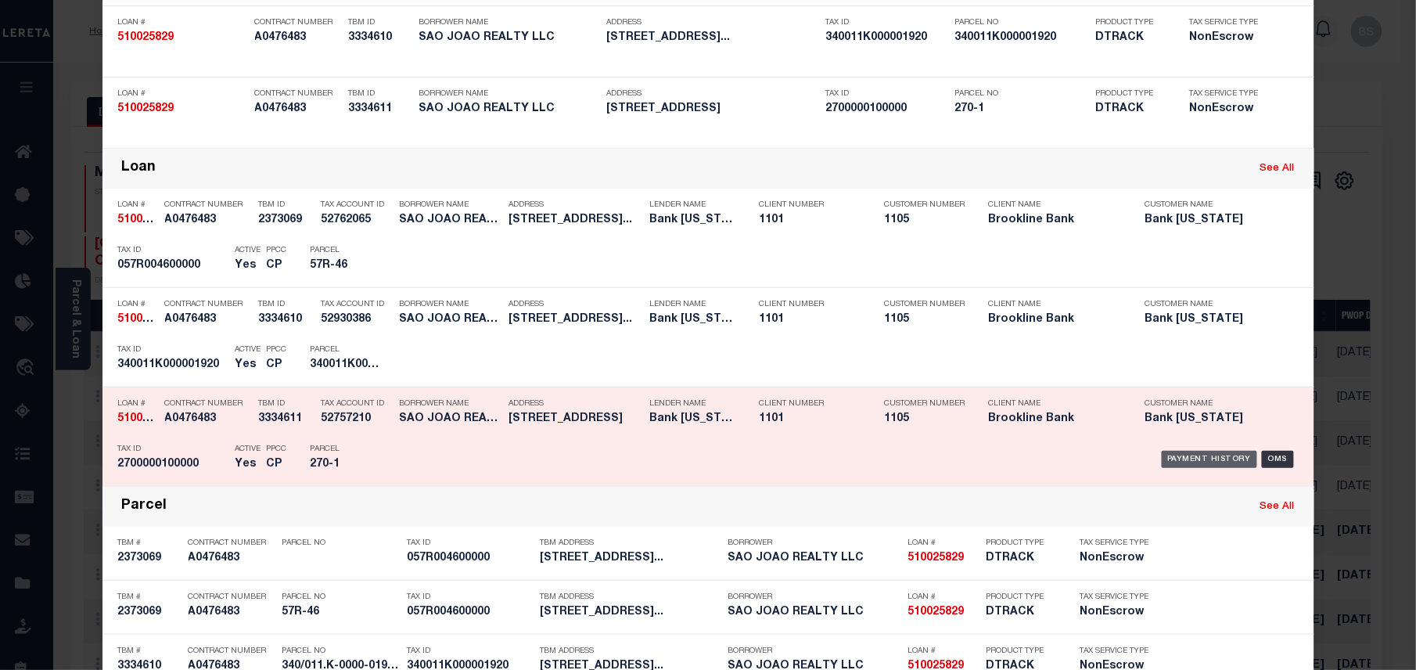
click at [1193, 451] on div "Payment History" at bounding box center [1210, 459] width 96 height 17
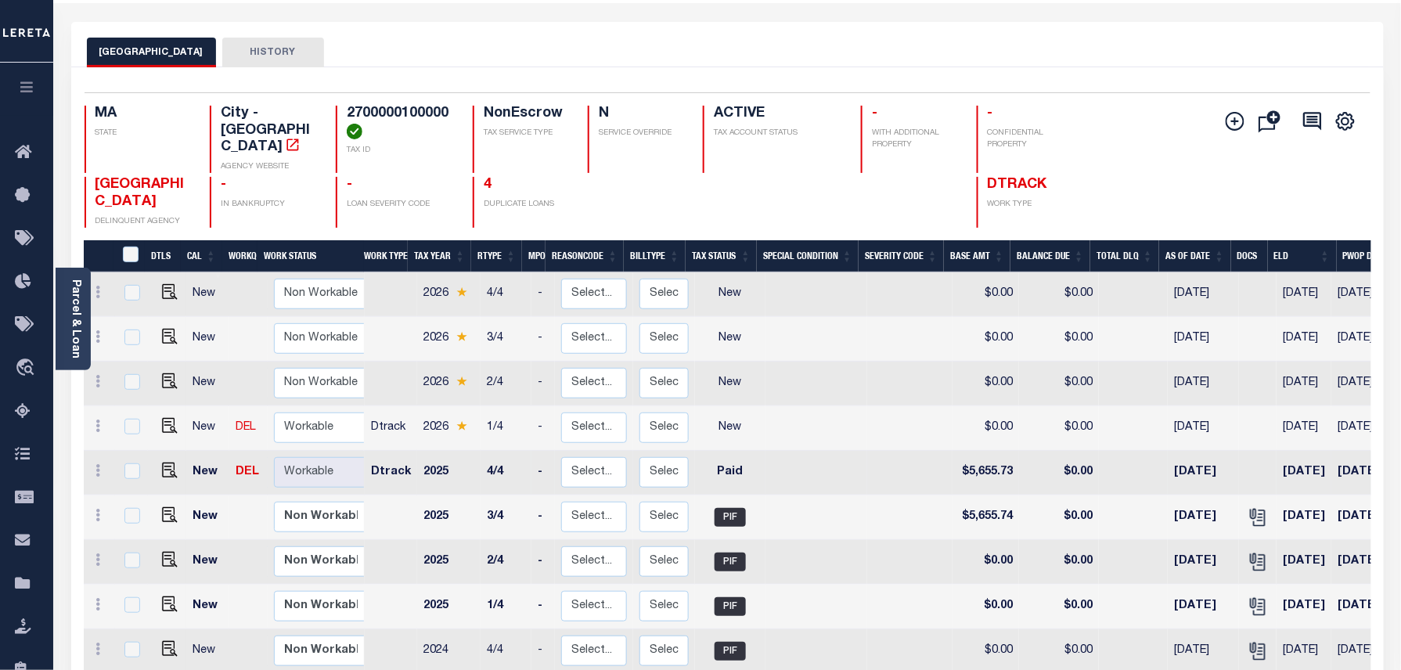
scroll to position [104, 0]
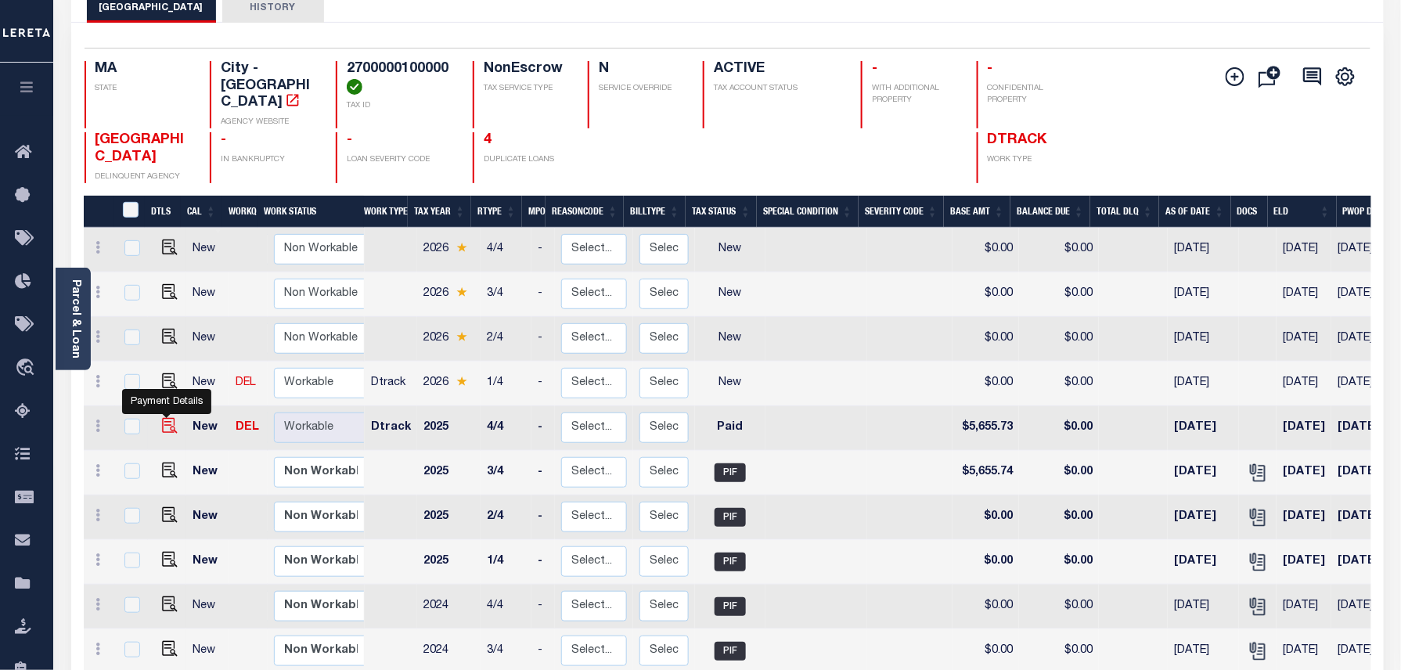
click at [162, 418] on img "" at bounding box center [170, 426] width 16 height 16
checkbox input "true"
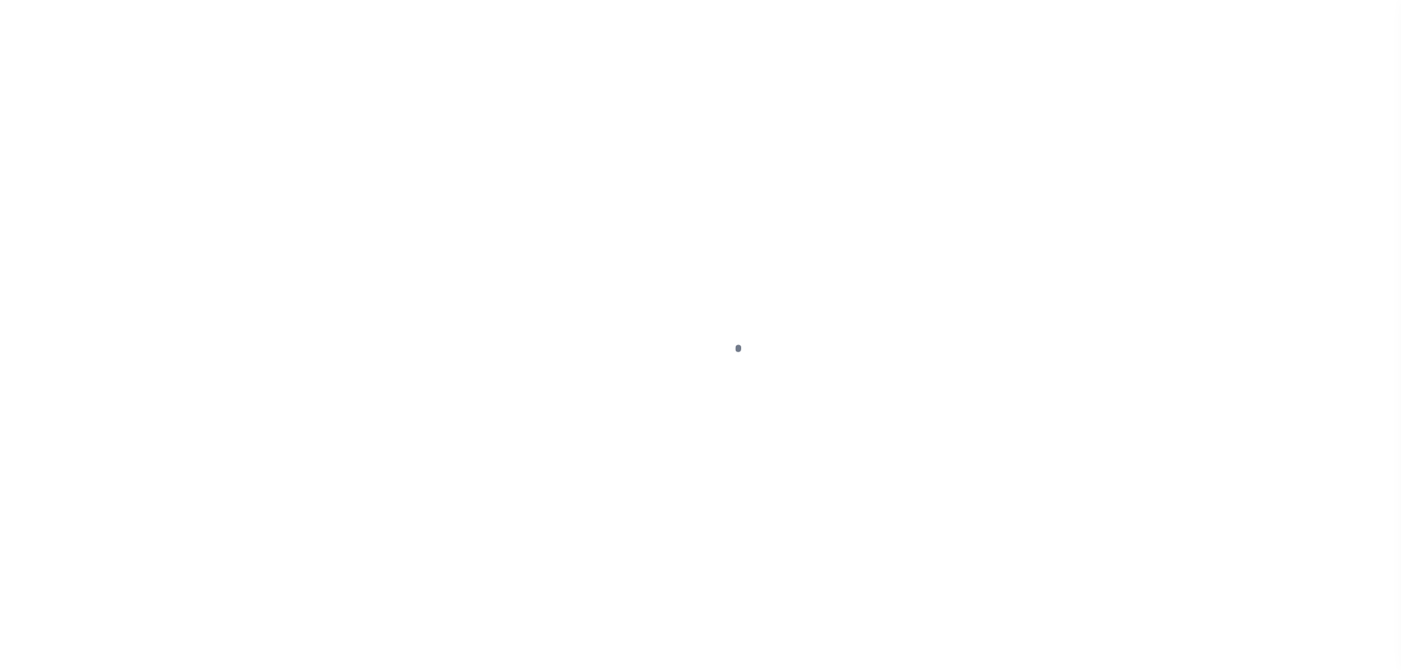
select select "PYD"
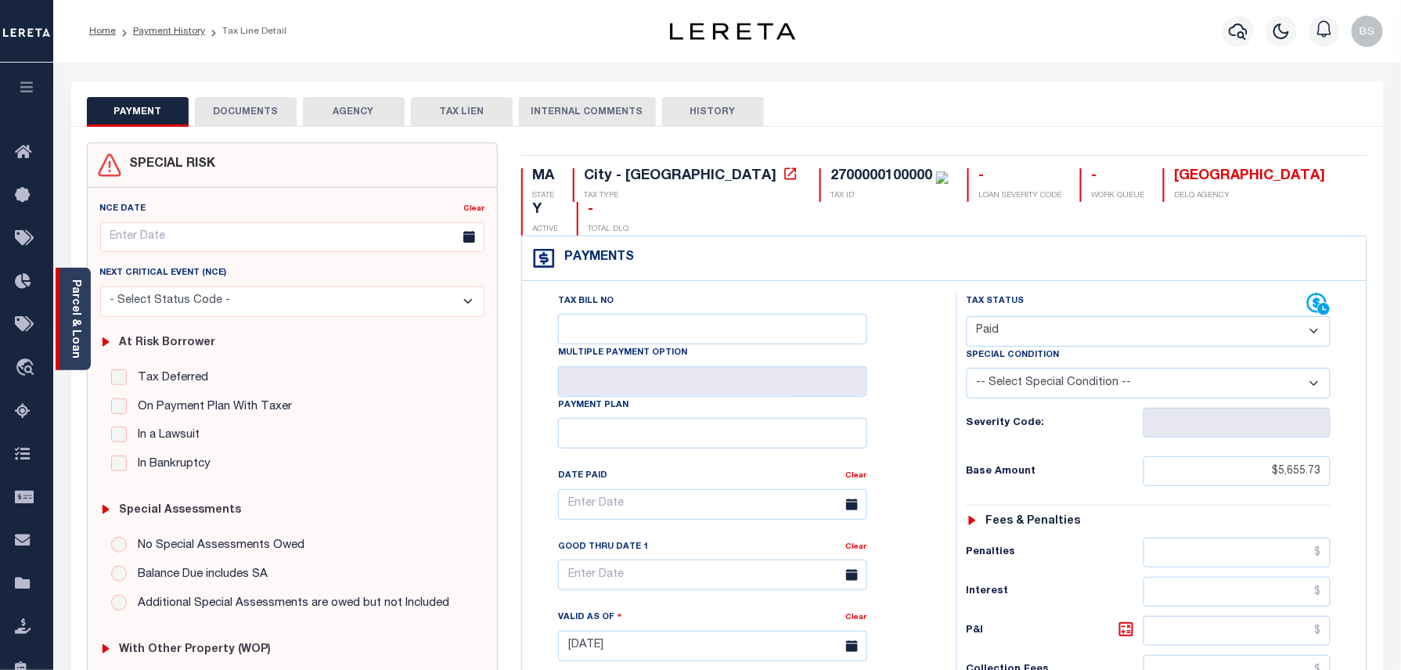
click at [81, 313] on link "Parcel & Loan" at bounding box center [75, 318] width 11 height 79
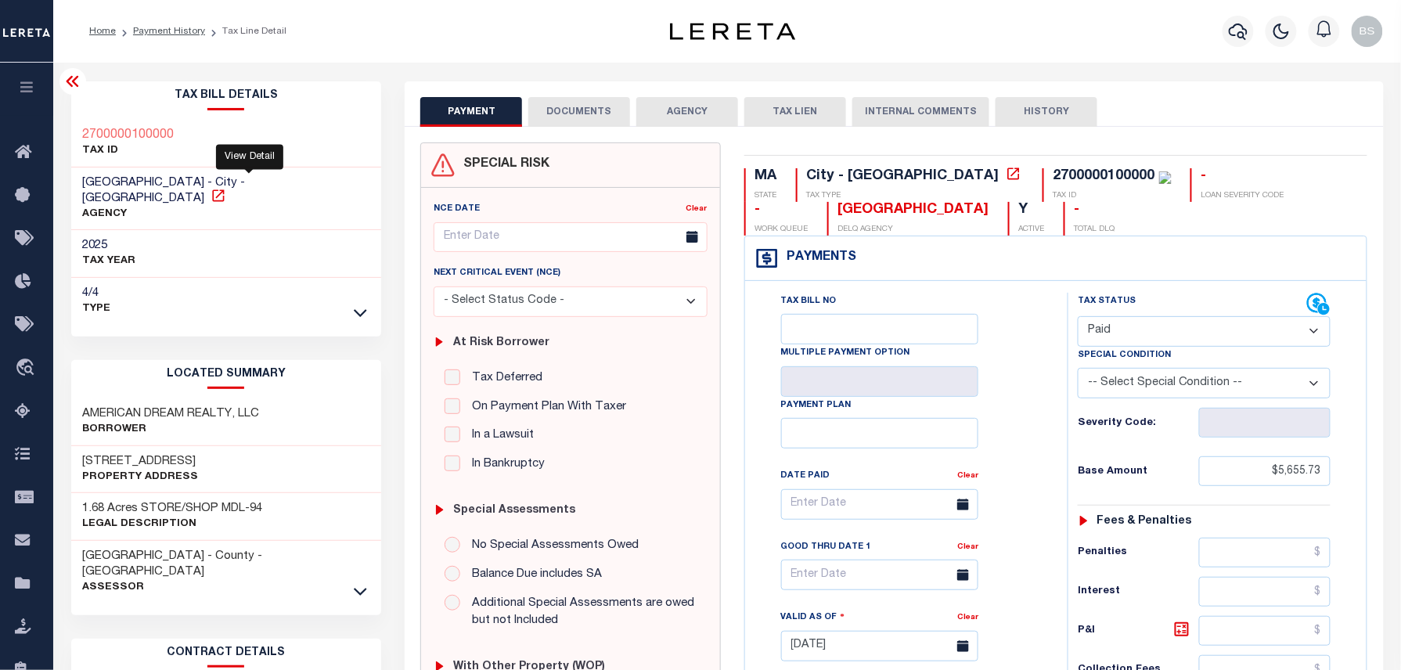
click at [224, 189] on icon at bounding box center [218, 195] width 12 height 12
click at [164, 30] on link "Payment History" at bounding box center [169, 31] width 72 height 9
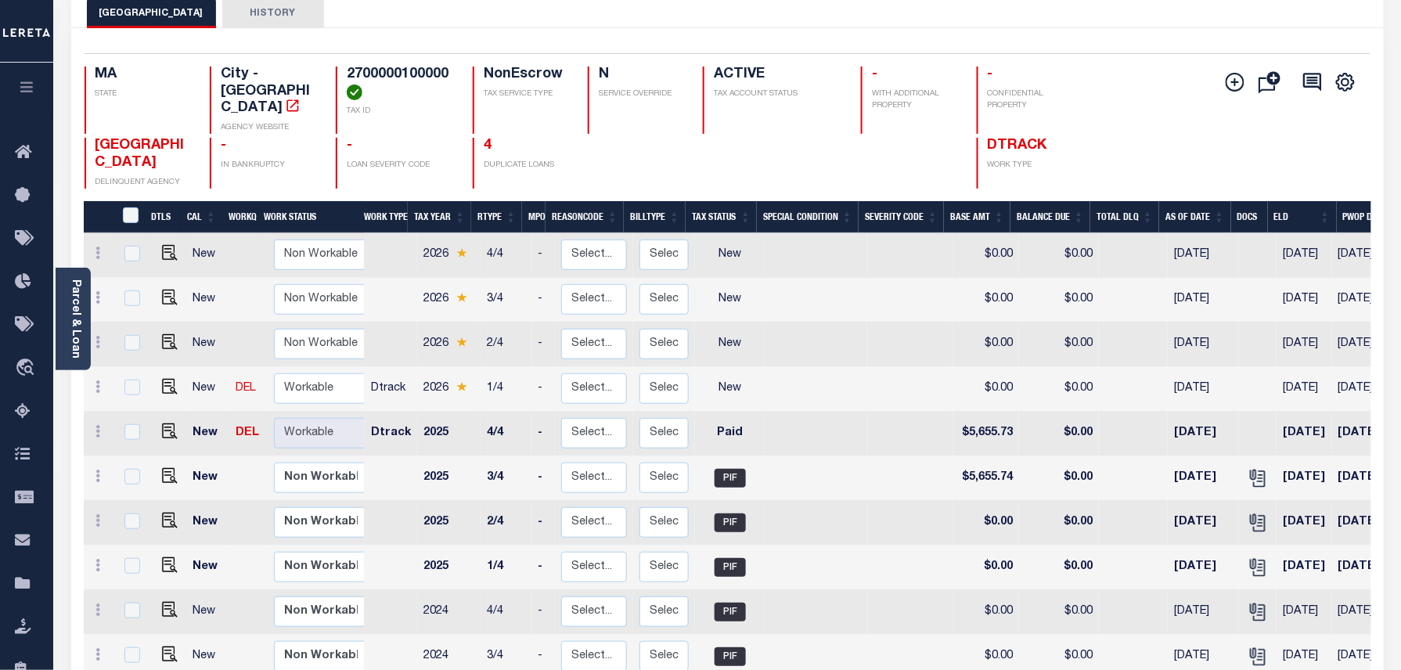
scroll to position [104, 0]
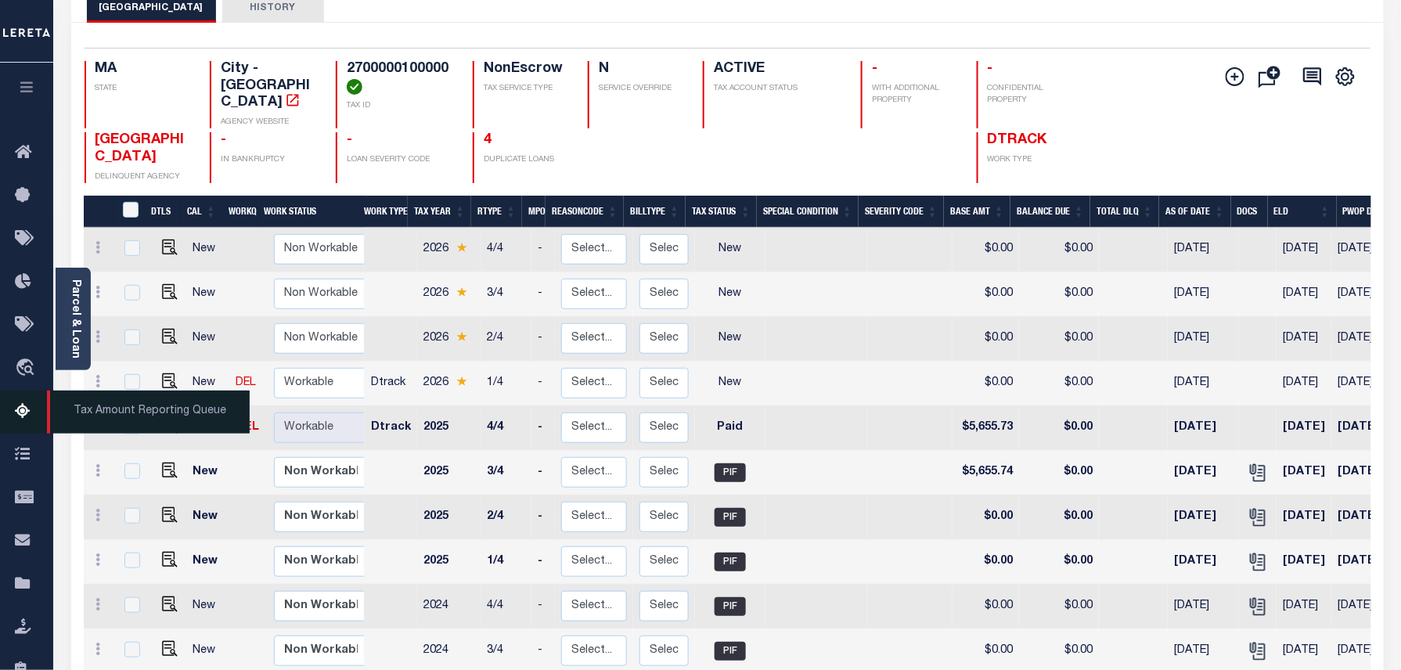
click at [10, 408] on link "Tax Amount Reporting Queue" at bounding box center [26, 411] width 53 height 43
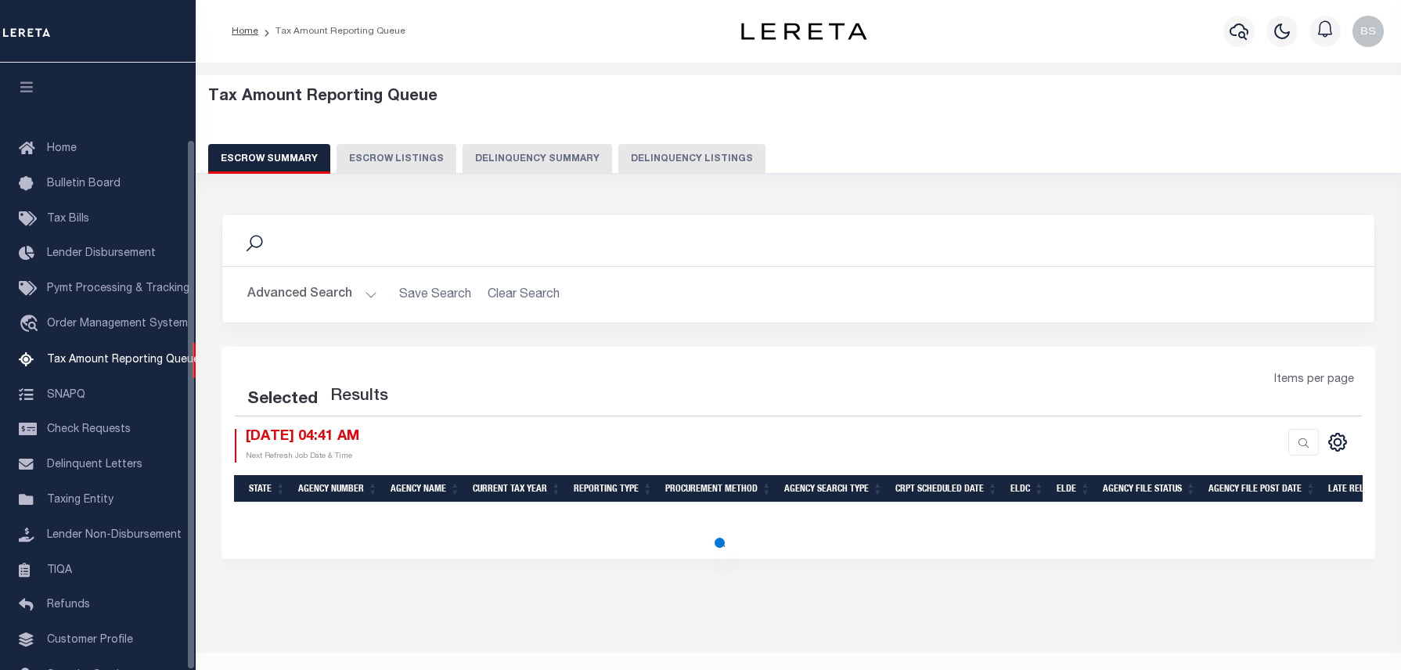
click at [693, 157] on button "Delinquency Listings" at bounding box center [691, 159] width 147 height 30
select select "100"
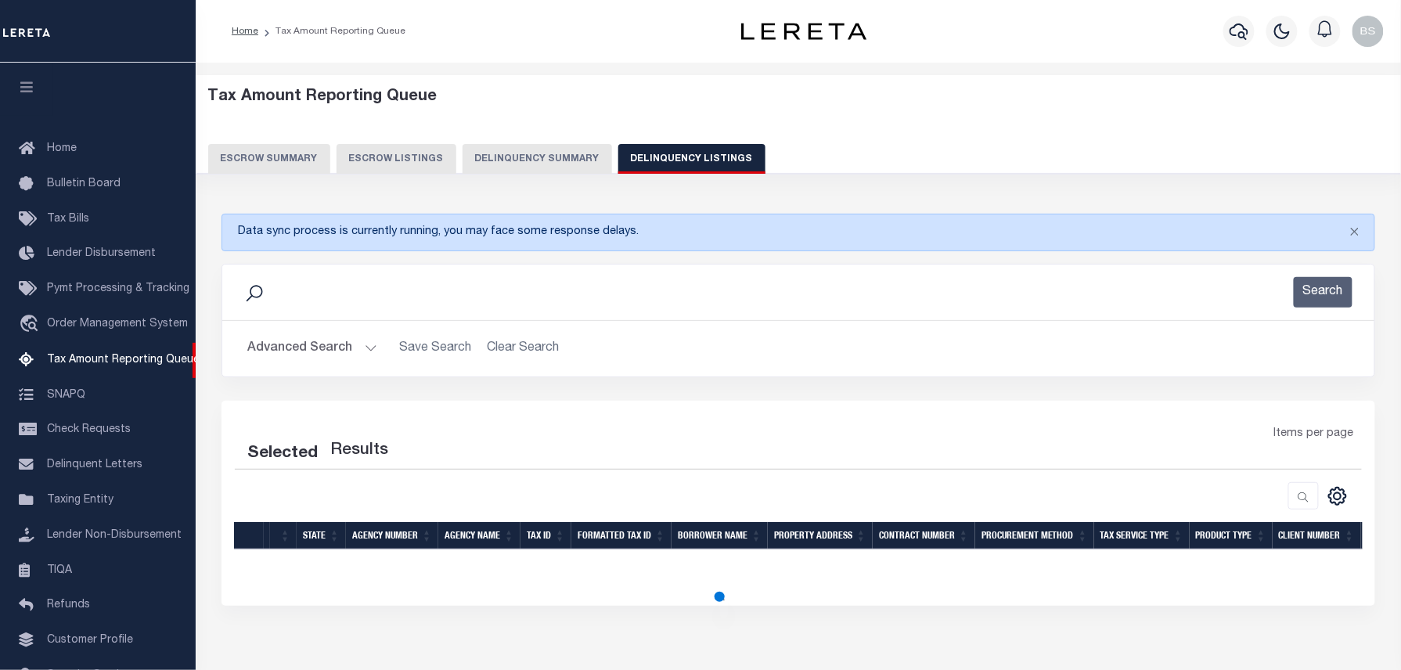
select select "100"
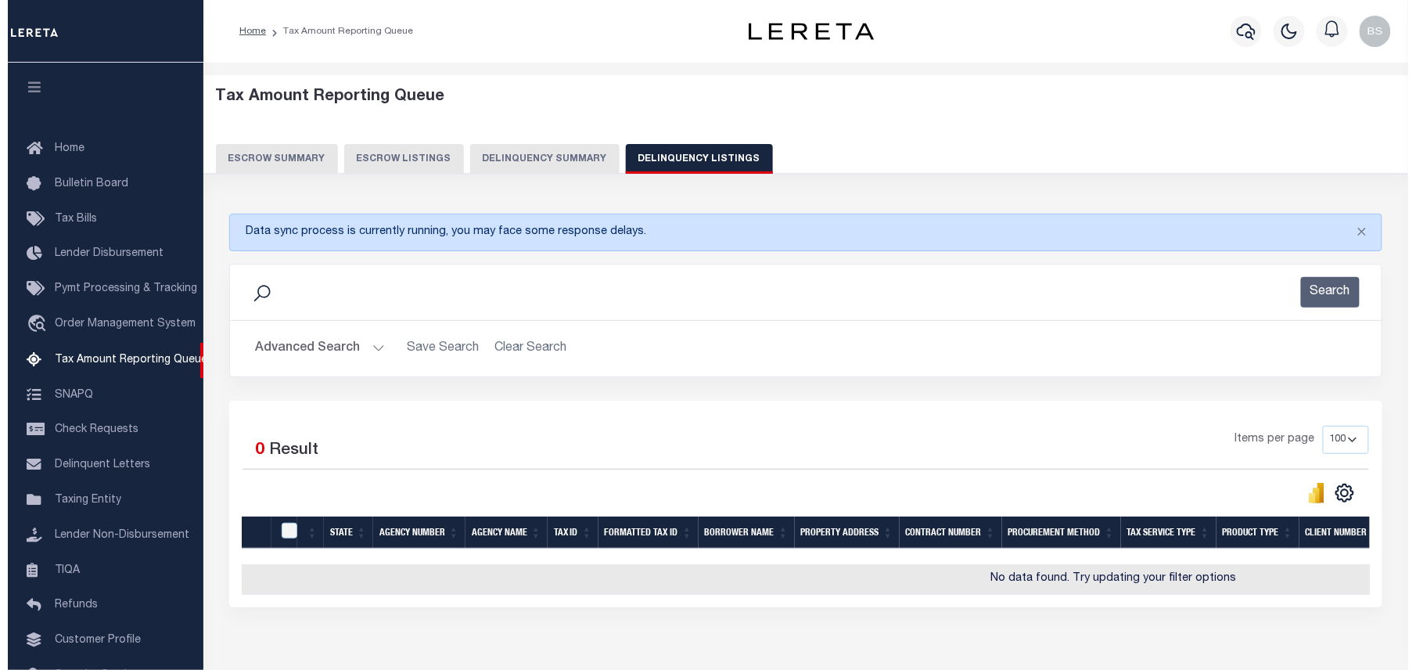
scroll to position [88, 0]
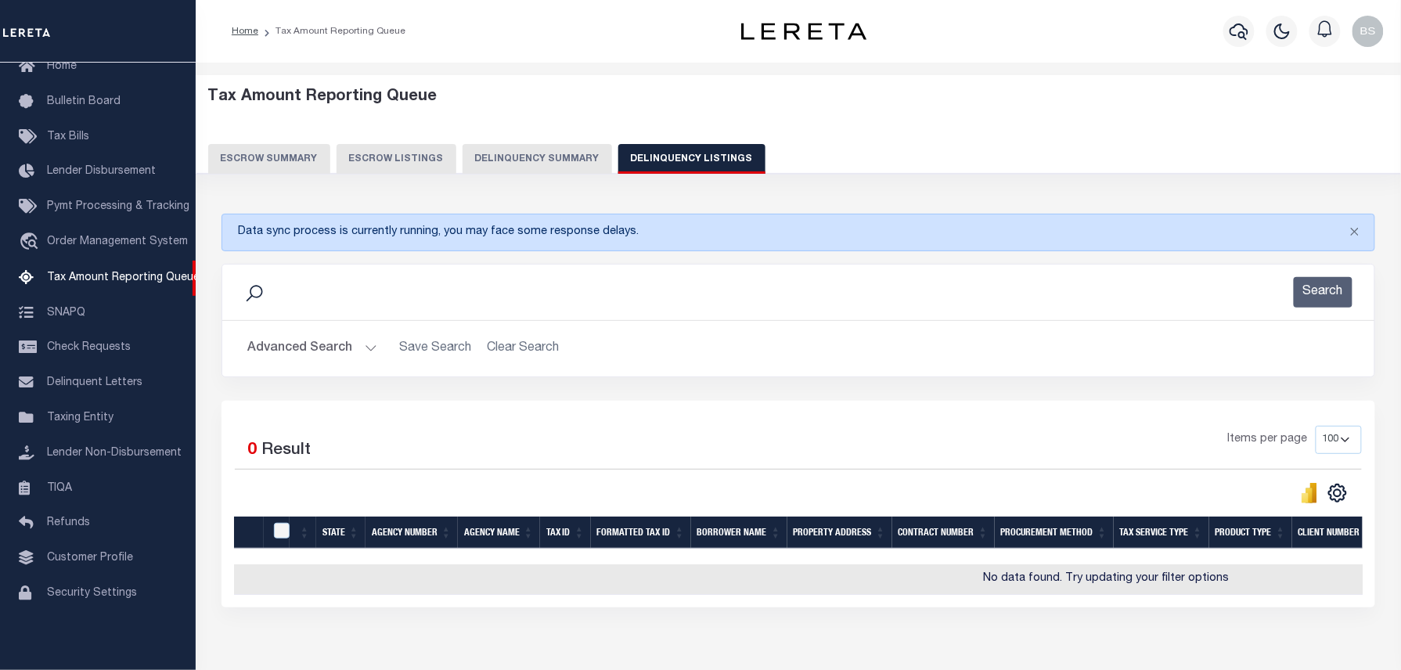
click at [316, 357] on button "Advanced Search" at bounding box center [312, 348] width 130 height 31
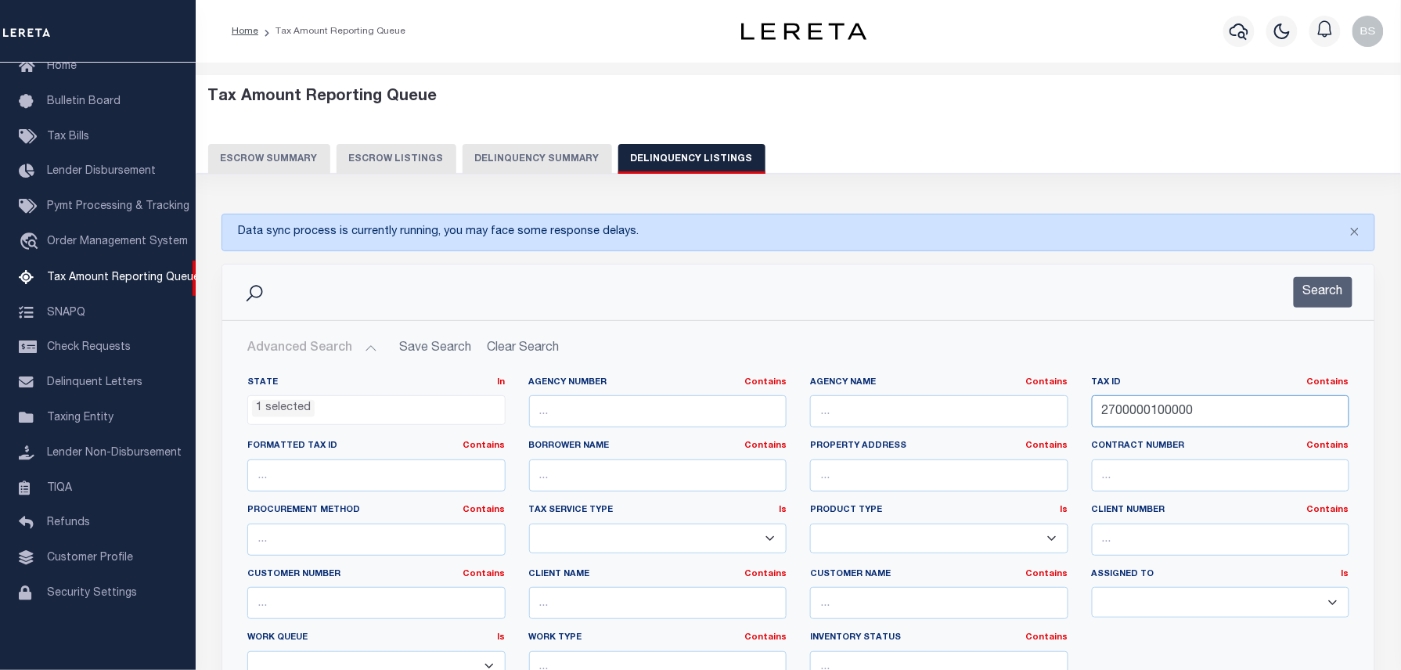
drag, startPoint x: 906, startPoint y: 376, endPoint x: 800, endPoint y: 374, distance: 106.4
click at [873, 374] on div "State In In AK AL AR AZ CA CO CT DC DE FL GA GU HI IA ID IL IN KS KY LA MA MD M…" at bounding box center [798, 543] width 1150 height 359
paste input "017R007"
type input "017R007100000"
click at [1322, 277] on button "Search" at bounding box center [1322, 292] width 59 height 31
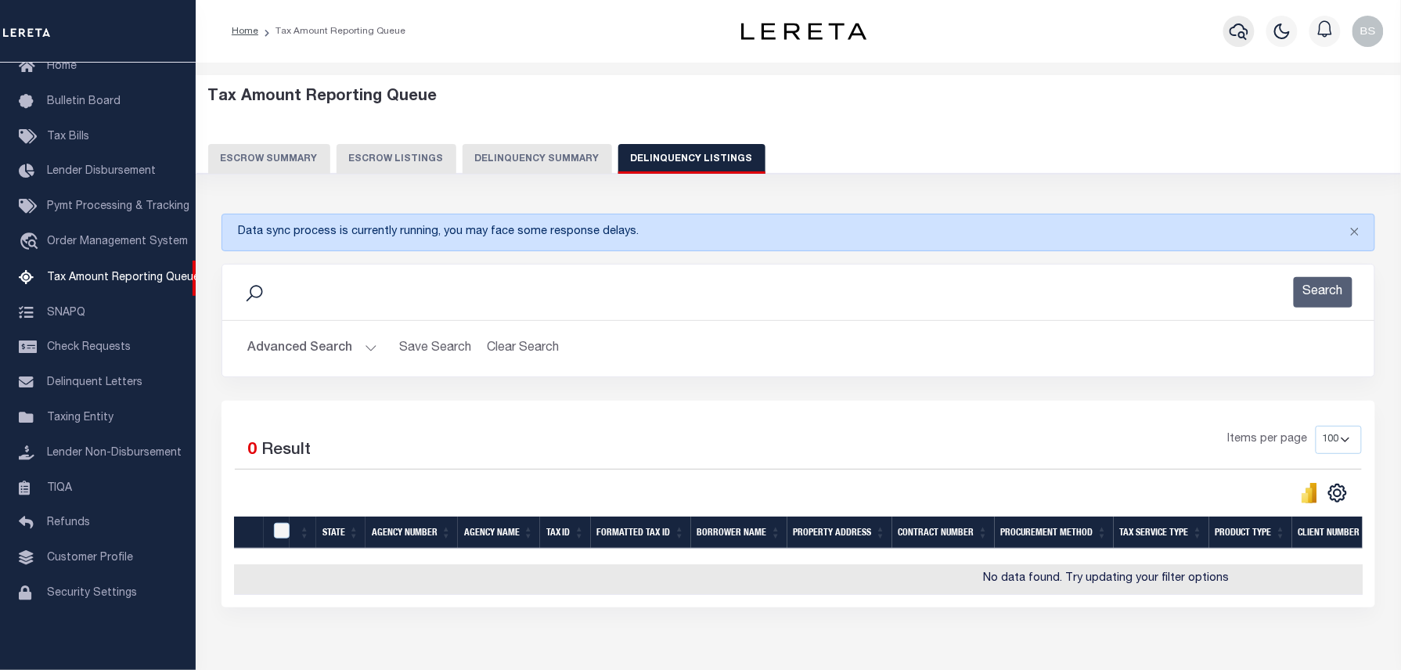
click at [1234, 38] on icon "button" at bounding box center [1238, 31] width 19 height 19
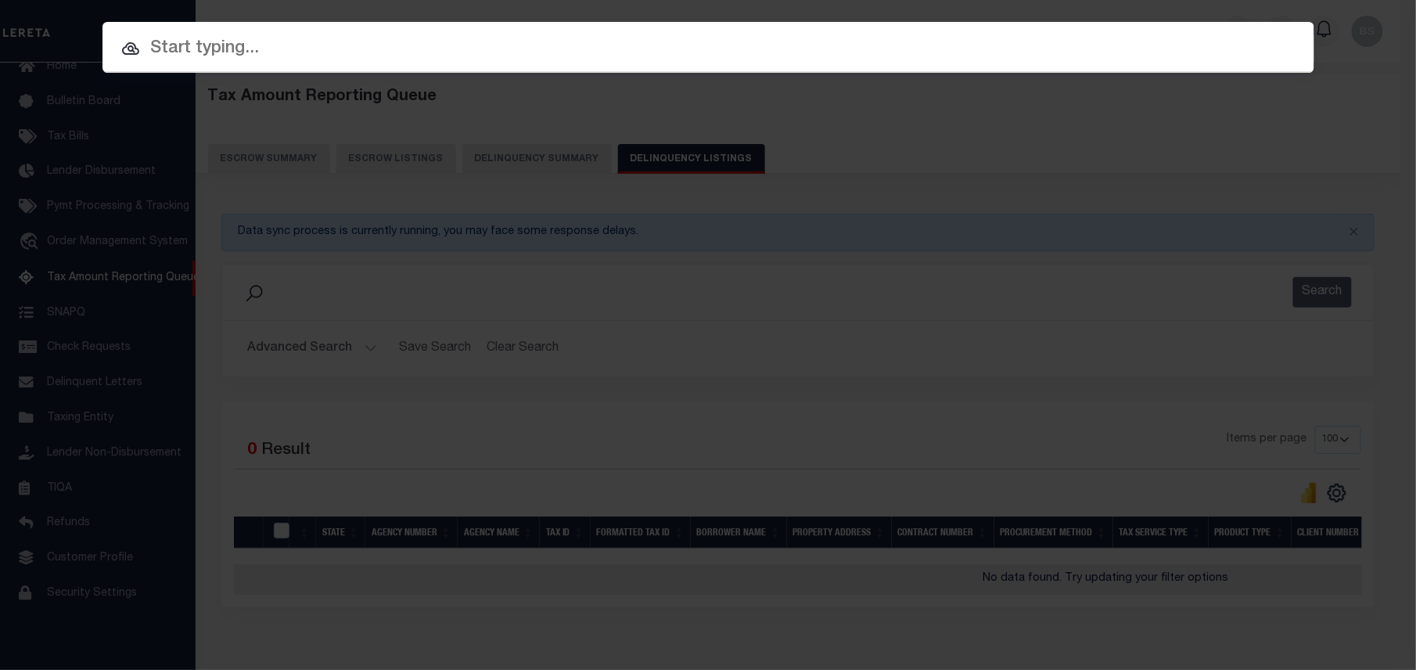
paste input "110010963"
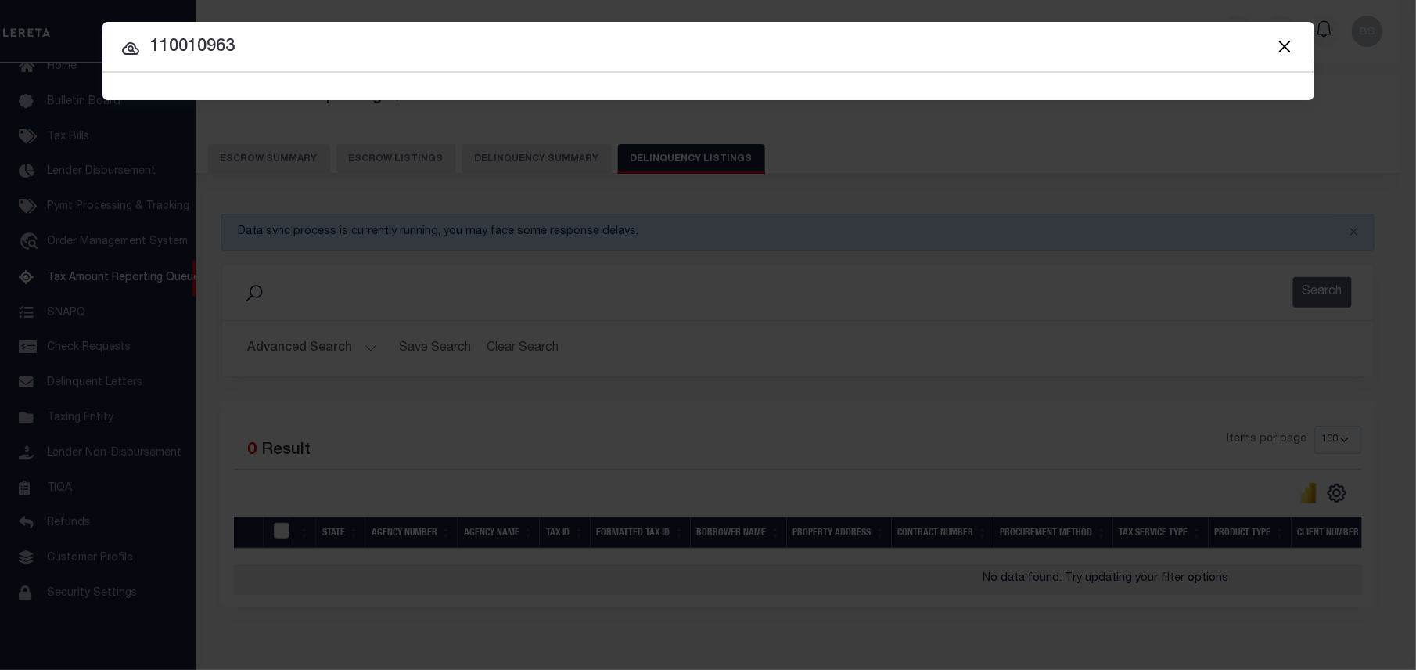
type input "110010963"
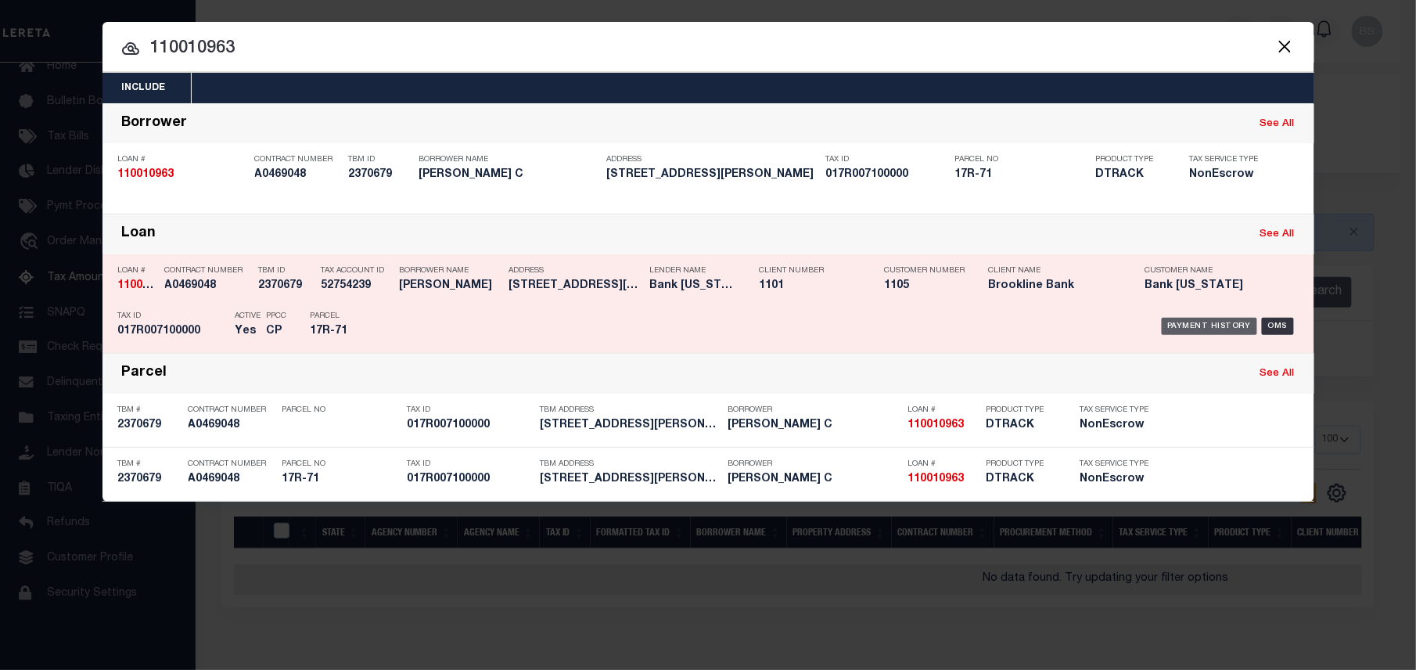
click at [1232, 326] on div "Payment History" at bounding box center [1210, 326] width 96 height 17
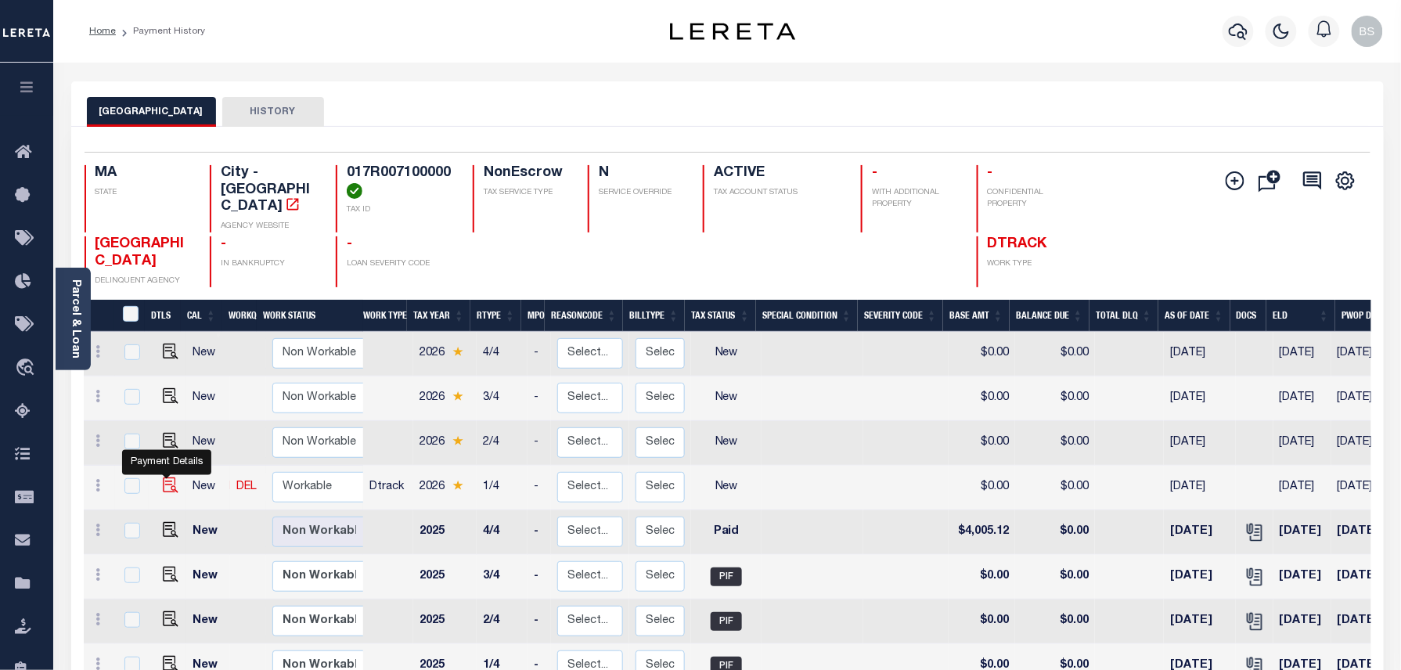
click at [166, 477] on img "" at bounding box center [171, 485] width 16 height 16
checkbox input "true"
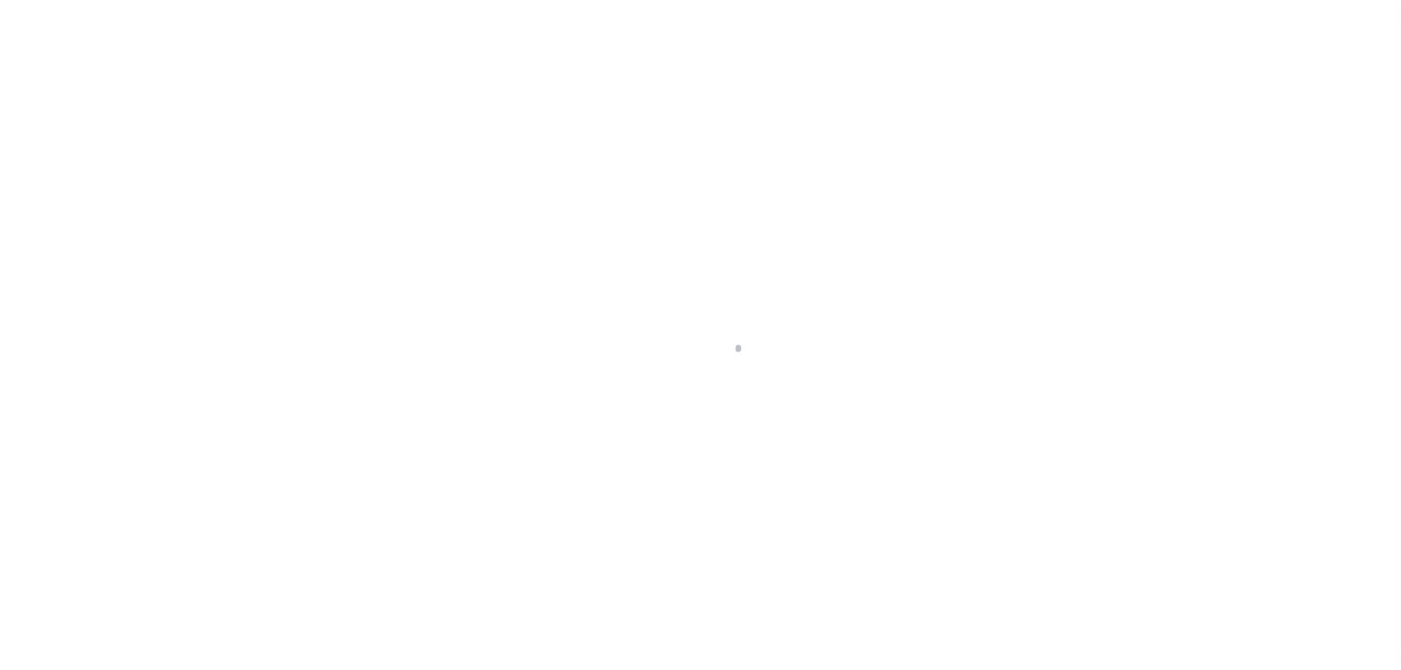
select select "NW2"
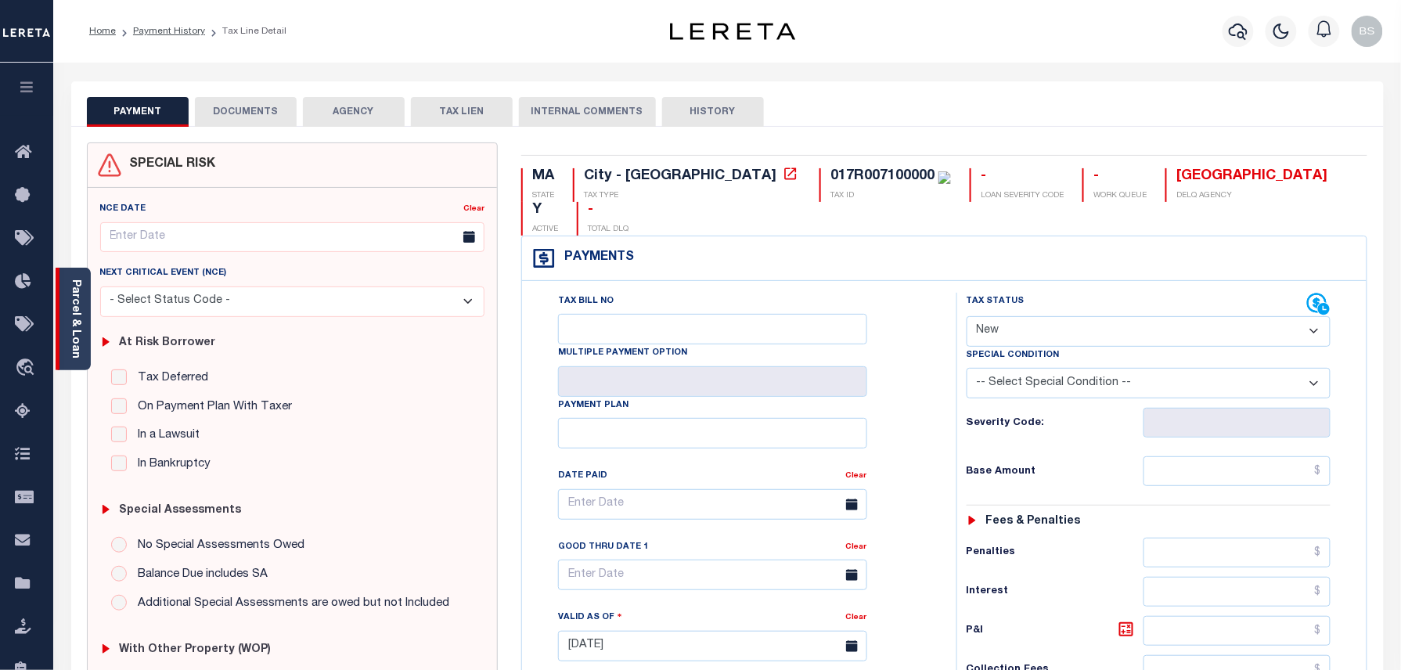
click at [78, 305] on link "Parcel & Loan" at bounding box center [75, 318] width 11 height 79
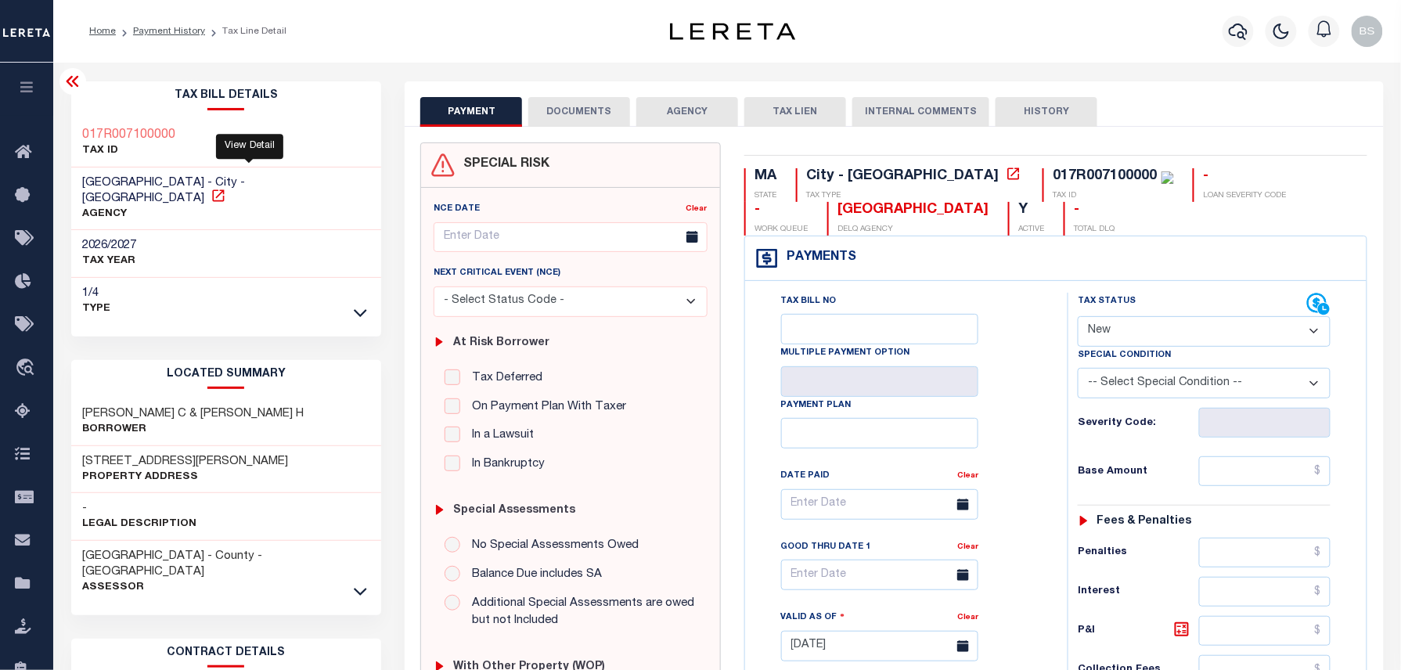
click at [224, 189] on icon at bounding box center [218, 195] width 12 height 12
click at [195, 34] on link "Payment History" at bounding box center [169, 31] width 72 height 9
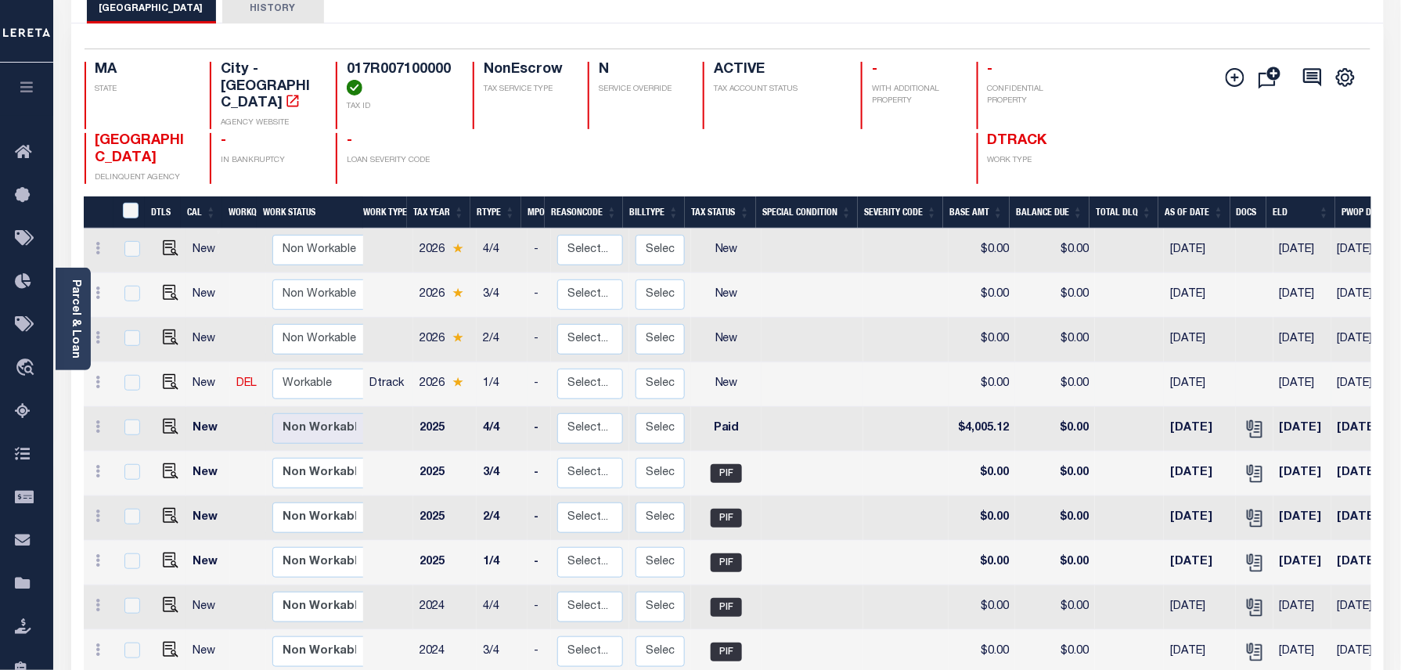
scroll to position [104, 0]
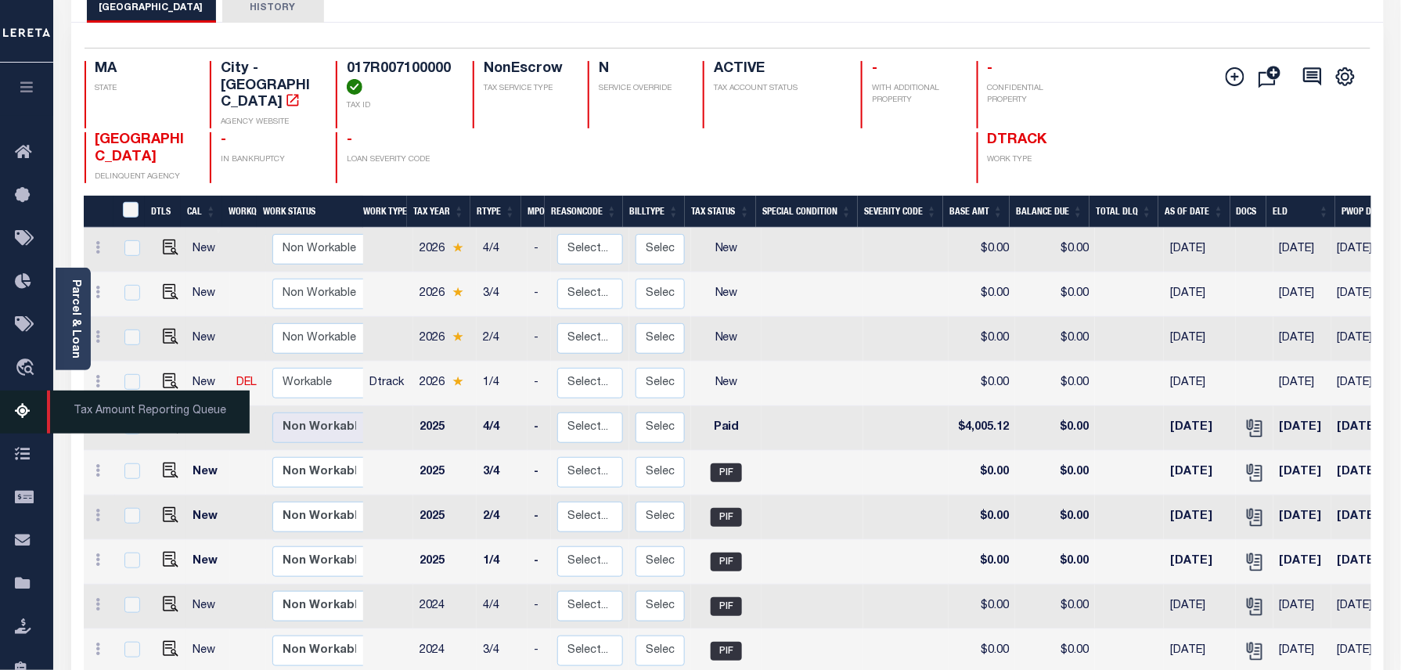
click at [10, 407] on link "Tax Amount Reporting Queue" at bounding box center [26, 411] width 53 height 43
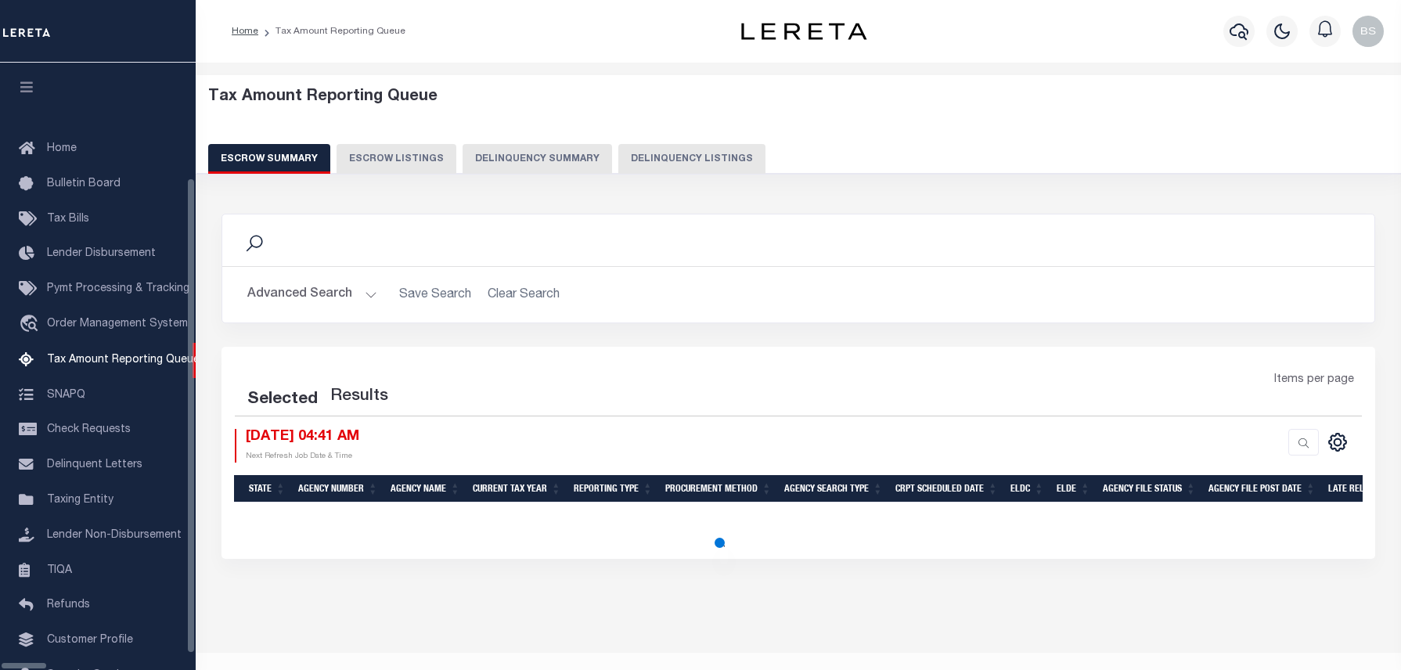
select select "100"
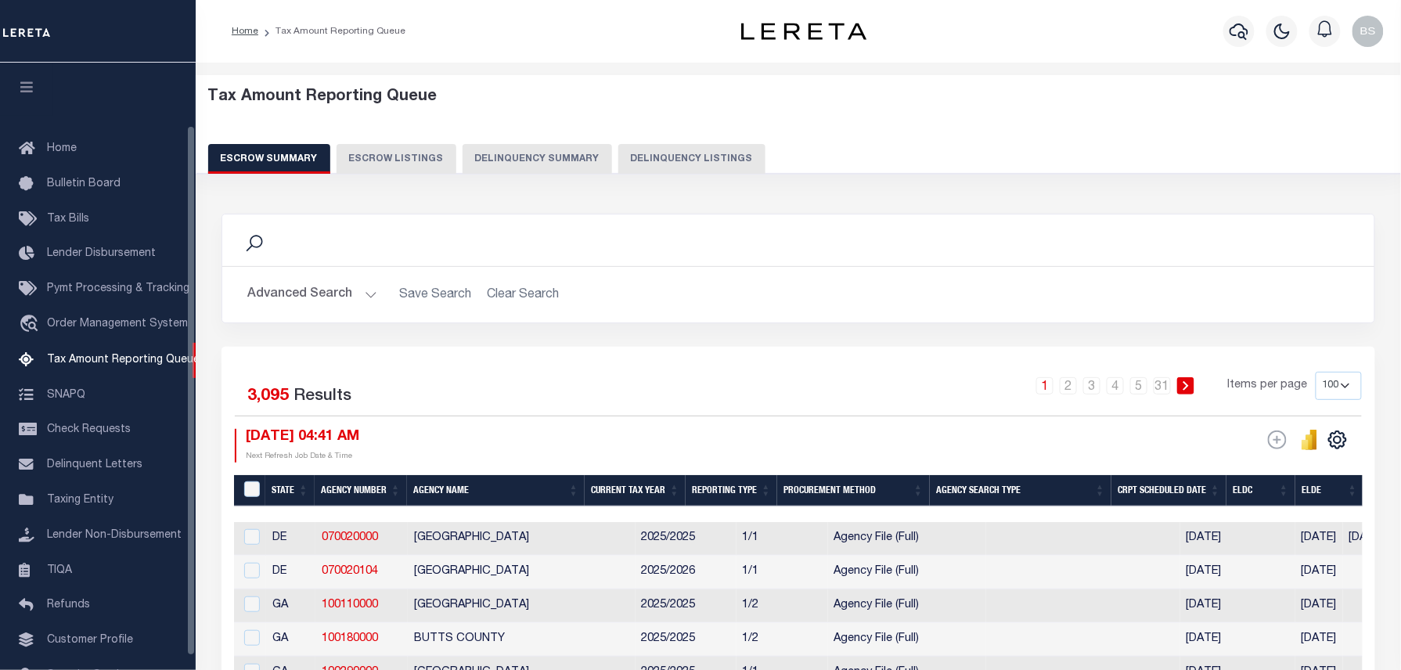
scroll to position [72, 0]
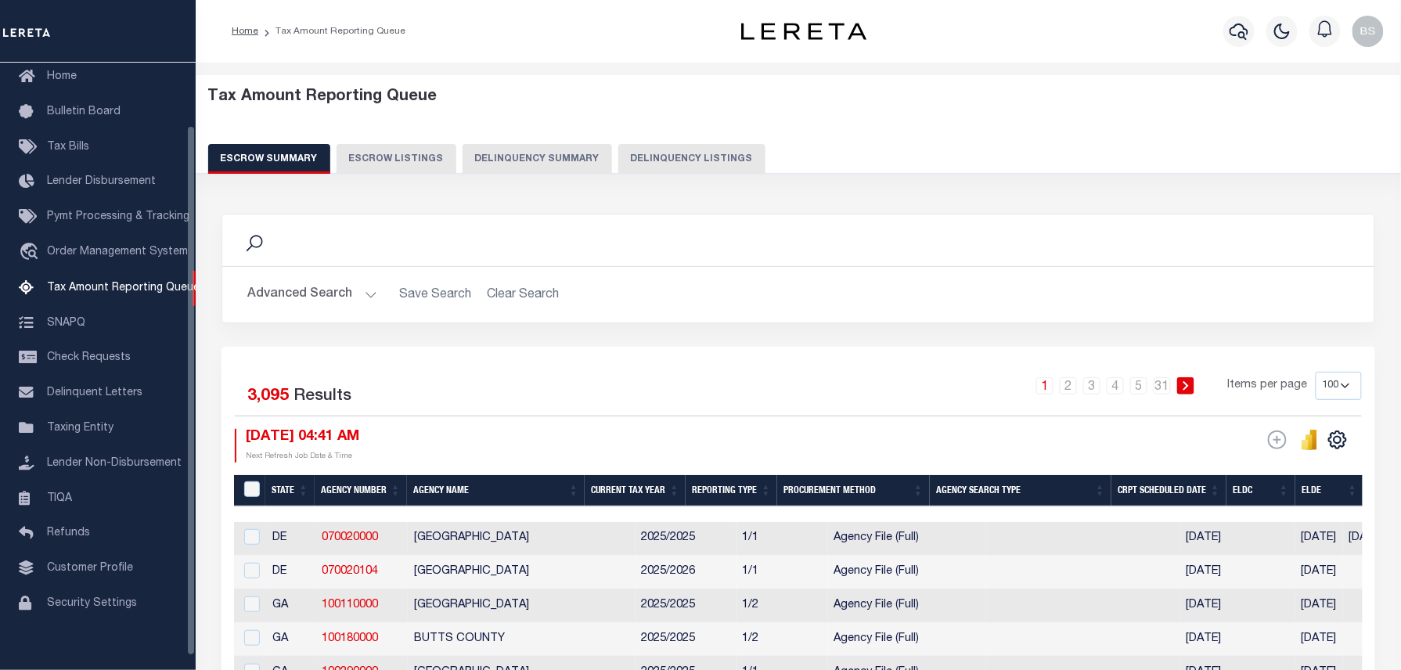
click at [652, 151] on button "Delinquency Listings" at bounding box center [691, 159] width 147 height 30
select select "100"
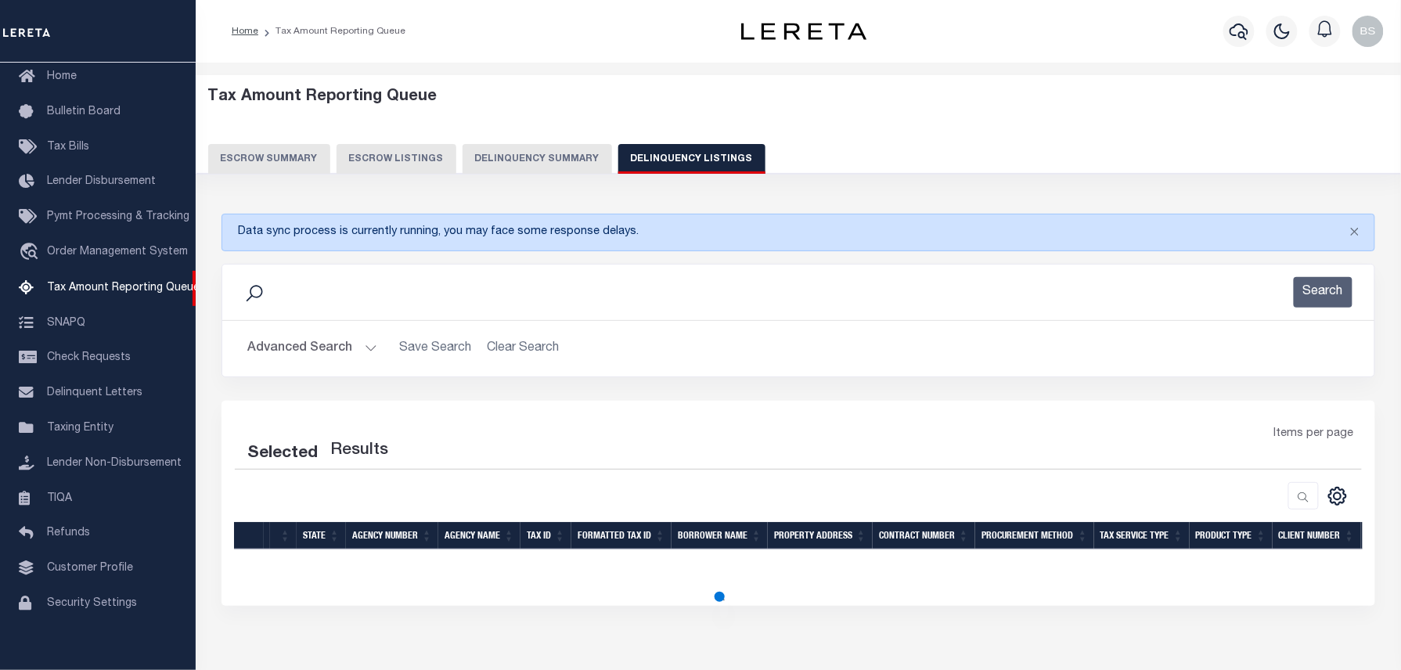
select select "100"
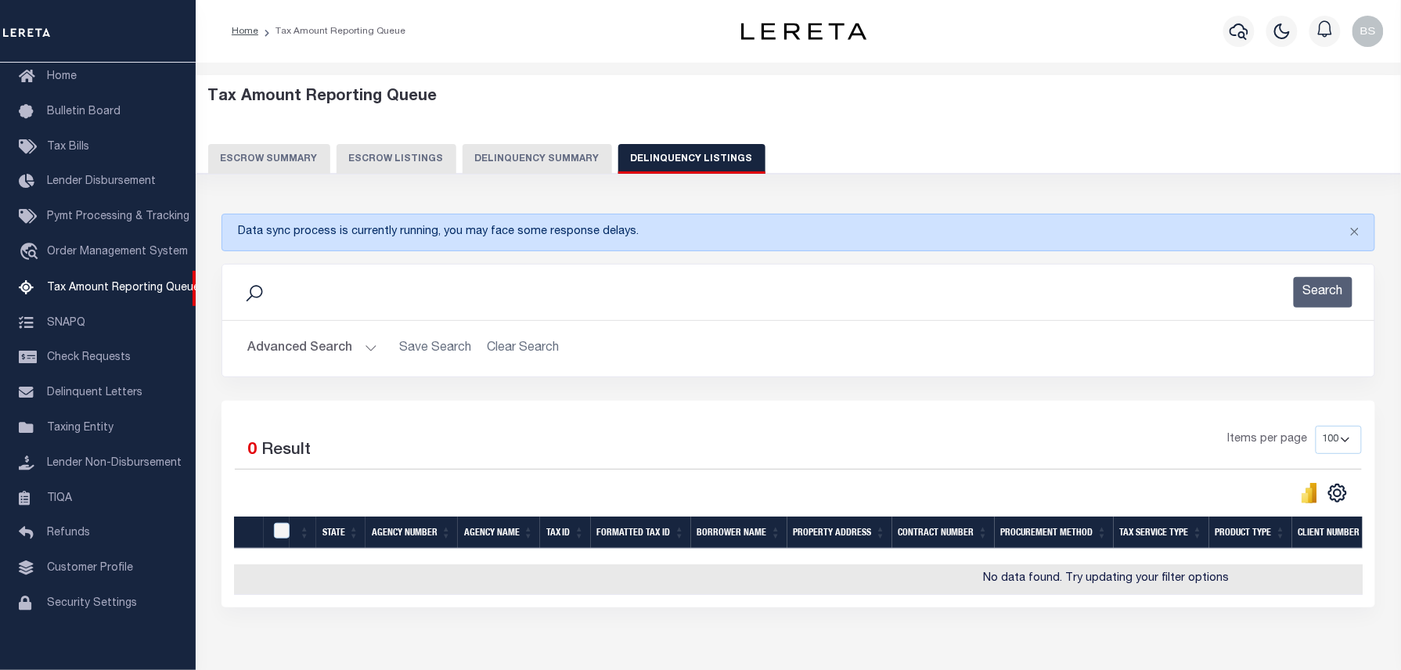
click at [354, 349] on button "Advanced Search" at bounding box center [312, 348] width 130 height 31
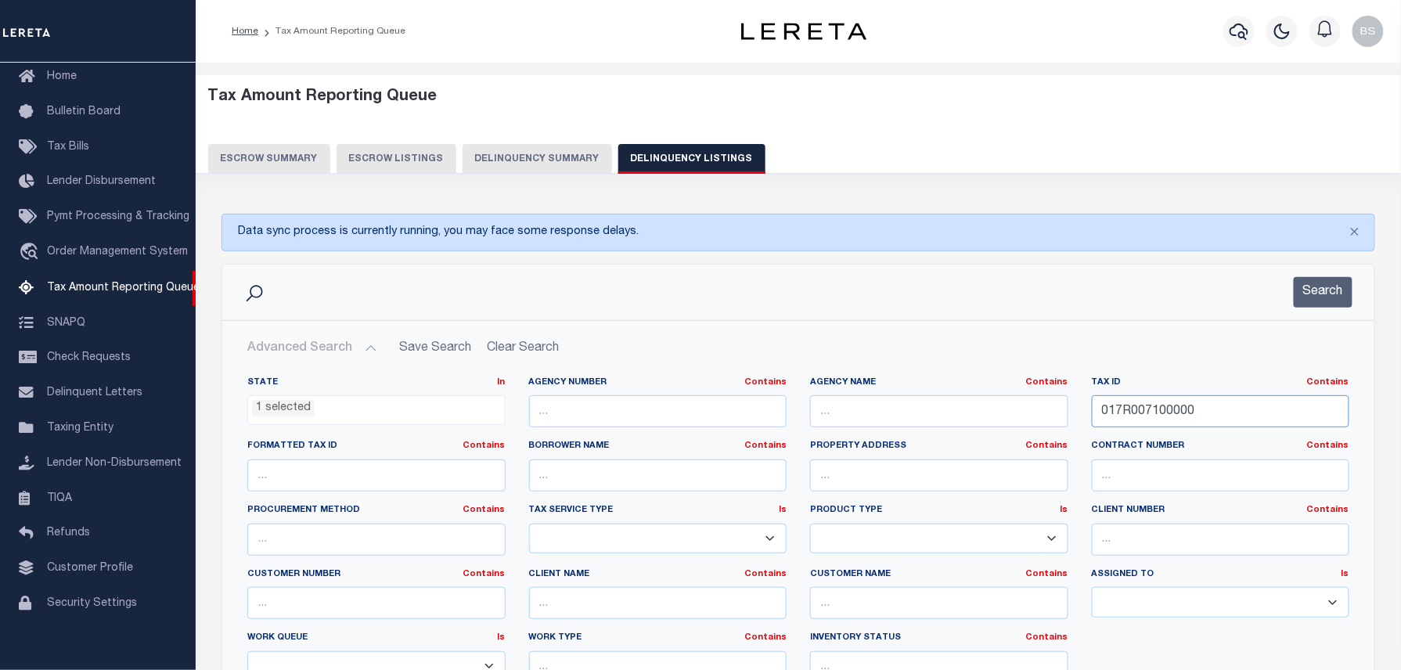
drag, startPoint x: 1155, startPoint y: 402, endPoint x: 1014, endPoint y: 404, distance: 140.9
click at [1052, 404] on div "State In In AK AL AR AZ CA CO CT DC DE FL GA GU HI IA ID IL IN KS KY LA MA MD M…" at bounding box center [798, 535] width 1125 height 319
paste input "57R0046"
type input "057R004600000"
click at [1331, 291] on button "Search" at bounding box center [1322, 292] width 59 height 31
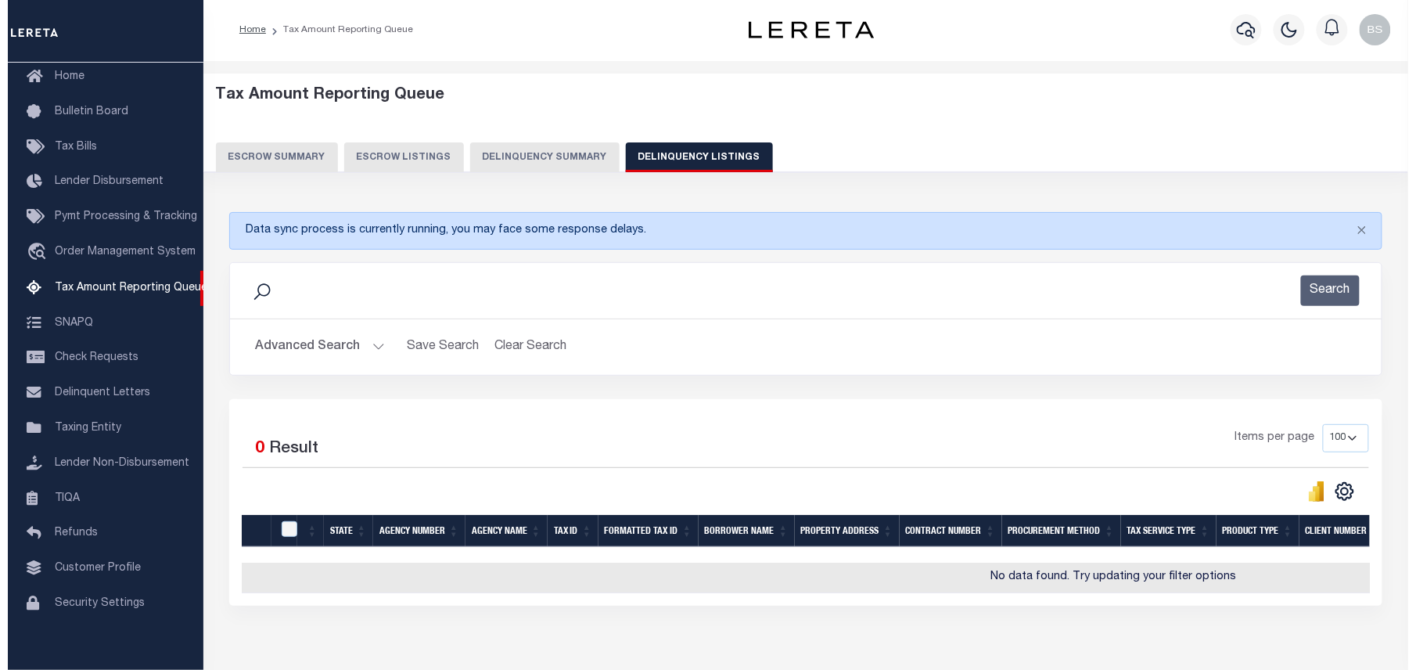
scroll to position [0, 0]
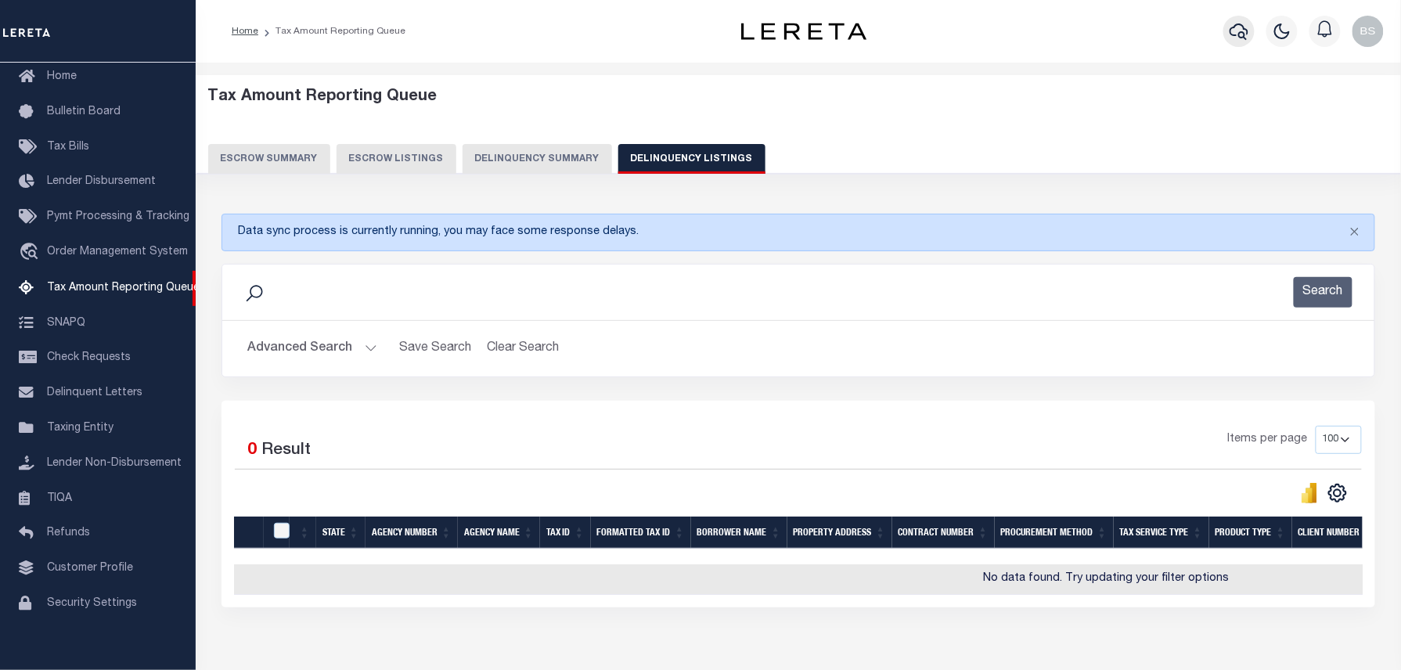
click at [1225, 25] on button "button" at bounding box center [1238, 31] width 31 height 31
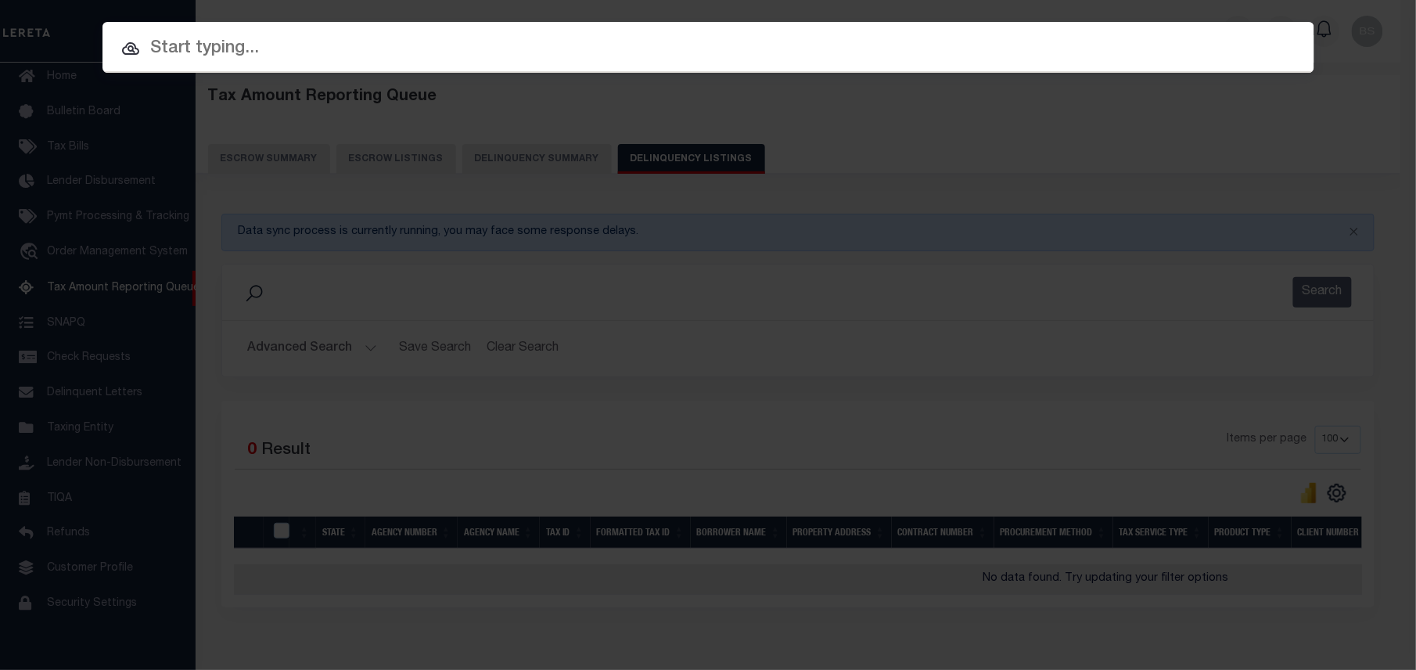
paste input "510025829"
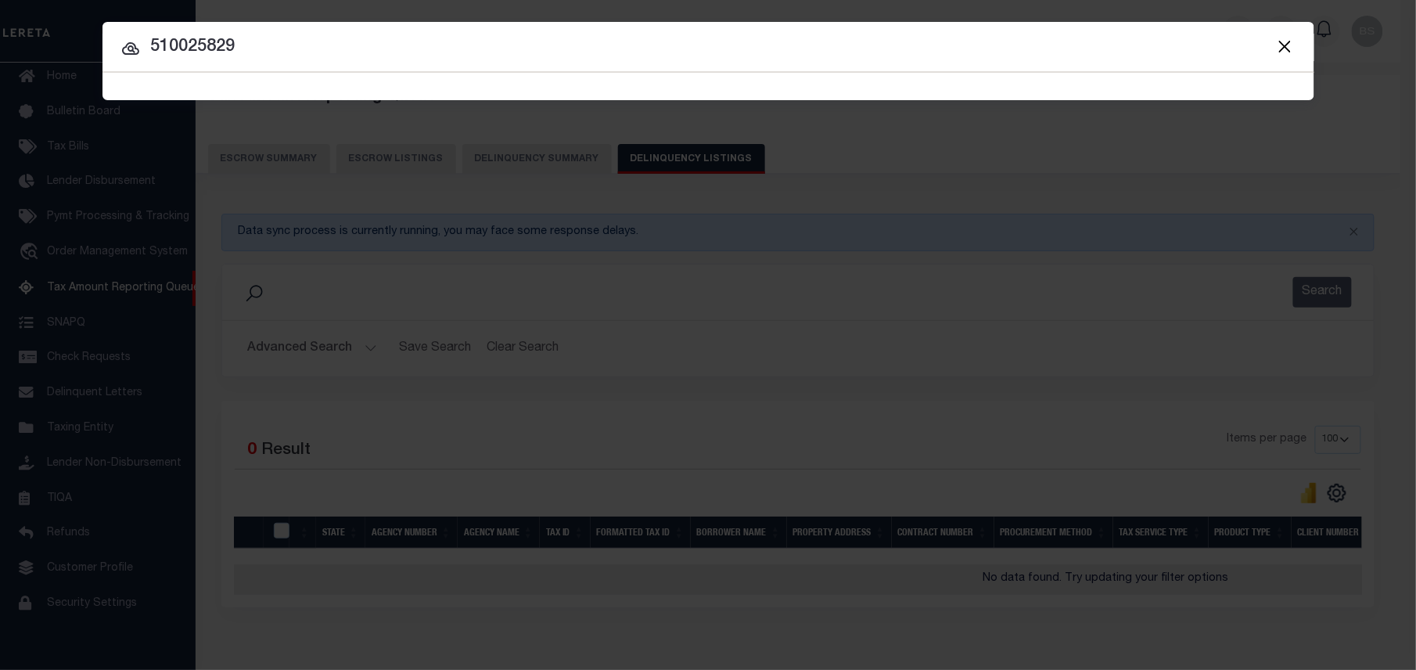
type input "510025829"
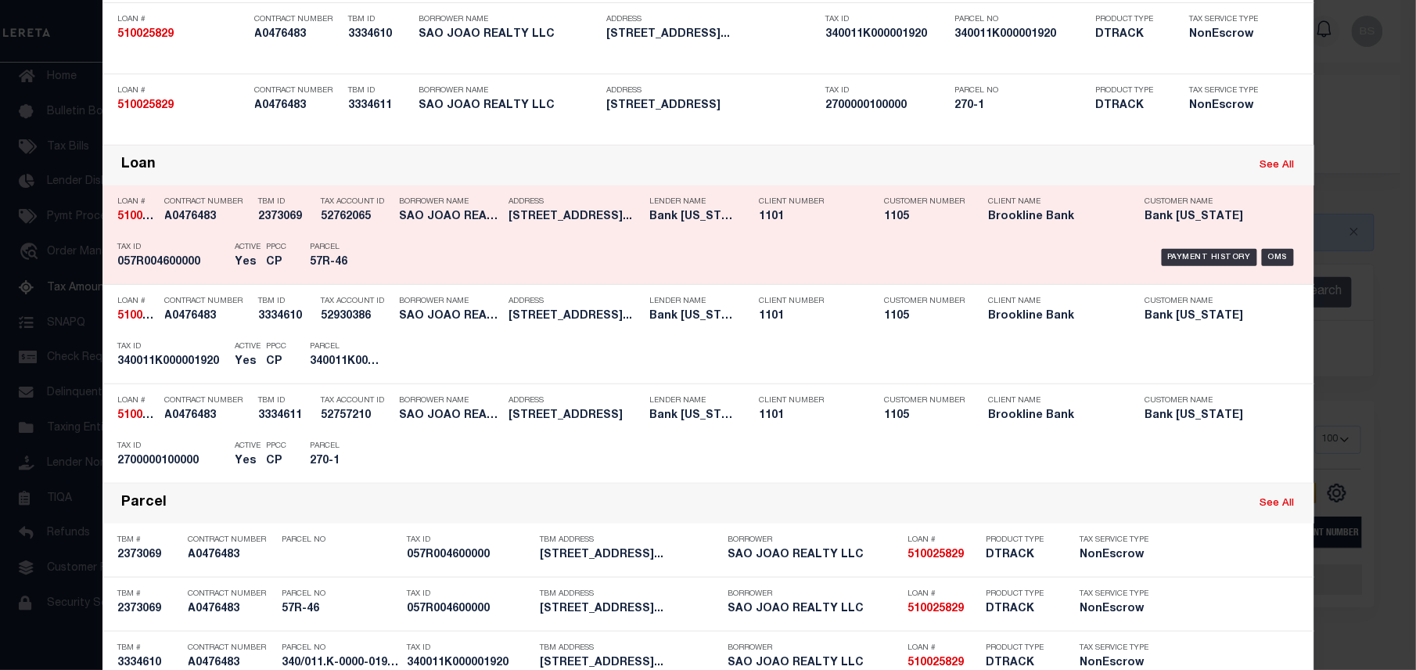
scroll to position [208, 0]
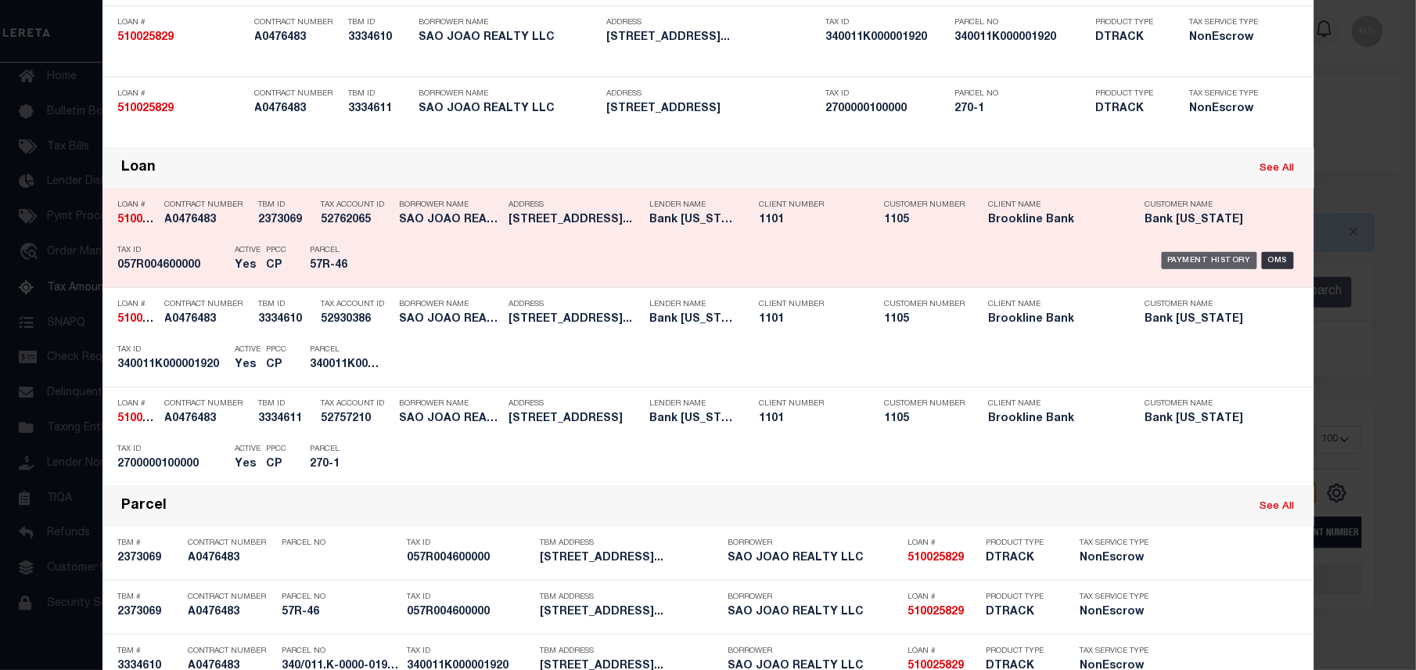
click at [1219, 258] on div "Payment History" at bounding box center [1210, 260] width 96 height 17
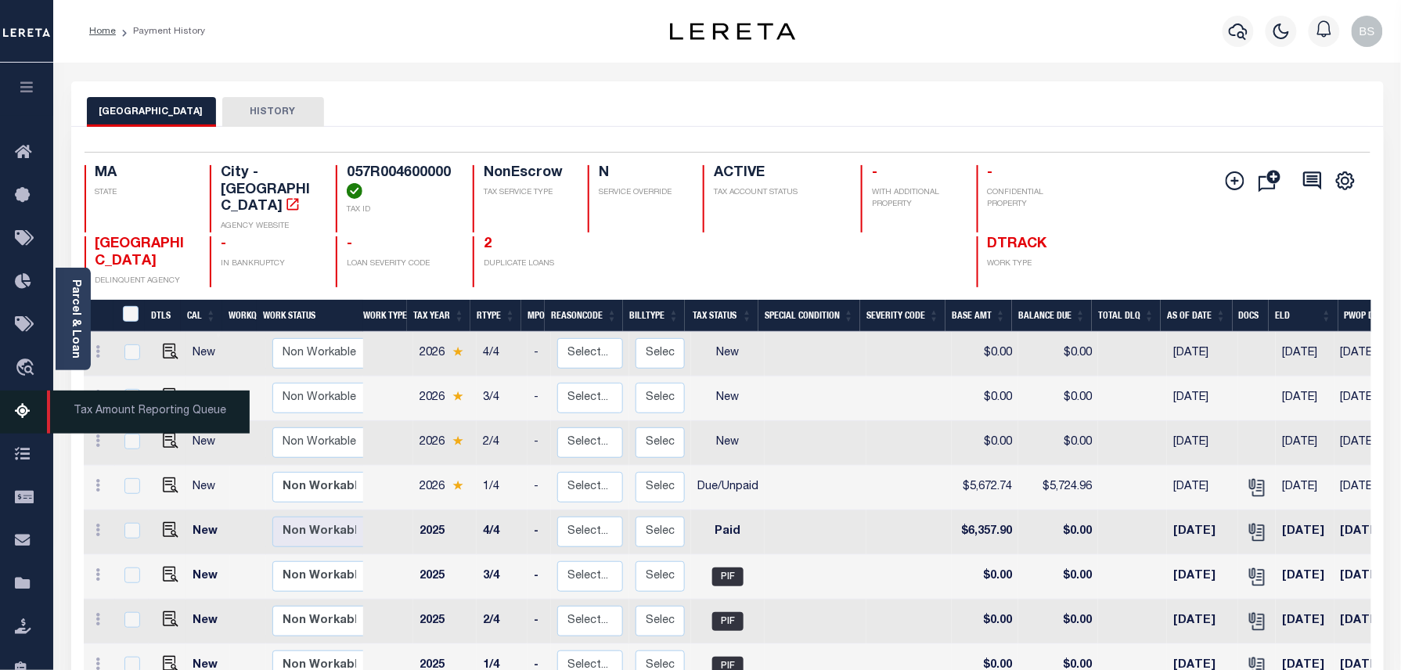
click at [19, 405] on icon at bounding box center [27, 412] width 25 height 20
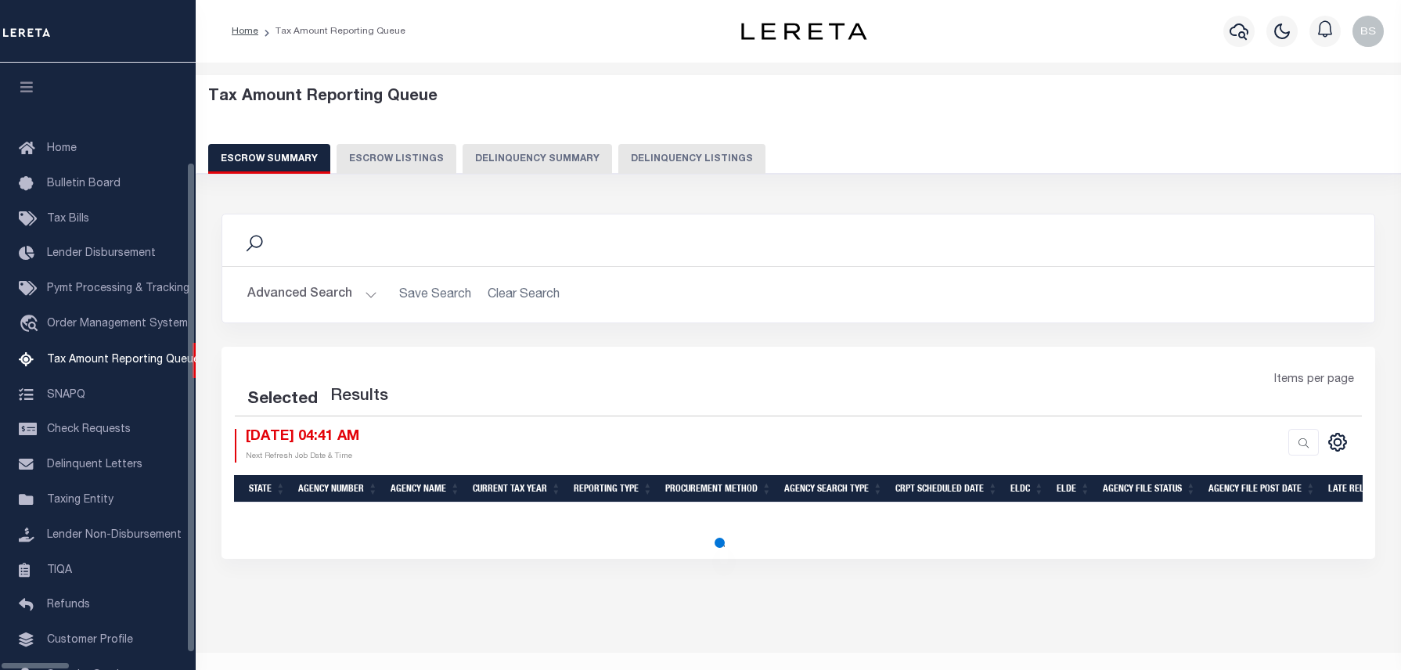
select select "100"
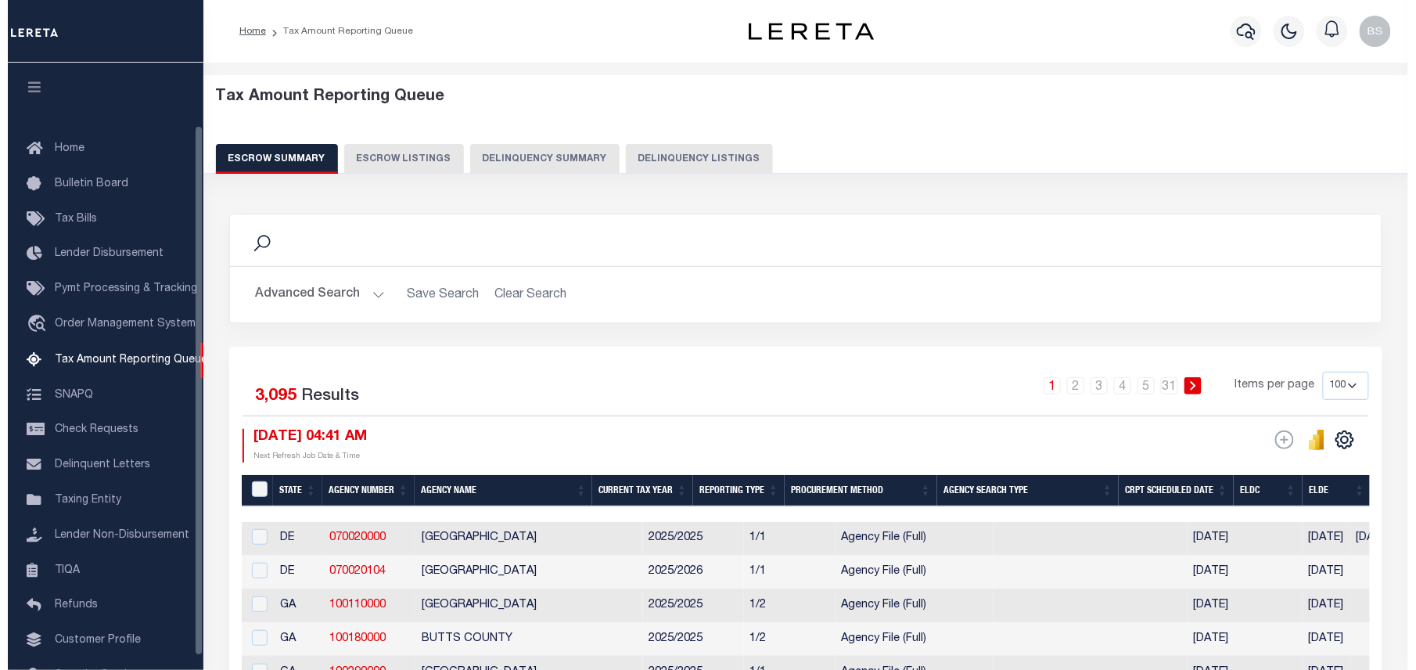
scroll to position [72, 0]
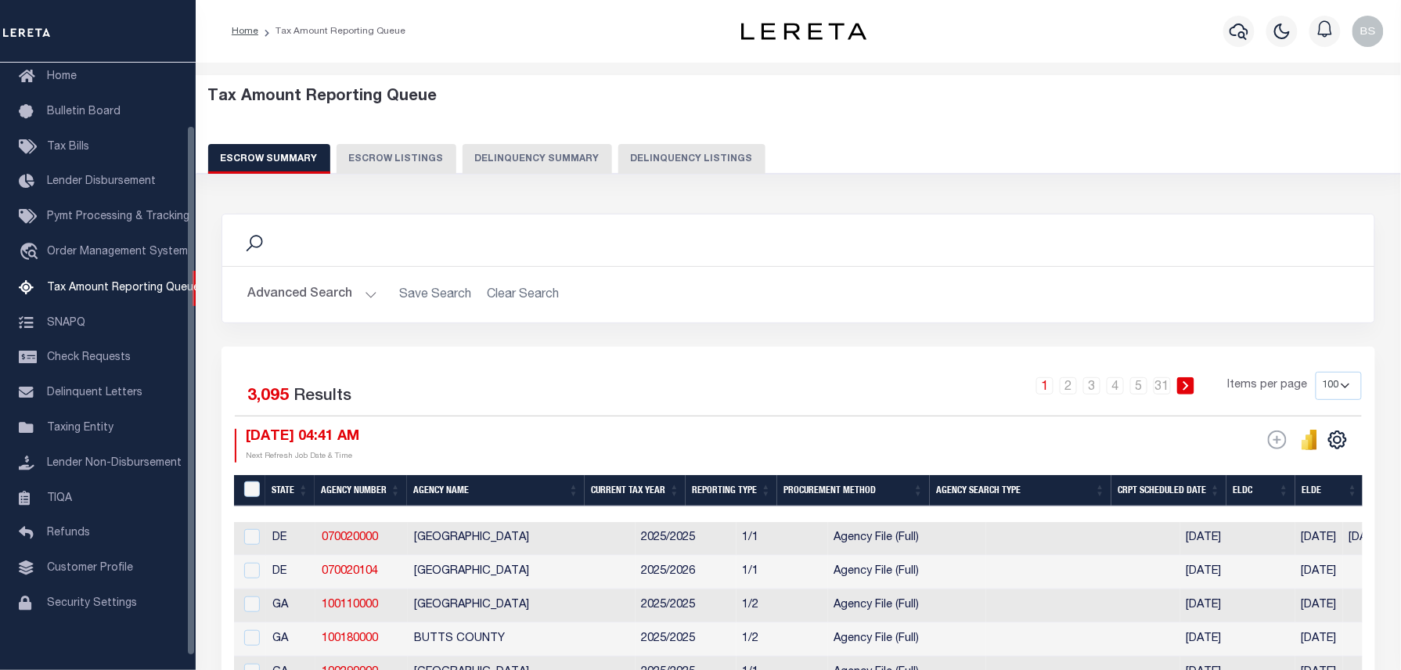
click at [631, 170] on button "Delinquency Listings" at bounding box center [691, 159] width 147 height 30
select select "100"
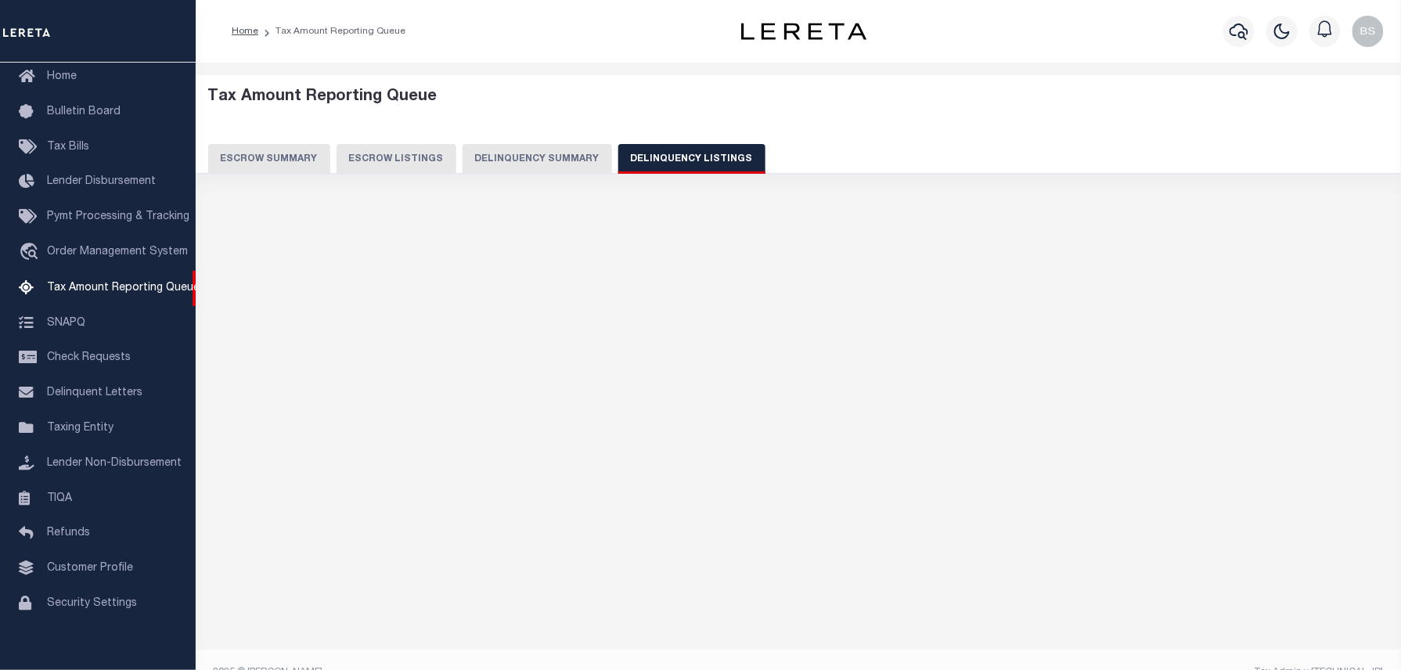
select select "100"
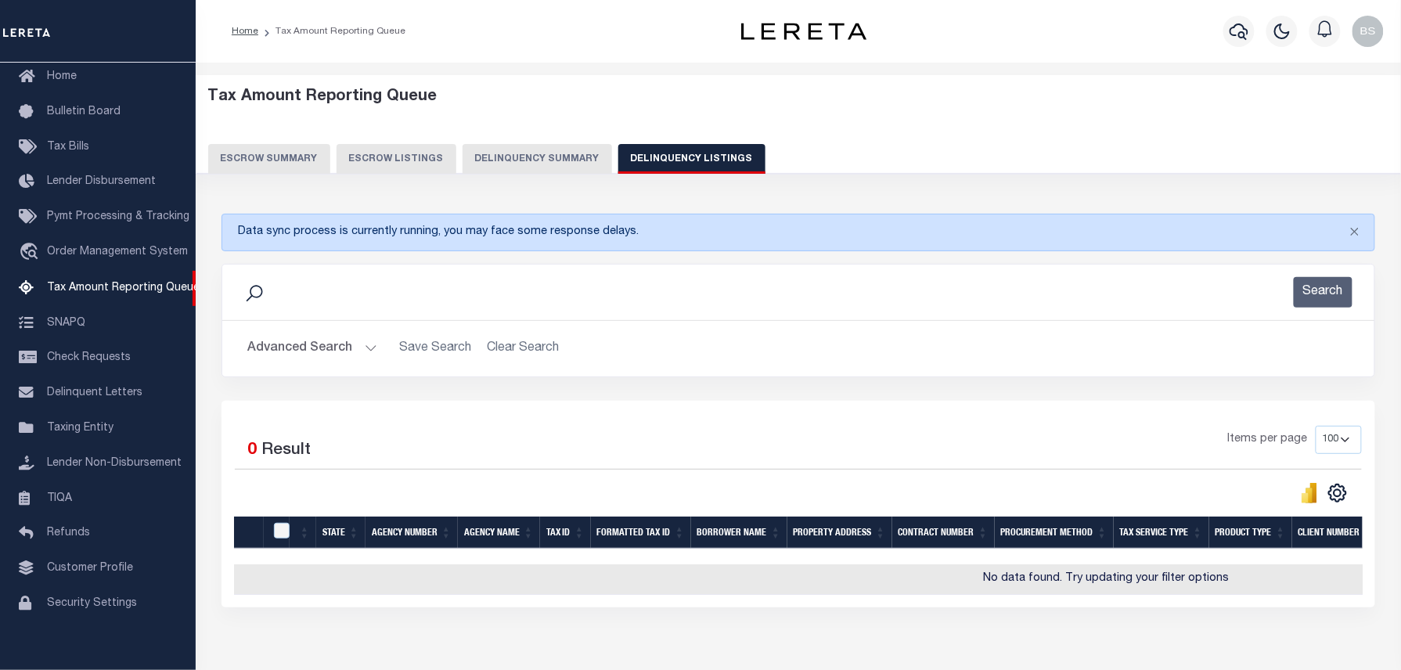
click at [298, 335] on button "Advanced Search" at bounding box center [312, 348] width 130 height 31
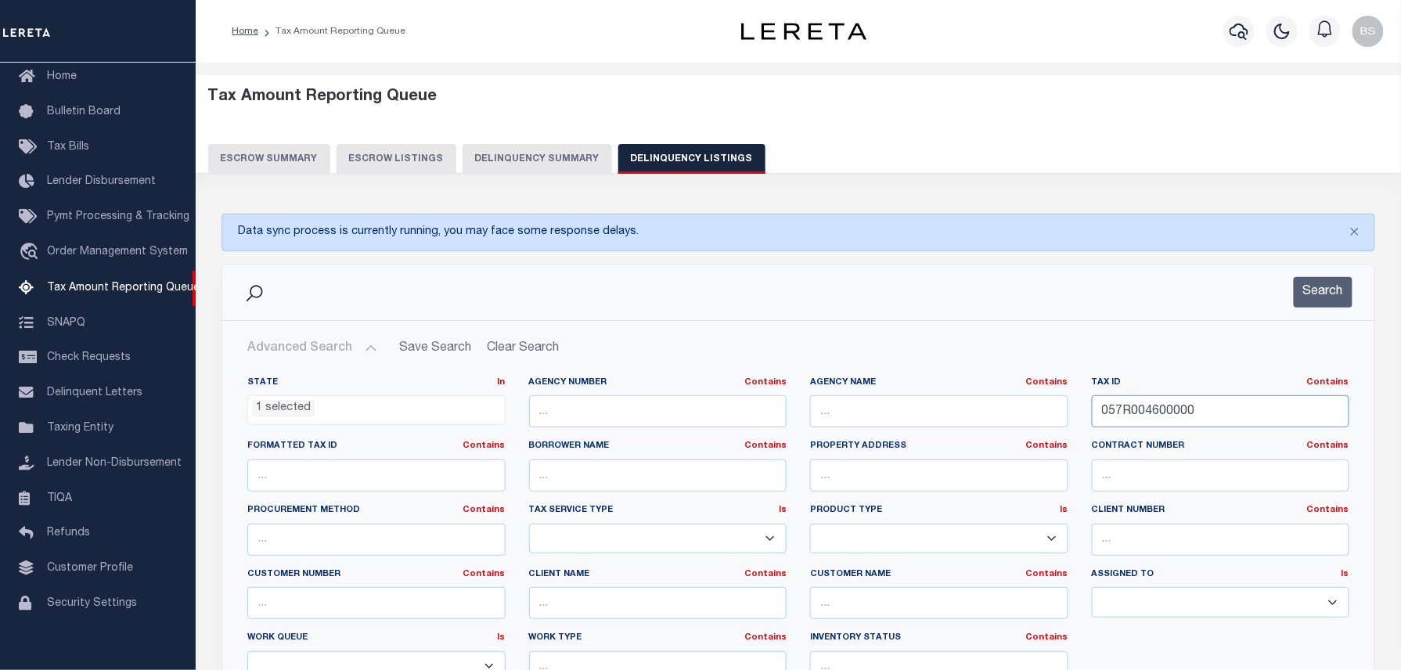
click at [1088, 421] on div "Tax ID Contains Contains Is 057R004600000" at bounding box center [1221, 408] width 282 height 64
paste input "71R0030"
type input "071R003000000"
click at [1321, 286] on button "Search" at bounding box center [1322, 292] width 59 height 31
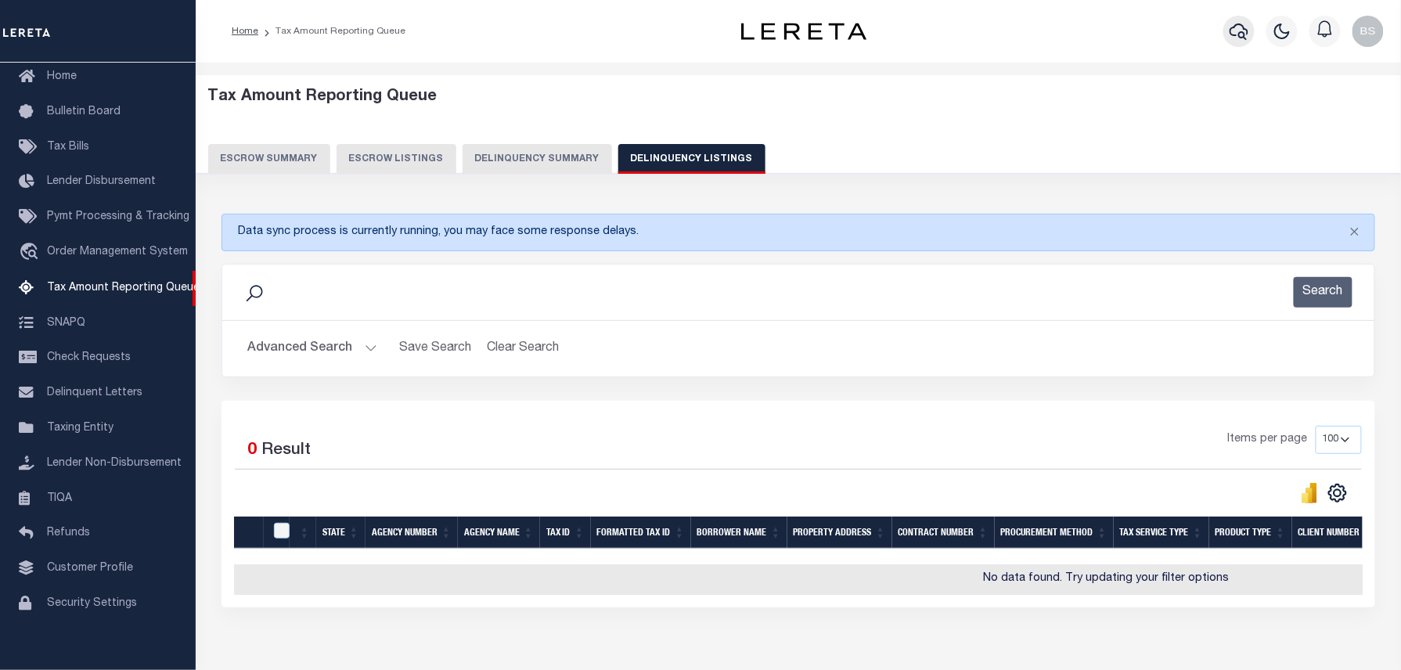
click at [1244, 41] on icon "button" at bounding box center [1238, 31] width 19 height 19
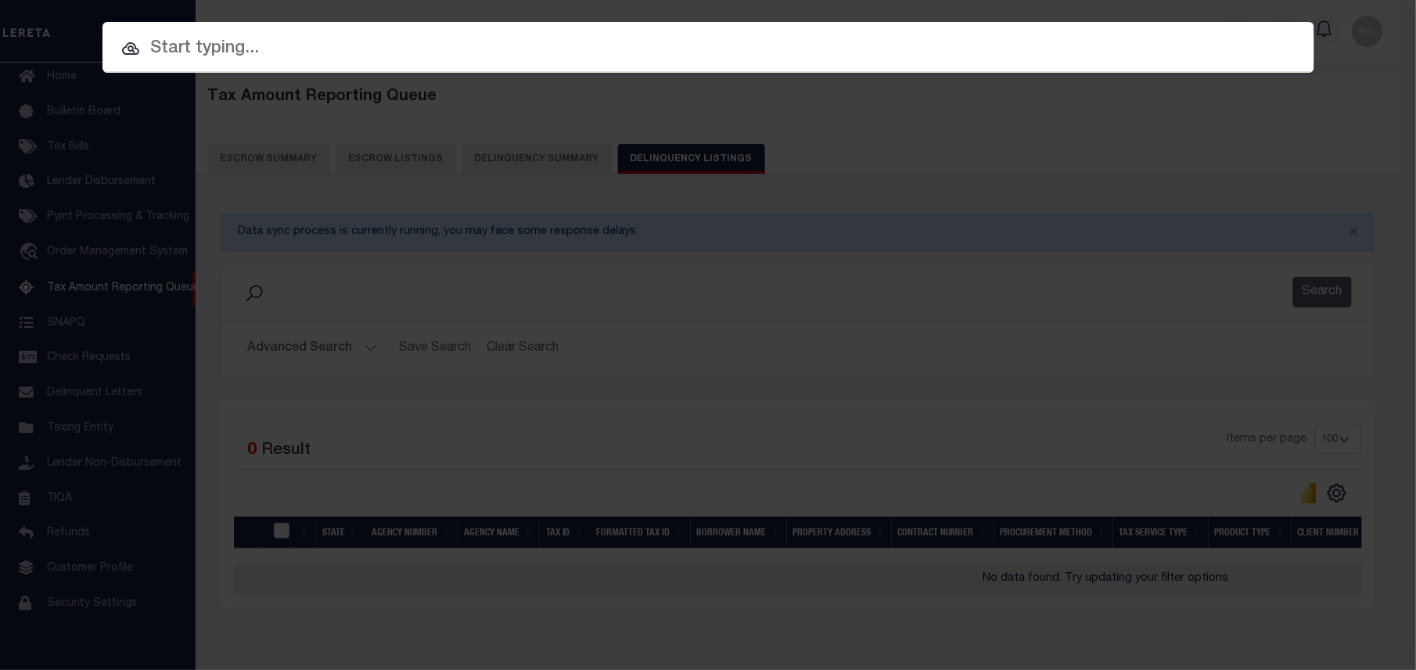
paste input "34824923"
type input "34824923"
click at [426, 67] on div at bounding box center [709, 47] width 1212 height 50
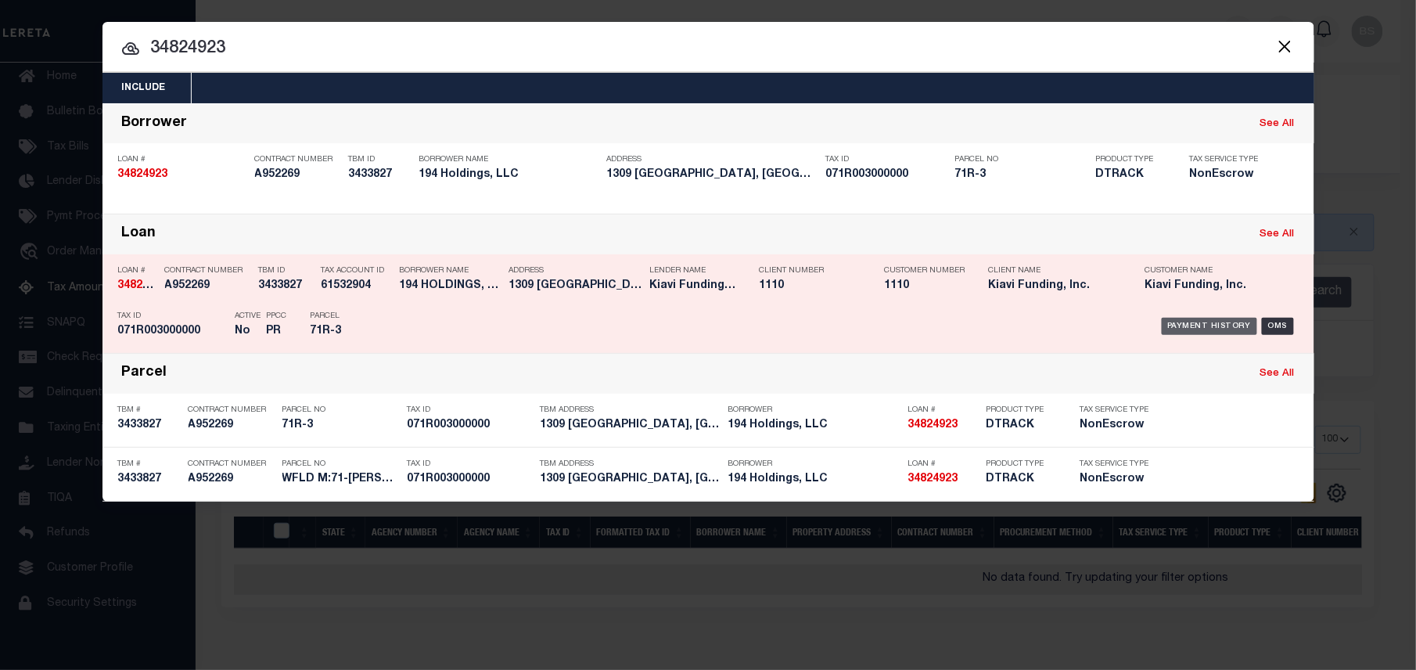
click at [1213, 322] on div "Payment History" at bounding box center [1210, 326] width 96 height 17
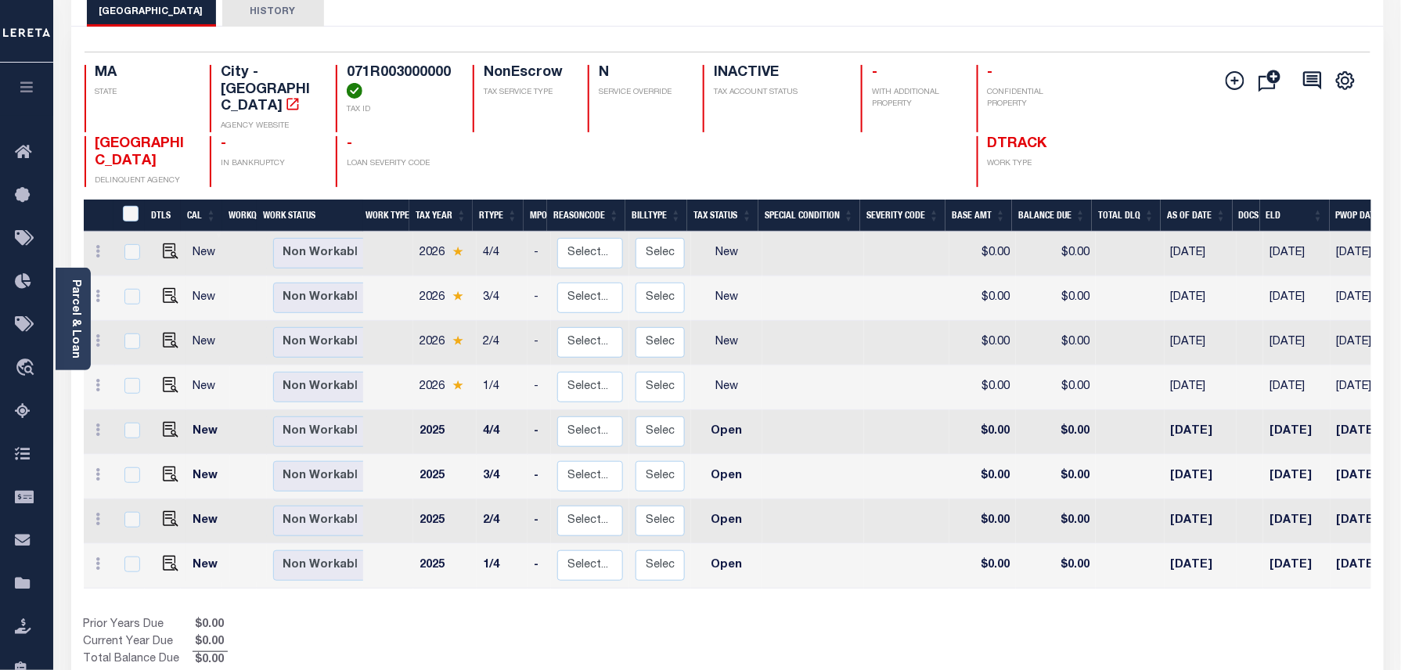
scroll to position [104, 0]
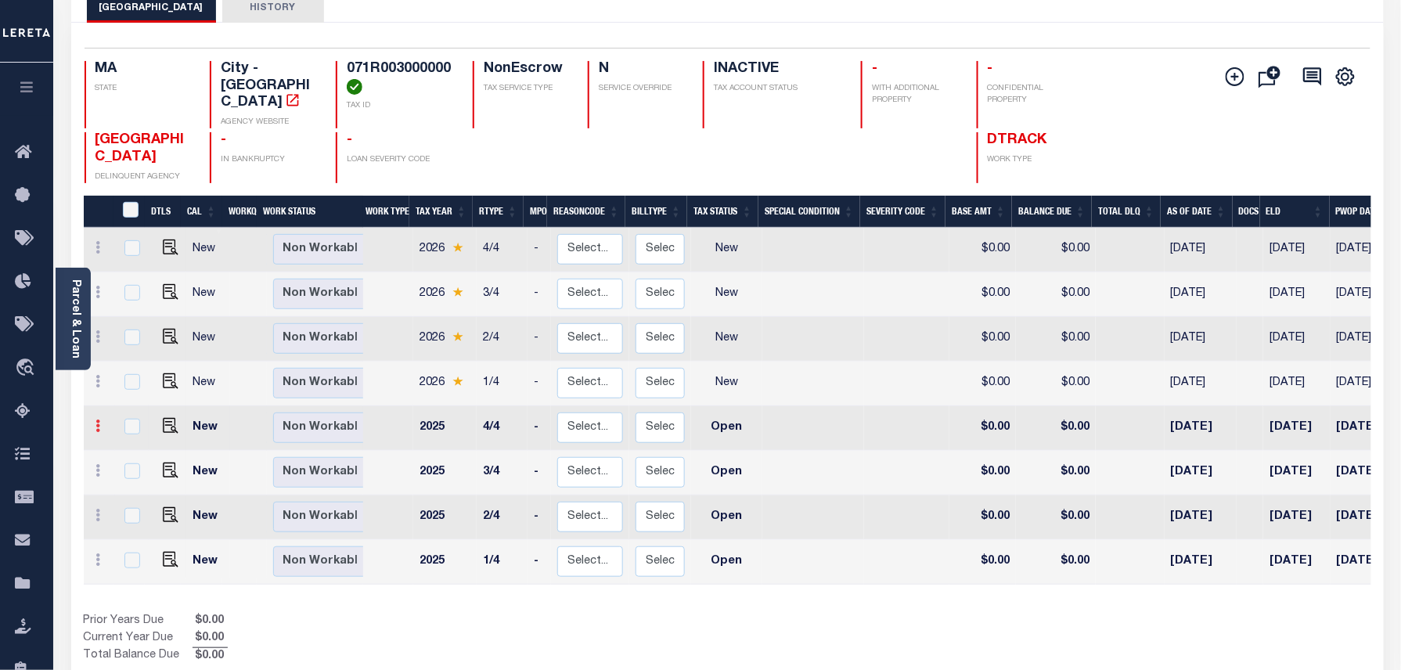
click at [95, 422] on link at bounding box center [98, 428] width 17 height 13
click at [131, 470] on img at bounding box center [136, 478] width 16 height 16
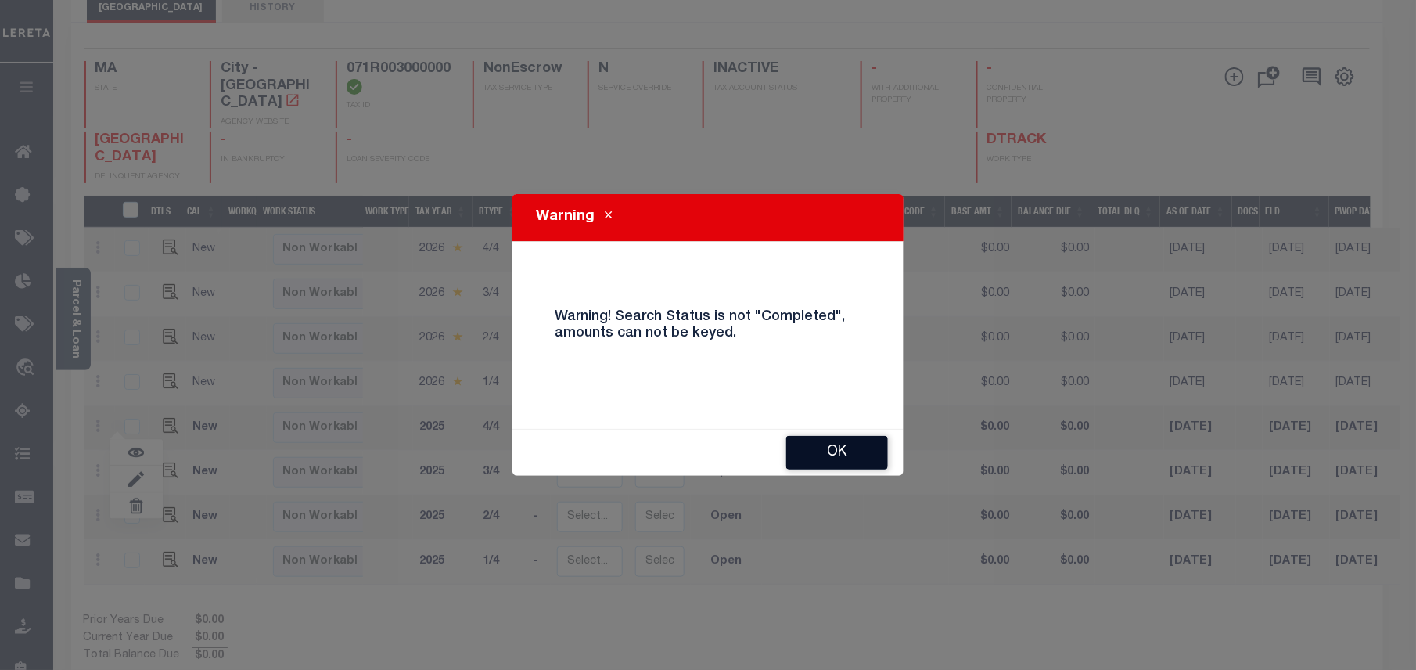
click at [836, 448] on button "OK" at bounding box center [837, 453] width 102 height 34
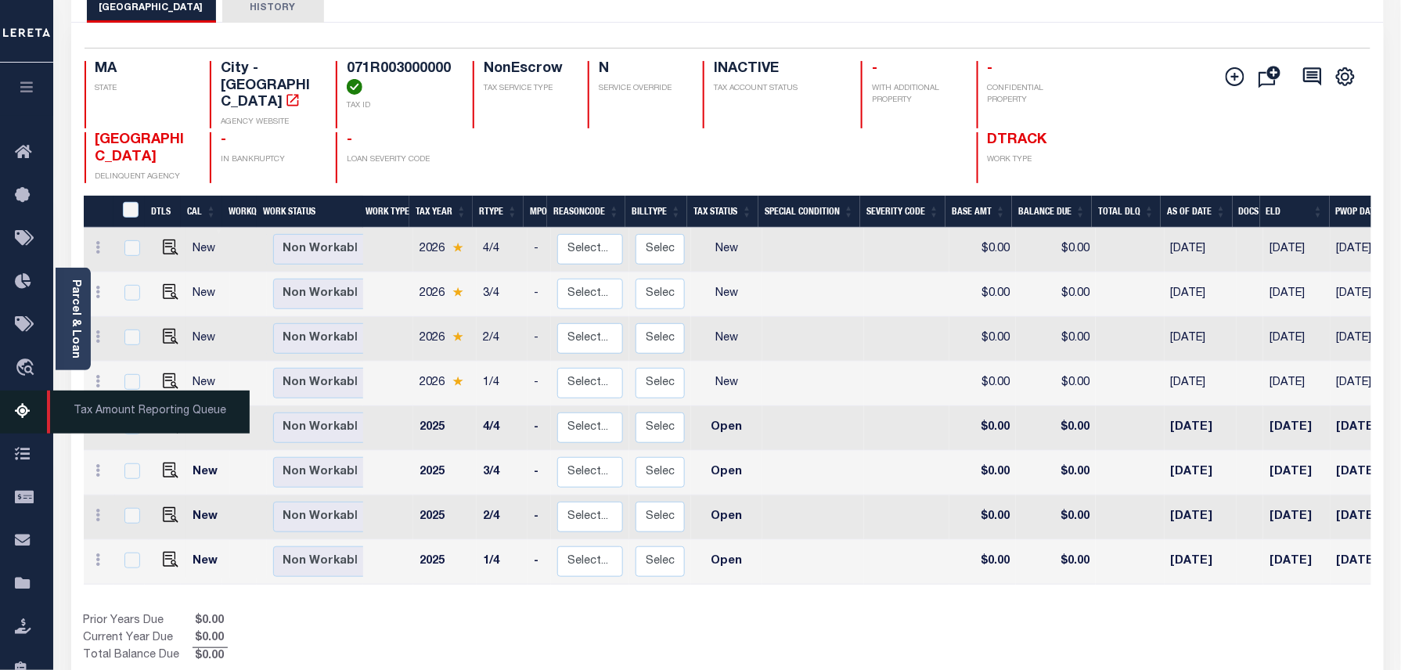
click at [23, 404] on icon at bounding box center [27, 412] width 25 height 20
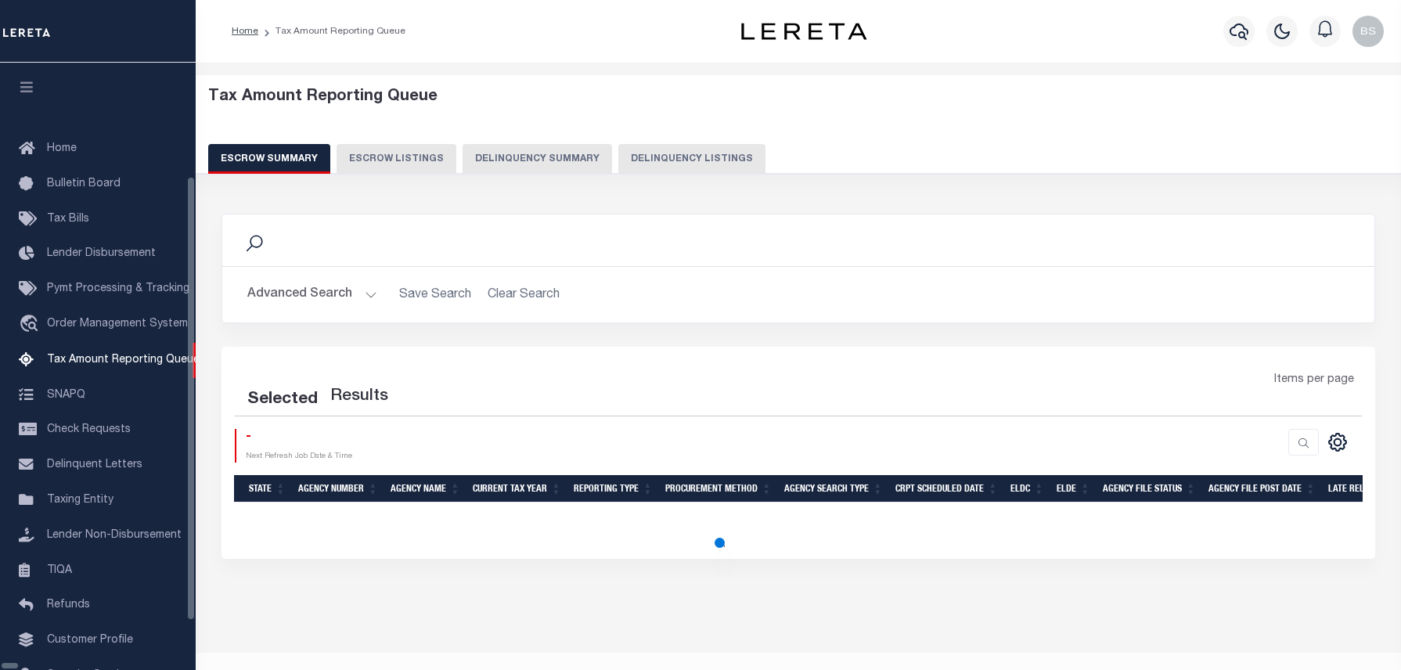
select select "100"
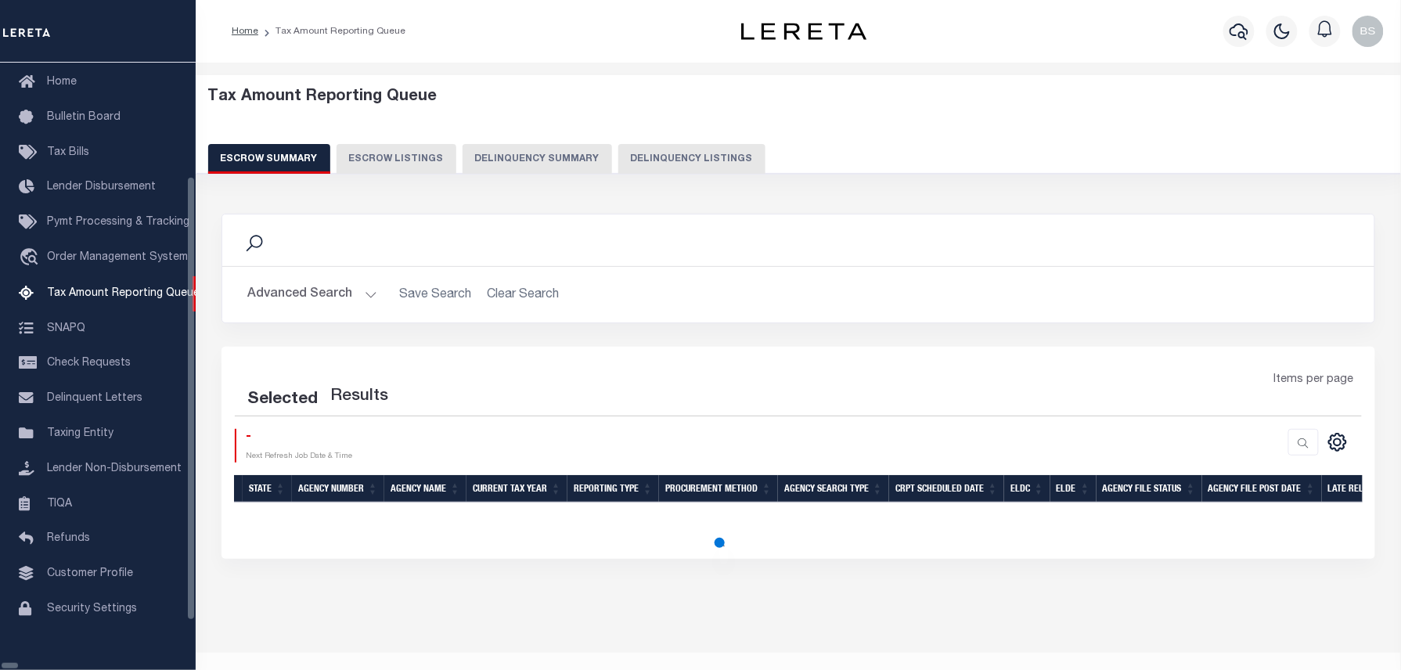
select select "100"
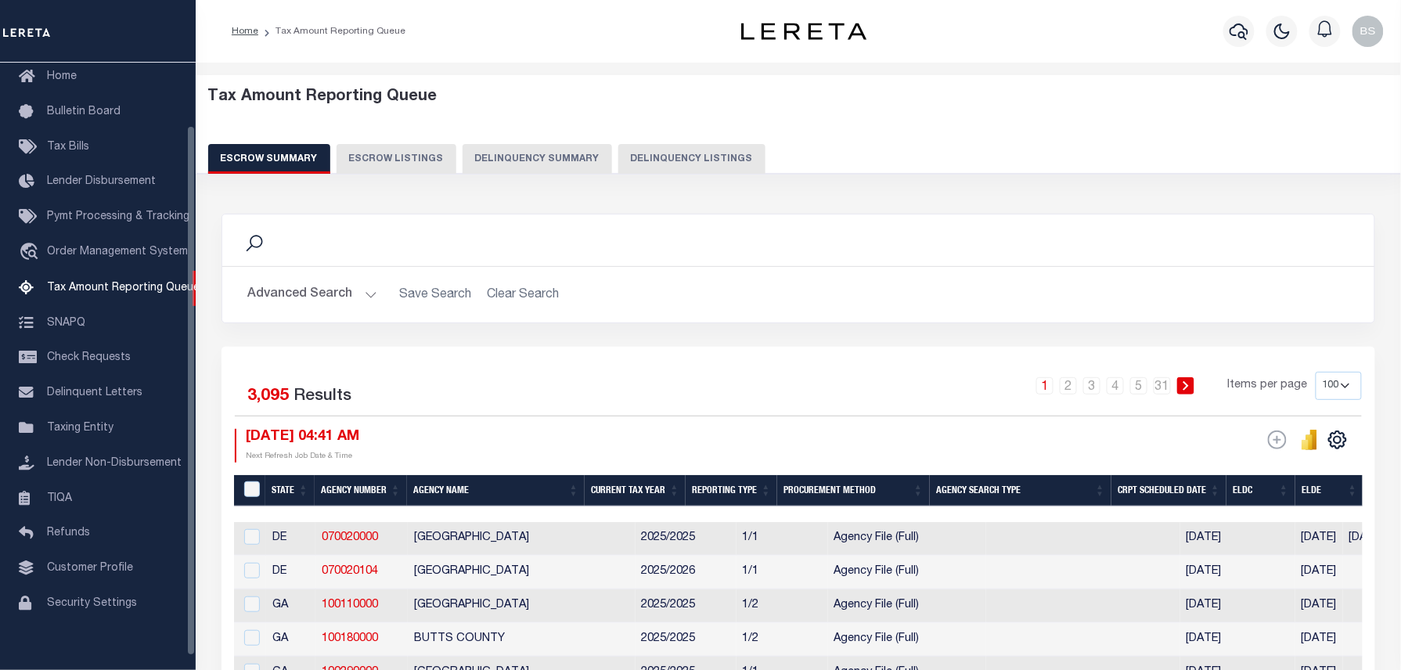
scroll to position [72, 0]
click at [693, 156] on button "Delinquency Listings" at bounding box center [691, 159] width 147 height 30
select select "100"
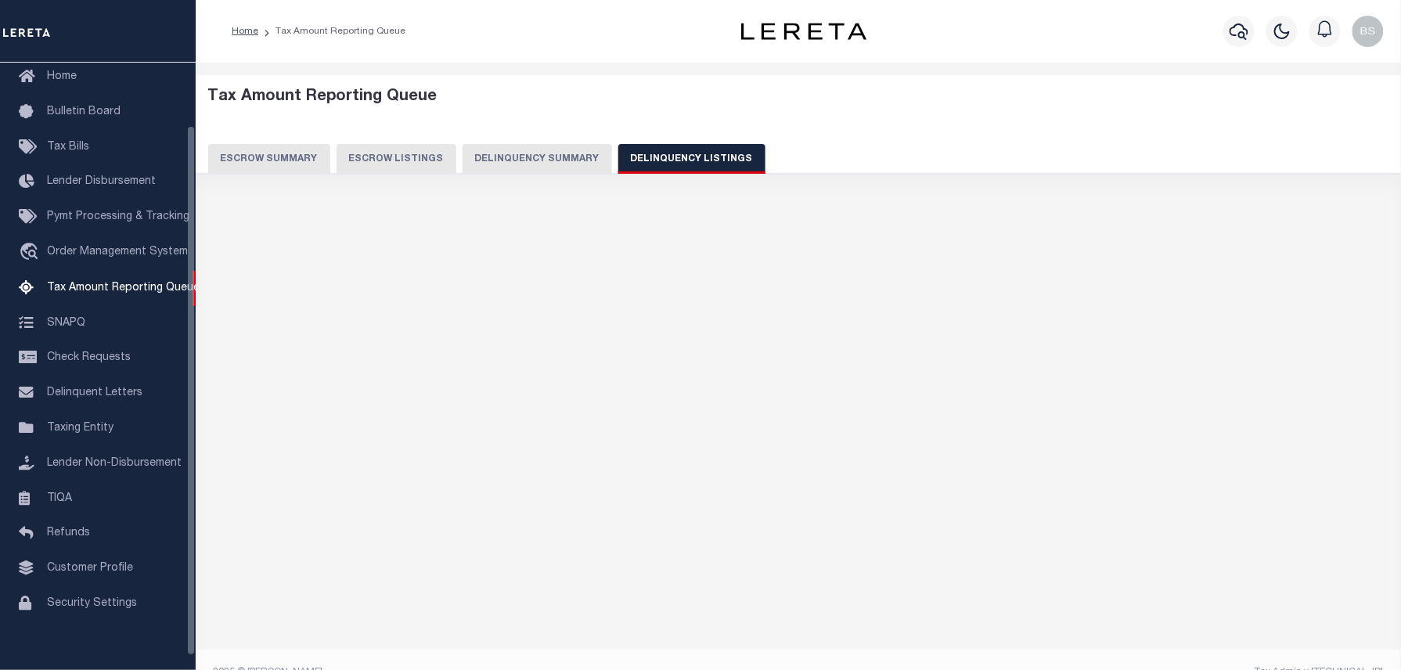
select select "100"
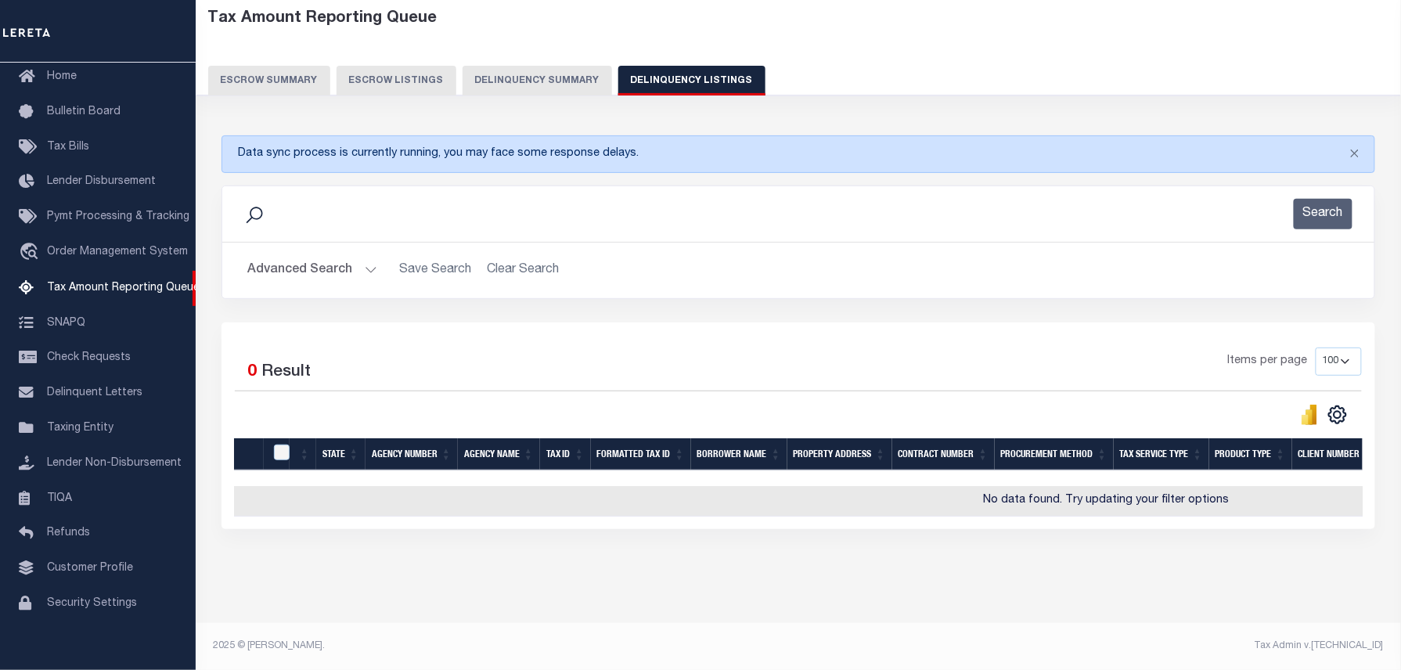
scroll to position [92, 0]
click at [338, 263] on button "Advanced Search" at bounding box center [312, 270] width 130 height 31
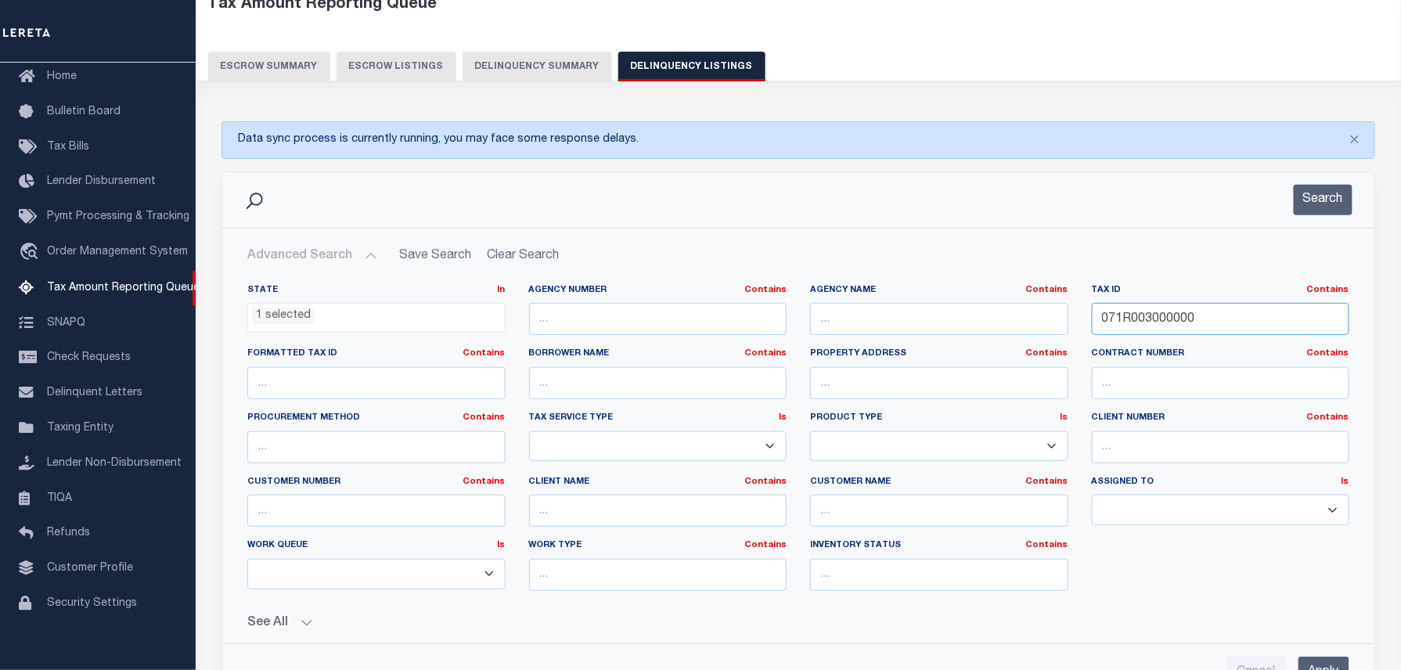
drag, startPoint x: 1207, startPoint y: 321, endPoint x: 941, endPoint y: 317, distance: 266.1
click at [941, 317] on div "State In In AK AL AR AZ CA CO CT DC DE FL GA GU HI IA ID IL IN KS KY LA MA MD M…" at bounding box center [798, 443] width 1125 height 319
paste input "26-61B-"
type input "26-61B-0"
click at [1334, 198] on button "Search" at bounding box center [1322, 200] width 59 height 31
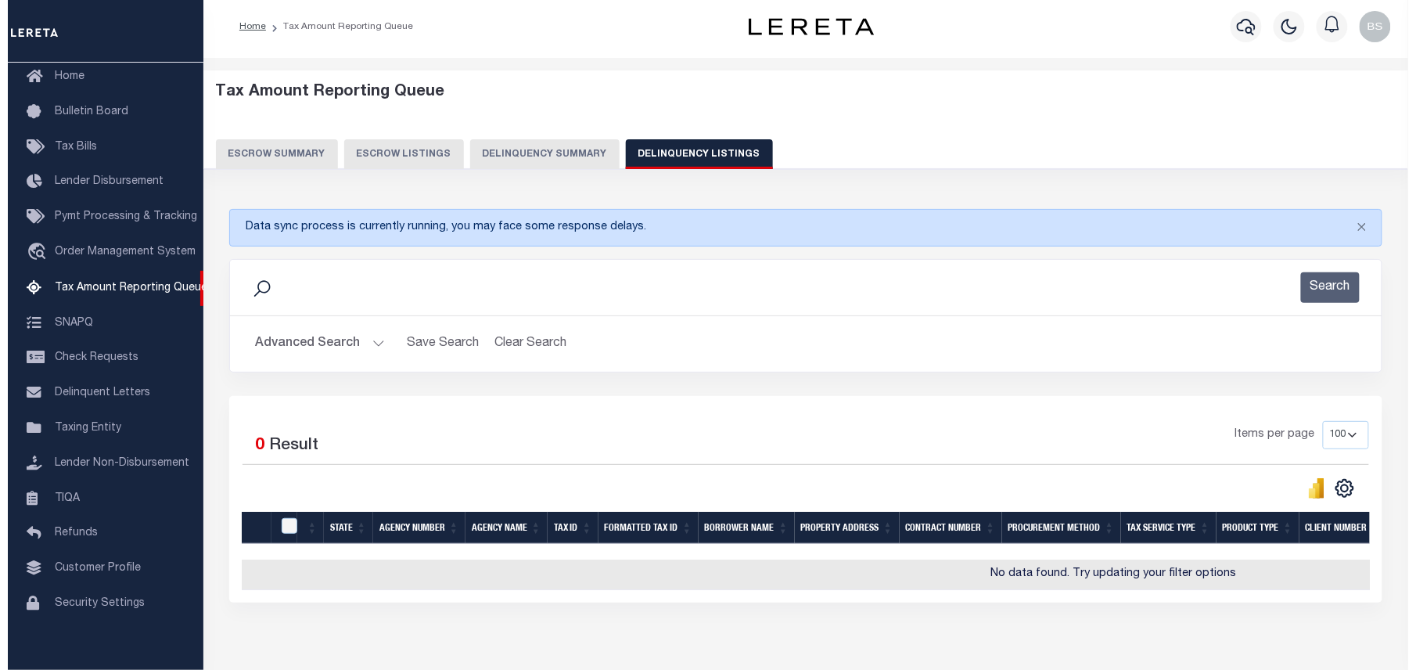
scroll to position [0, 0]
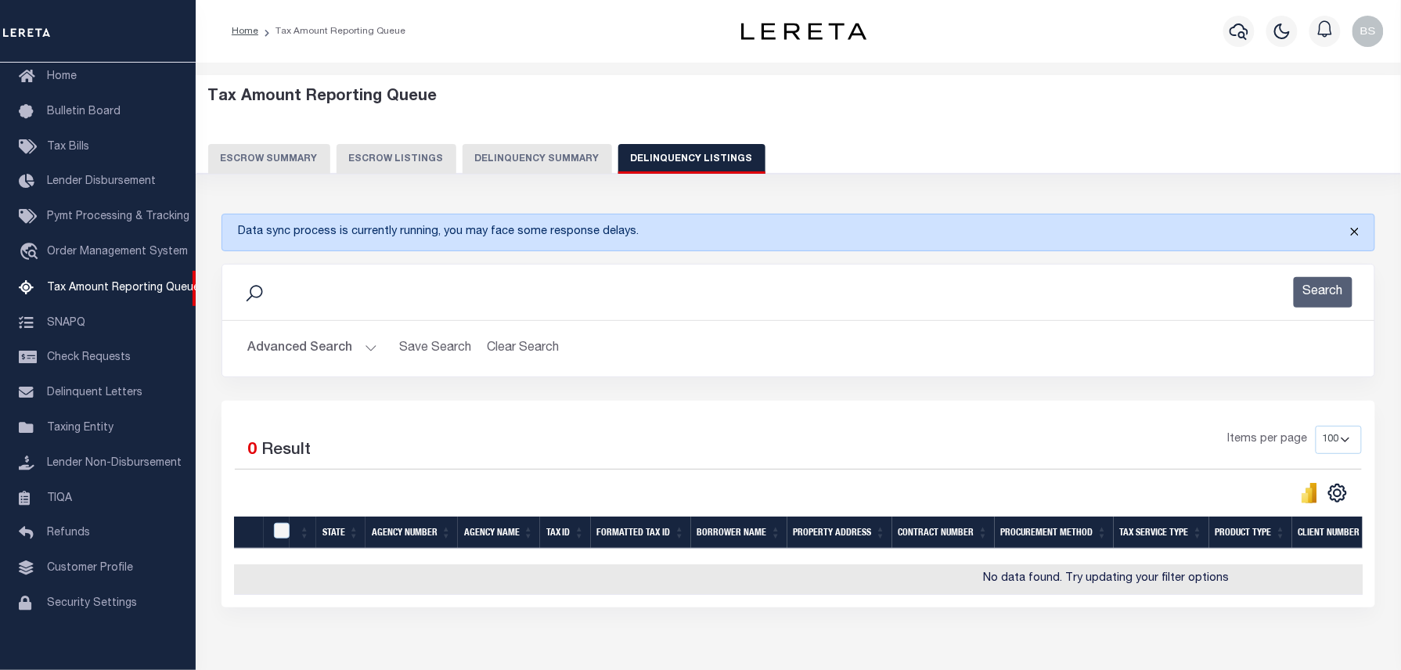
click at [1350, 232] on button "Close" at bounding box center [1354, 231] width 39 height 34
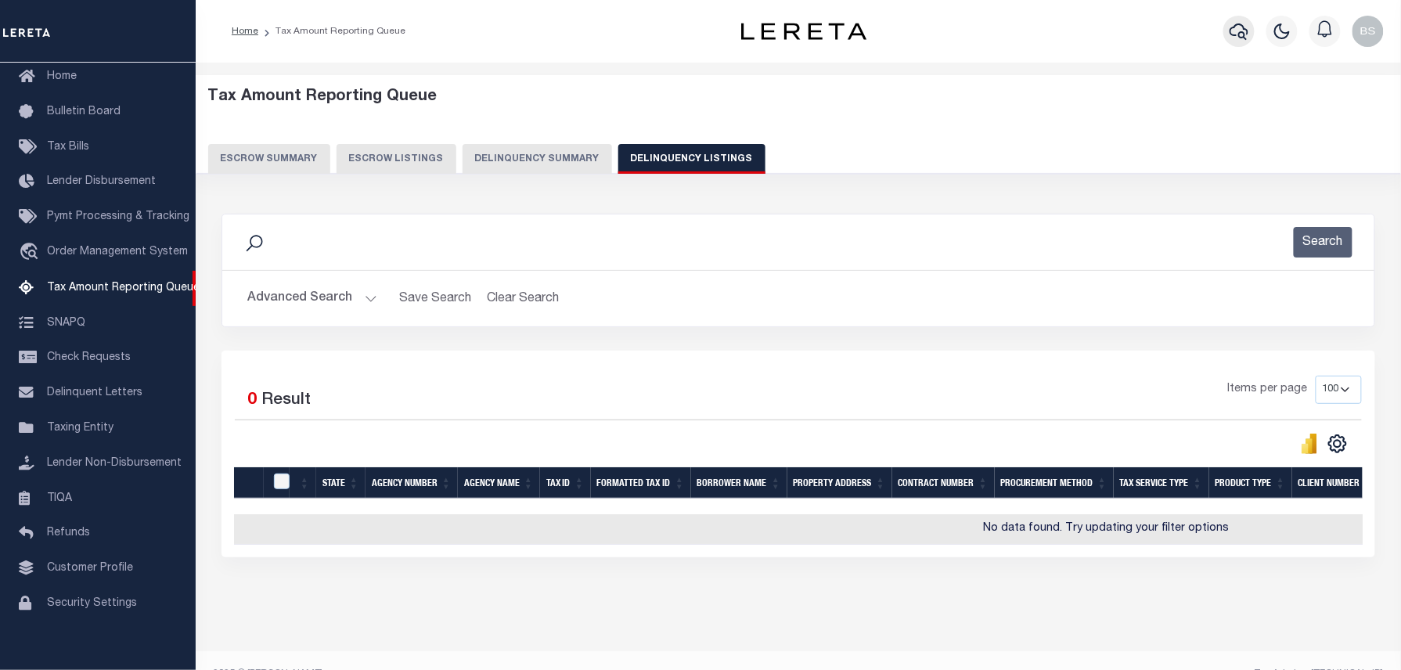
click at [1231, 28] on icon "button" at bounding box center [1238, 31] width 19 height 19
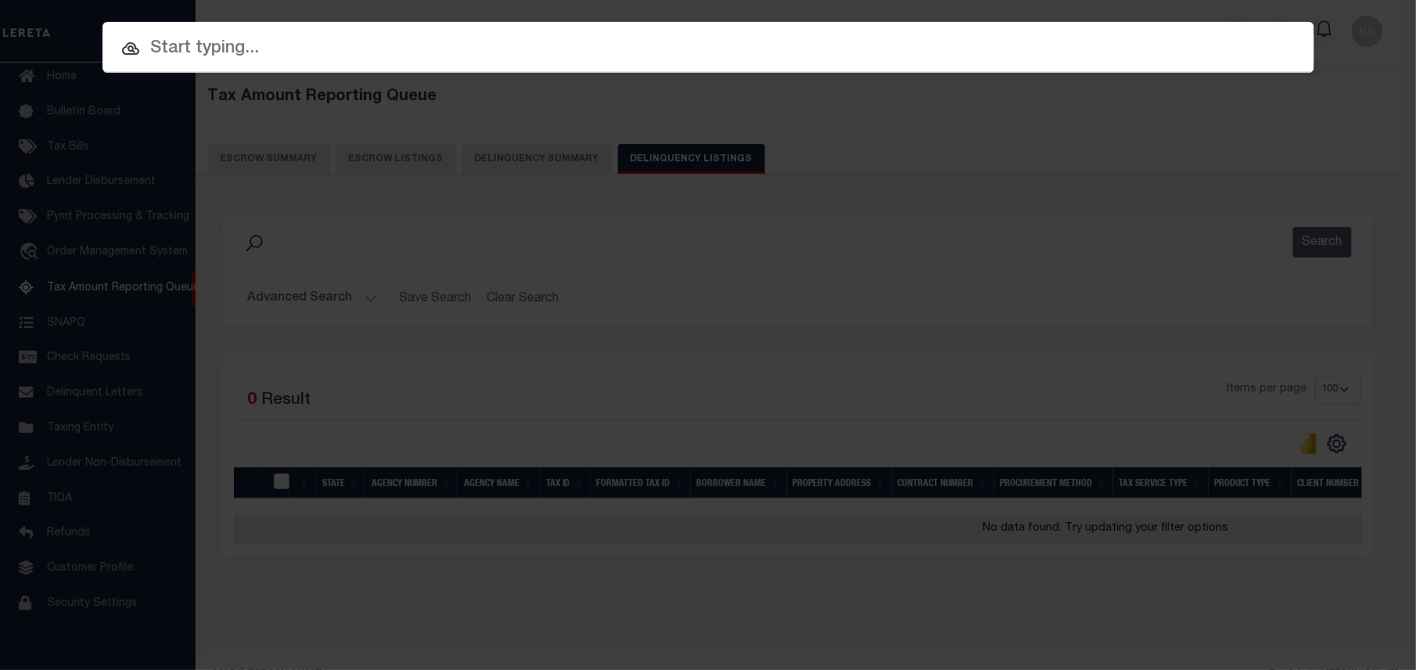
paste input "549371"
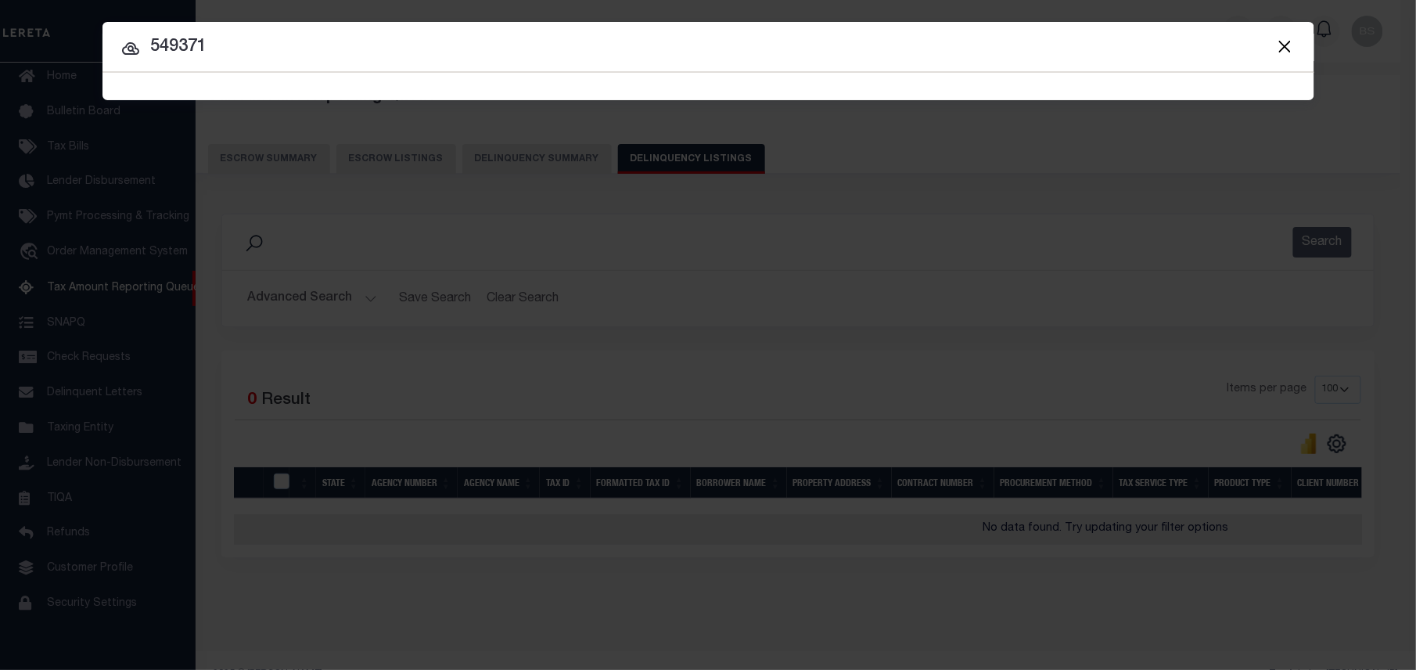
type input "549371"
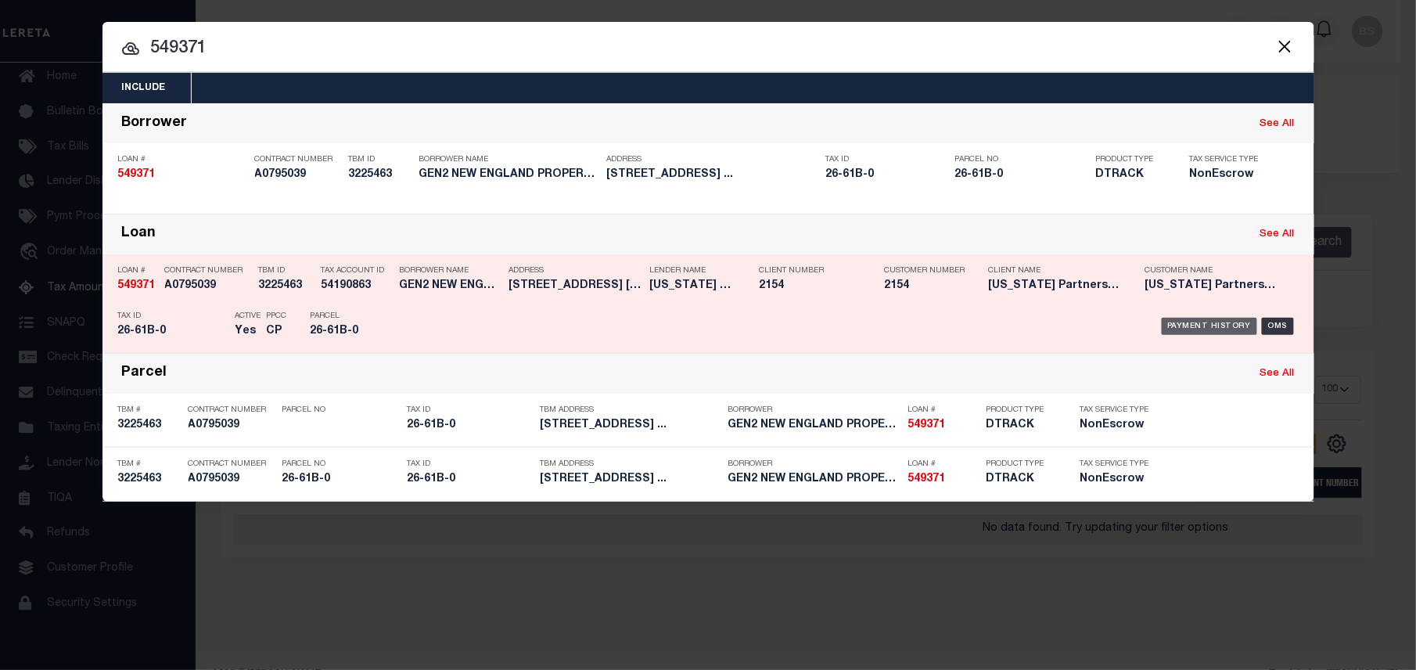
click at [1185, 326] on div "Payment History" at bounding box center [1210, 326] width 96 height 17
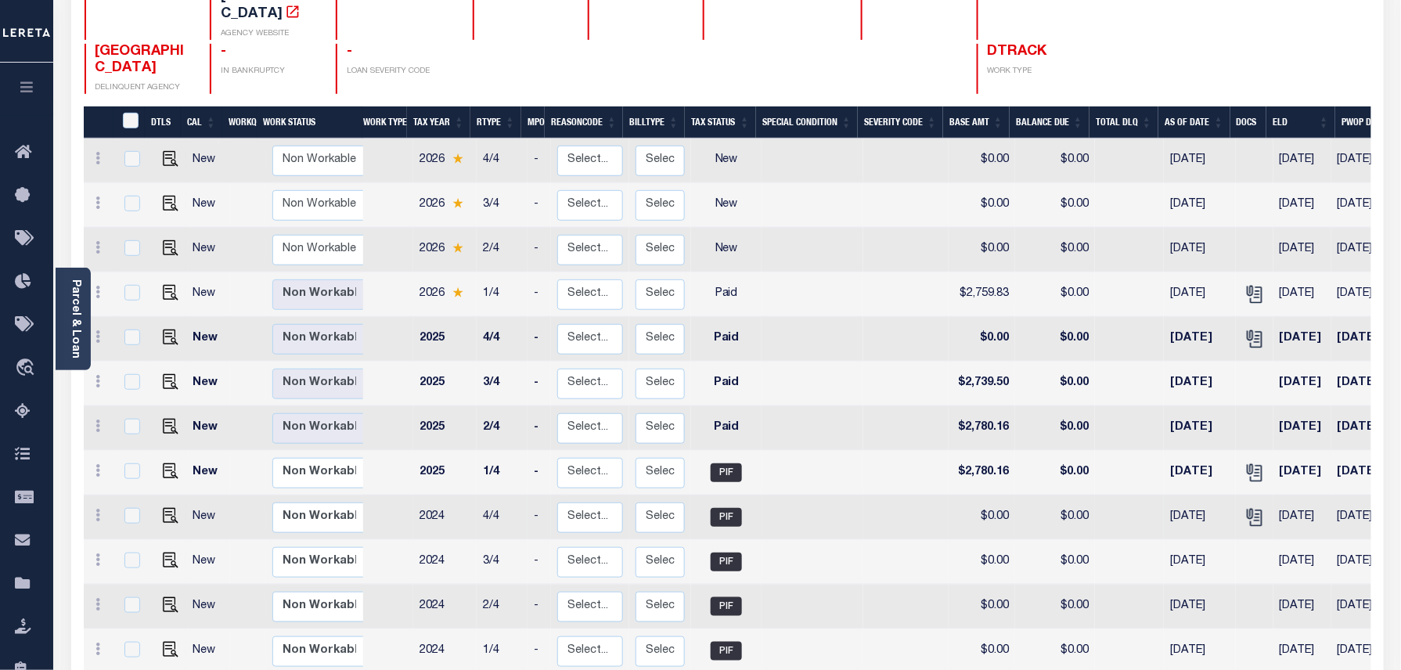
scroll to position [208, 0]
